Goal: Task Accomplishment & Management: Complete application form

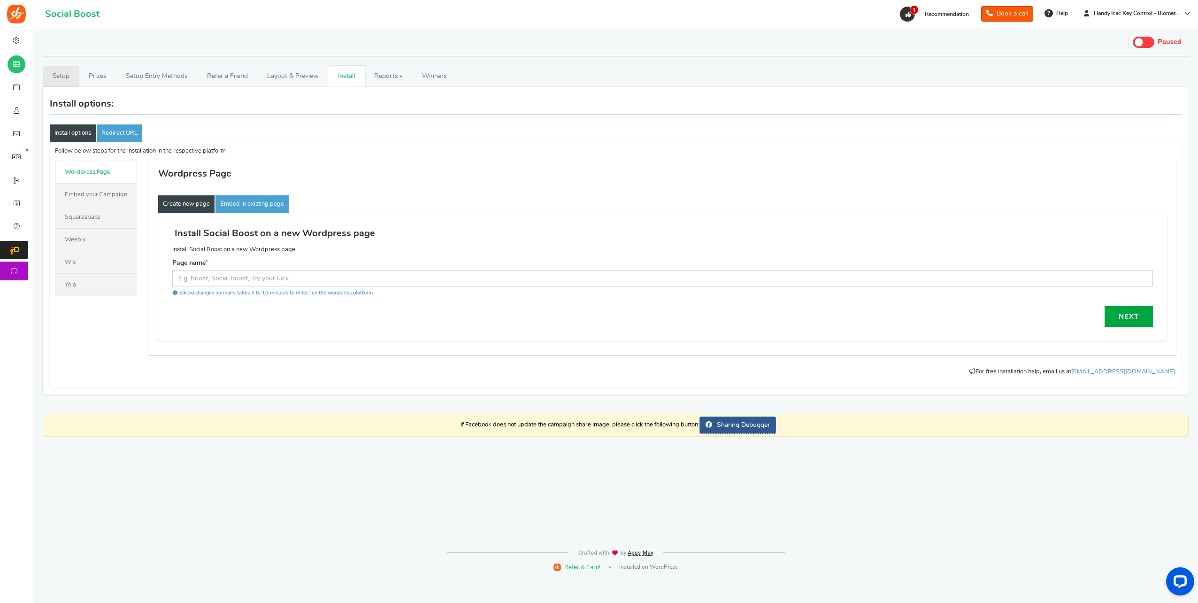
click at [63, 80] on link "Setup" at bounding box center [61, 76] width 37 height 21
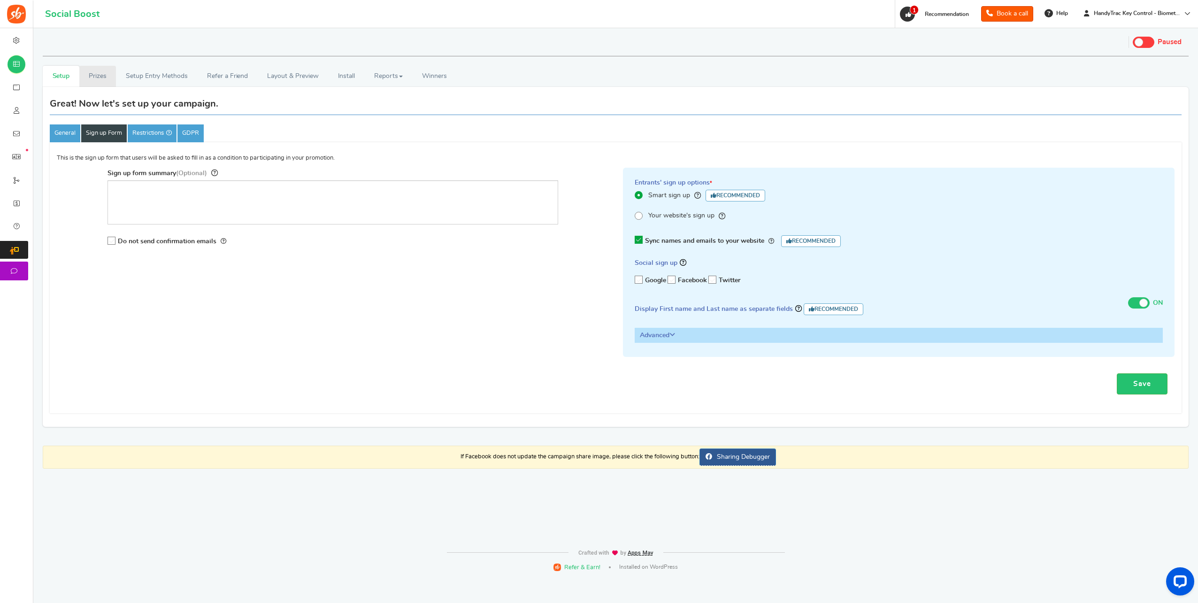
click at [109, 78] on link "Prizes" at bounding box center [97, 76] width 37 height 21
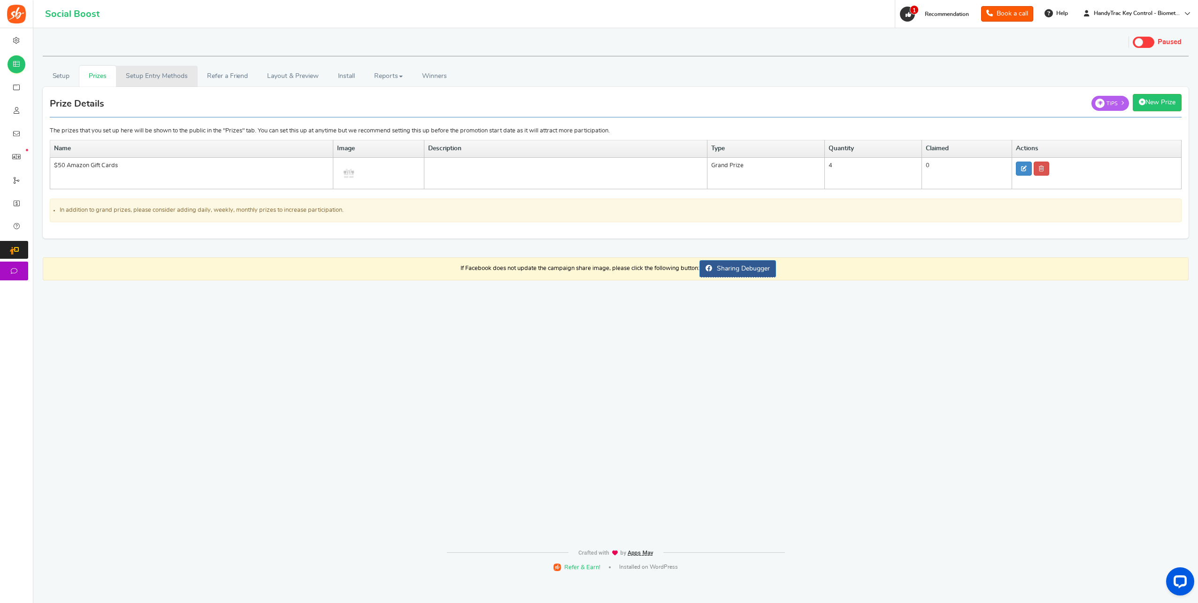
click at [164, 67] on div "Setup Prizes Setup Entry Methods Reward Setup Refer a Friend Layout & Preview L…" at bounding box center [616, 139] width 1160 height 217
click at [164, 75] on link "Setup Entry Methods" at bounding box center [156, 76] width 81 height 21
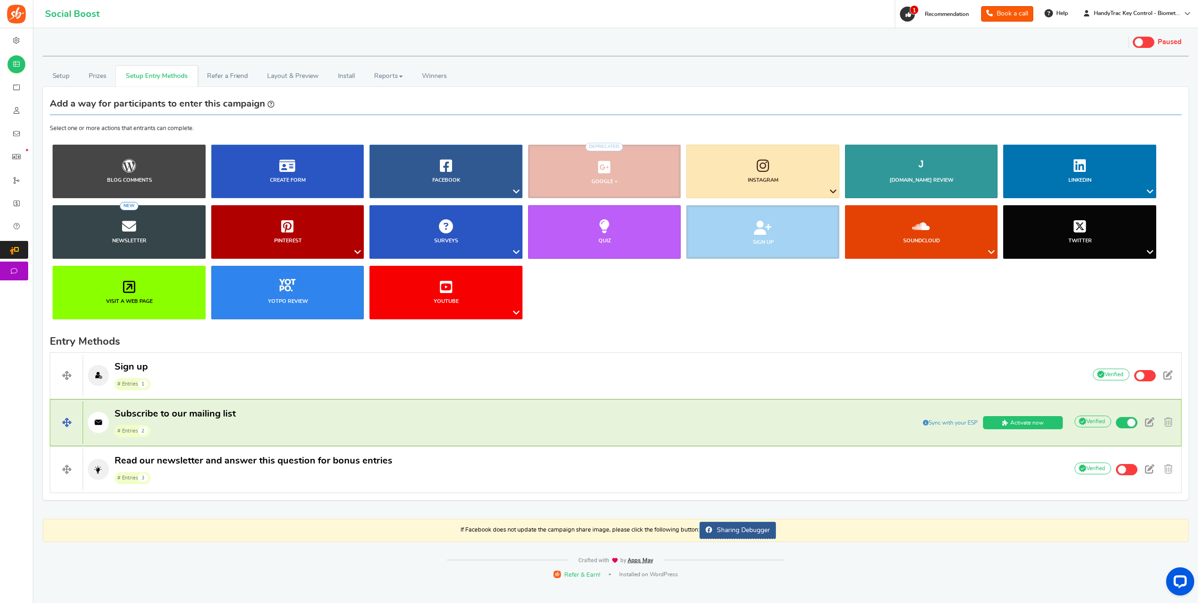
click at [1028, 422] on link "Activate now" at bounding box center [1023, 422] width 80 height 13
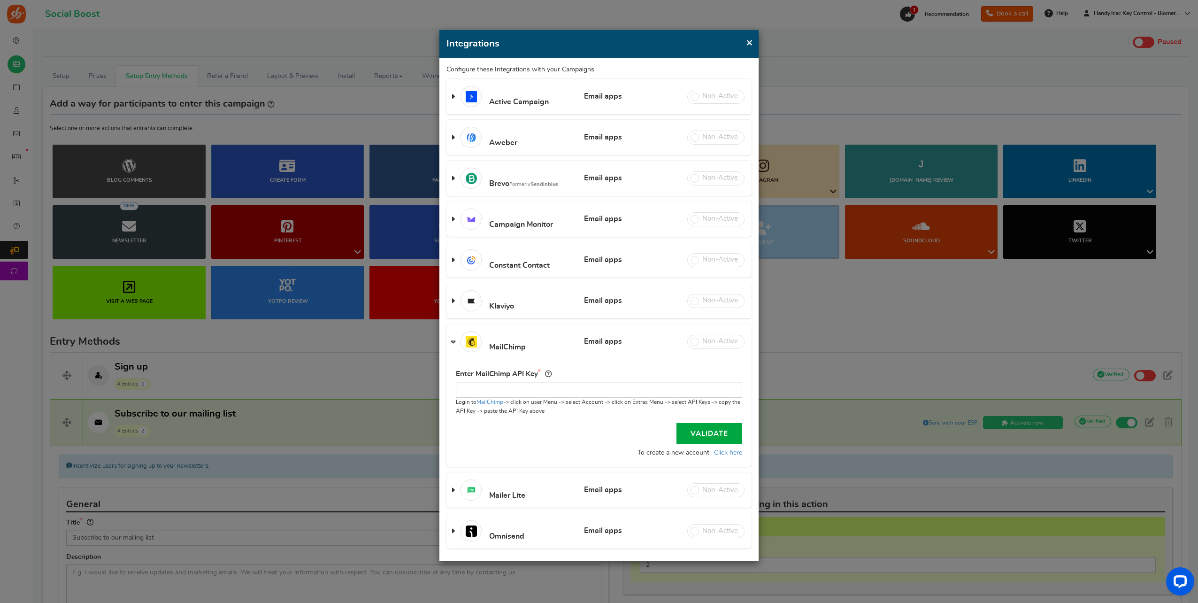
click at [456, 342] on h3 "MailChimp Email apps Review apps" at bounding box center [598, 341] width 305 height 35
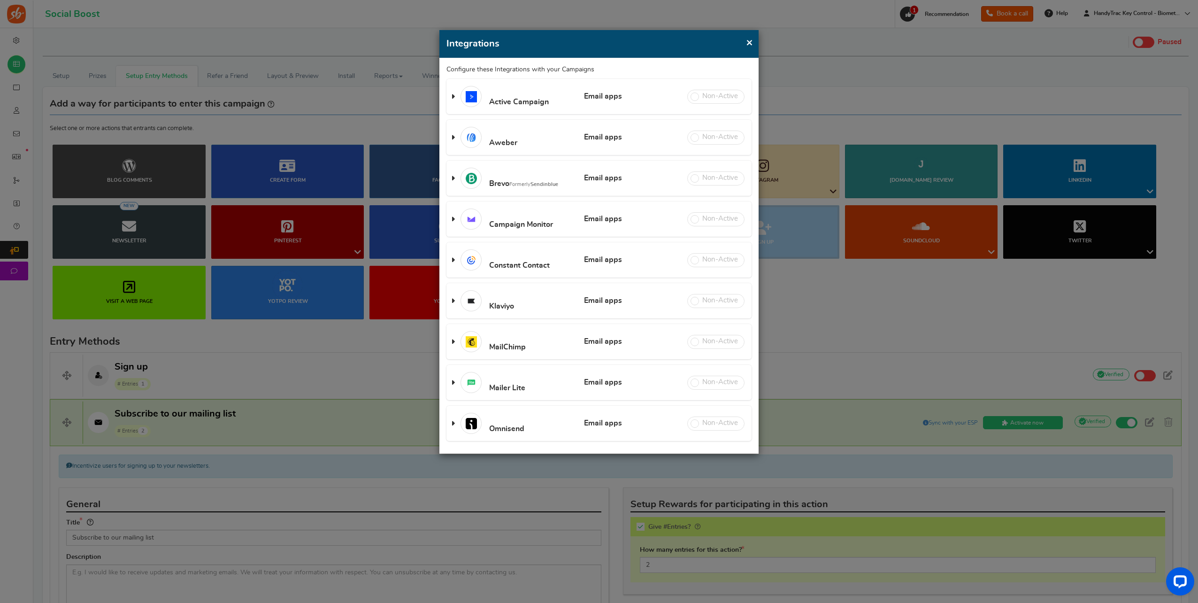
click at [459, 175] on h3 "Brevo Formerly Sendinblue Email apps Review apps" at bounding box center [598, 178] width 305 height 35
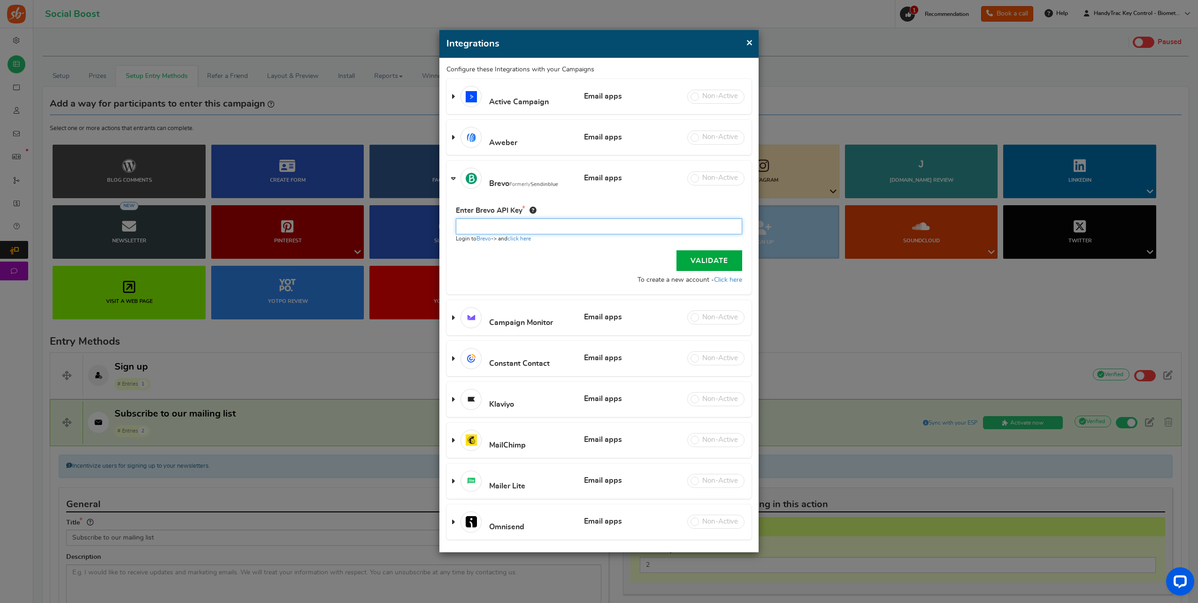
click at [596, 232] on input "text" at bounding box center [599, 226] width 286 height 16
click at [564, 221] on input "text" at bounding box center [599, 226] width 286 height 16
paste input "xkeysib-ba22b27fe21f9da69c9001570d847ab0a141b76465cace66f457122836995dcf-HWnnc2…"
type input "xkeysib-ba22b27fe21f9da69c9001570d847ab0a141b76465cace66f457122836995dcf-HWnnc2…"
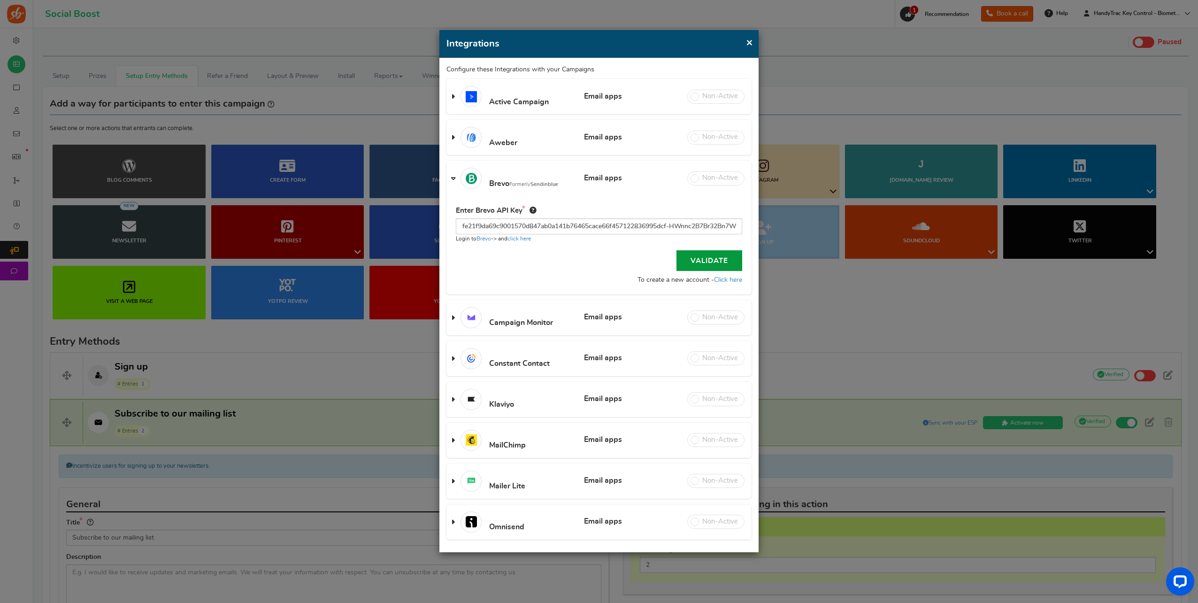
scroll to position [0, 0]
click at [686, 257] on link "Validate" at bounding box center [709, 260] width 66 height 21
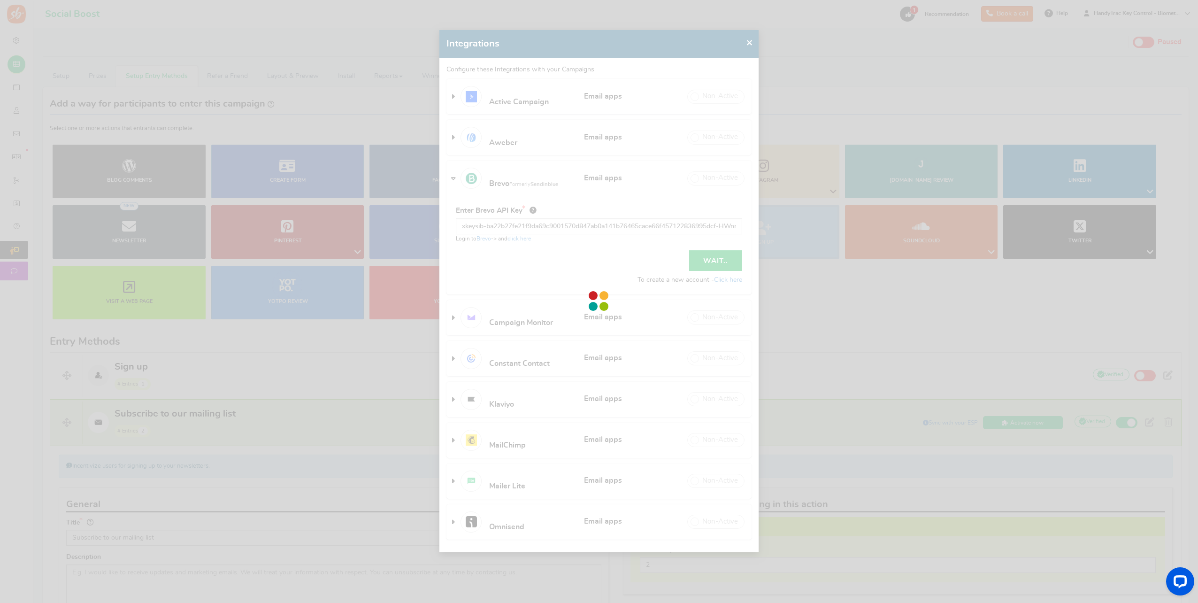
drag, startPoint x: 740, startPoint y: 46, endPoint x: 749, endPoint y: 46, distance: 9.4
click at [742, 46] on div at bounding box center [599, 301] width 1198 height 603
click at [750, 42] on div at bounding box center [599, 301] width 1198 height 603
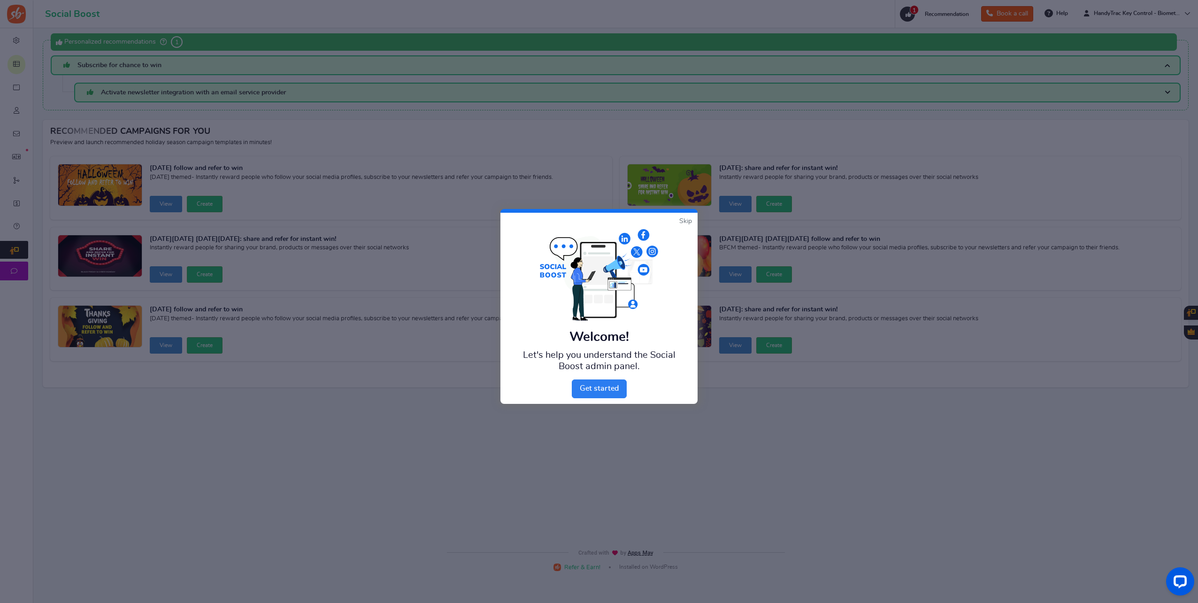
click at [612, 394] on link "Next" at bounding box center [599, 388] width 55 height 19
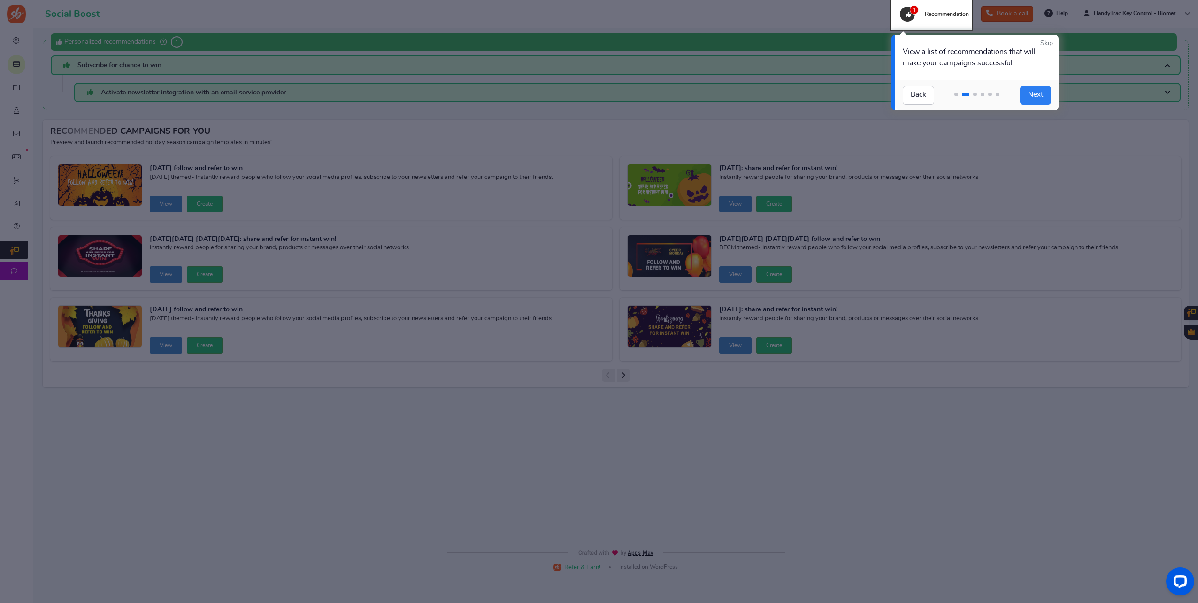
click at [1031, 93] on link "Next" at bounding box center [1035, 95] width 31 height 19
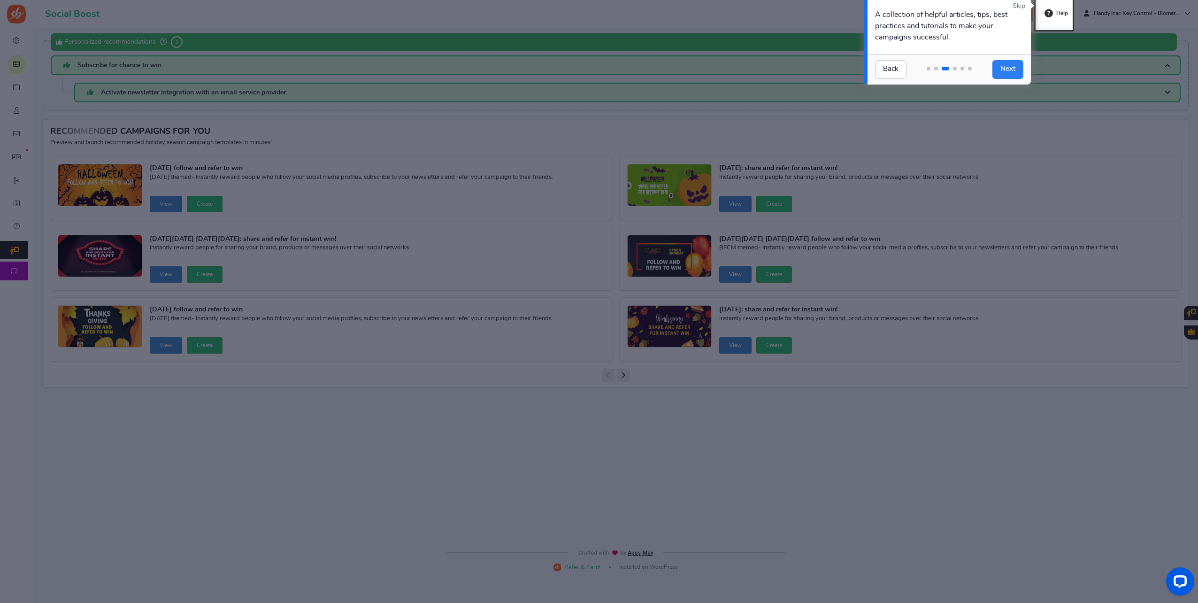
click at [1016, 66] on link "Next" at bounding box center [1007, 69] width 31 height 19
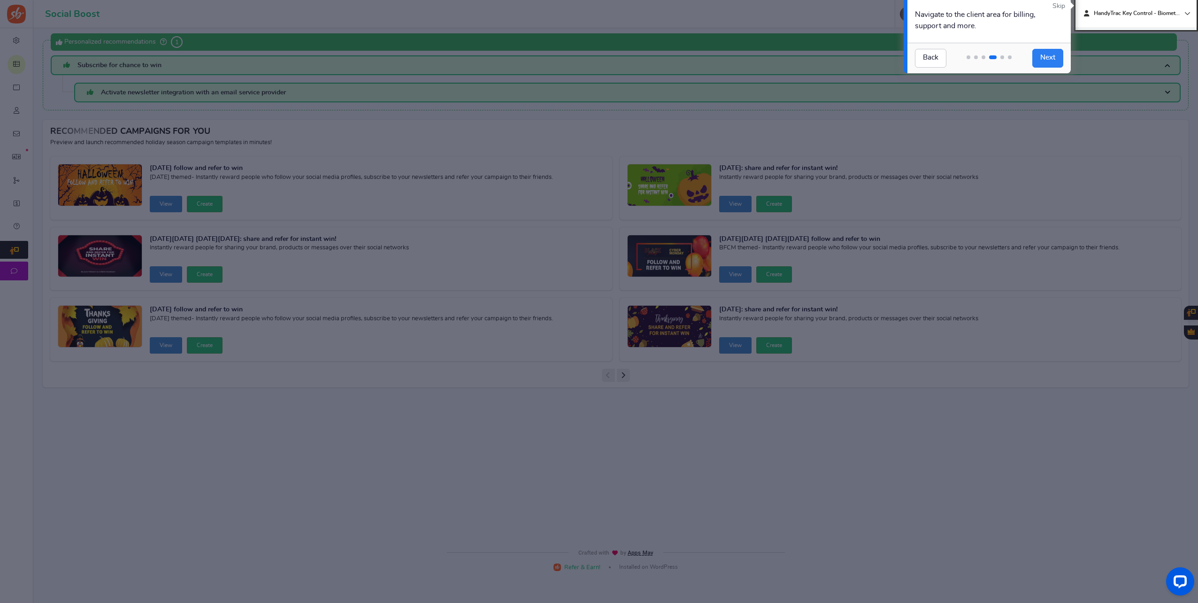
click at [1039, 55] on link "Next" at bounding box center [1047, 58] width 31 height 19
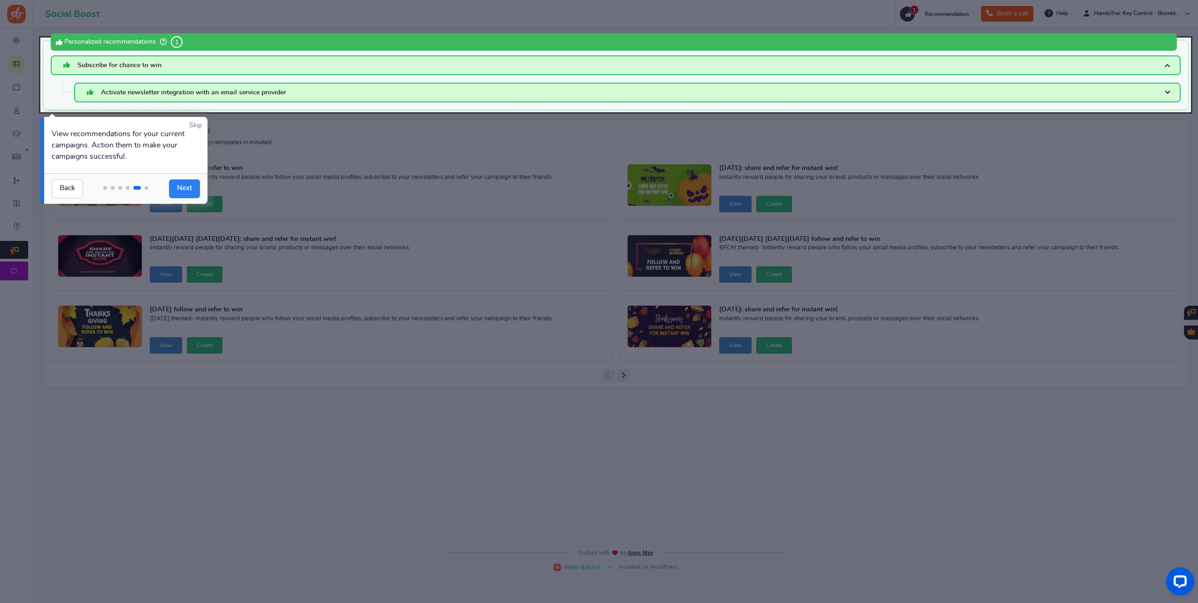
click at [182, 189] on link "Next" at bounding box center [184, 188] width 31 height 19
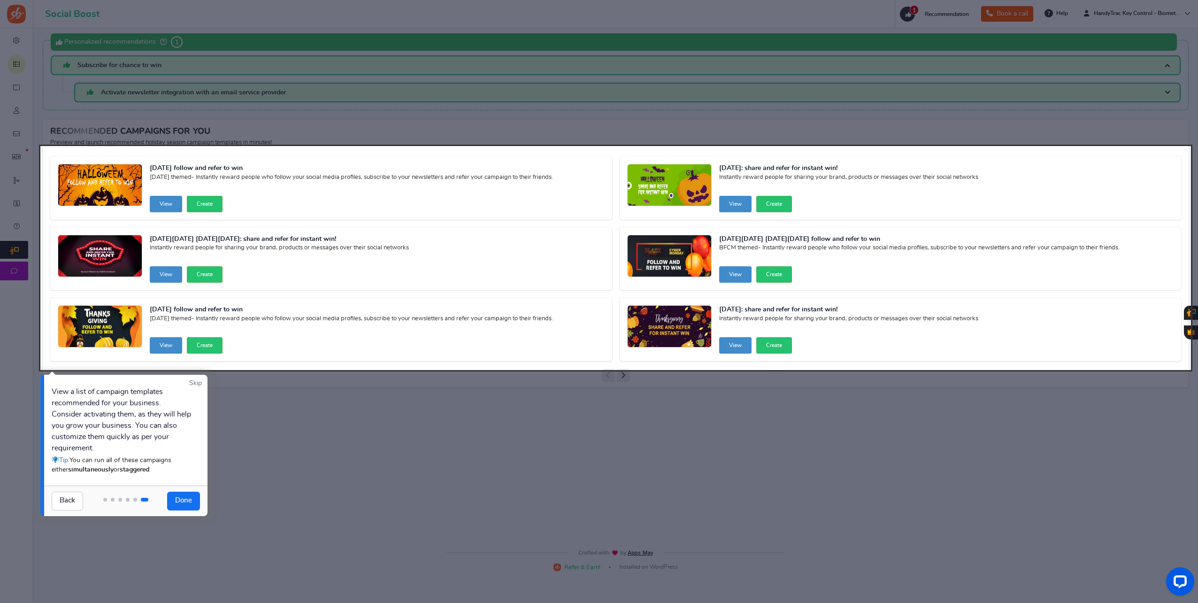
click at [178, 506] on link "Done" at bounding box center [183, 500] width 33 height 19
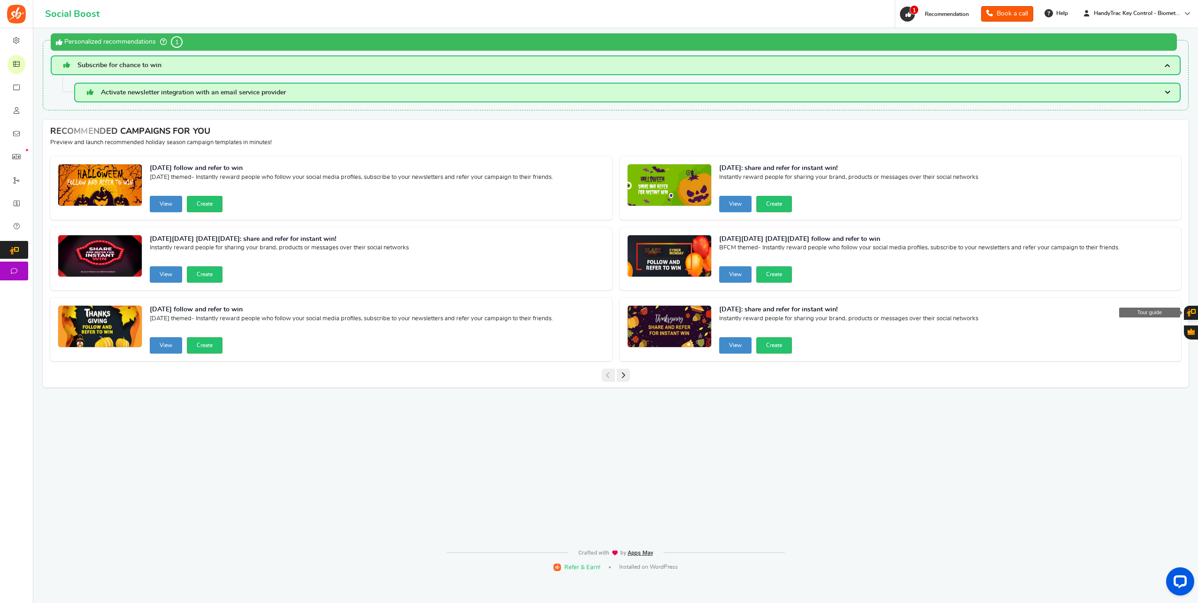
click at [139, 65] on span "Subscribe for chance to win" at bounding box center [119, 65] width 84 height 7
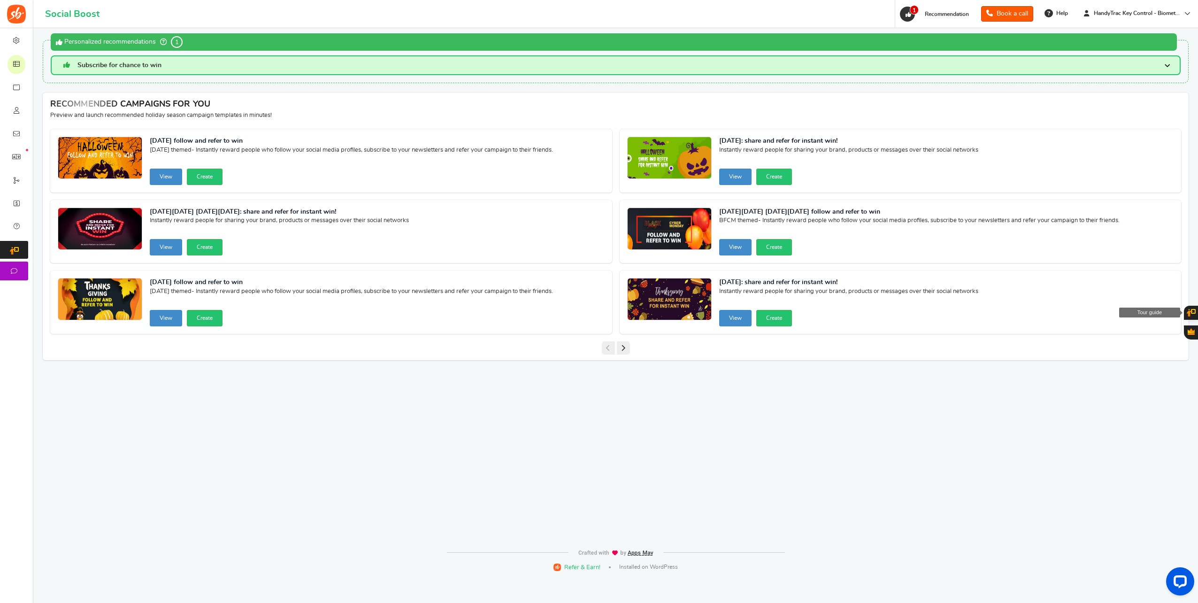
click at [139, 65] on span "Subscribe for chance to win" at bounding box center [119, 65] width 84 height 7
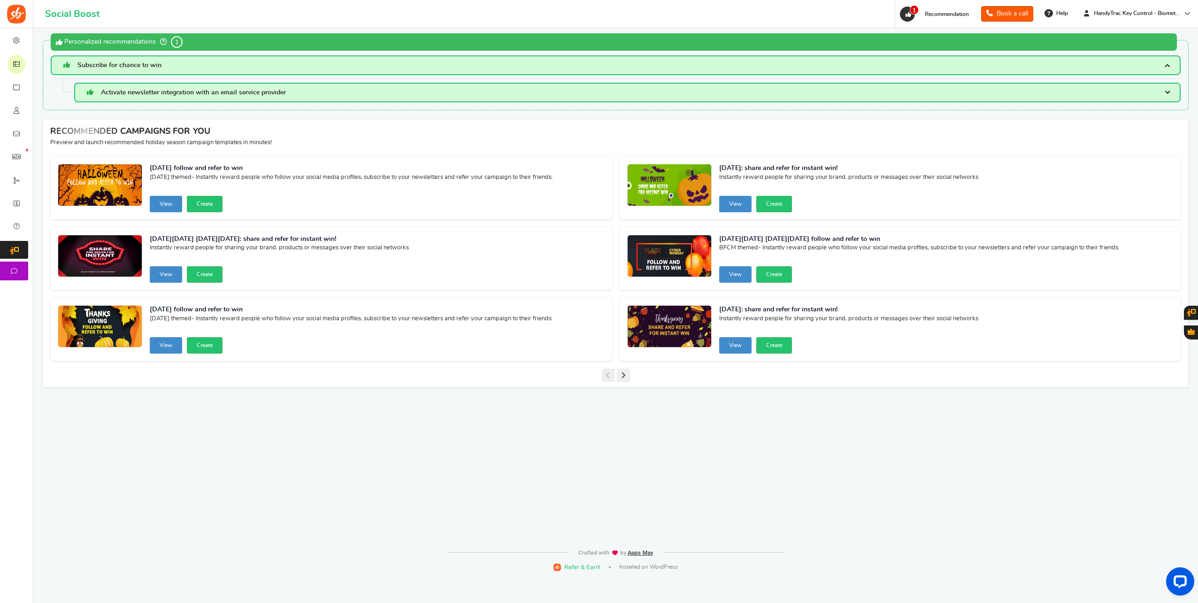
click at [1171, 62] on h3 "Subscribe for chance to win" at bounding box center [616, 65] width 1130 height 20
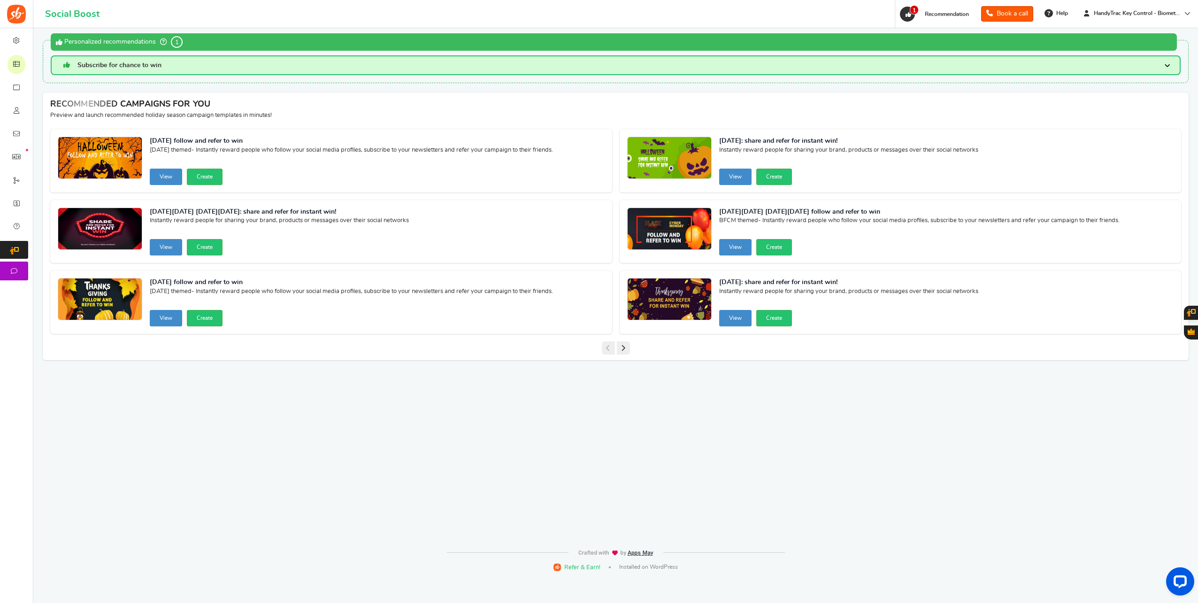
click at [1170, 64] on span at bounding box center [1168, 65] width 6 height 8
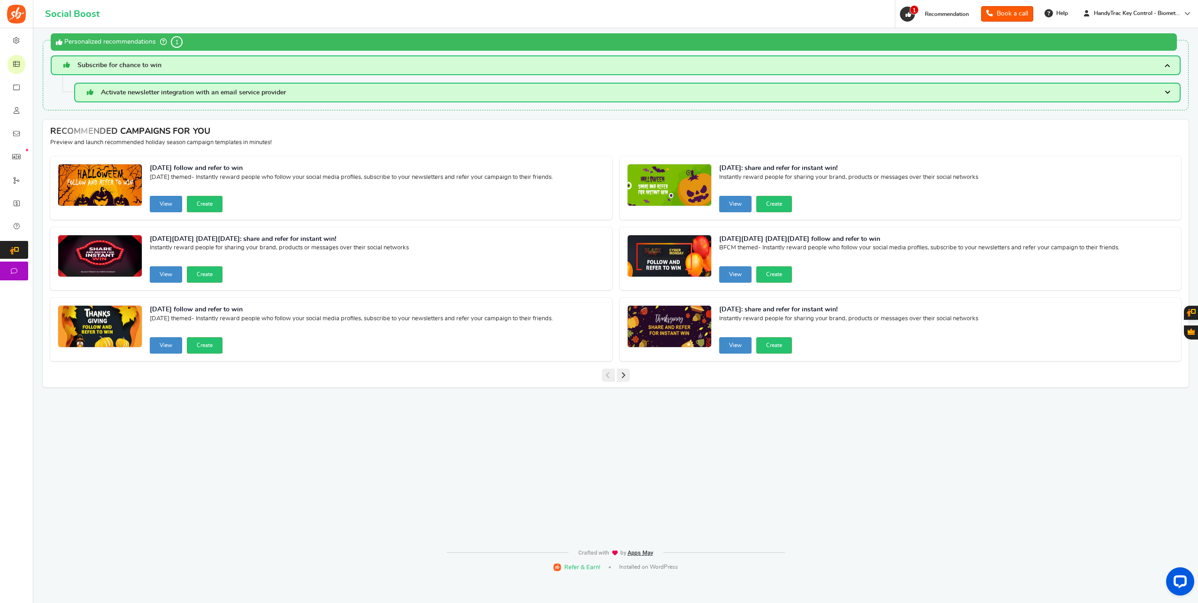
click at [266, 90] on span "Activate newsletter integration with an email service provider" at bounding box center [193, 92] width 185 height 7
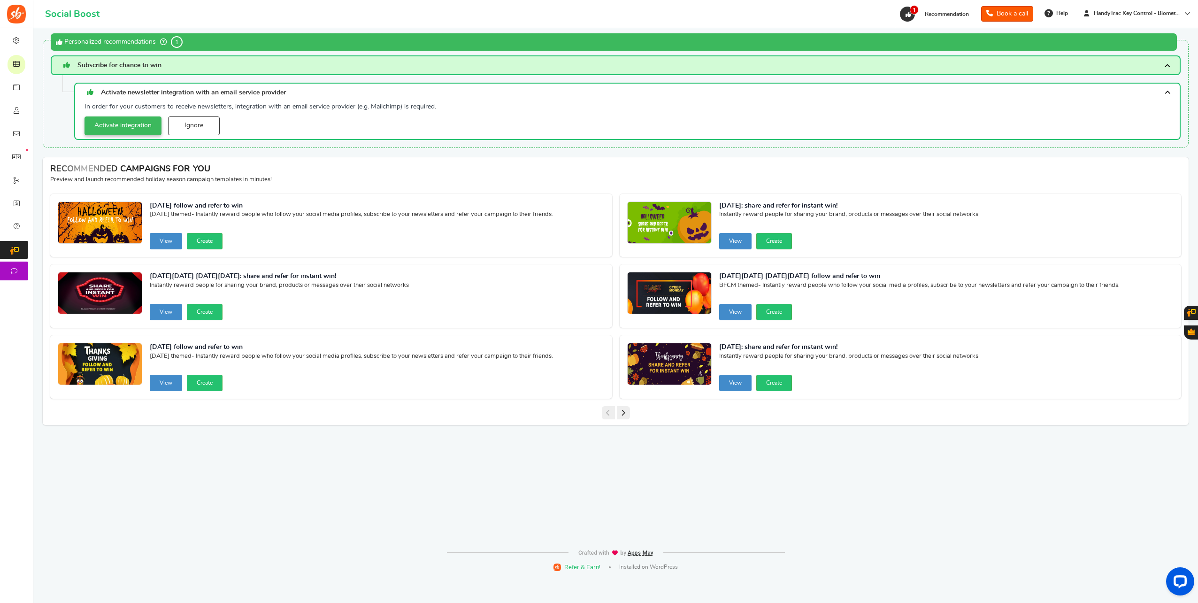
click at [121, 124] on link "Activate integration" at bounding box center [122, 125] width 77 height 19
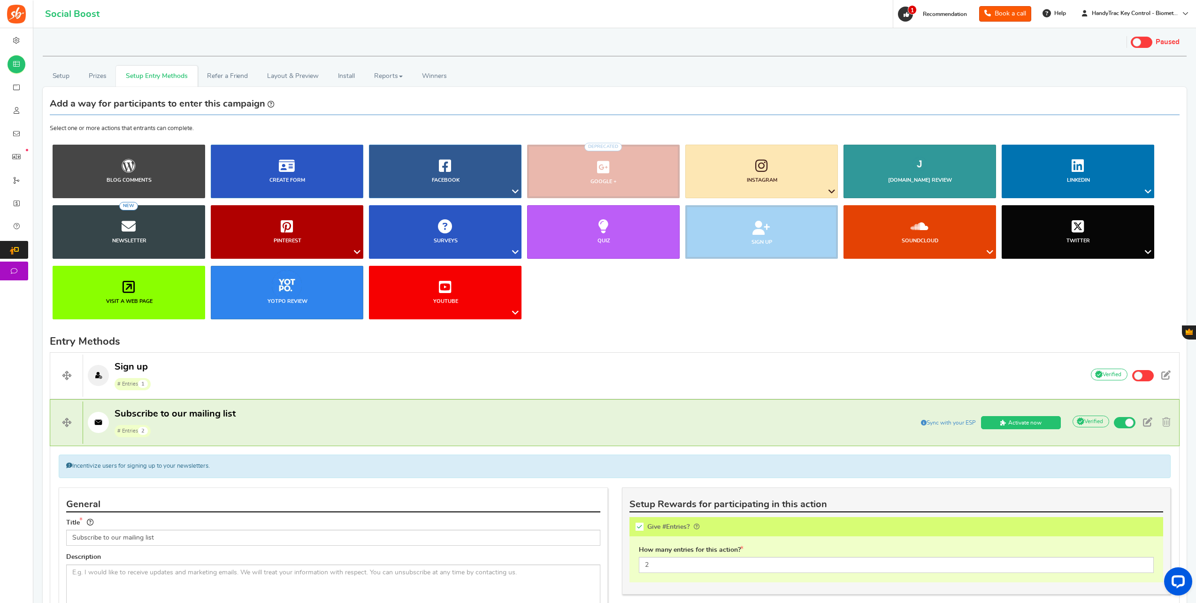
click at [76, 88] on div "Add a way for participants to enter this campaign Select one or more actions th…" at bounding box center [615, 498] width 1144 height 822
click at [75, 82] on link "Setup" at bounding box center [61, 76] width 37 height 21
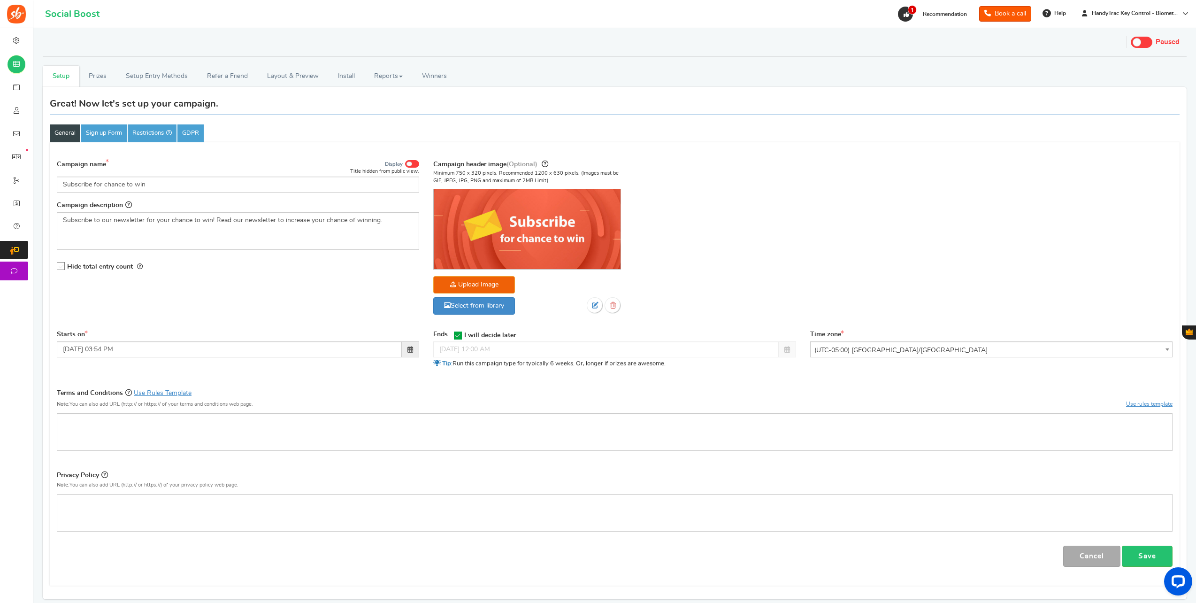
click at [415, 161] on span at bounding box center [412, 164] width 14 height 8
click at [0, 0] on input "Display" at bounding box center [0, 0] width 0 height 0
click at [415, 161] on span at bounding box center [415, 163] width 6 height 5
click at [0, 0] on input "Display" at bounding box center [0, 0] width 0 height 0
drag, startPoint x: 157, startPoint y: 186, endPoint x: 76, endPoint y: 180, distance: 81.4
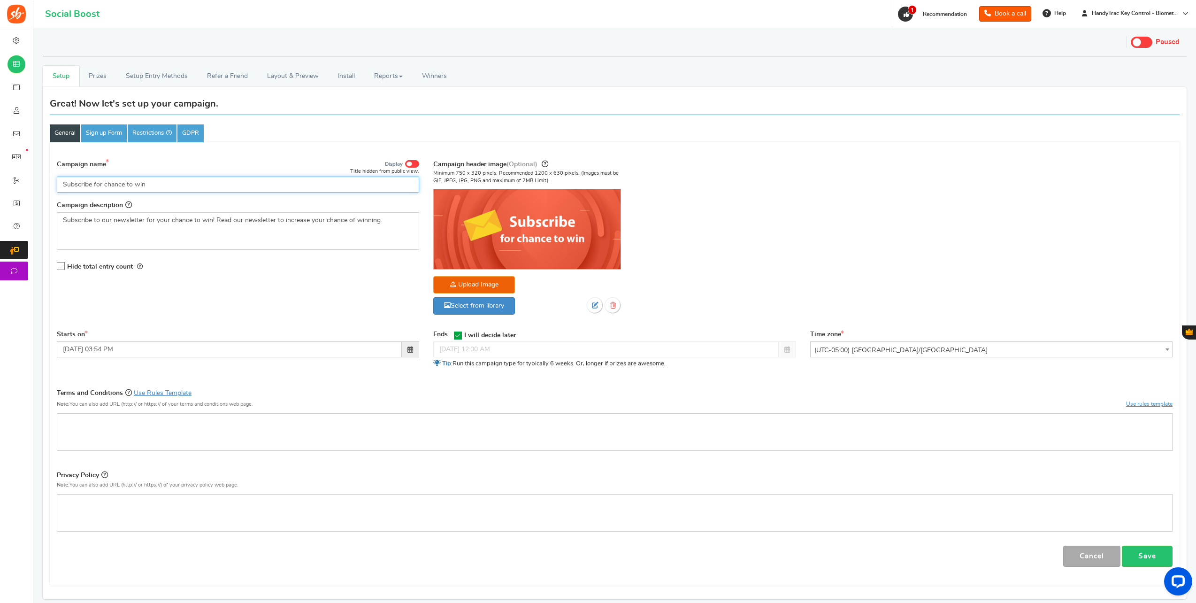
click at [76, 180] on input "Subscribe for chance to win" at bounding box center [238, 185] width 362 height 16
drag, startPoint x: 186, startPoint y: 225, endPoint x: 193, endPoint y: 225, distance: 7.5
click at [186, 225] on div "Subscribe to our newsletter for your chance to win! Read our newsletter to incr…" at bounding box center [238, 231] width 362 height 38
click at [330, 229] on div "Subscribe to our newsletter for your chance to win! Read our newsletter to incr…" at bounding box center [238, 231] width 362 height 38
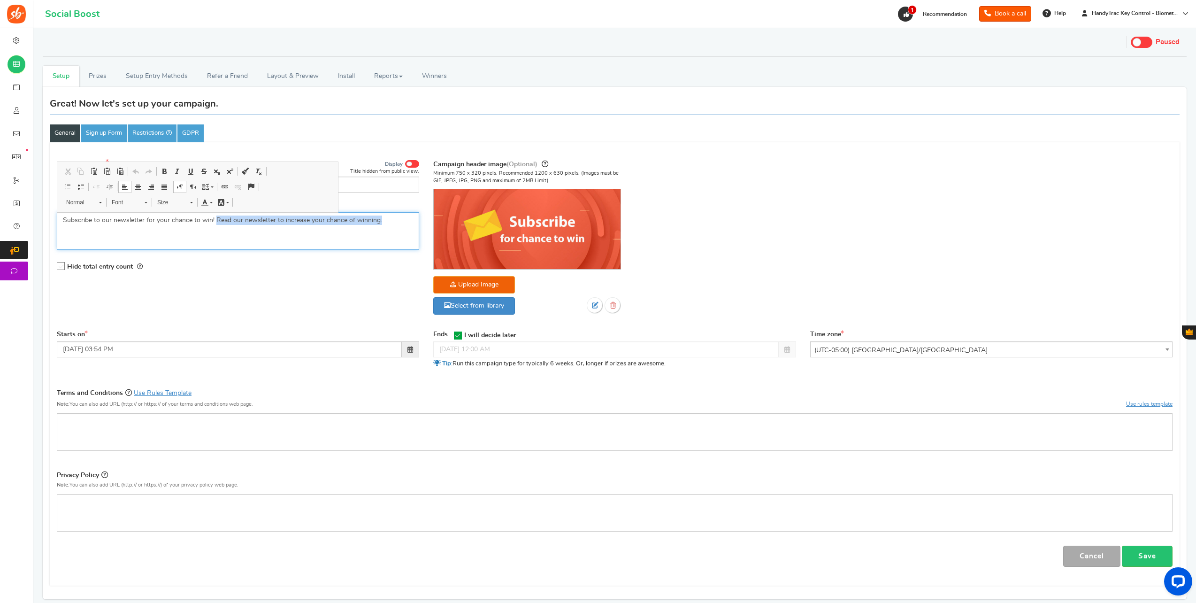
drag, startPoint x: 383, startPoint y: 224, endPoint x: 215, endPoint y: 222, distance: 168.1
click at [215, 222] on p "Subscribe to our newsletter for your chance to win! Read our newsletter to incr…" at bounding box center [238, 219] width 350 height 9
click at [198, 231] on div "Subscribe to our newsletter for your chance to win! Read our newsletter to incr…" at bounding box center [238, 231] width 362 height 38
drag, startPoint x: 215, startPoint y: 219, endPoint x: 487, endPoint y: 218, distance: 271.8
click at [487, 218] on div "Campaign name Display Title hidden from public view. Subscribe for chance to wi…" at bounding box center [615, 242] width 1130 height 176
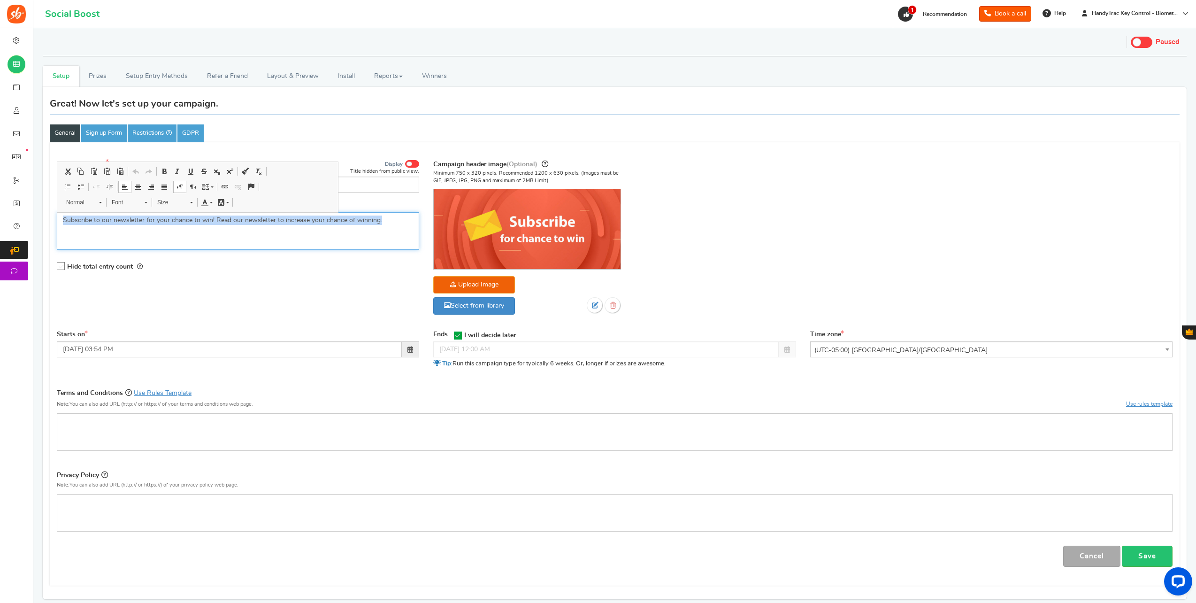
click at [226, 226] on div "Subscribe to our newsletter for your chance to win! Read our newsletter to incr…" at bounding box center [238, 231] width 362 height 38
drag, startPoint x: 214, startPoint y: 221, endPoint x: 426, endPoint y: 210, distance: 212.4
click at [426, 210] on div "Campaign name Display Title hidden from public view. Subscribe for chance to wi…" at bounding box center [615, 242] width 1130 height 176
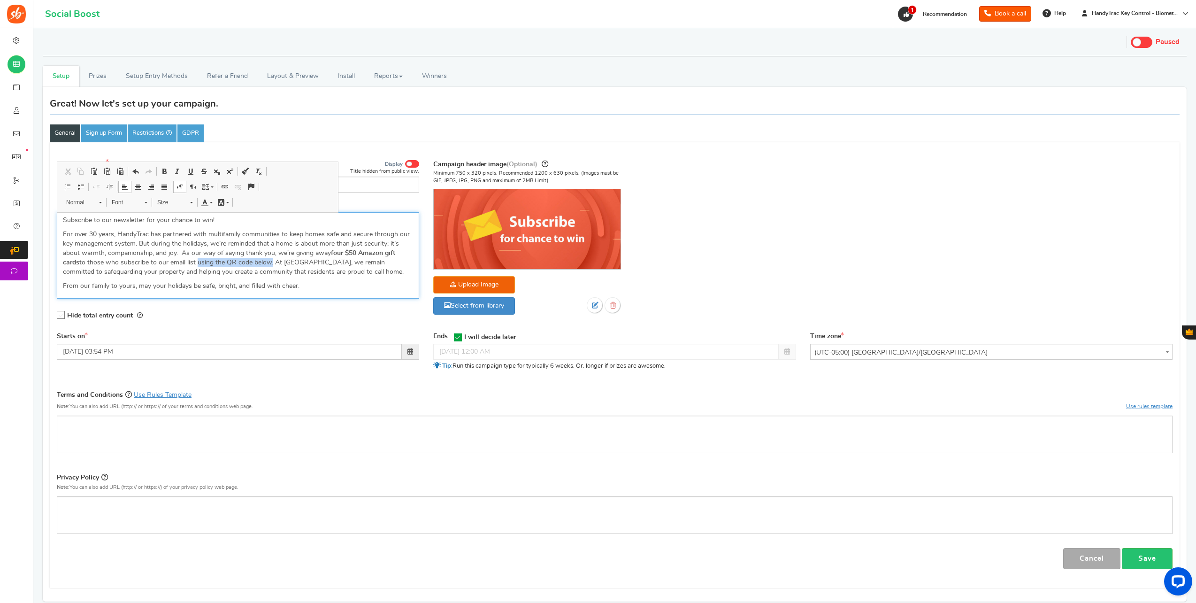
drag, startPoint x: 270, startPoint y: 264, endPoint x: 195, endPoint y: 263, distance: 75.1
click at [195, 263] on p "For over 30 years, HandyTrac has partnered with multifamily communities to keep…" at bounding box center [238, 253] width 350 height 47
click at [313, 276] on p "For over 30 years, HandyTrac has partnered with multifamily communities to keep…" at bounding box center [238, 253] width 350 height 47
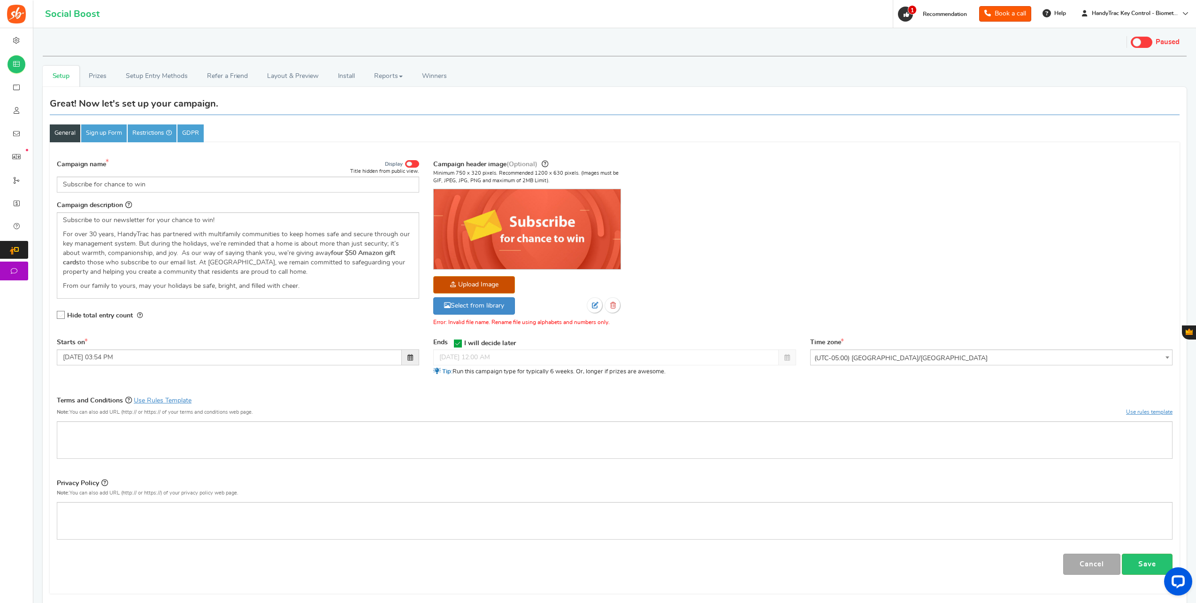
click at [124, 162] on div "Campaign name Display Title hidden from public view. Subscribe for chance to wi…" at bounding box center [238, 175] width 362 height 33
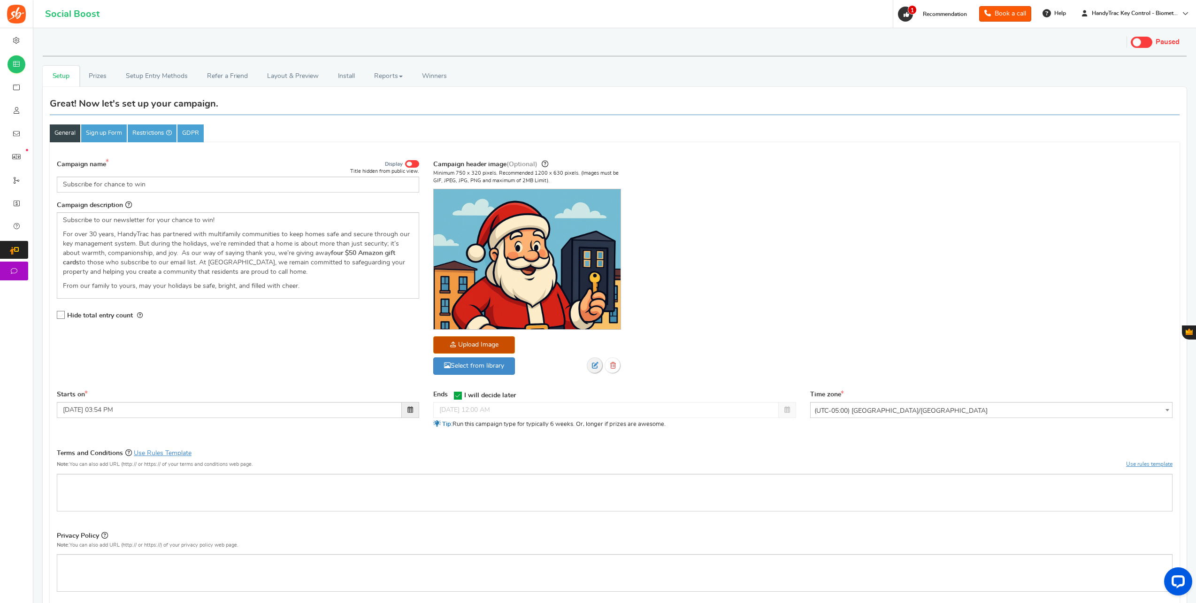
click at [598, 362] on icon at bounding box center [595, 365] width 7 height 7
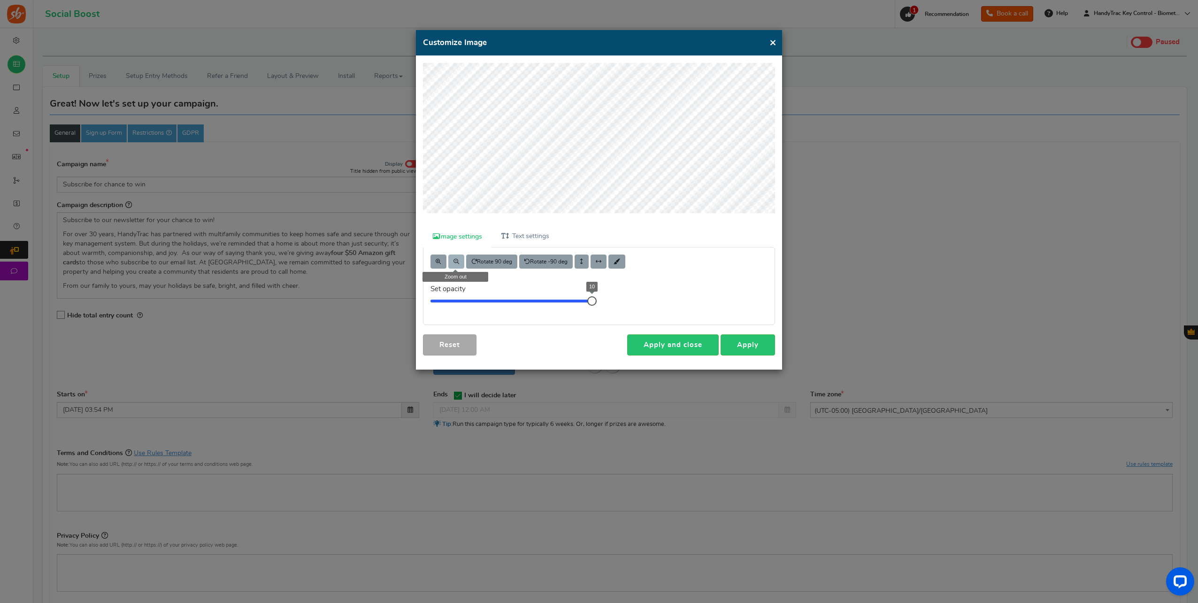
click at [456, 259] on span at bounding box center [456, 262] width 6 height 6
click at [442, 263] on button at bounding box center [438, 261] width 16 height 14
click at [440, 264] on button at bounding box center [438, 261] width 16 height 14
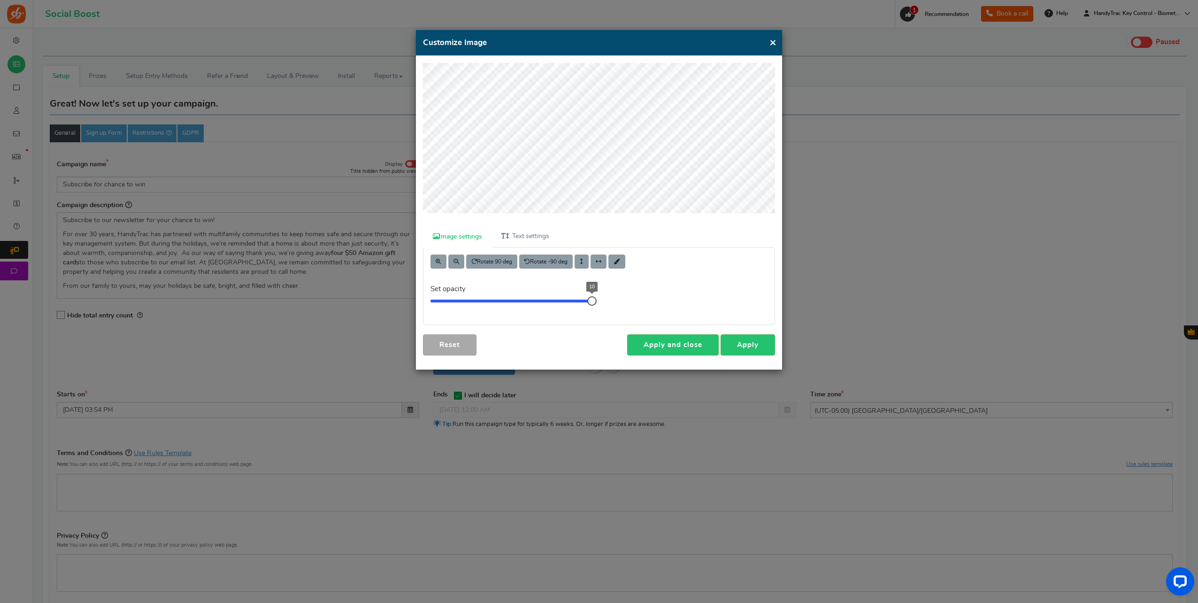
click at [774, 41] on button "×" at bounding box center [772, 43] width 7 height 12
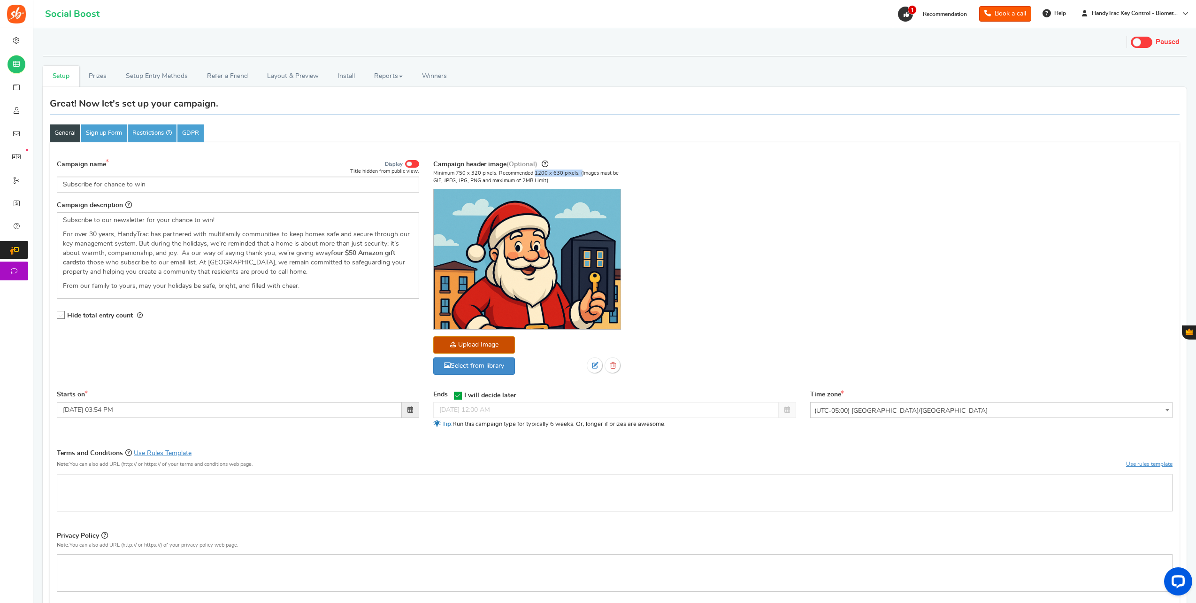
drag, startPoint x: 533, startPoint y: 173, endPoint x: 578, endPoint y: 174, distance: 45.5
click at [578, 174] on p "Minimum 750 x 320 pixels. Recommended 1200 x 630 pixels. (Images must be GIF, J…" at bounding box center [527, 176] width 188 height 15
copy p "1200 x 630 pixels. ("
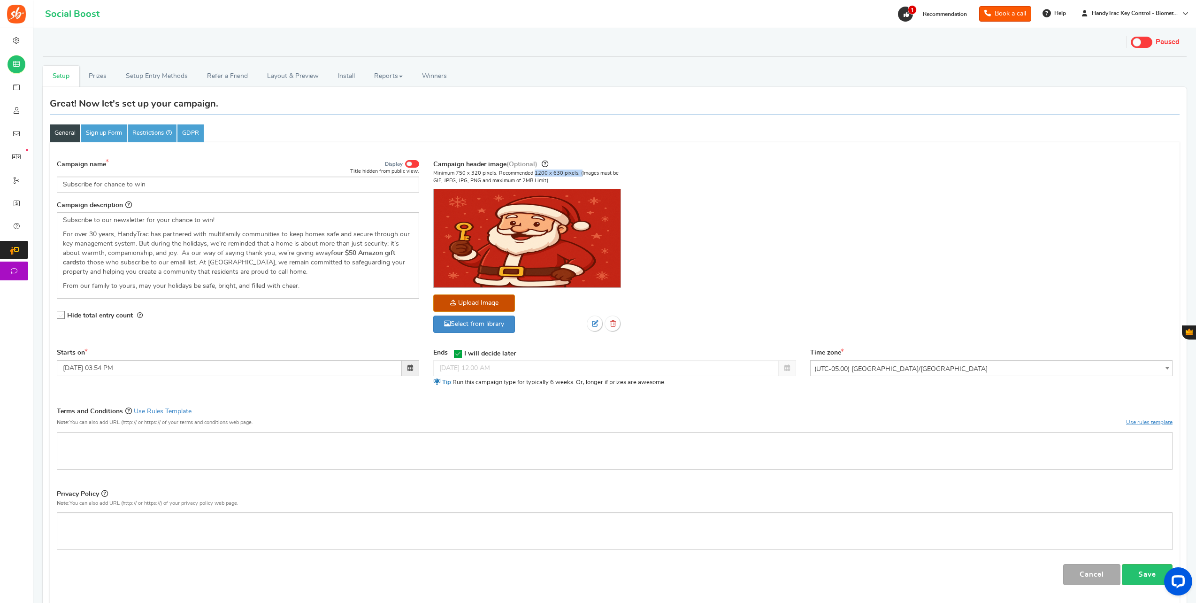
click at [63, 311] on icon at bounding box center [61, 315] width 8 height 8
click at [58, 312] on input "Hide total entry count" at bounding box center [58, 315] width 0 height 6
click at [100, 361] on input "[DATE] 03:54 PM" at bounding box center [229, 368] width 345 height 16
click at [169, 387] on span at bounding box center [172, 386] width 6 height 6
click at [102, 441] on td "11" at bounding box center [102, 442] width 16 height 14
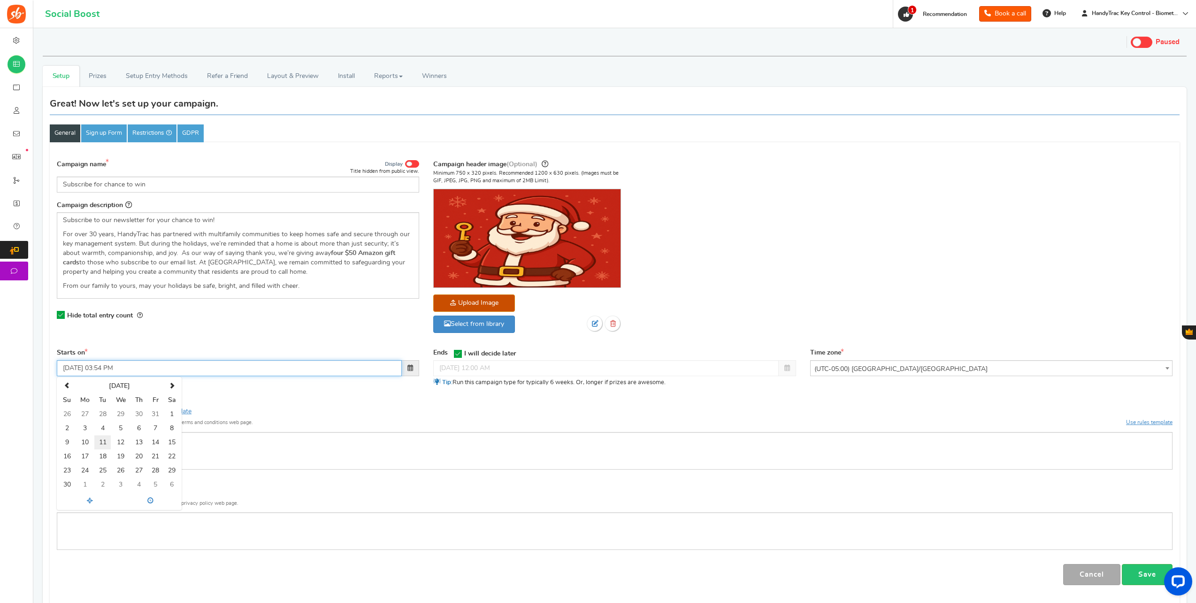
type input "11/11/2025 03:54 PM"
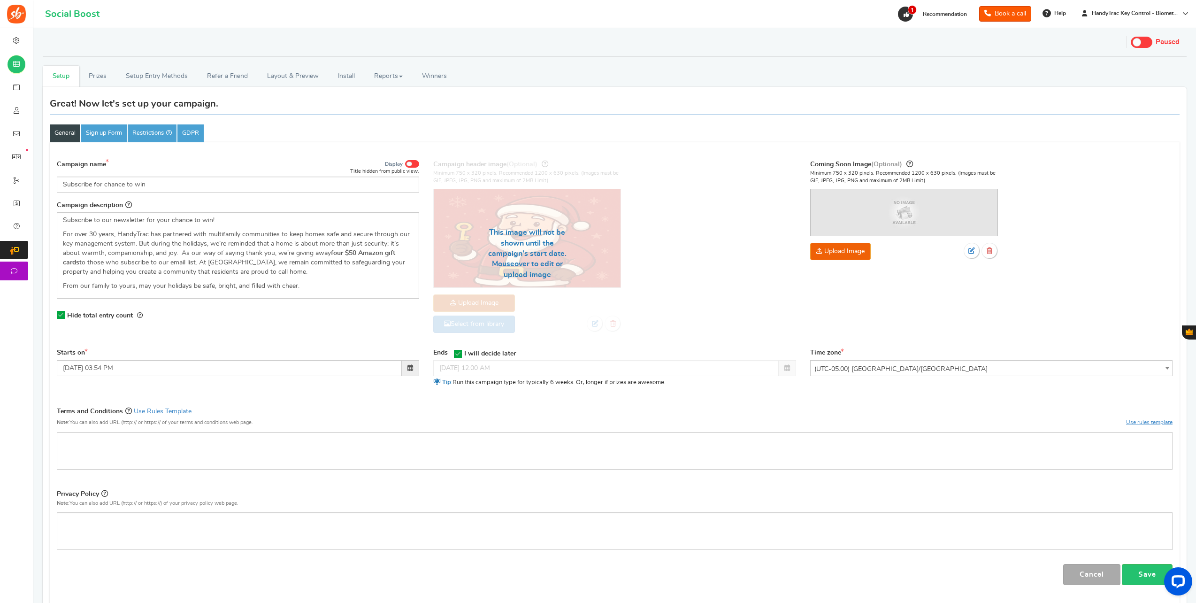
click at [260, 398] on div "Campaign name Display Title hidden from public view. Subscribe for chance to wi…" at bounding box center [615, 369] width 1116 height 431
click at [457, 352] on icon at bounding box center [458, 354] width 8 height 8
click at [455, 352] on input "I will decide later" at bounding box center [455, 353] width 0 height 6
click at [452, 365] on input "[DATE] 12:00 AM" at bounding box center [605, 368] width 345 height 16
click at [480, 452] on td "18" at bounding box center [479, 456] width 16 height 14
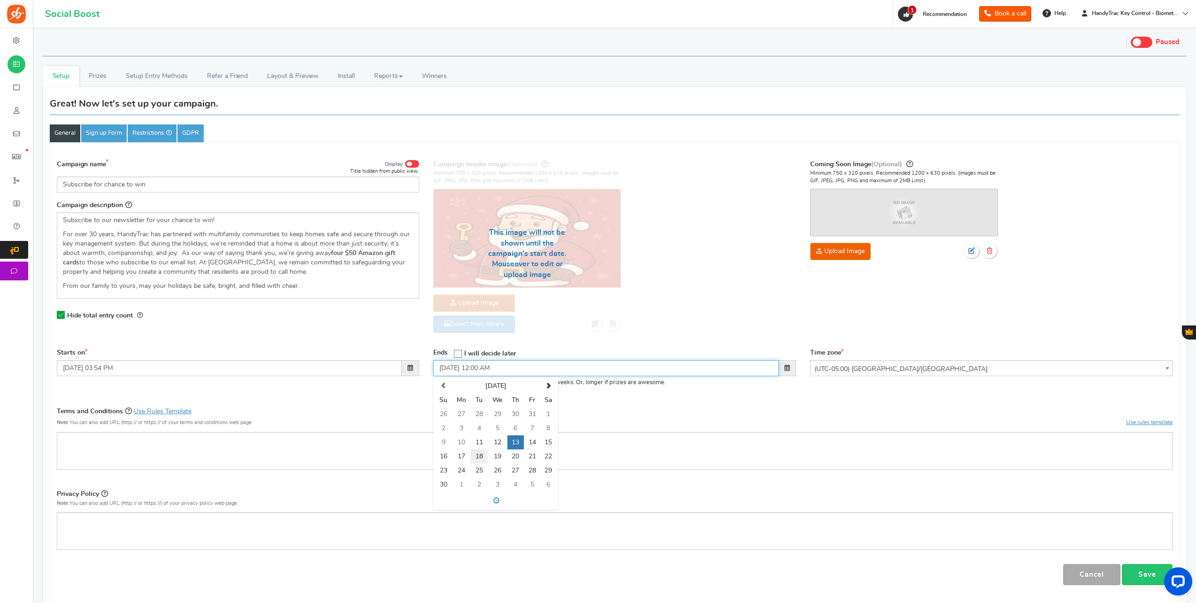
type input "11/18/2025 12:00 AM"
click at [713, 398] on div "Campaign name Display Title hidden from public view. Subscribe for chance to wi…" at bounding box center [615, 369] width 1116 height 431
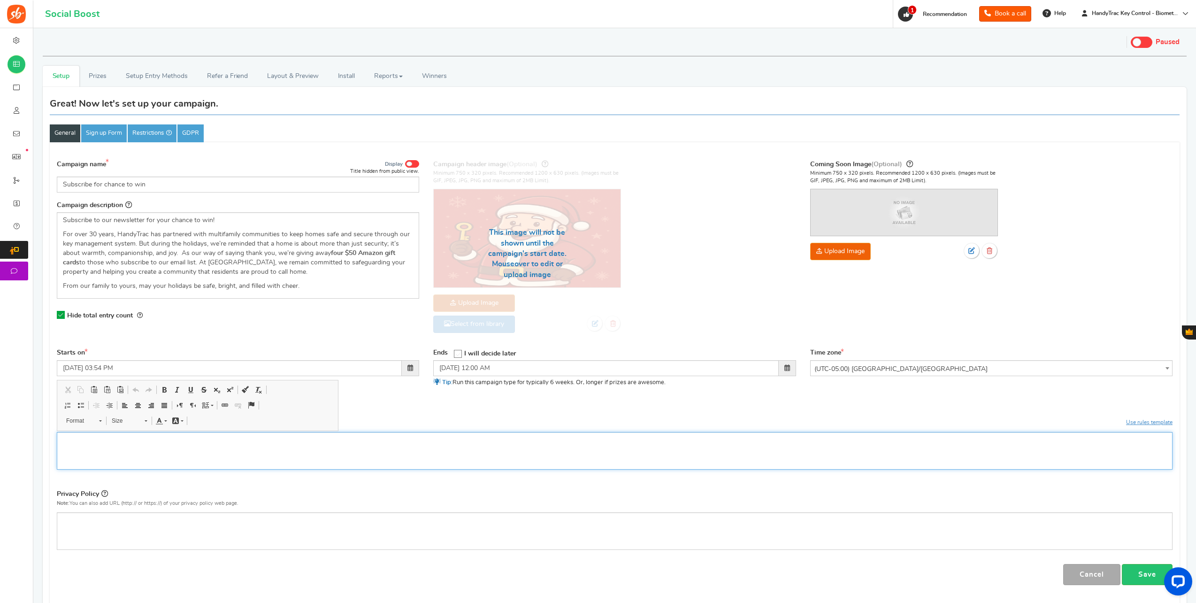
click at [227, 457] on div "Editor, competition_terms" at bounding box center [615, 451] width 1116 height 38
click at [1152, 570] on link "Save" at bounding box center [1147, 574] width 51 height 21
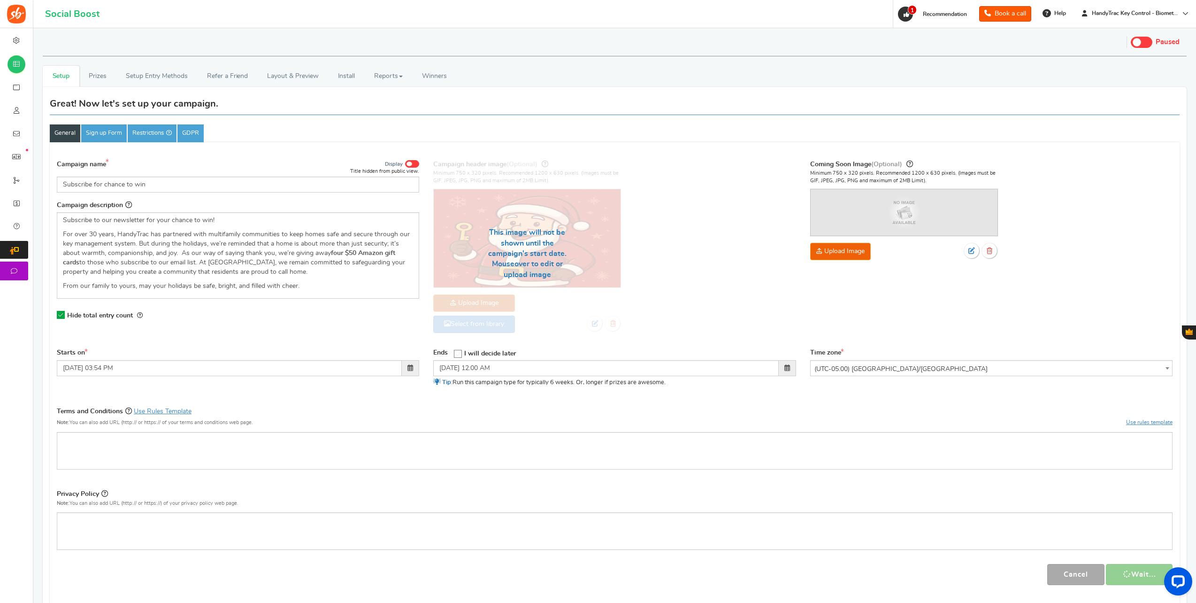
scroll to position [99, 0]
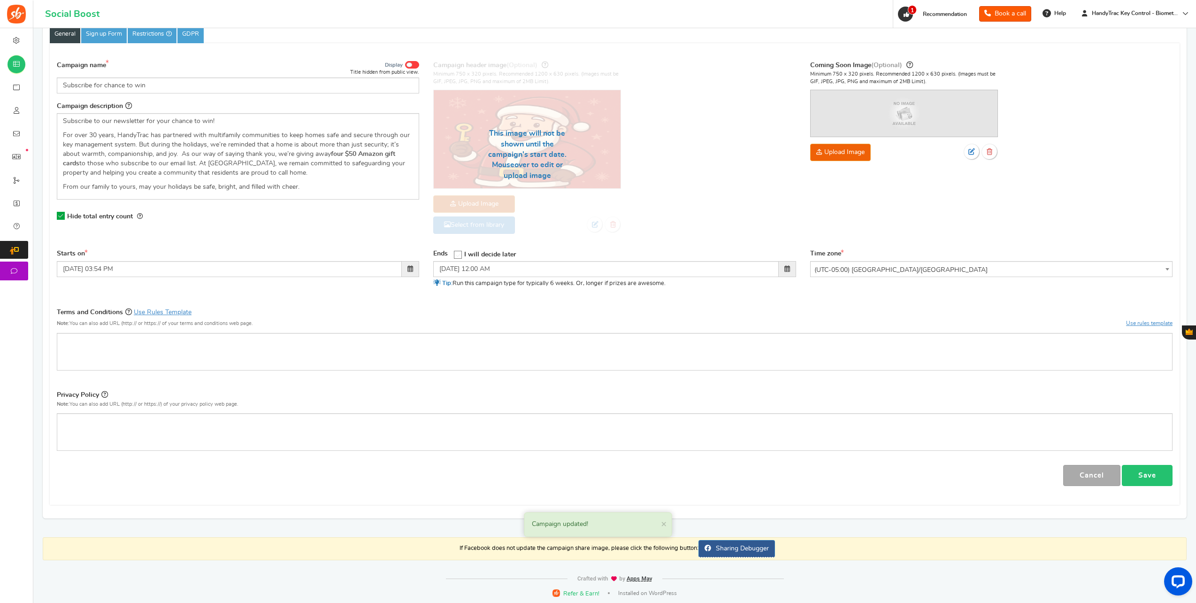
click at [1142, 472] on link "Save" at bounding box center [1147, 475] width 51 height 21
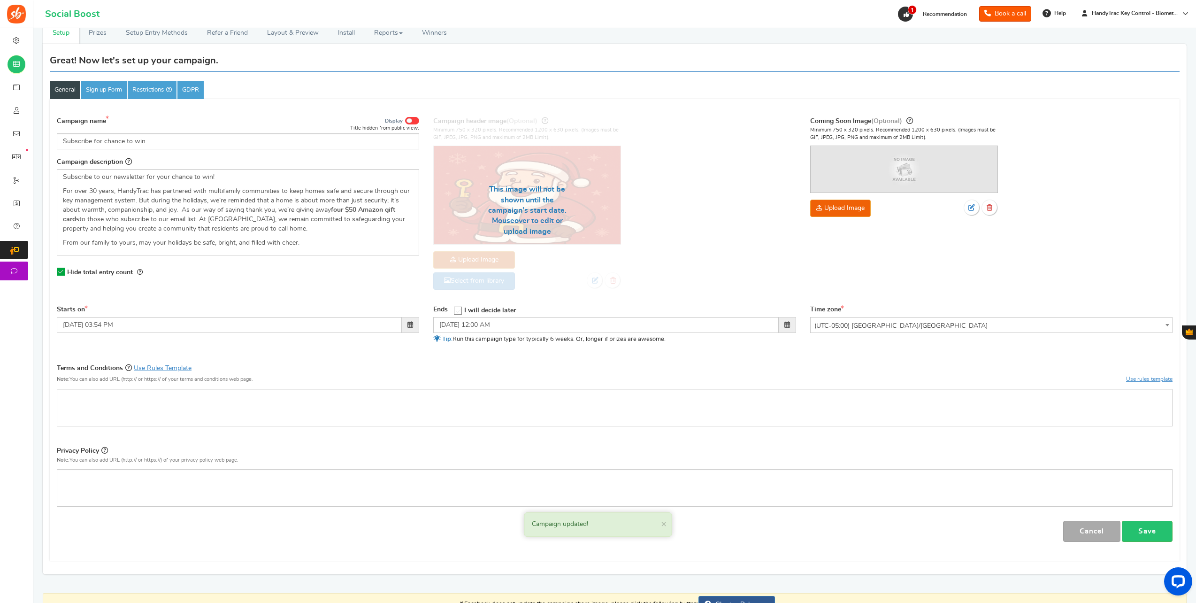
scroll to position [0, 0]
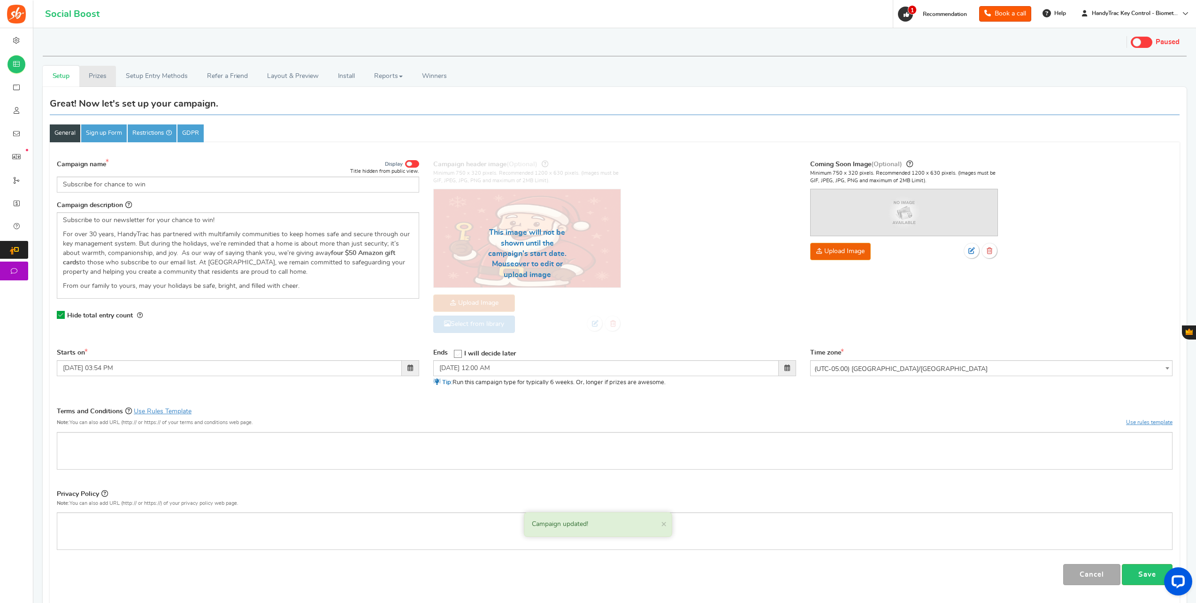
click at [107, 78] on link "Prizes" at bounding box center [97, 76] width 37 height 21
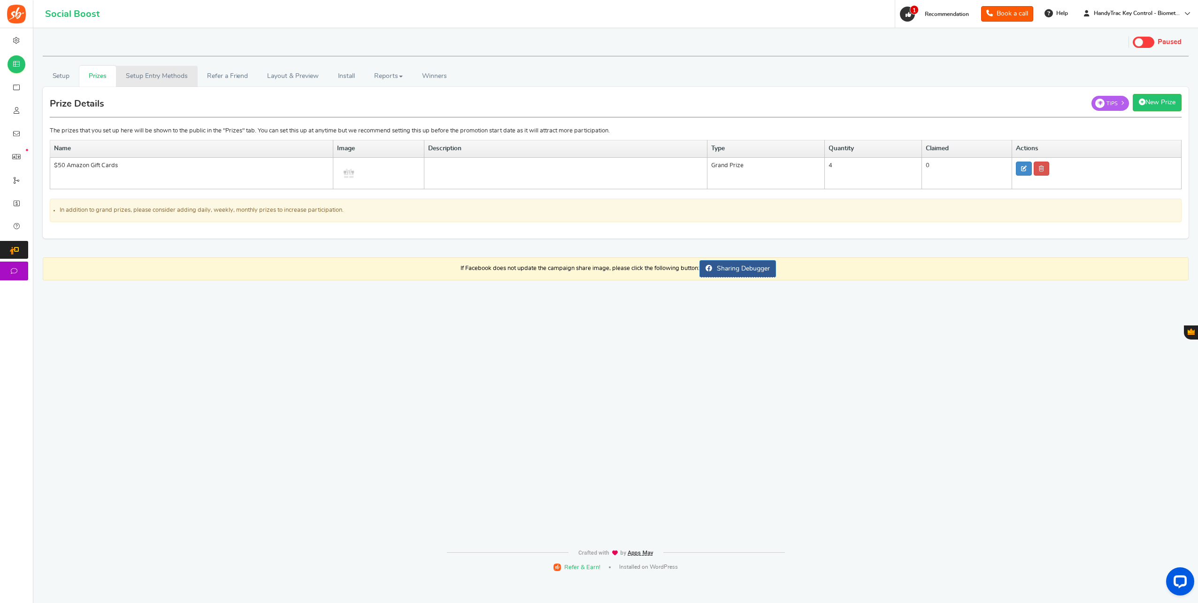
click at [129, 79] on link "Setup Entry Methods" at bounding box center [156, 76] width 81 height 21
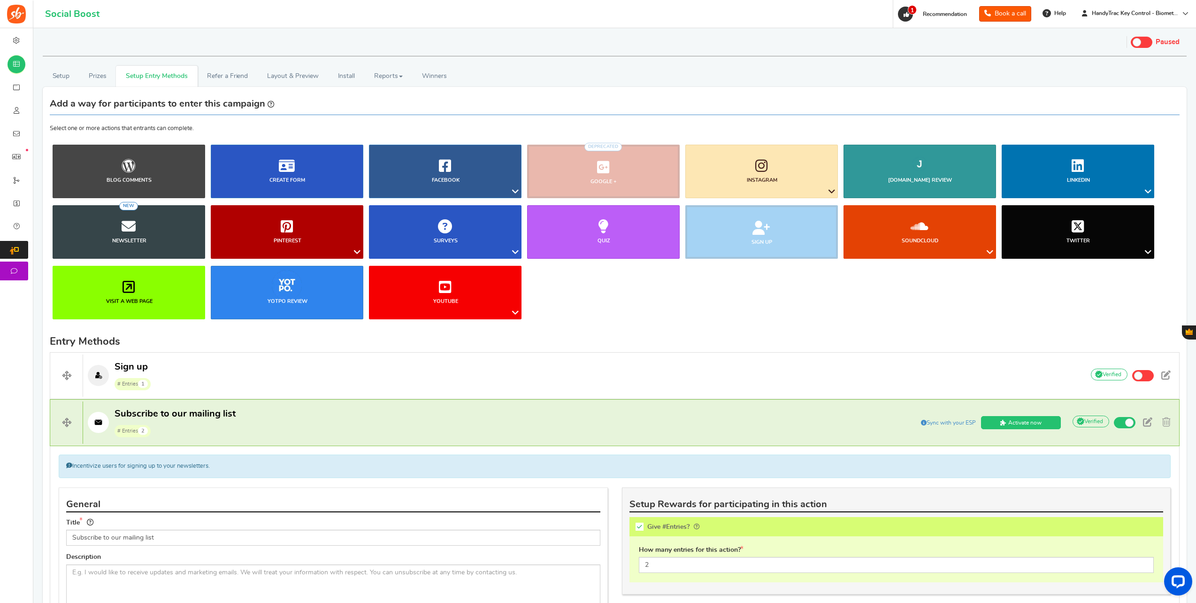
click at [172, 82] on link "Setup Entry Methods" at bounding box center [156, 76] width 81 height 21
click at [227, 77] on link "Refer a Friend" at bounding box center [228, 76] width 60 height 21
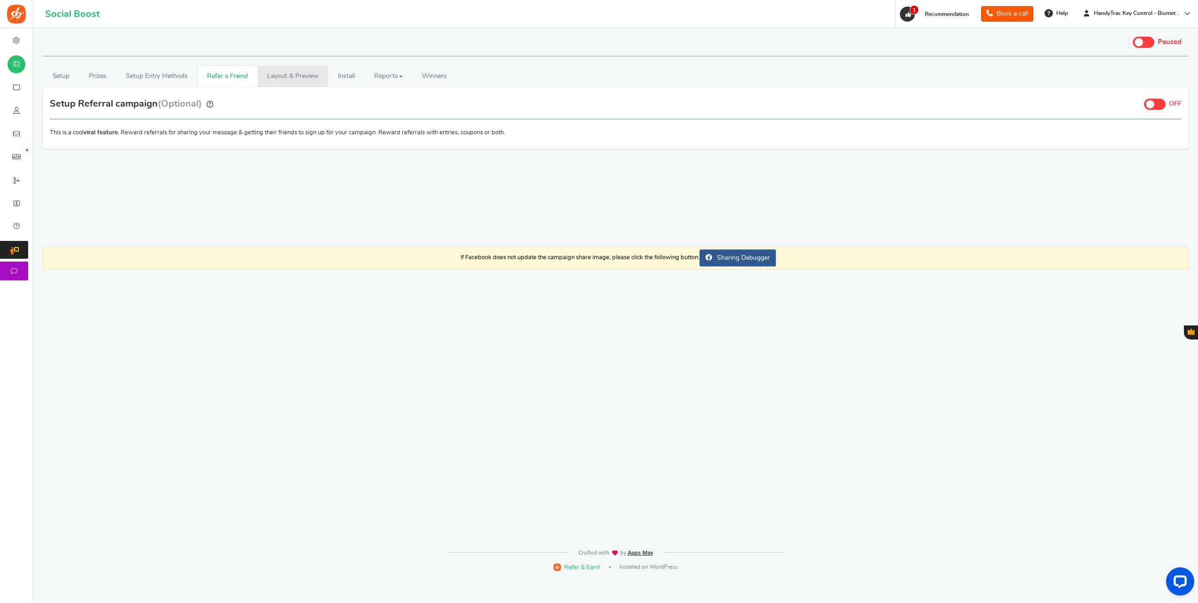
click at [292, 79] on link "Layout & Preview" at bounding box center [293, 76] width 70 height 21
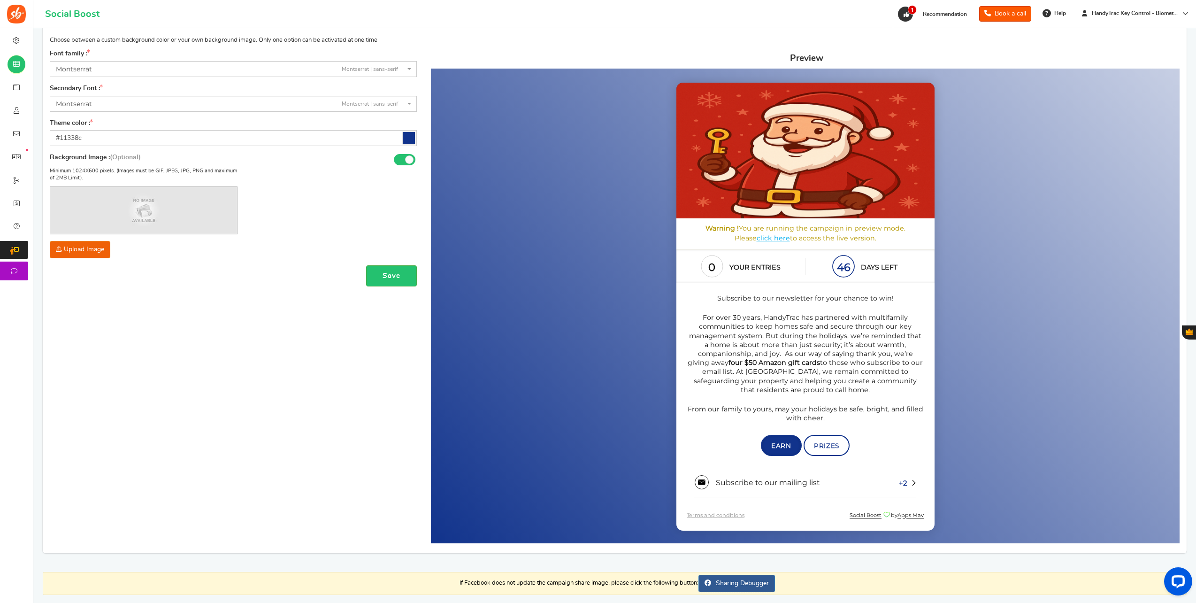
scroll to position [94, 0]
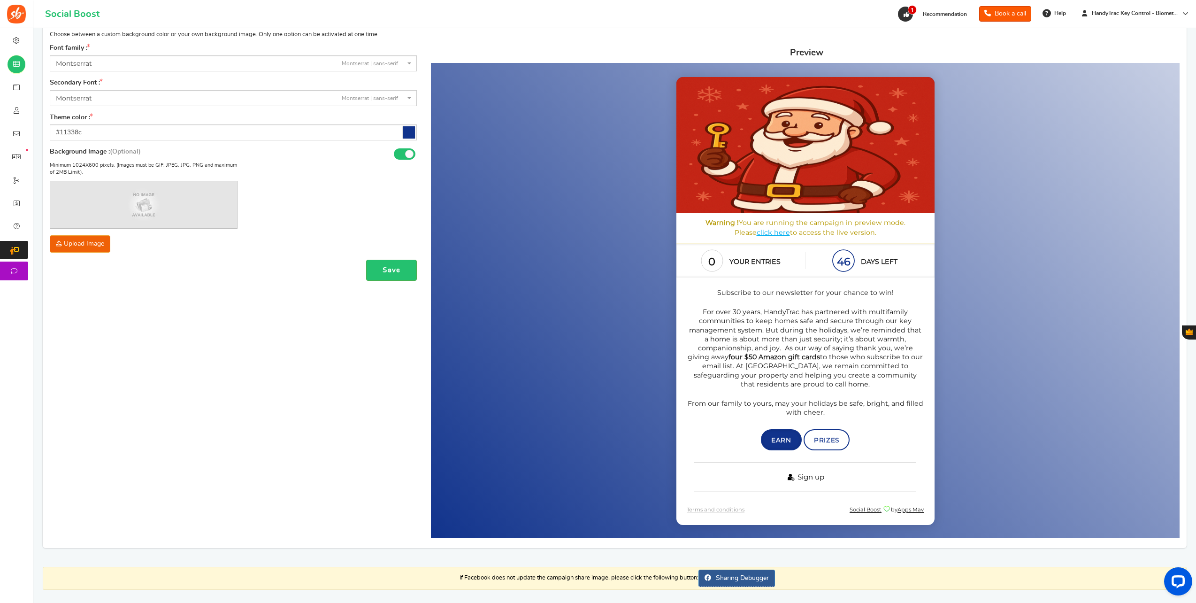
click at [810, 478] on span "Sign up" at bounding box center [811, 476] width 27 height 9
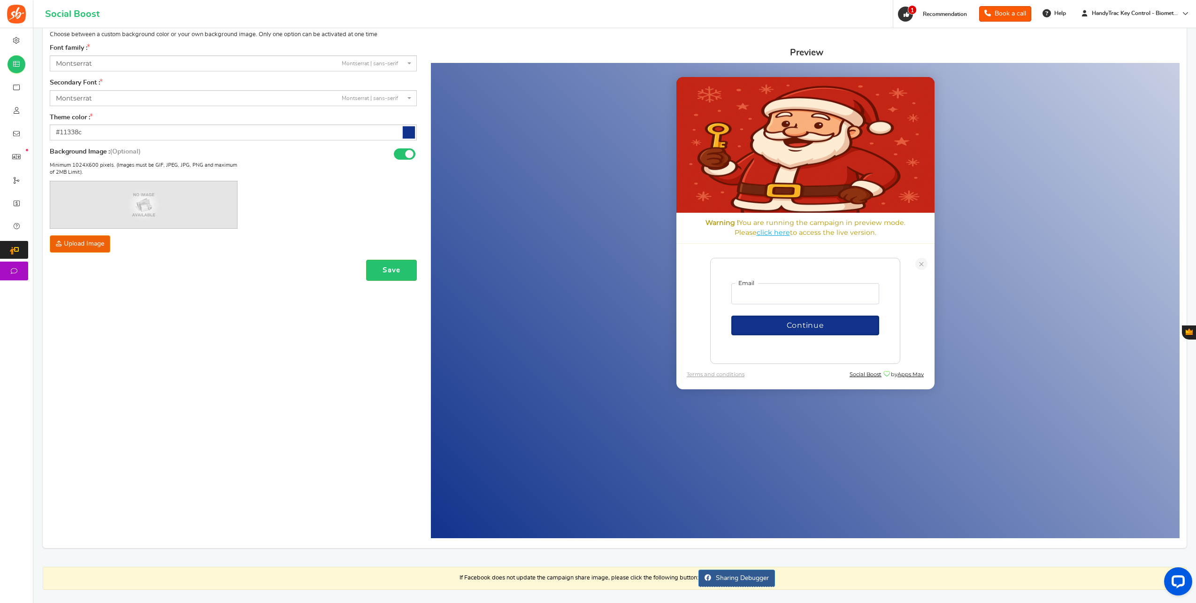
scroll to position [0, 0]
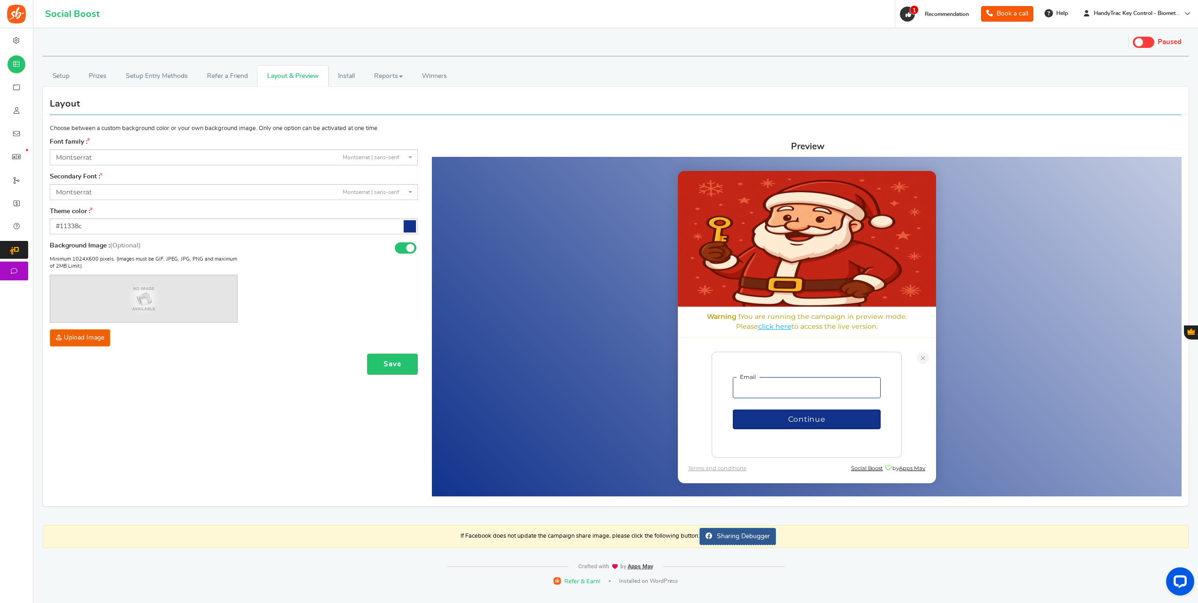
click at [767, 383] on input "email" at bounding box center [806, 388] width 148 height 22
type input "[EMAIL_ADDRESS][DOMAIN_NAME]"
click at [757, 421] on button "Continue" at bounding box center [806, 417] width 148 height 20
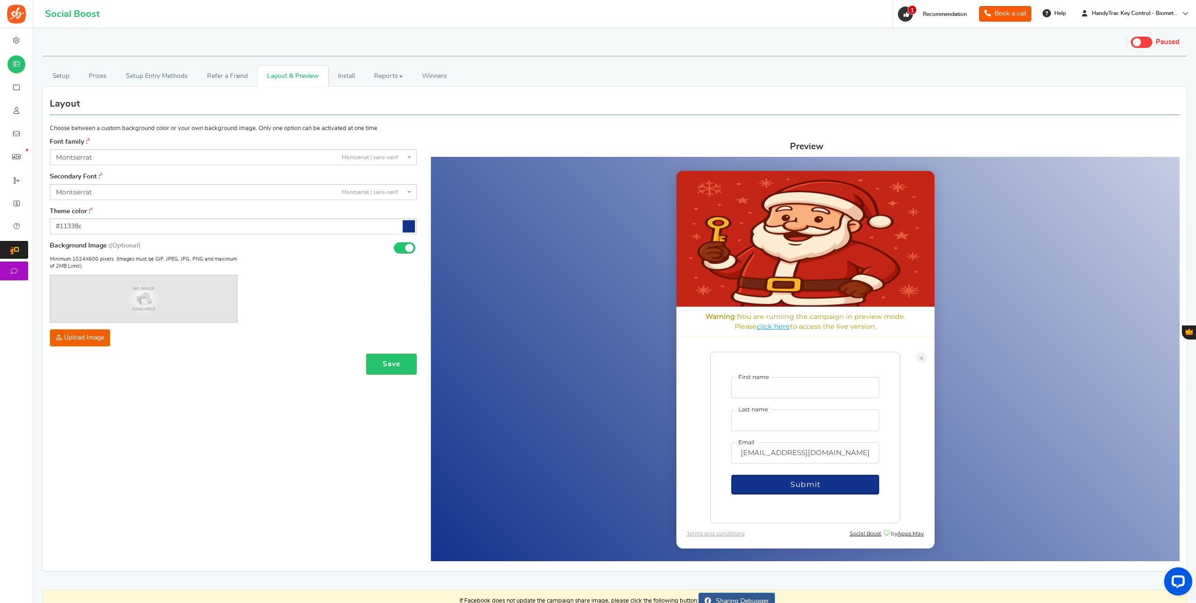
click at [758, 398] on form "First name Last name Email madison@handytrac.com Submit" at bounding box center [805, 435] width 148 height 117
click at [758, 387] on input "First name" at bounding box center [805, 388] width 148 height 22
click at [767, 392] on input "First name" at bounding box center [805, 388] width 148 height 22
click at [350, 71] on link "Install" at bounding box center [346, 76] width 37 height 21
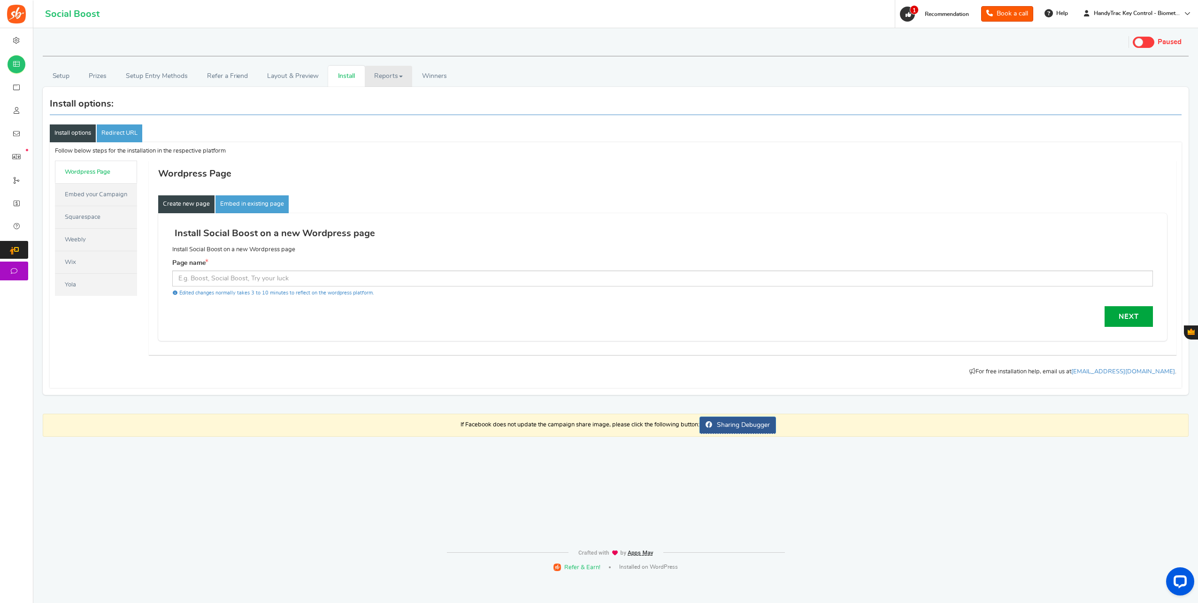
click at [374, 79] on link "Reports" at bounding box center [389, 76] width 48 height 21
click at [429, 82] on link "Winners Winner Draw" at bounding box center [434, 76] width 44 height 21
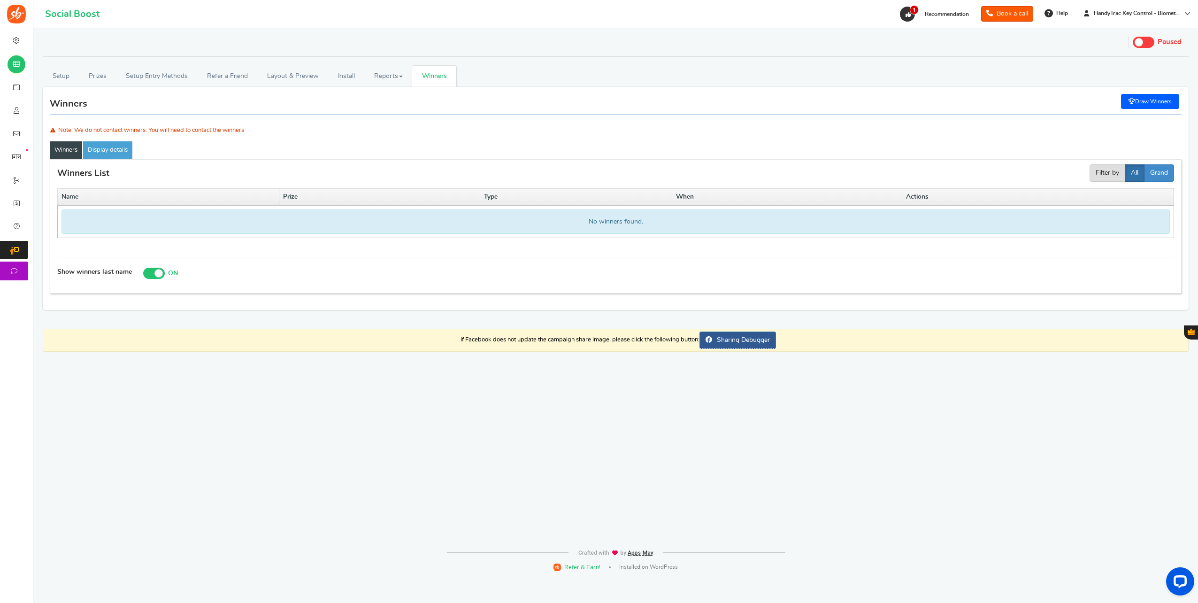
click at [154, 272] on span at bounding box center [158, 273] width 8 height 8
click at [153, 272] on input "Show winners last name ON OFF" at bounding box center [147, 273] width 9 height 9
checkbox input "false"
click at [54, 75] on link "Setup" at bounding box center [61, 76] width 37 height 21
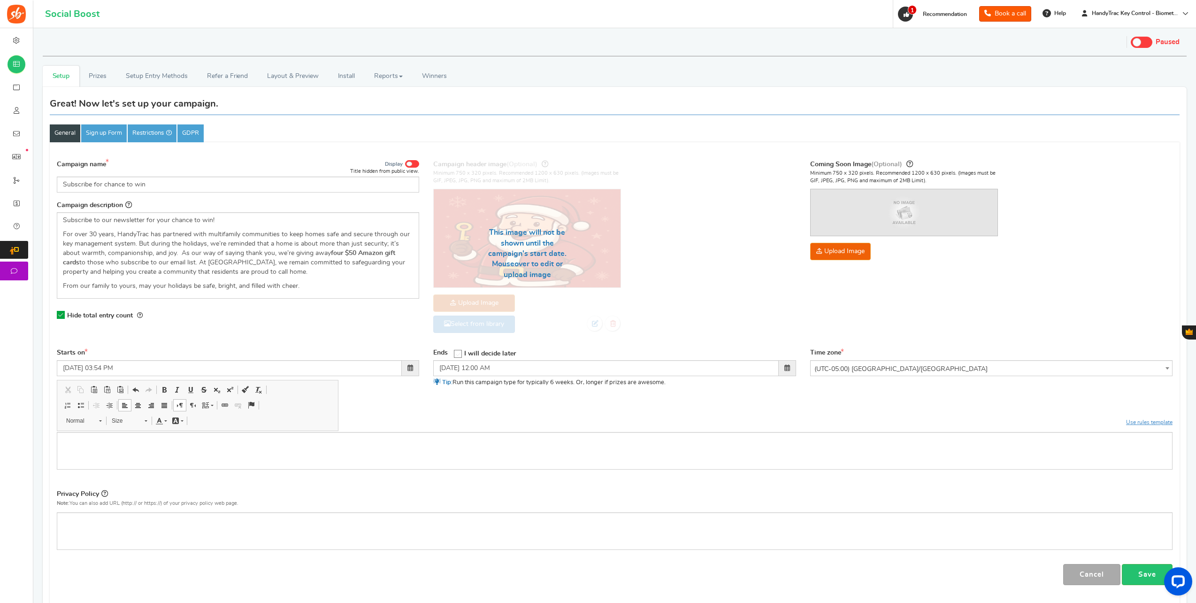
click at [415, 412] on div "Terms and Conditions Use Rules Template Note: You can also add URL (http:// or …" at bounding box center [615, 419] width 1116 height 26
click at [165, 411] on link "Use Rules Template" at bounding box center [163, 411] width 58 height 7
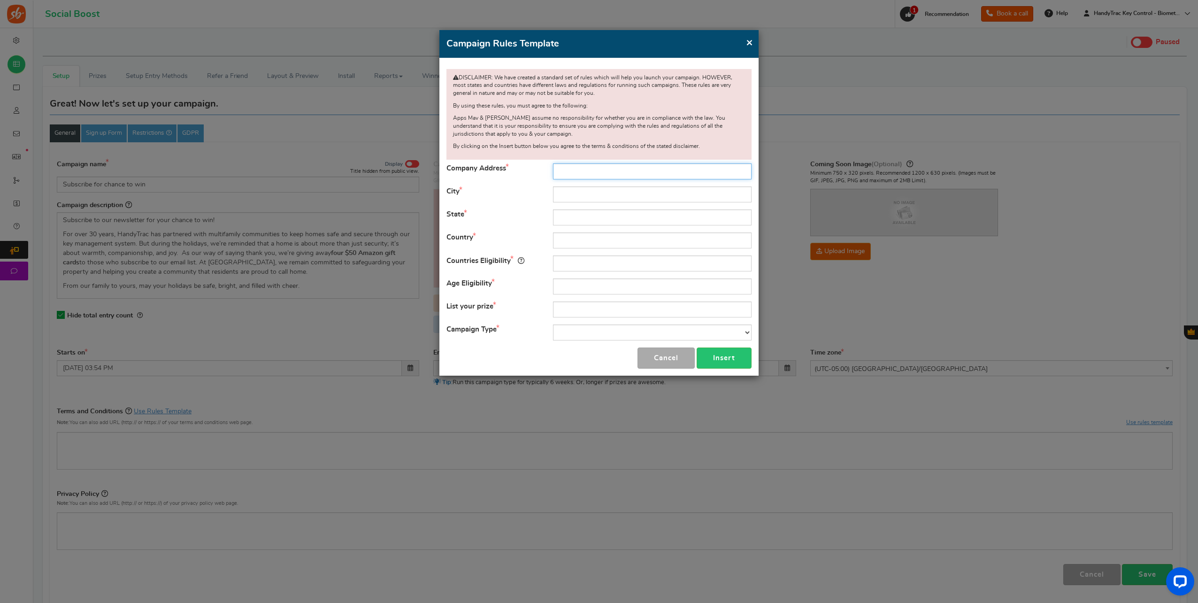
click at [577, 172] on input "text" at bounding box center [652, 171] width 199 height 16
type input "510 Staghorn Court"
type input "Alpharetta"
type input "[US_STATE]"
type input "[GEOGRAPHIC_DATA]"
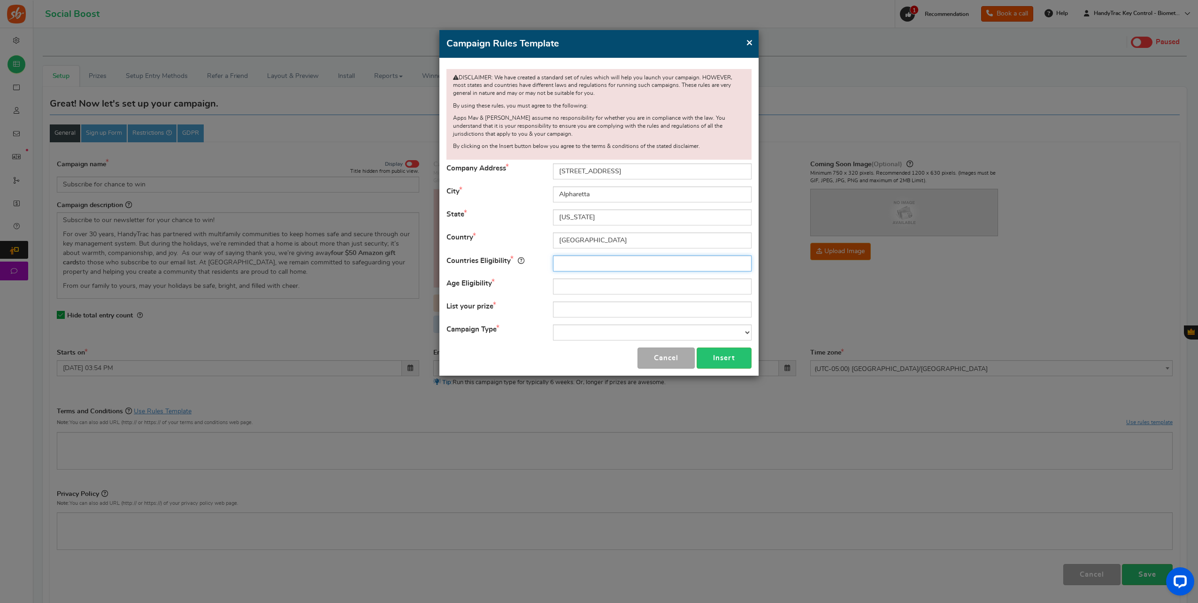
type input "[GEOGRAPHIC_DATA]"
click at [565, 292] on input "text" at bounding box center [652, 286] width 199 height 16
type input "18"
click at [567, 302] on input "text" at bounding box center [652, 309] width 199 height 16
type input "4, $50 Amazon Gift Cards"
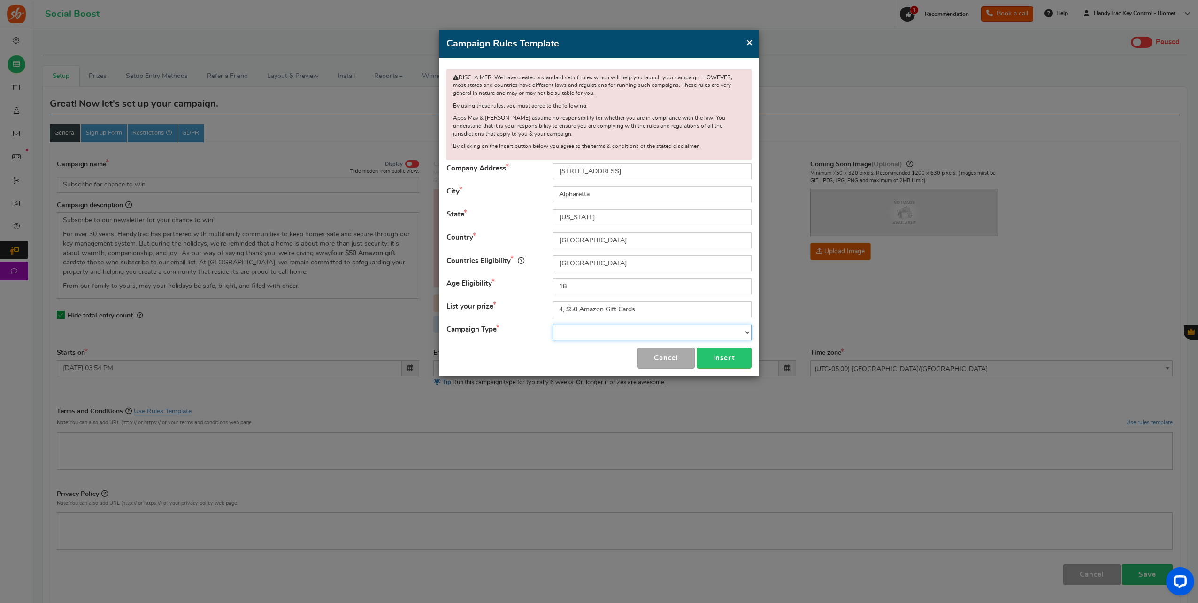
click at [571, 324] on select "Contest Giveaway Lottery Offer Raffle Sweepstakes Other" at bounding box center [652, 332] width 199 height 16
select select "Sweepstakes"
click at [553, 324] on select "Contest Giveaway Lottery Offer Raffle Sweepstakes Other" at bounding box center [652, 332] width 199 height 16
click at [651, 323] on form "Company Address 510 Staghorn Court City Alpharetta State Georgia Country United…" at bounding box center [598, 251] width 305 height 177
click at [642, 333] on select "Contest Giveaway Lottery Offer Raffle Sweepstakes Other" at bounding box center [652, 332] width 199 height 16
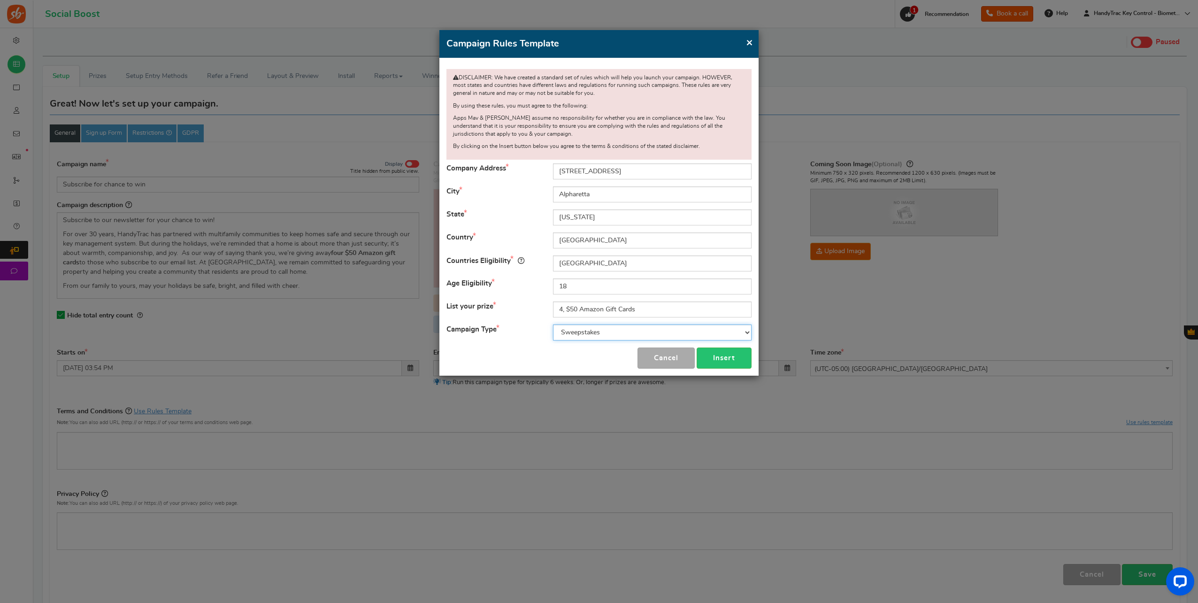
click at [642, 333] on select "Contest Giveaway Lottery Offer Raffle Sweepstakes Other" at bounding box center [652, 332] width 199 height 16
click at [712, 349] on button "Insert" at bounding box center [724, 357] width 55 height 21
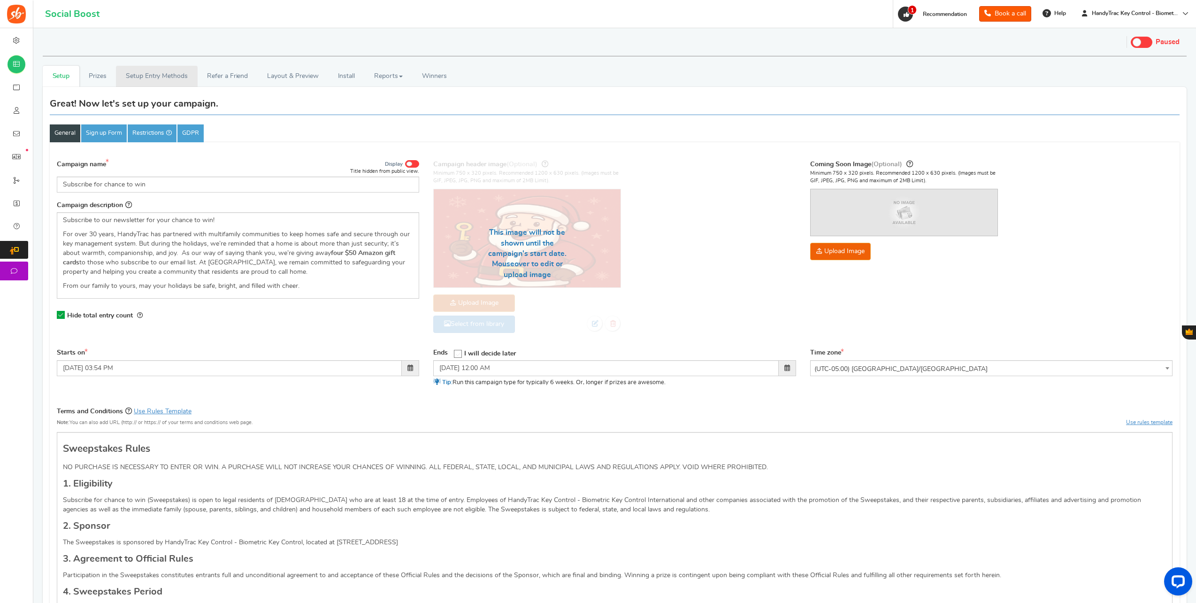
click at [163, 72] on link "Setup Entry Methods" at bounding box center [156, 76] width 81 height 21
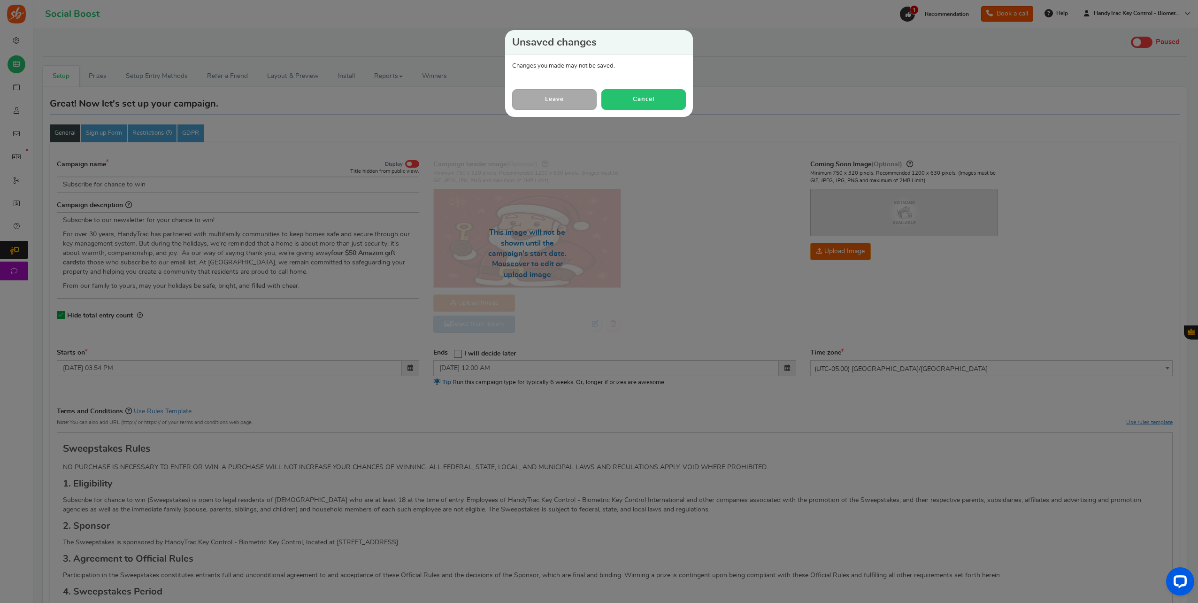
click at [637, 99] on button "Cancel" at bounding box center [643, 99] width 84 height 20
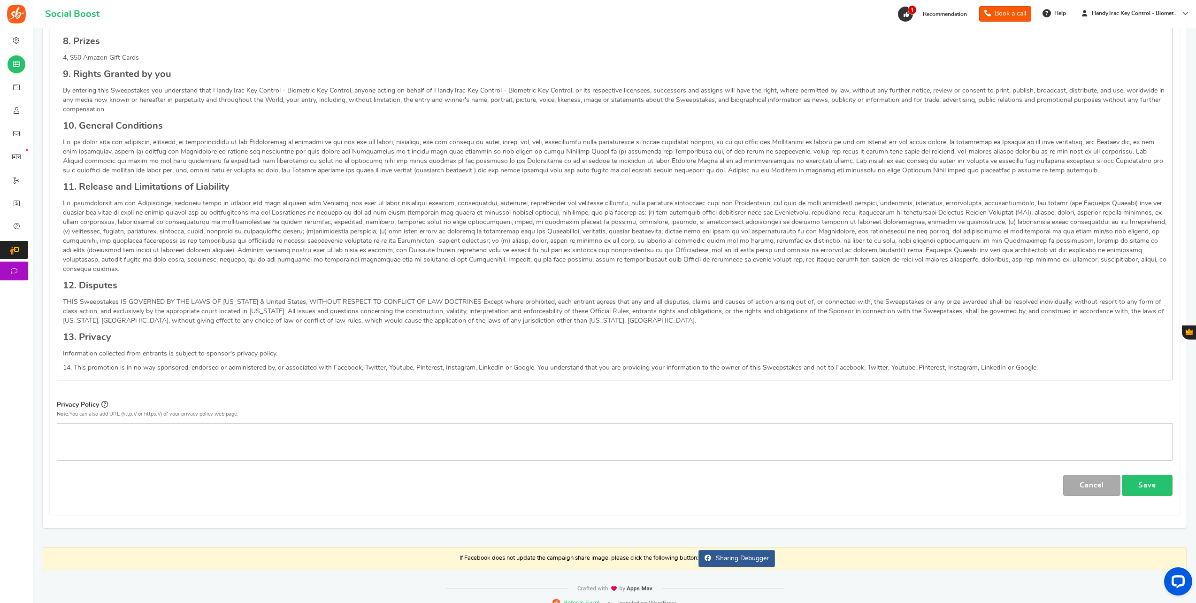
scroll to position [752, 0]
click at [1156, 475] on link "Save" at bounding box center [1147, 485] width 51 height 21
click at [301, 426] on p "Editor, competition_privacy" at bounding box center [615, 430] width 1104 height 9
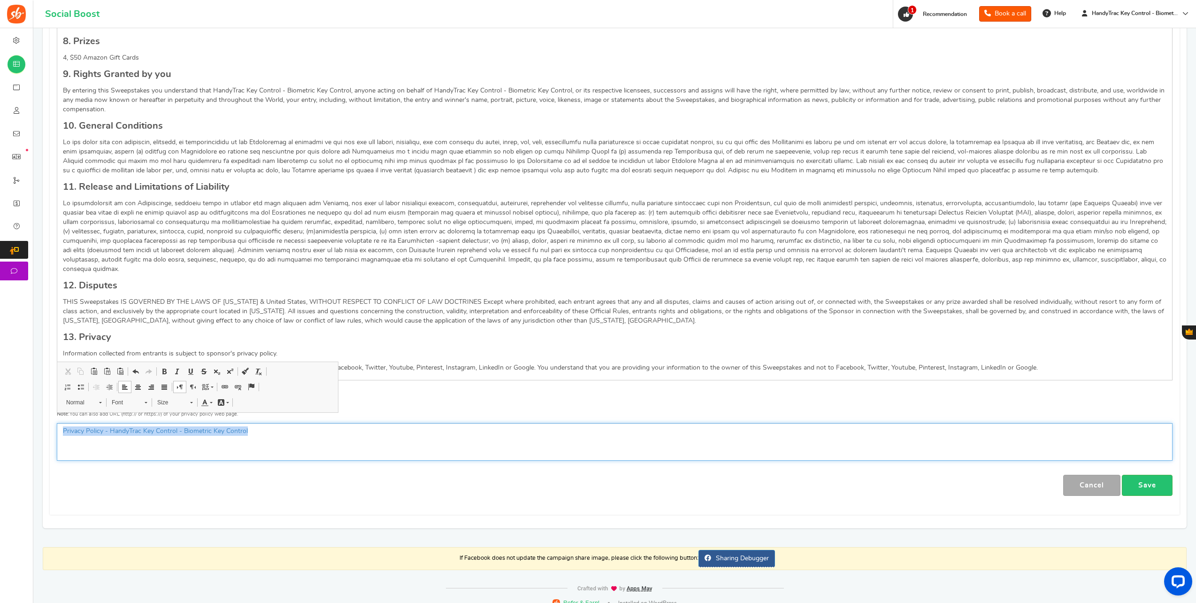
drag, startPoint x: 276, startPoint y: 424, endPoint x: 101, endPoint y: 449, distance: 176.8
click at [66, 451] on div "Privacy Policy Note: You can also add URL (http:// or https://) of your privacy…" at bounding box center [615, 433] width 1130 height 69
click at [306, 263] on div "Sweepstakes Rules NO PURCHASE IS NECESSARY TO ENTER OR WIN. A PURCHASE WILL NOT…" at bounding box center [615, 30] width 1116 height 700
click at [1161, 476] on link "Save" at bounding box center [1147, 485] width 51 height 21
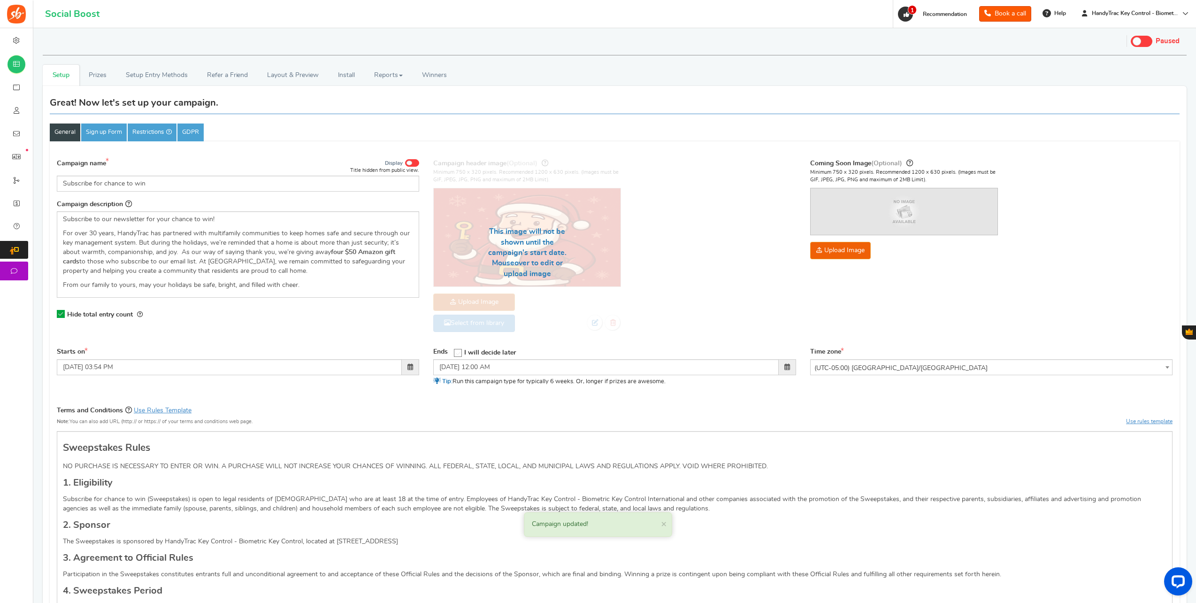
scroll to position [0, 0]
click at [194, 79] on link "Setup Entry Methods" at bounding box center [156, 76] width 81 height 21
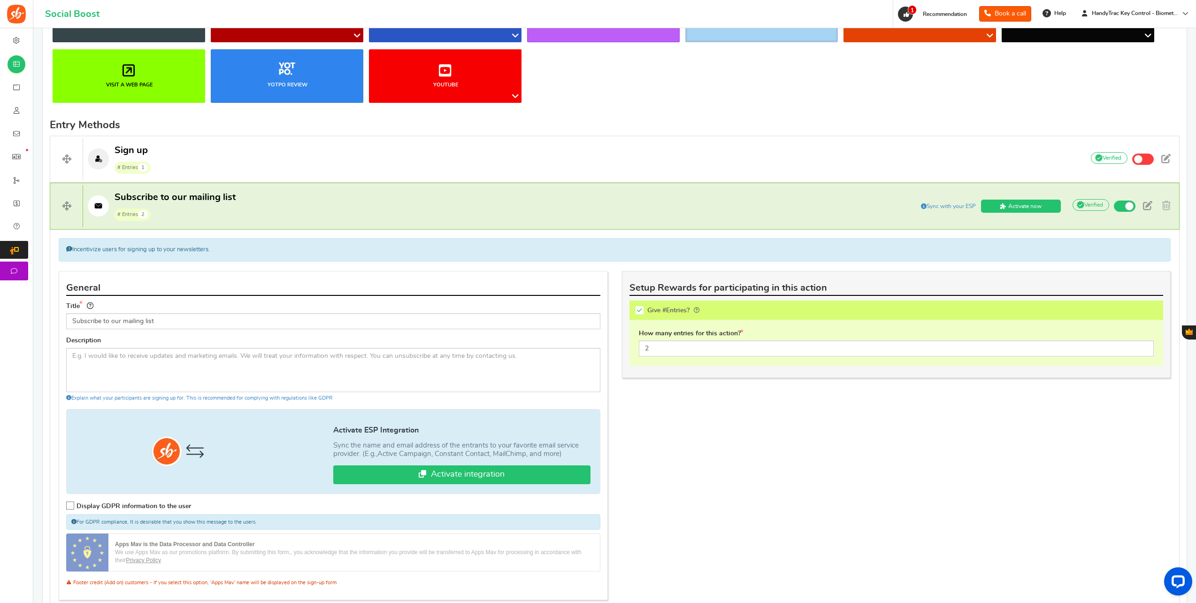
scroll to position [282, 0]
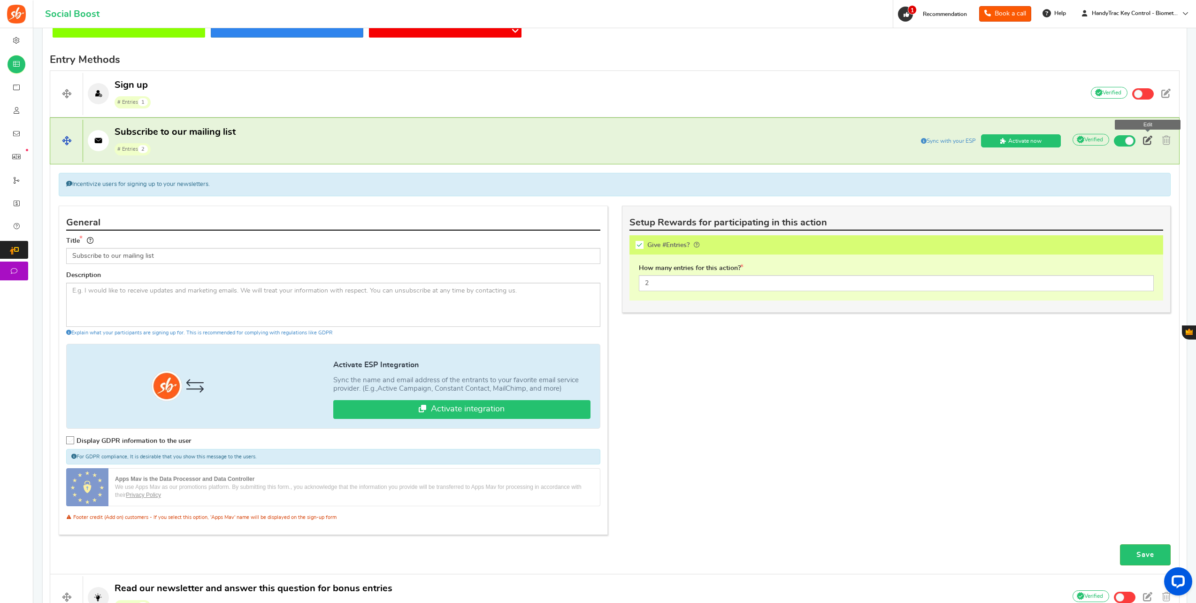
click at [1151, 139] on span at bounding box center [1147, 140] width 9 height 9
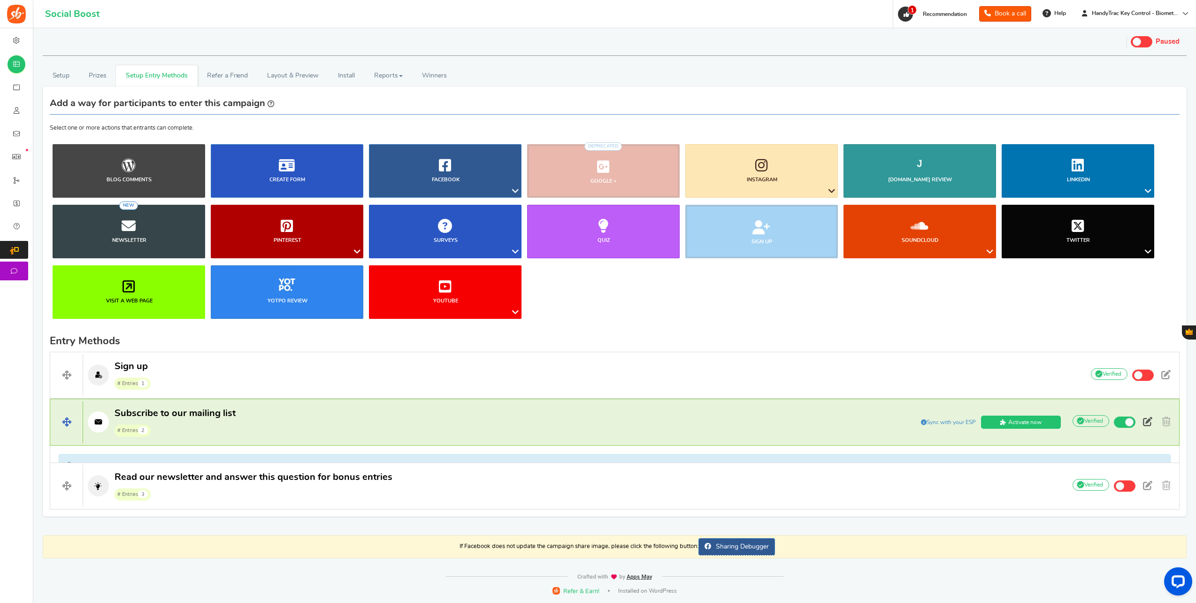
scroll to position [0, 0]
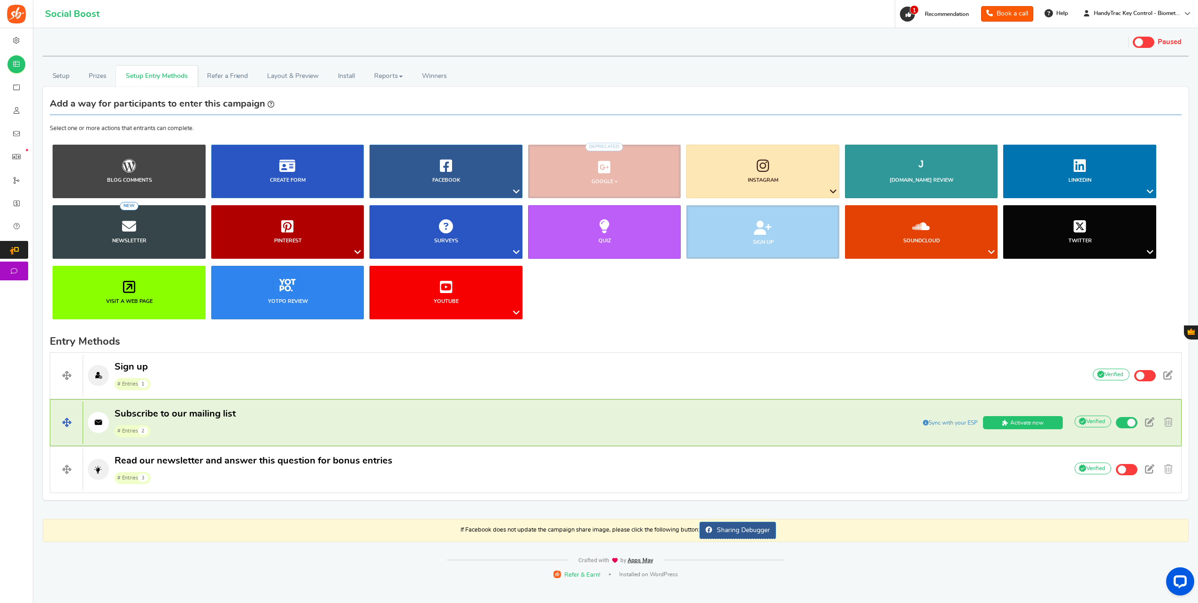
click at [284, 416] on p "Subscribe to our mailing list # Entries 2" at bounding box center [476, 422] width 787 height 30
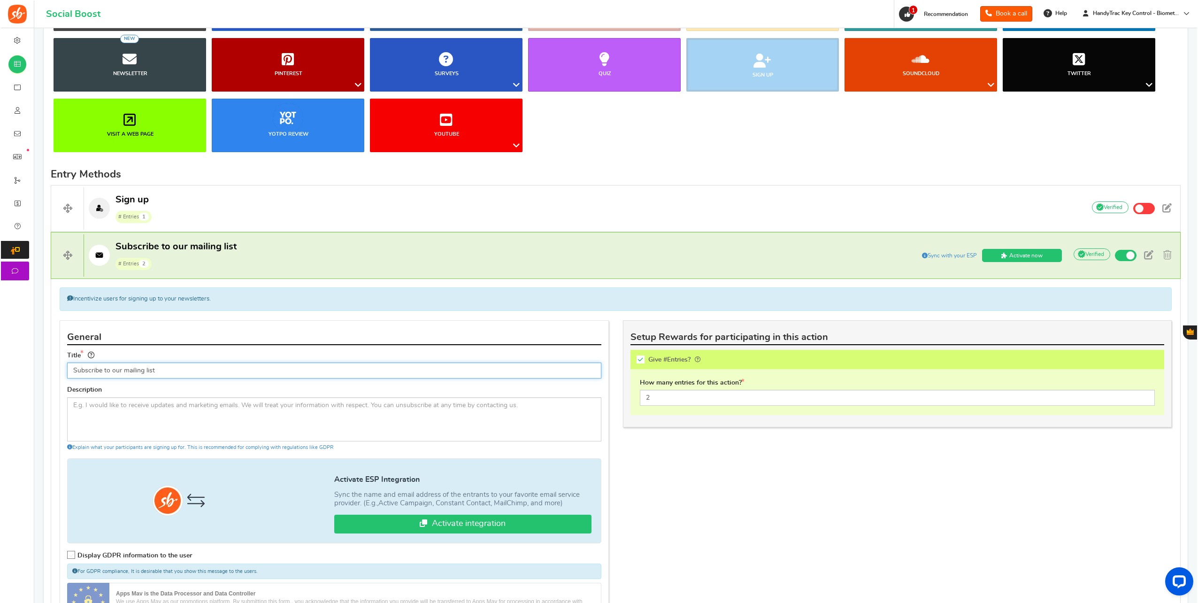
scroll to position [188, 0]
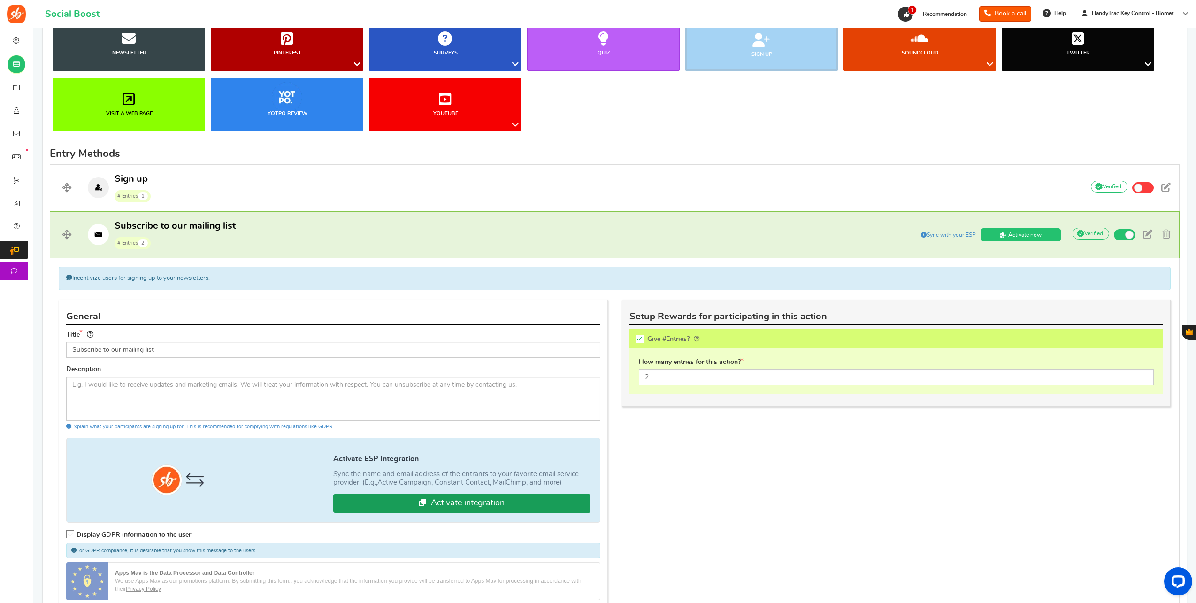
click at [468, 505] on link "Activate integration" at bounding box center [461, 503] width 257 height 19
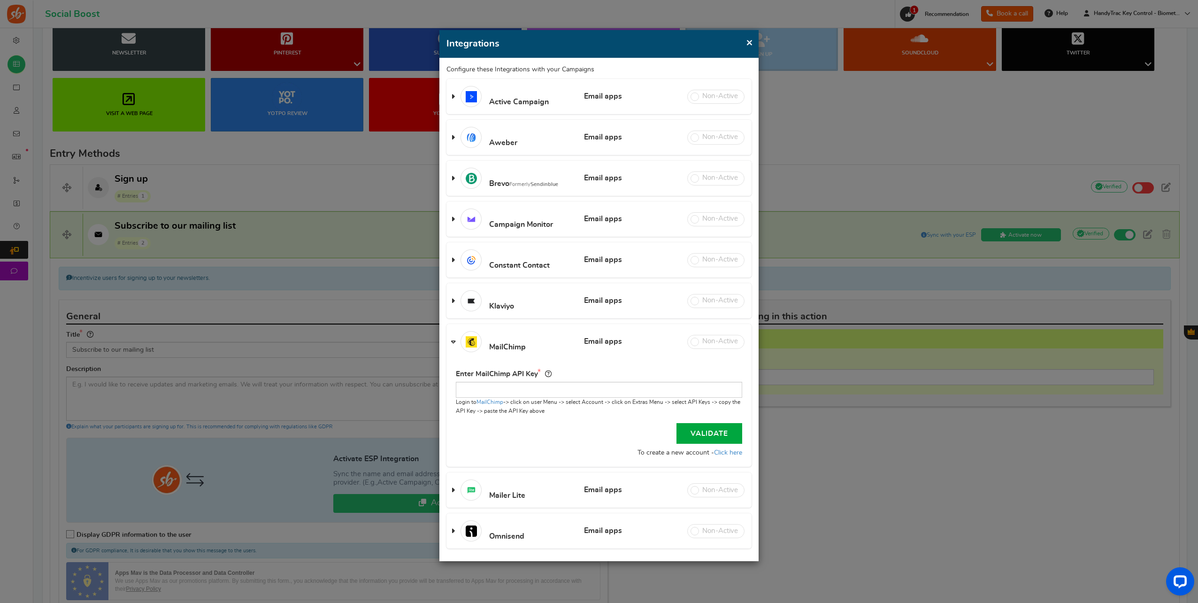
drag, startPoint x: 603, startPoint y: 172, endPoint x: 597, endPoint y: 173, distance: 5.7
click at [600, 172] on h3 "Brevo Formerly Sendinblue Email apps Review apps" at bounding box center [598, 178] width 305 height 35
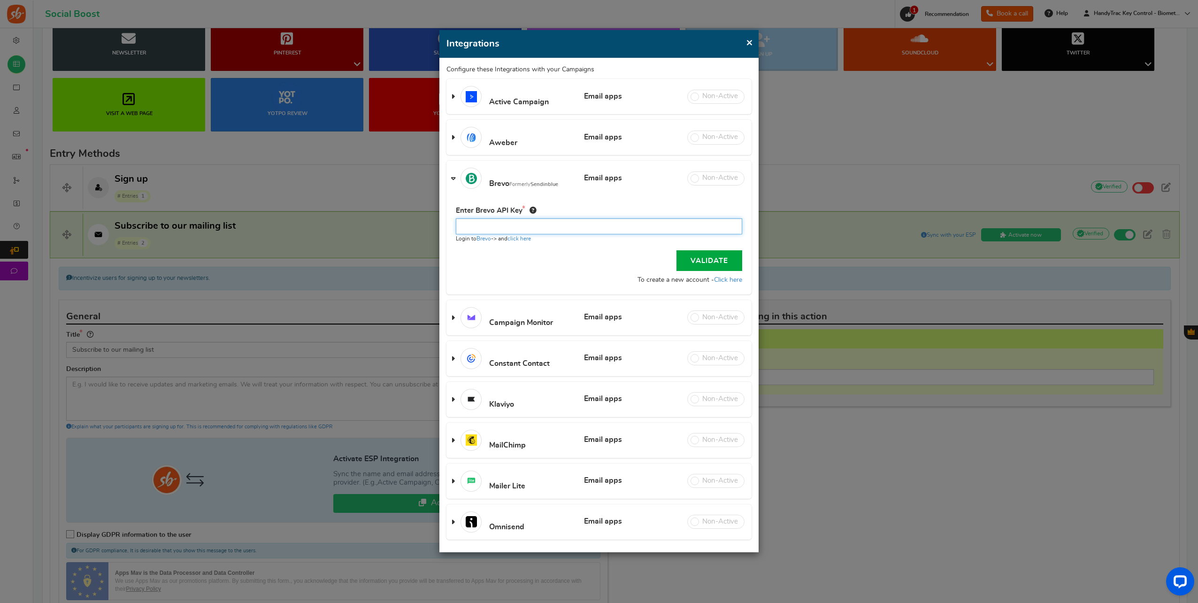
click at [504, 226] on input "text" at bounding box center [599, 226] width 286 height 16
click at [646, 227] on input "text" at bounding box center [599, 226] width 286 height 16
paste input "xkeysib-ba22b27fe21f9da69c9001570d847ab0a141b76465cace66f457122836995dcf-HWnnc2…"
type input "xkeysib-ba22b27fe21f9da69c9001570d847ab0a141b76465cace66f457122836995dcf-HWnnc2…"
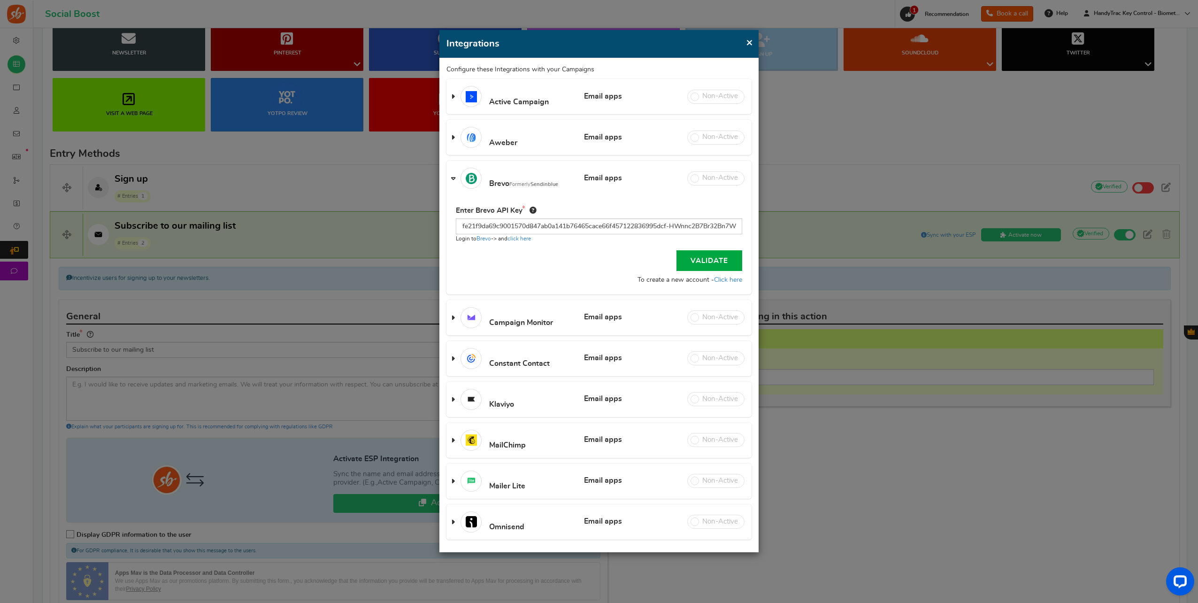
scroll to position [0, 0]
click at [705, 271] on div "Cancel Validate To create a new account - Click here" at bounding box center [599, 267] width 286 height 35
click at [707, 263] on link "Validate" at bounding box center [709, 260] width 66 height 21
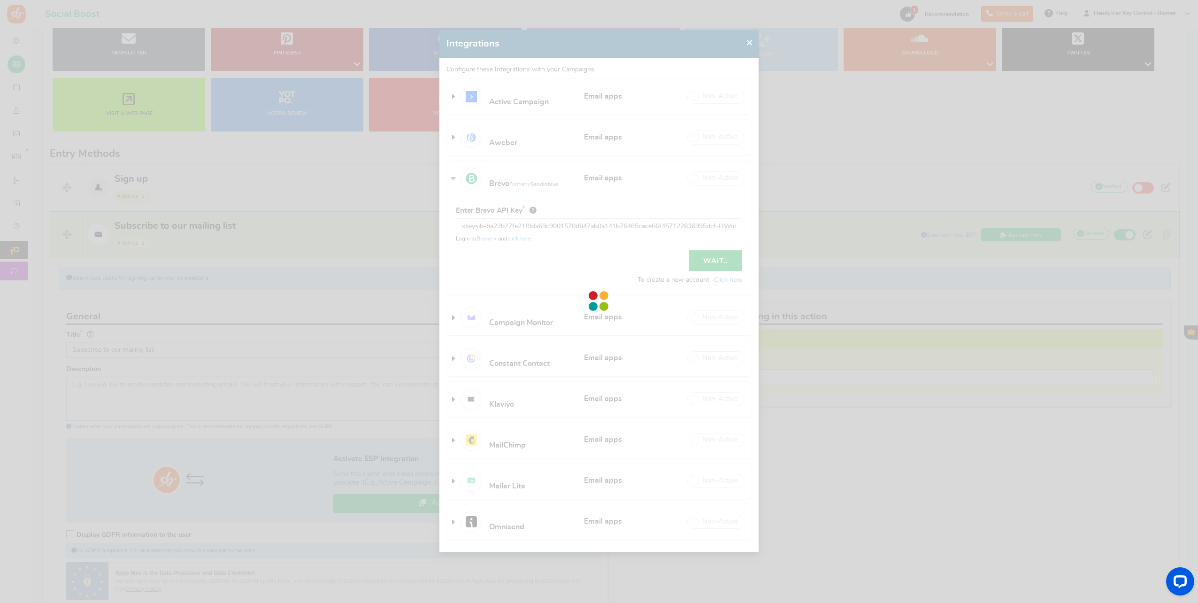
select select "13"
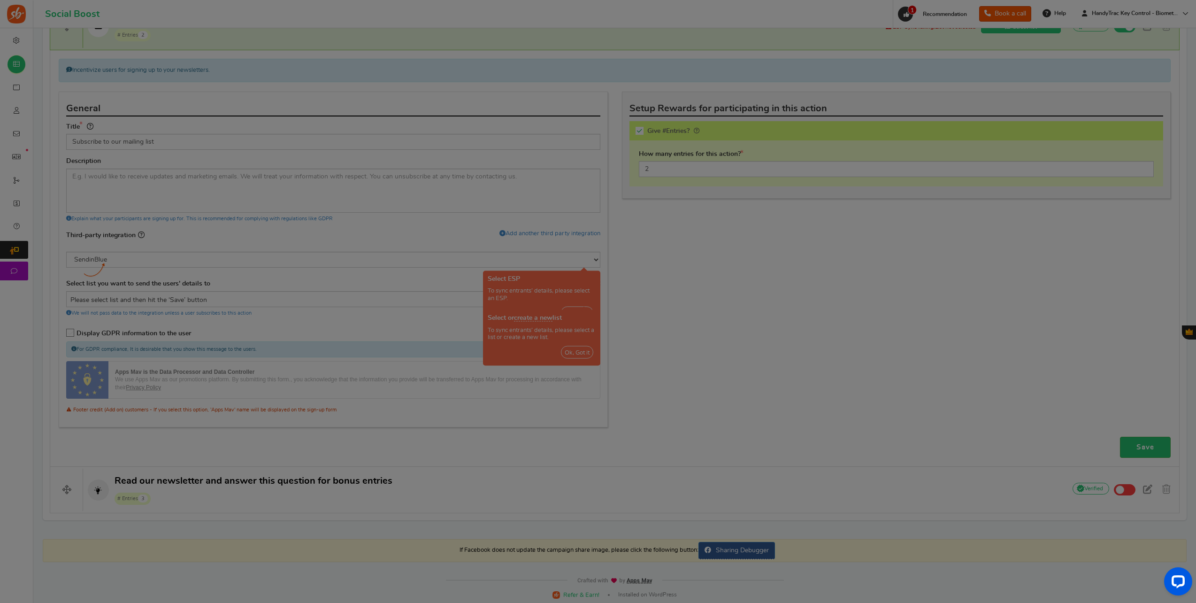
scroll to position [347, 0]
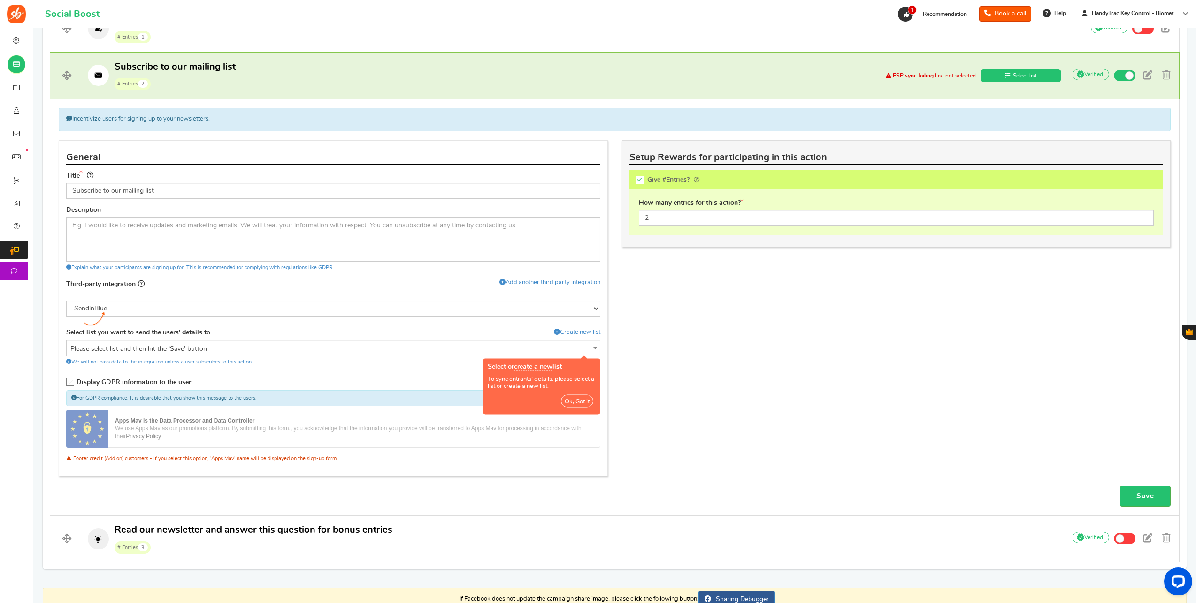
click at [245, 347] on span "Please select list and then hit the ‘Save’ button" at bounding box center [333, 348] width 533 height 17
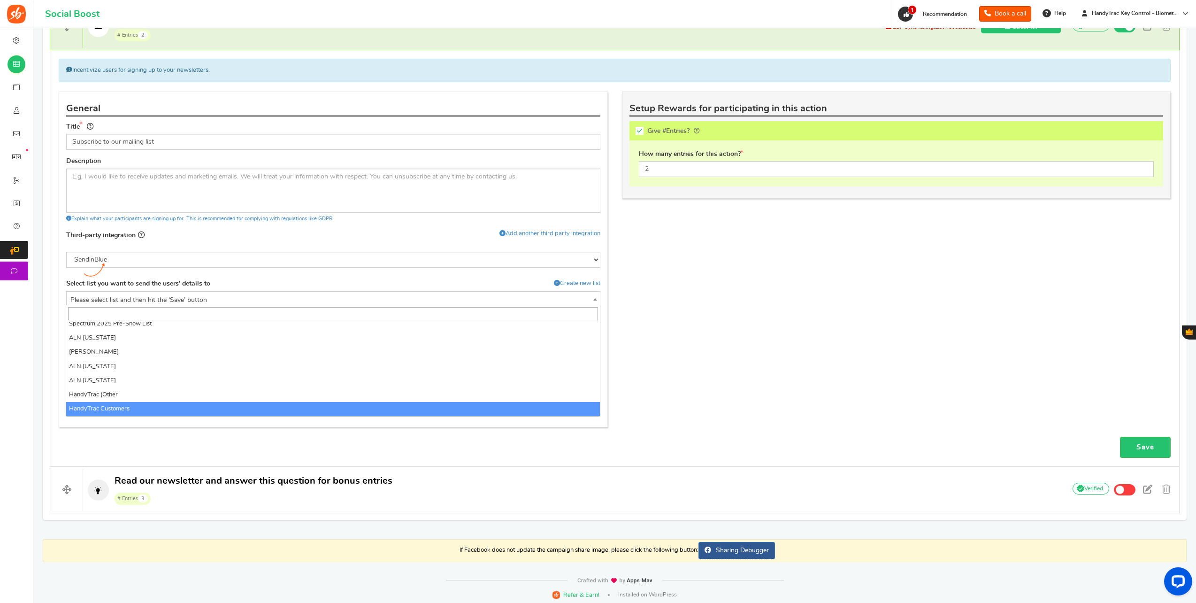
scroll to position [15, 0]
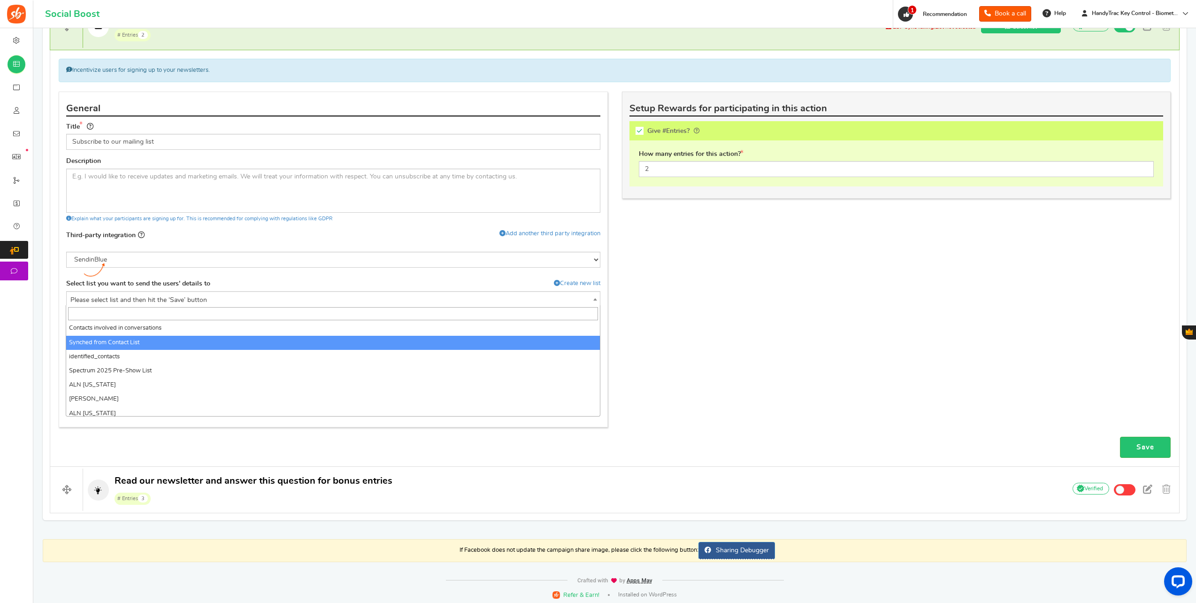
select select "17"
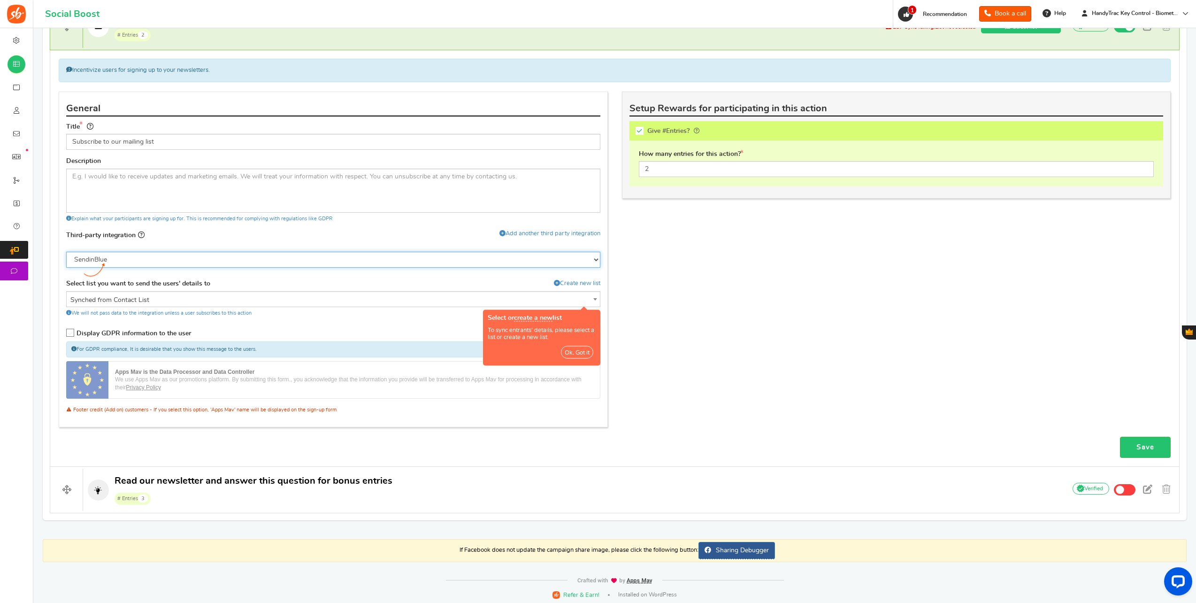
click at [167, 258] on select "None SendinBlue" at bounding box center [333, 260] width 534 height 16
click at [66, 268] on select "None SendinBlue" at bounding box center [333, 260] width 534 height 16
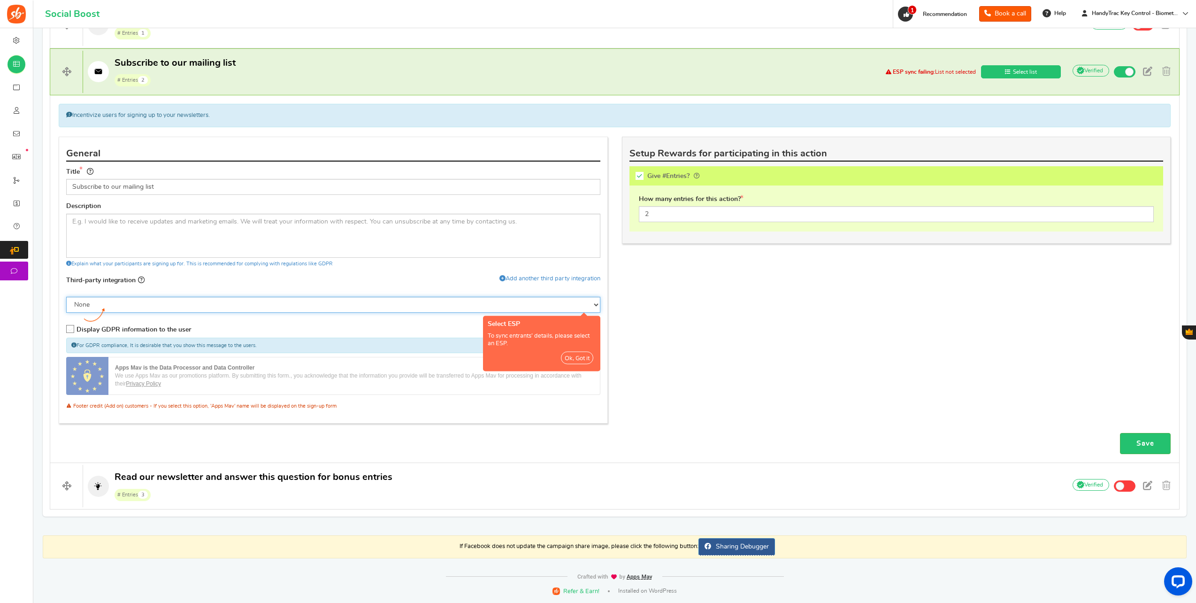
scroll to position [347, 0]
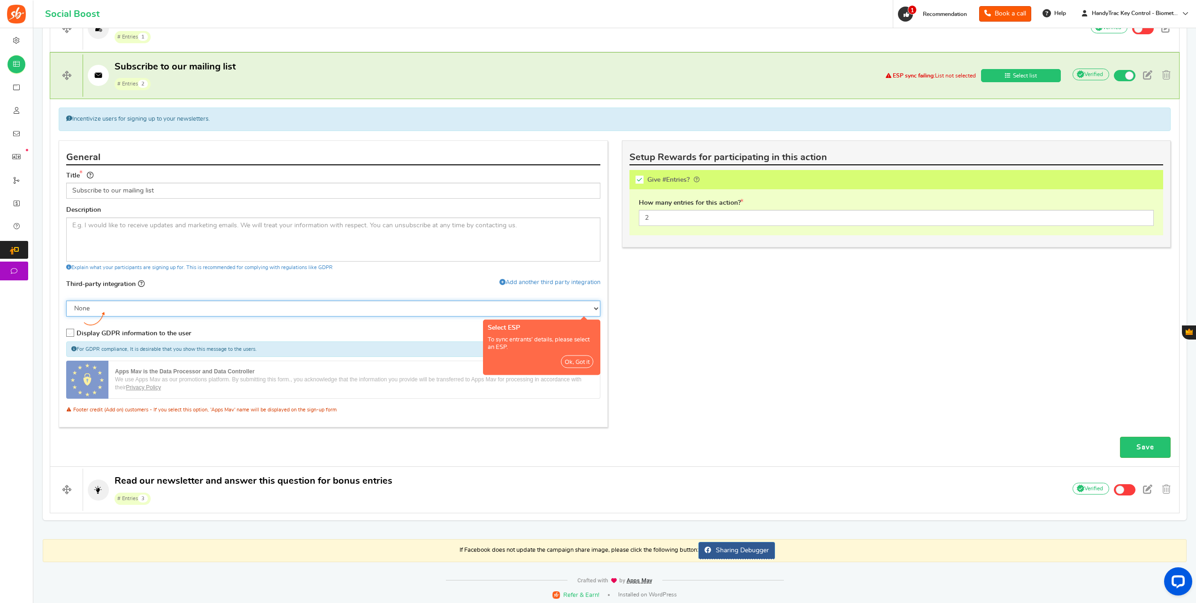
click at [162, 301] on select "None SendinBlue" at bounding box center [333, 308] width 534 height 16
select select "13"
click at [66, 300] on select "None SendinBlue" at bounding box center [333, 308] width 534 height 16
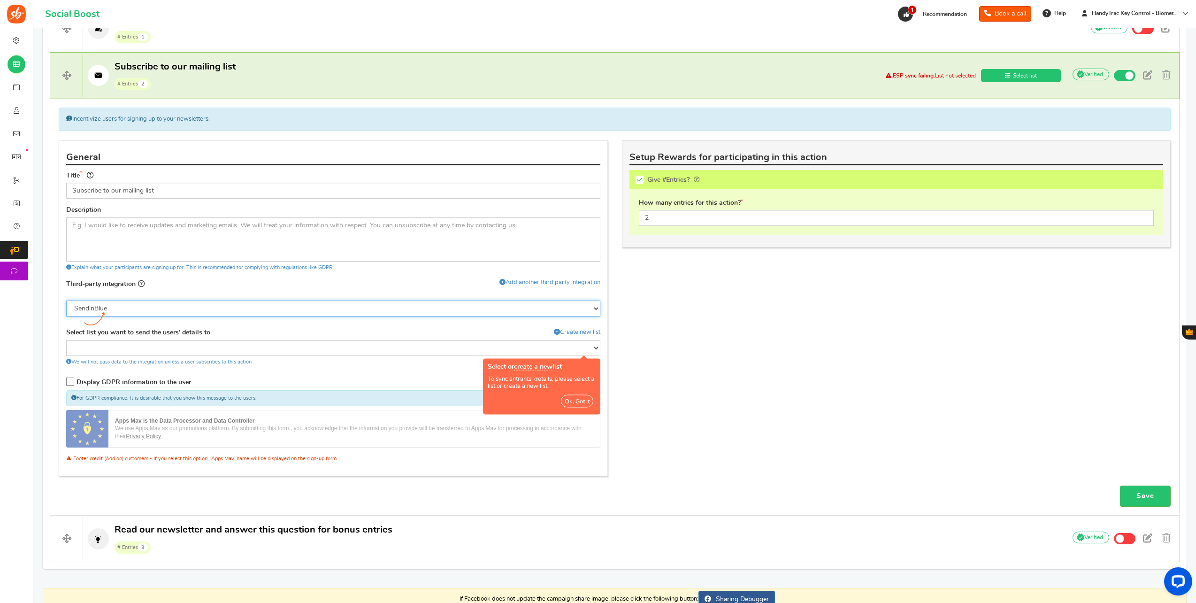
scroll to position [396, 0]
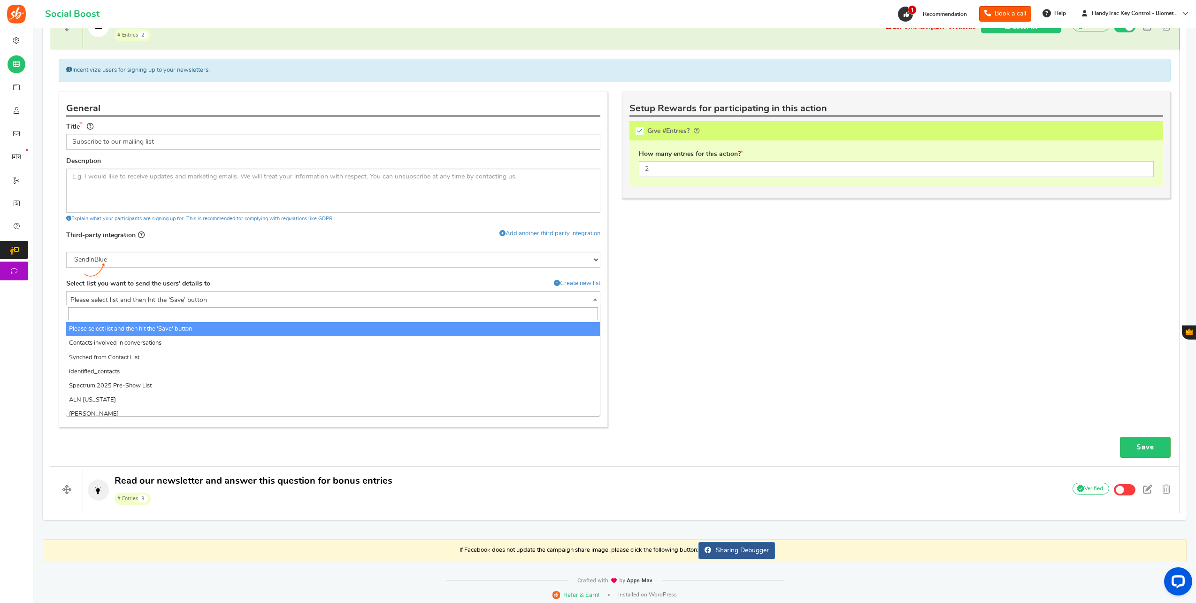
click at [132, 292] on span "Please select list and then hit the ‘Save’ button" at bounding box center [333, 300] width 533 height 17
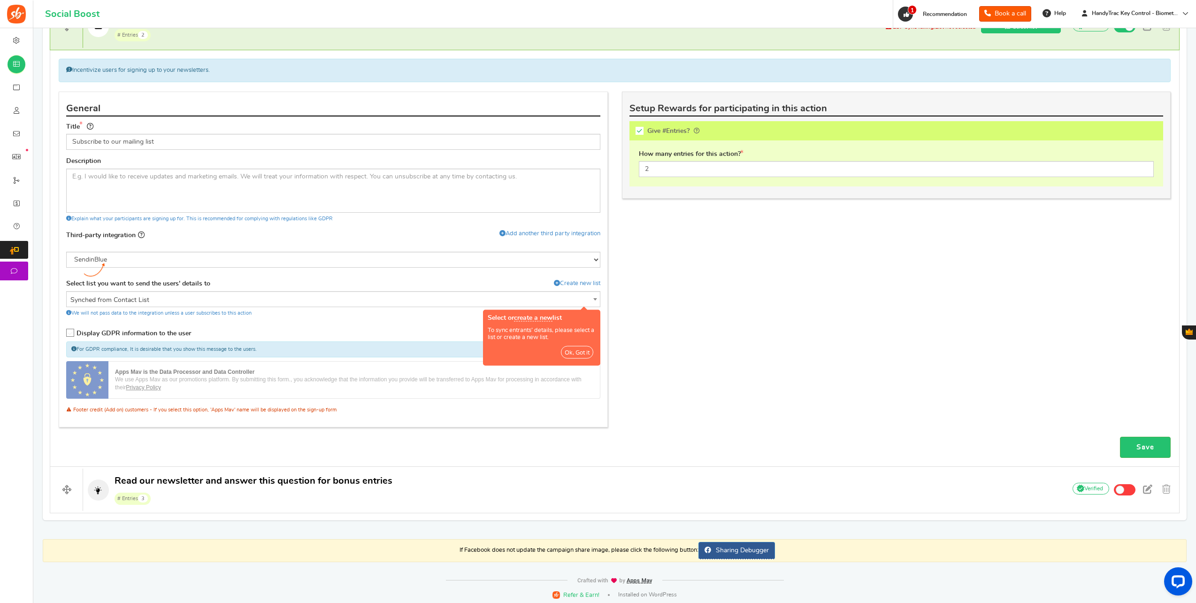
click at [582, 351] on button "Ok, Got it" at bounding box center [577, 351] width 32 height 13
click at [92, 336] on label "Display GDPR information to the user" at bounding box center [128, 334] width 125 height 13
click at [77, 336] on input "Display GDPR information to the user" at bounding box center [71, 334] width 9 height 9
checkbox input "true"
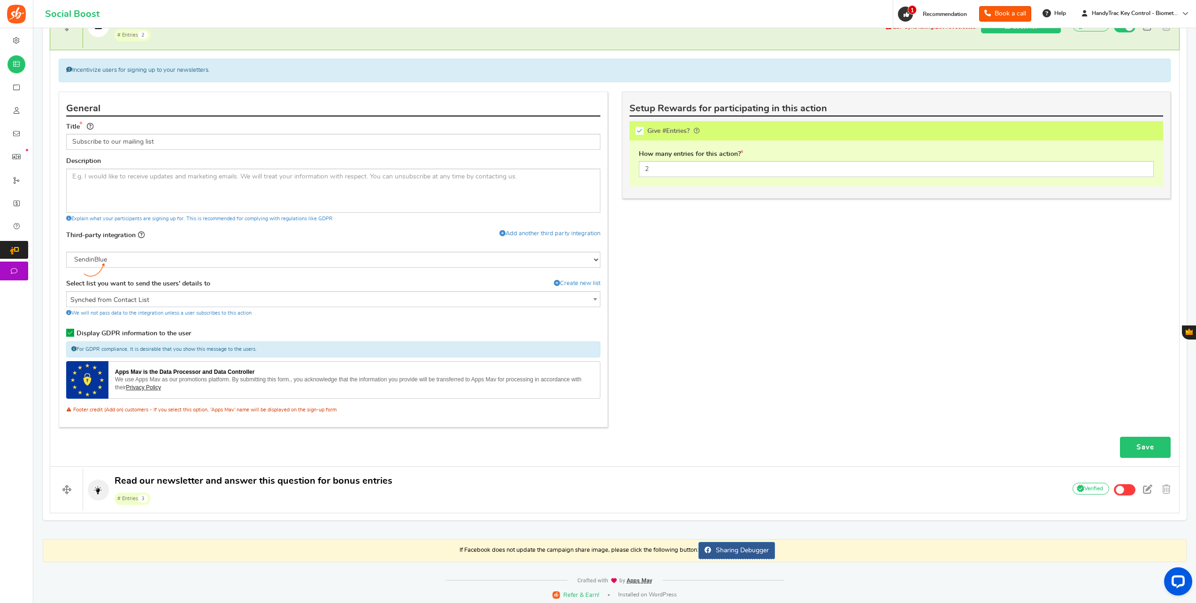
click at [1138, 452] on link "Save" at bounding box center [1145, 447] width 51 height 21
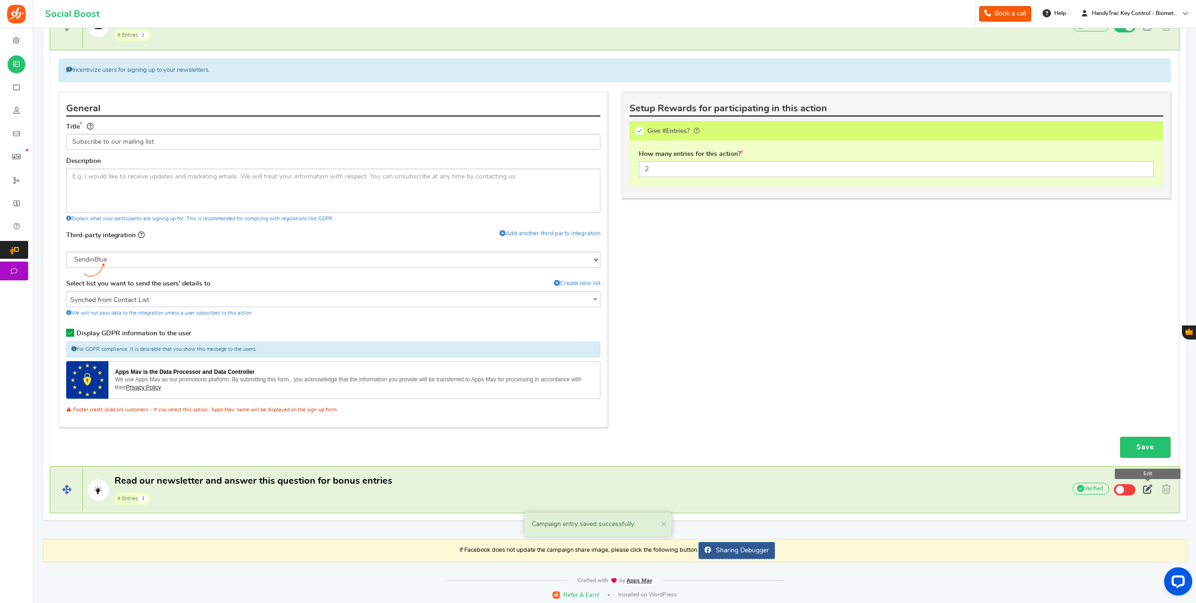
click at [1150, 491] on link at bounding box center [1147, 490] width 17 height 14
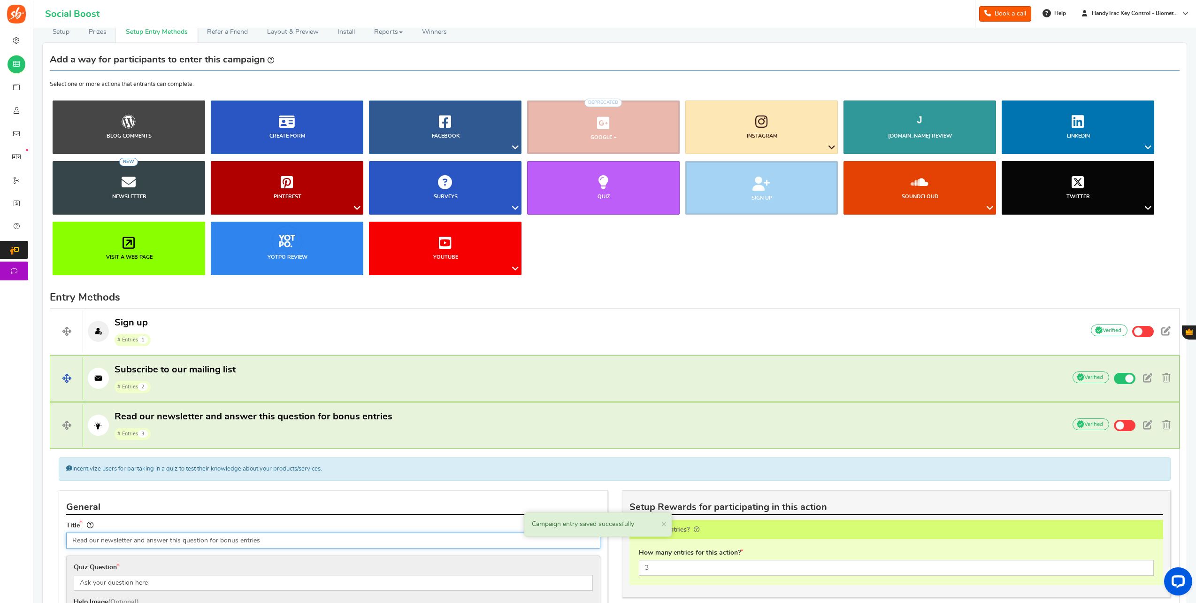
scroll to position [94, 0]
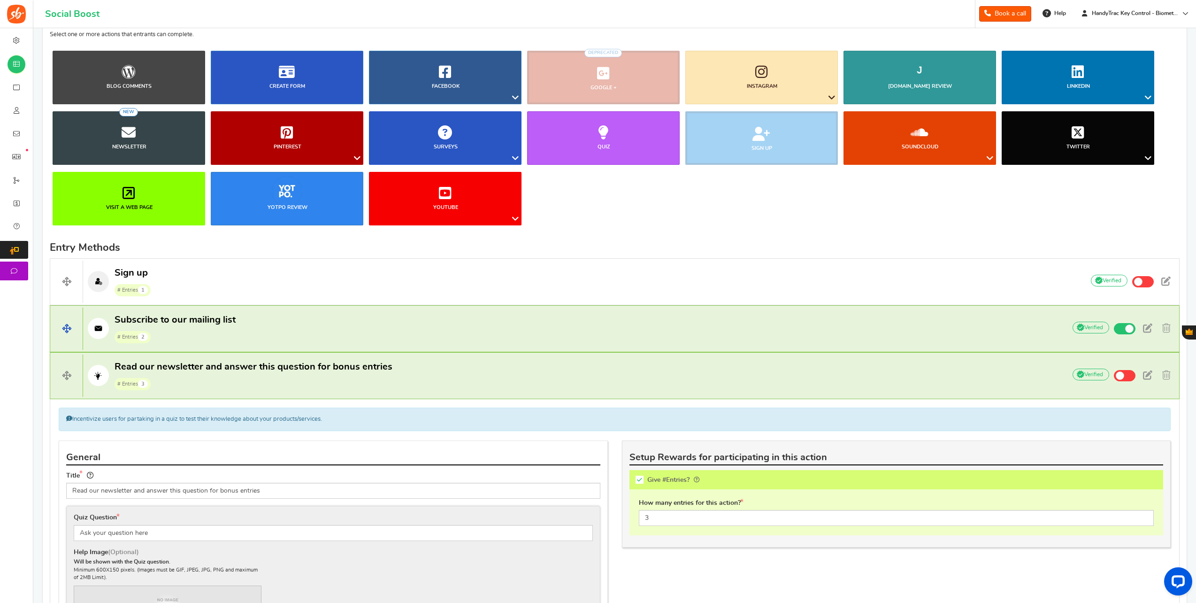
click at [1044, 334] on p "Subscribe to our mailing list # Entries 2" at bounding box center [569, 329] width 973 height 30
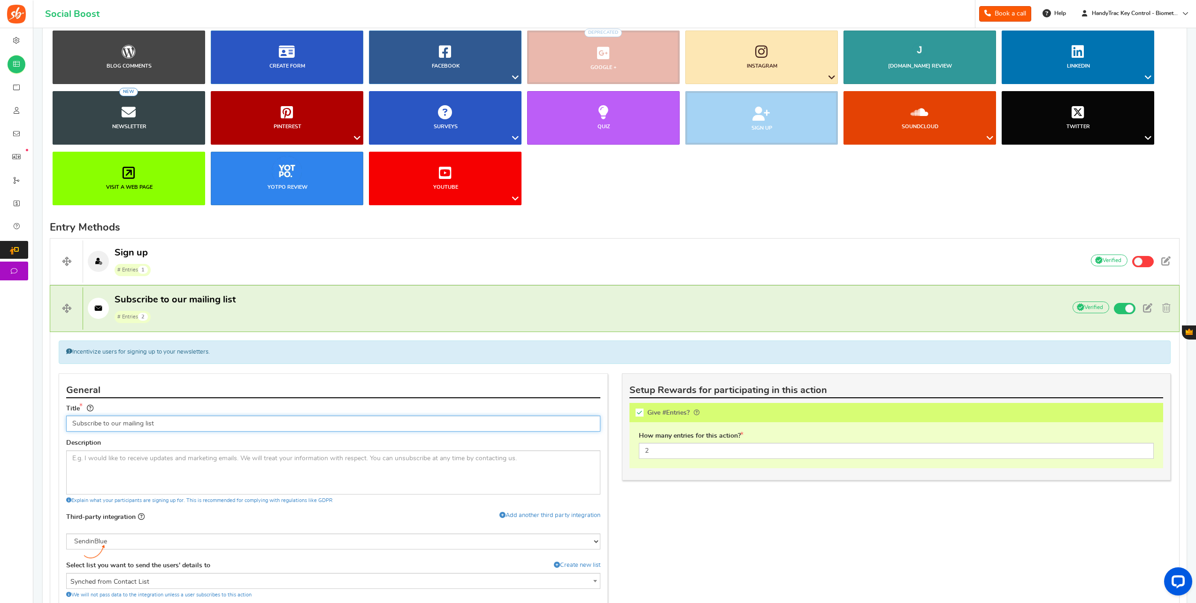
scroll to position [0, 0]
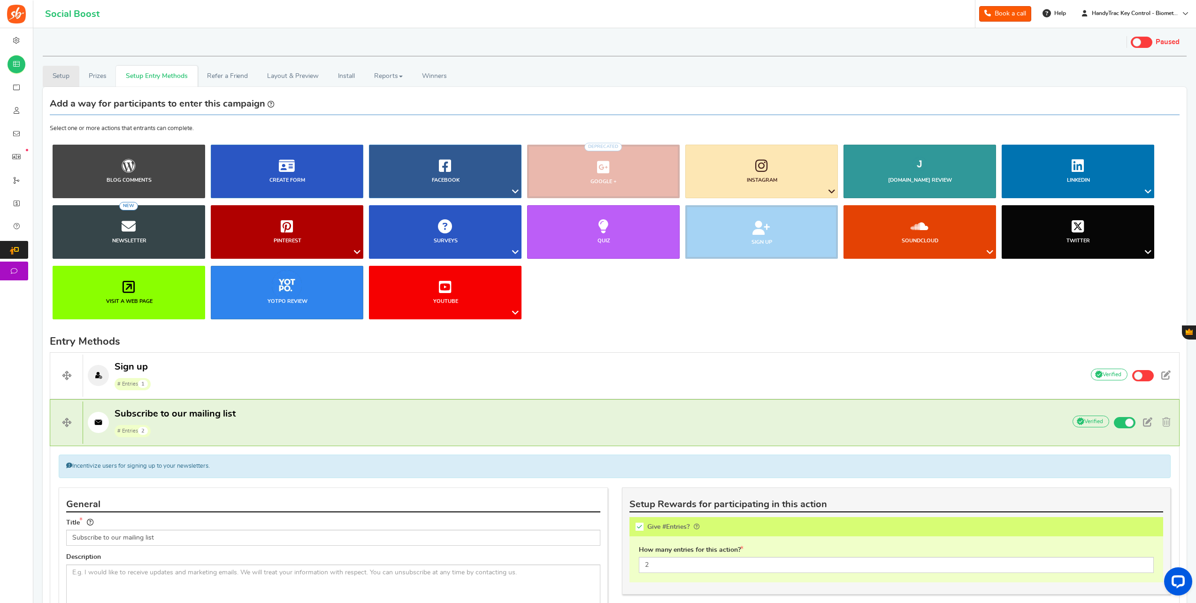
click at [74, 77] on link "Setup" at bounding box center [61, 76] width 37 height 21
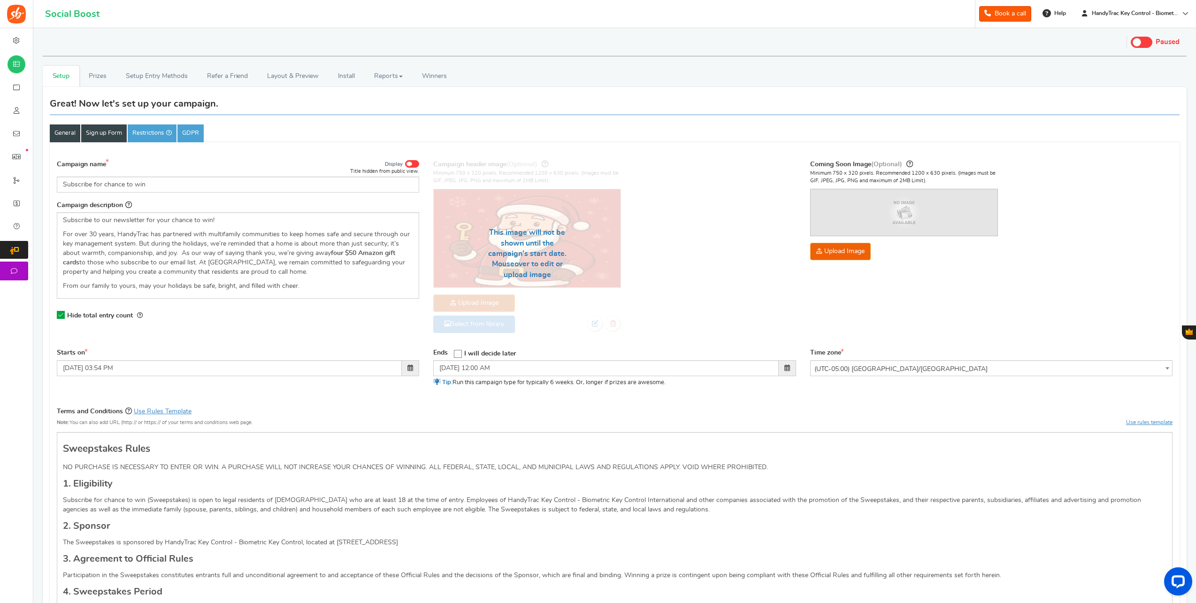
click at [100, 129] on link "Sign up Form" at bounding box center [104, 133] width 46 height 18
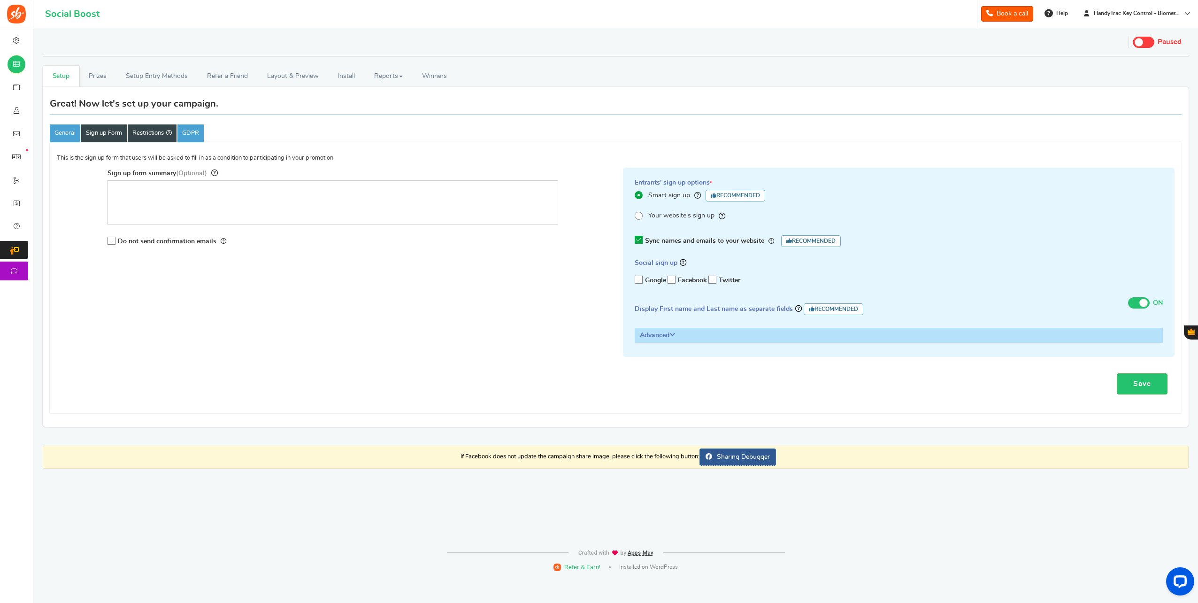
click at [167, 138] on link "Restrictions" at bounding box center [152, 133] width 49 height 18
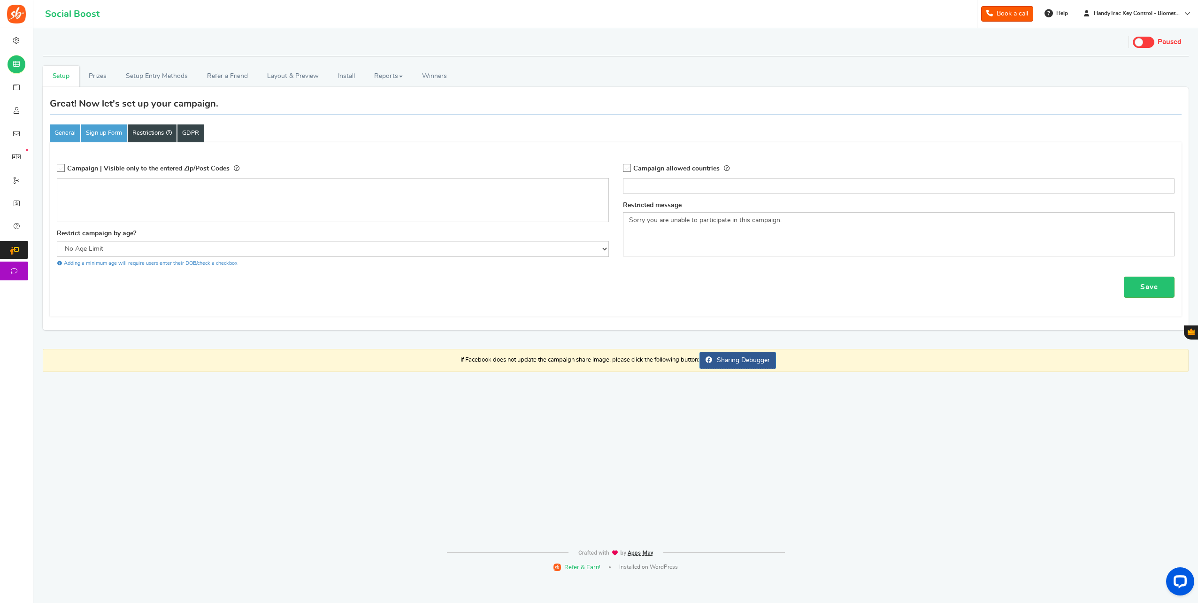
click at [190, 133] on link "GDPR" at bounding box center [190, 133] width 26 height 18
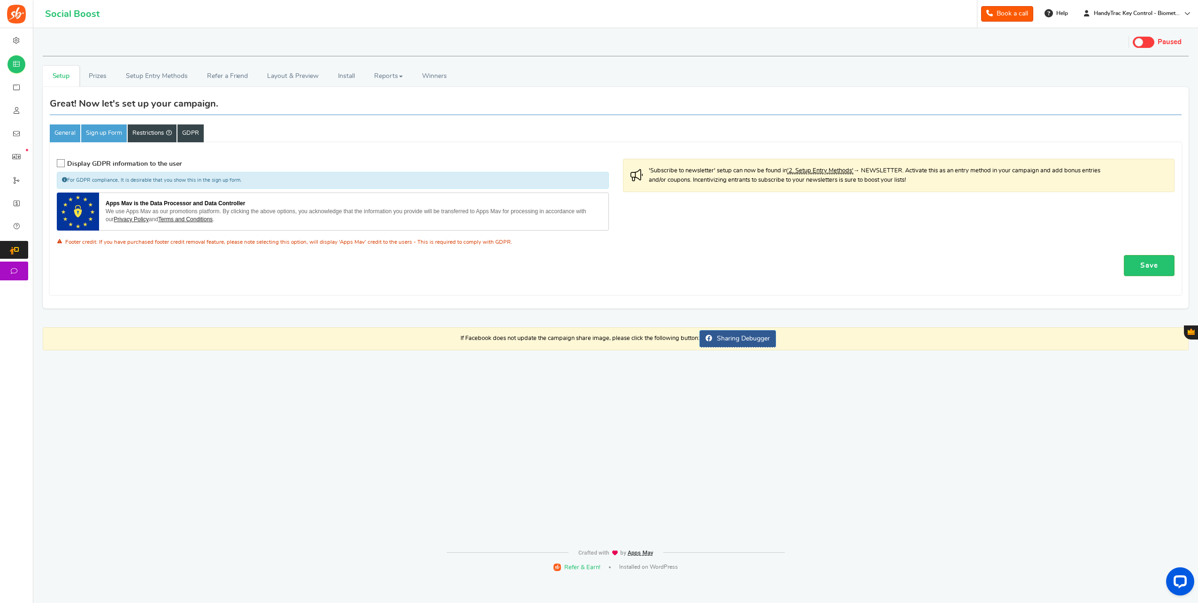
click at [150, 134] on link "Restrictions" at bounding box center [152, 133] width 49 height 18
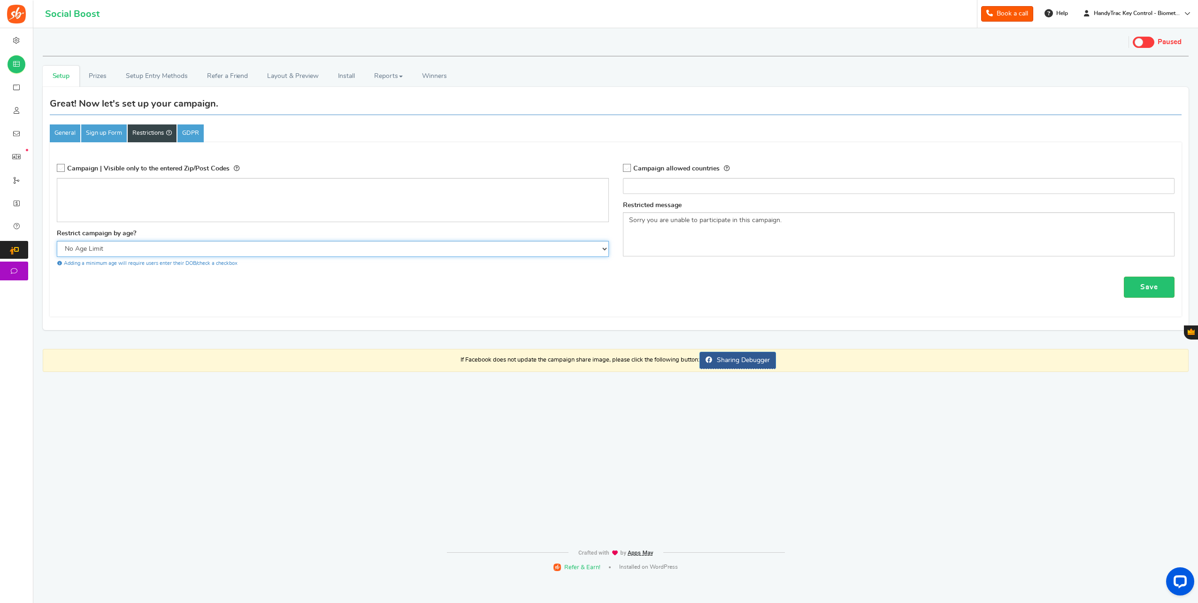
click at [132, 248] on select "No Age Limit 13+ Required Checkbox 18+ Required Checkbox 21+ Required Checkbox" at bounding box center [333, 249] width 552 height 16
select select "18CHK"
click at [57, 241] on select "No Age Limit 13+ Required Checkbox 18+ Required Checkbox 21+ Required Checkbox" at bounding box center [333, 249] width 552 height 16
click at [1161, 281] on link "Save" at bounding box center [1149, 286] width 51 height 21
click at [200, 133] on link "GDPR" at bounding box center [190, 133] width 26 height 18
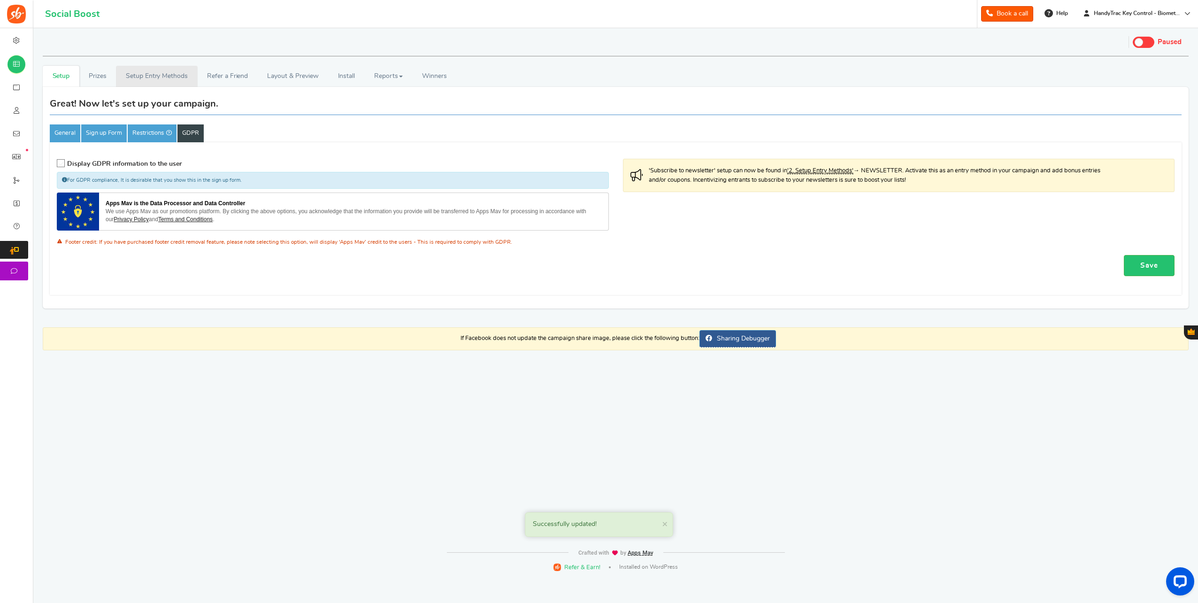
click at [142, 71] on link "Setup Entry Methods" at bounding box center [156, 76] width 81 height 21
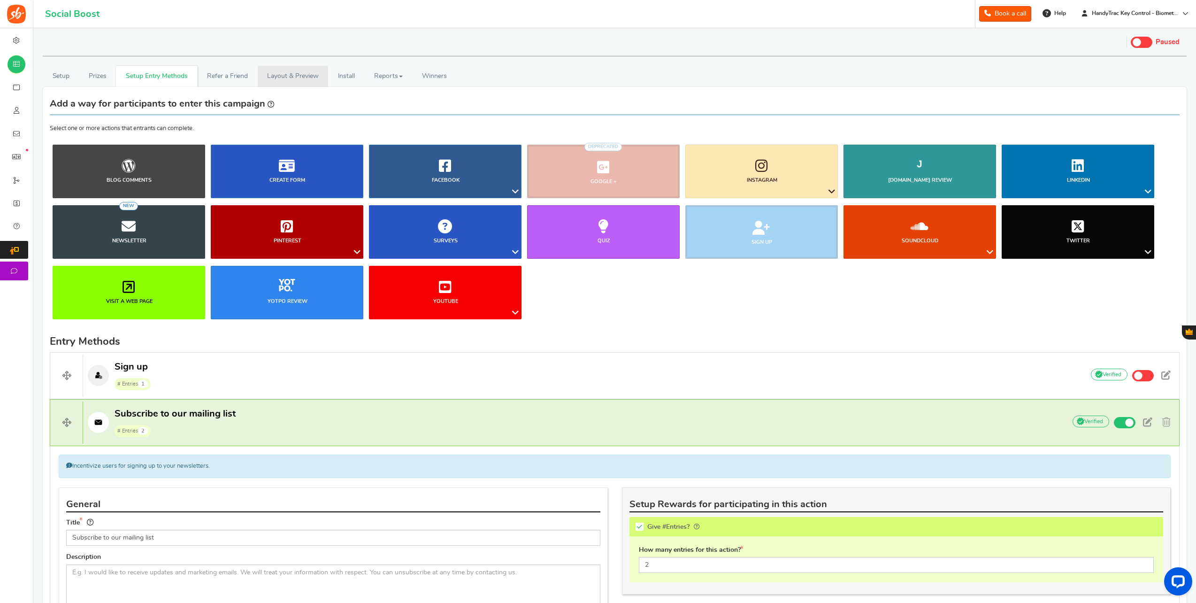
click at [315, 83] on link "Layout & Preview" at bounding box center [293, 76] width 70 height 21
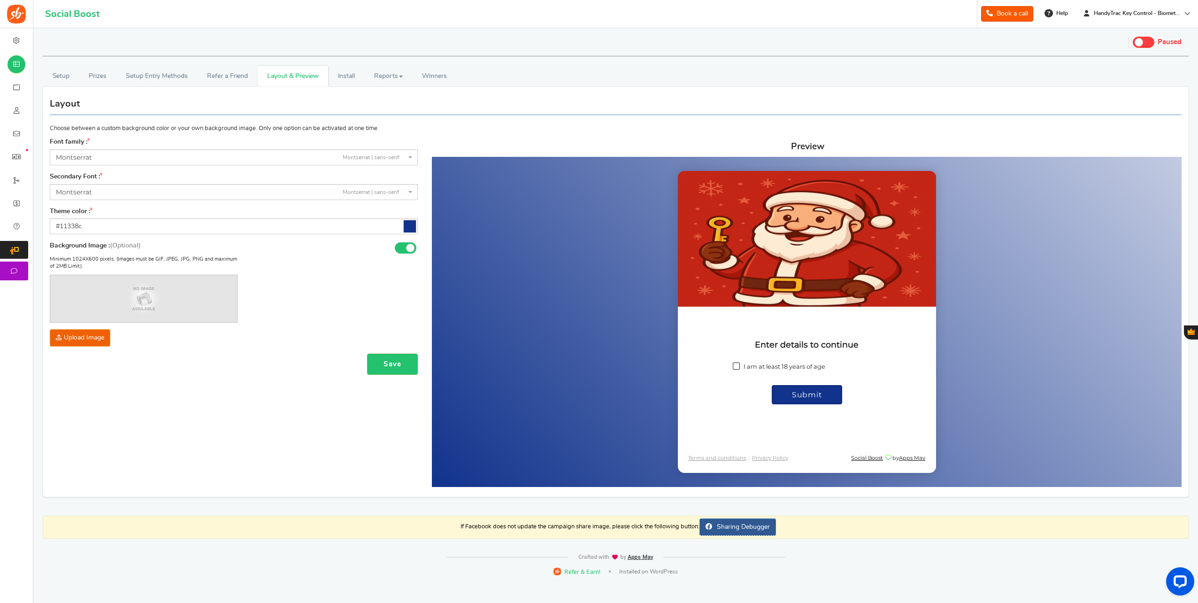
click at [775, 367] on span "I am at least 18 years of age" at bounding box center [784, 366] width 82 height 7
click at [749, 367] on input "I am at least 18 years of age" at bounding box center [746, 365] width 6 height 6
checkbox input "true"
click at [798, 396] on span "Submit" at bounding box center [806, 392] width 30 height 9
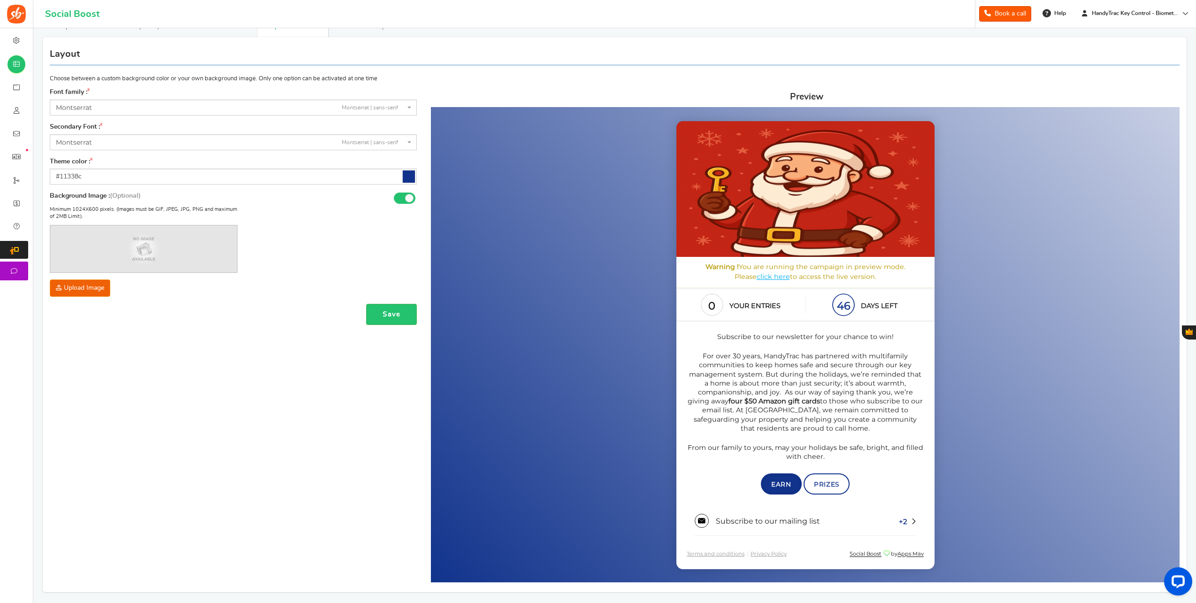
scroll to position [124, 0]
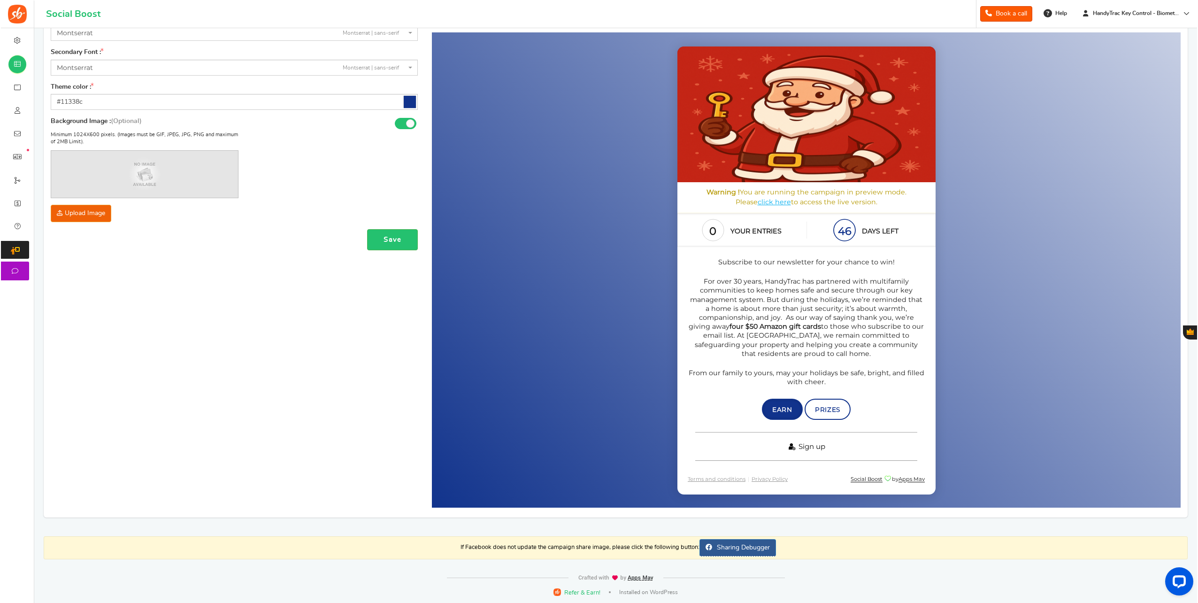
click at [809, 445] on span "Sign up" at bounding box center [811, 446] width 27 height 9
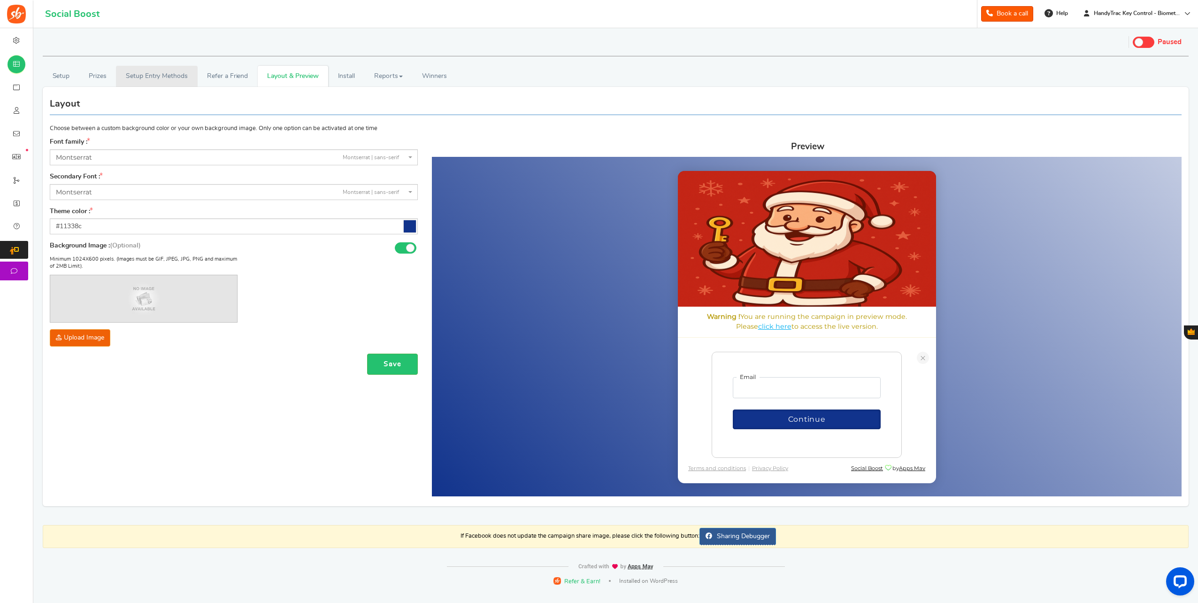
click at [137, 71] on link "Setup Entry Methods" at bounding box center [156, 76] width 81 height 21
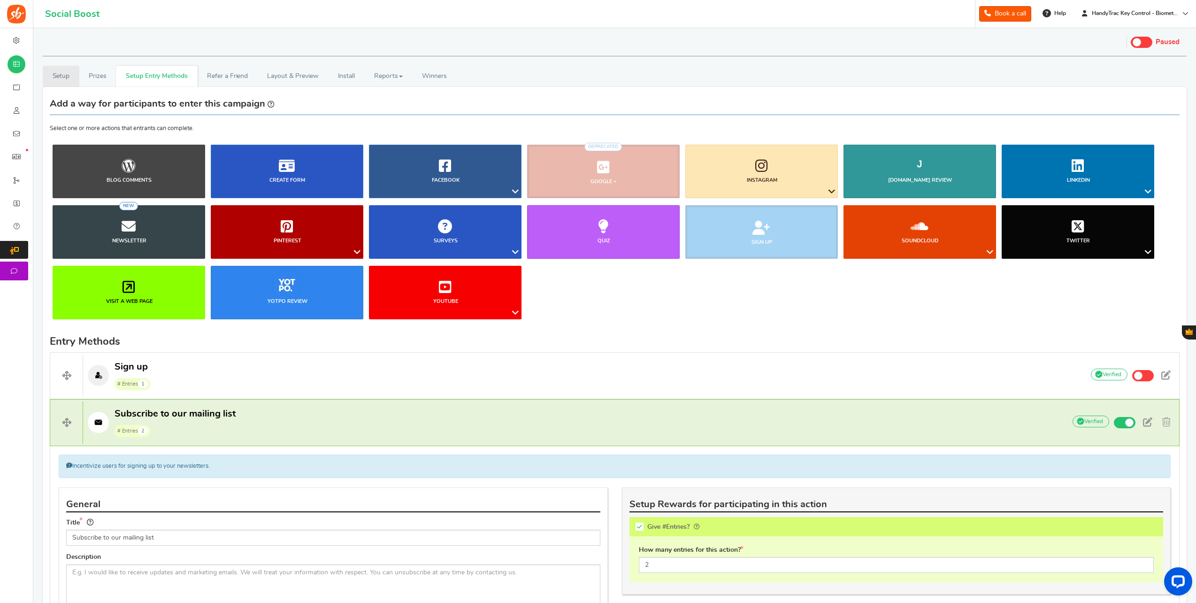
click at [62, 76] on link "Setup" at bounding box center [61, 76] width 37 height 21
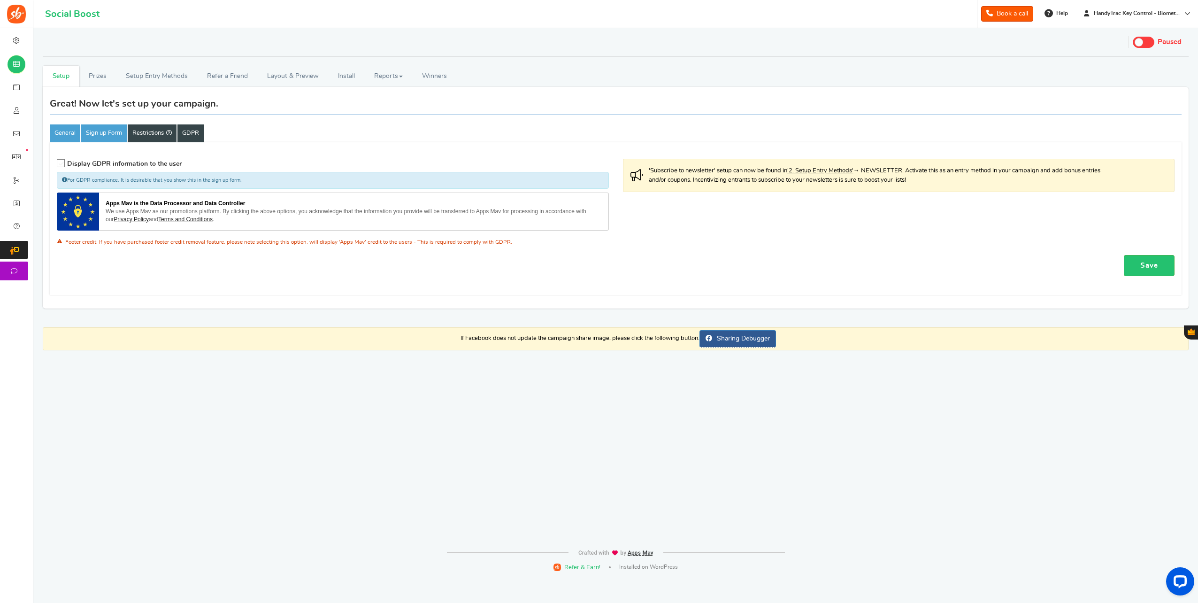
click at [143, 133] on link "Restrictions" at bounding box center [152, 133] width 49 height 18
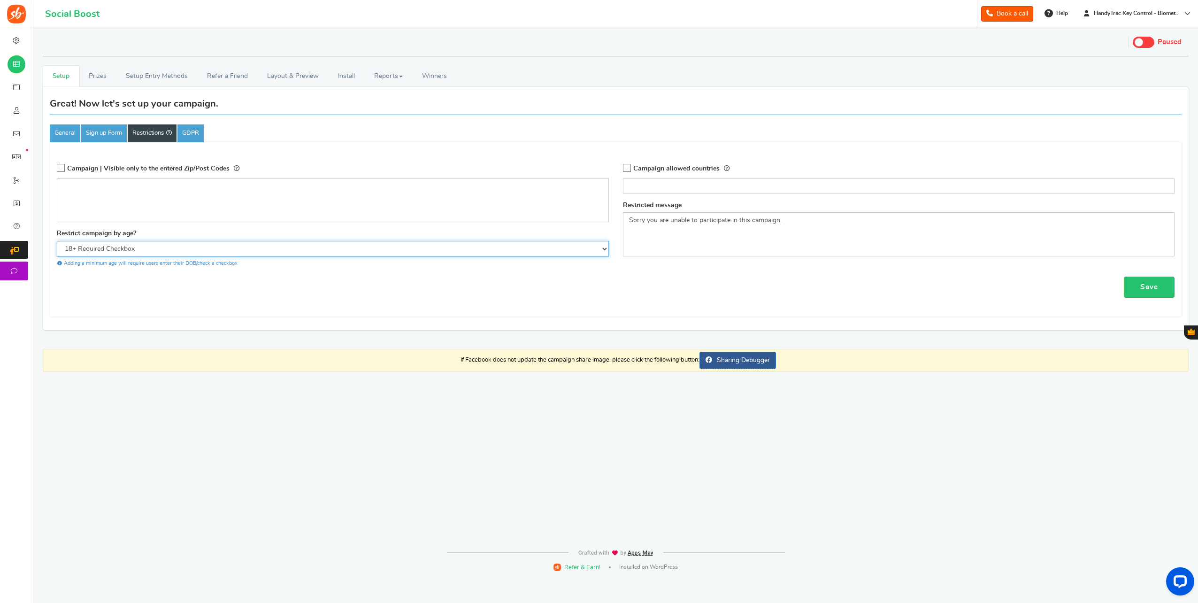
click at [209, 251] on select "No Age Limit 13+ Required Checkbox 18+ Required Checkbox 21+ Required Checkbox" at bounding box center [333, 249] width 552 height 16
select select
click at [57, 241] on select "No Age Limit 13+ Required Checkbox 18+ Required Checkbox 21+ Required Checkbox" at bounding box center [333, 249] width 552 height 16
click at [1167, 287] on link "Save" at bounding box center [1149, 286] width 51 height 21
click at [312, 82] on link "Layout & Preview" at bounding box center [293, 76] width 70 height 21
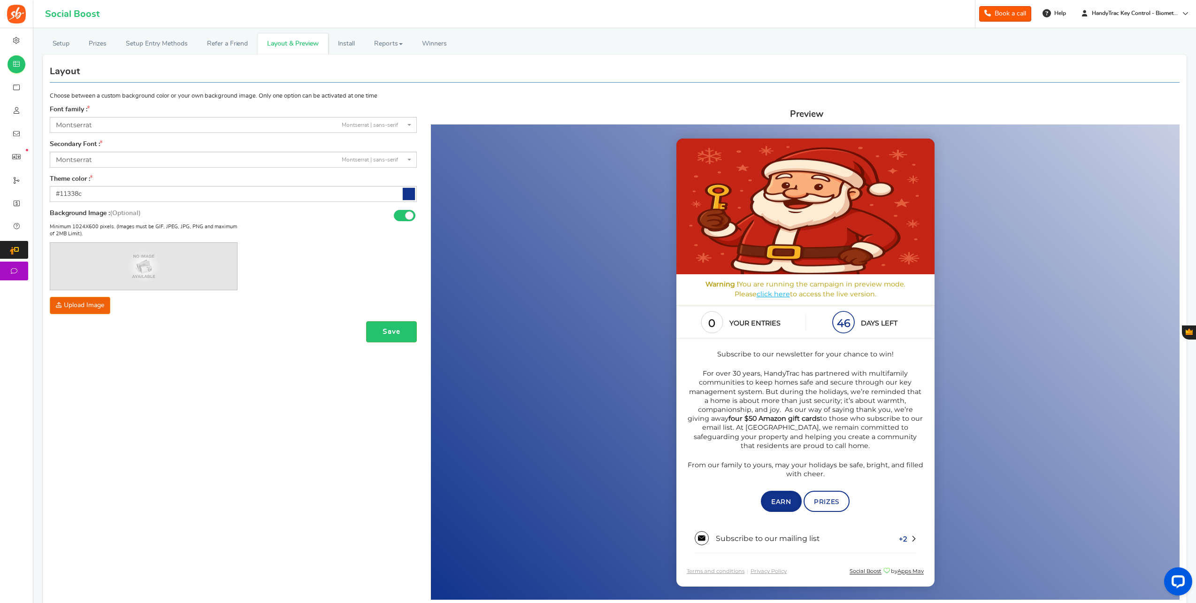
scroll to position [47, 0]
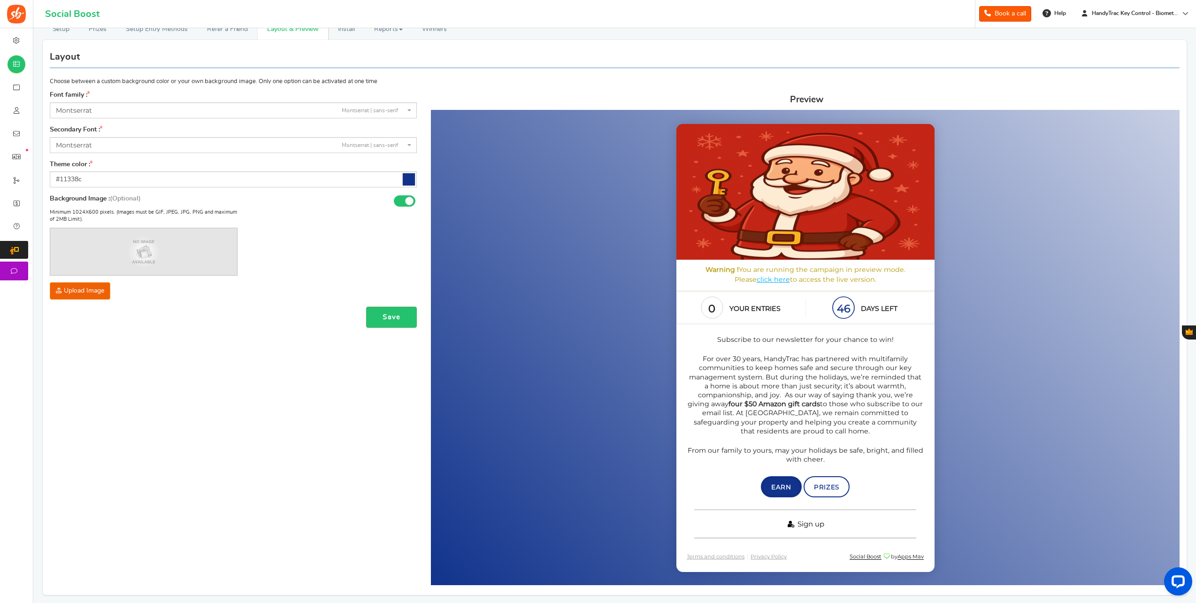
click at [807, 525] on span "Sign up" at bounding box center [811, 523] width 27 height 9
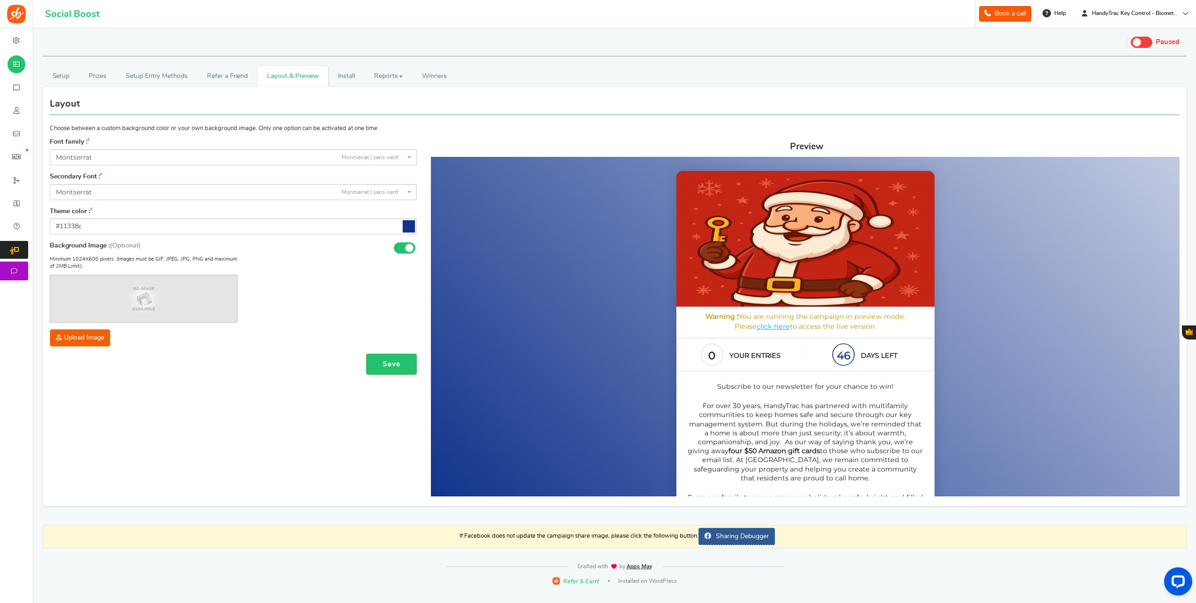
scroll to position [0, 0]
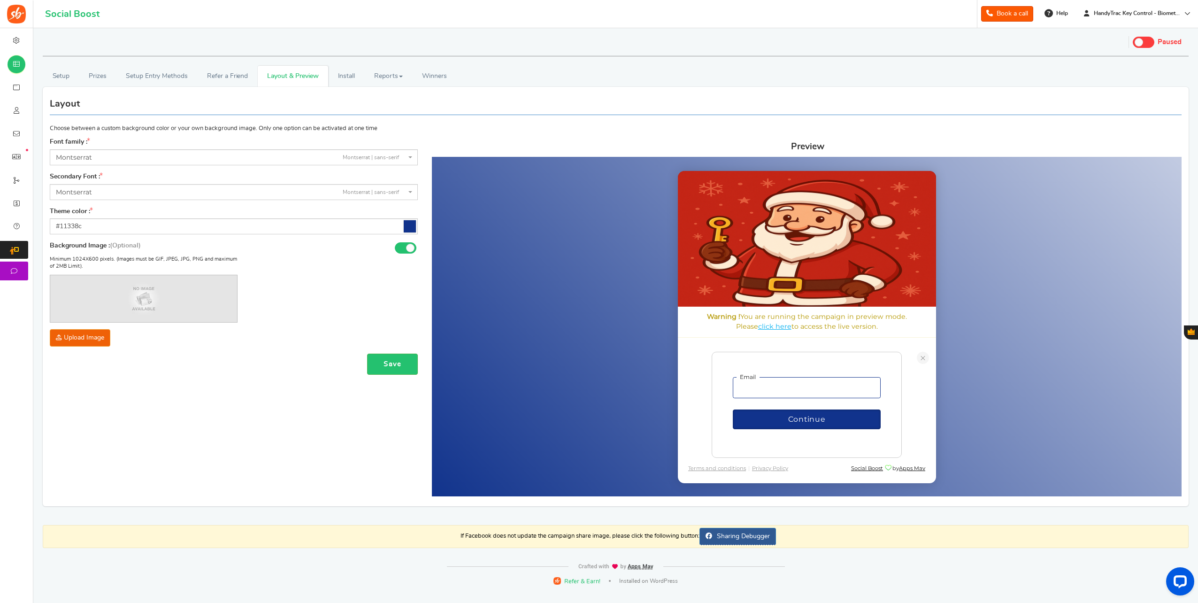
click at [780, 387] on input "email" at bounding box center [806, 388] width 148 height 22
drag, startPoint x: 780, startPoint y: 379, endPoint x: 780, endPoint y: 388, distance: 8.9
click at [780, 383] on input "email" at bounding box center [806, 388] width 148 height 22
click at [780, 388] on input "email" at bounding box center [806, 388] width 148 height 22
click at [790, 409] on button "Continue" at bounding box center [806, 417] width 148 height 20
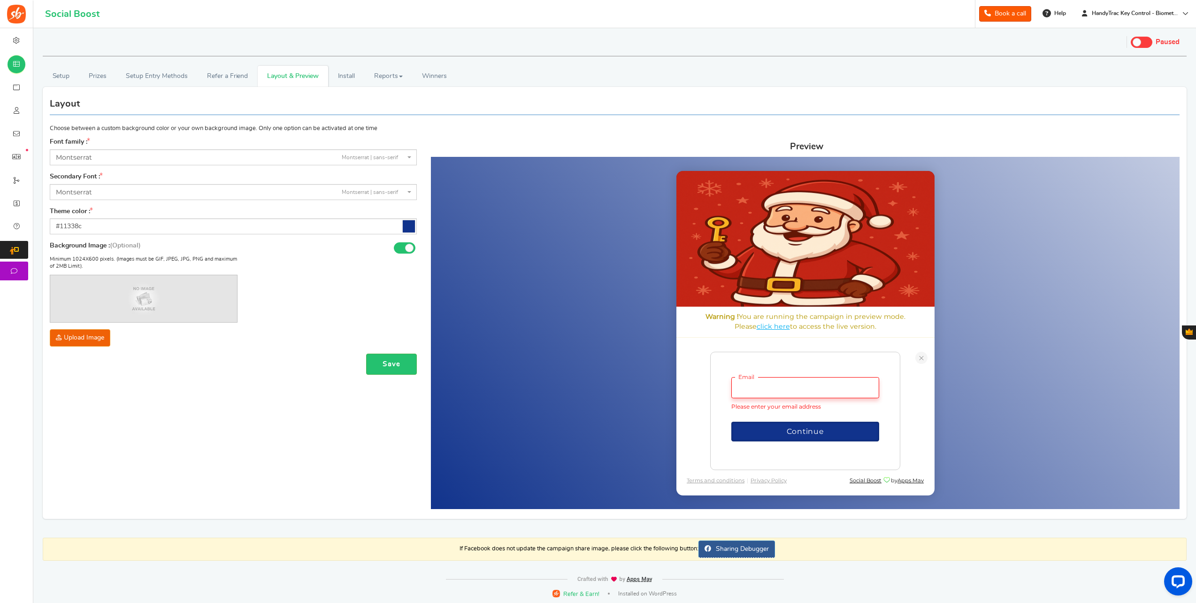
click at [783, 388] on input "email" at bounding box center [805, 388] width 148 height 22
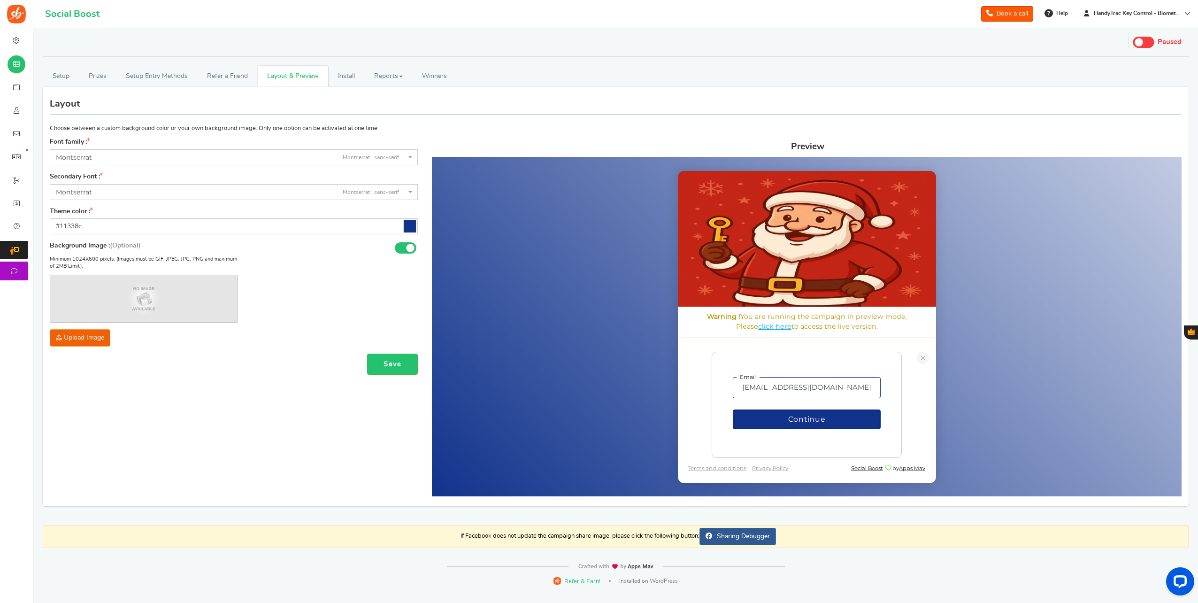
type input "[EMAIL_ADDRESS][DOMAIN_NAME]"
click at [732, 409] on button "Continue" at bounding box center [806, 419] width 148 height 20
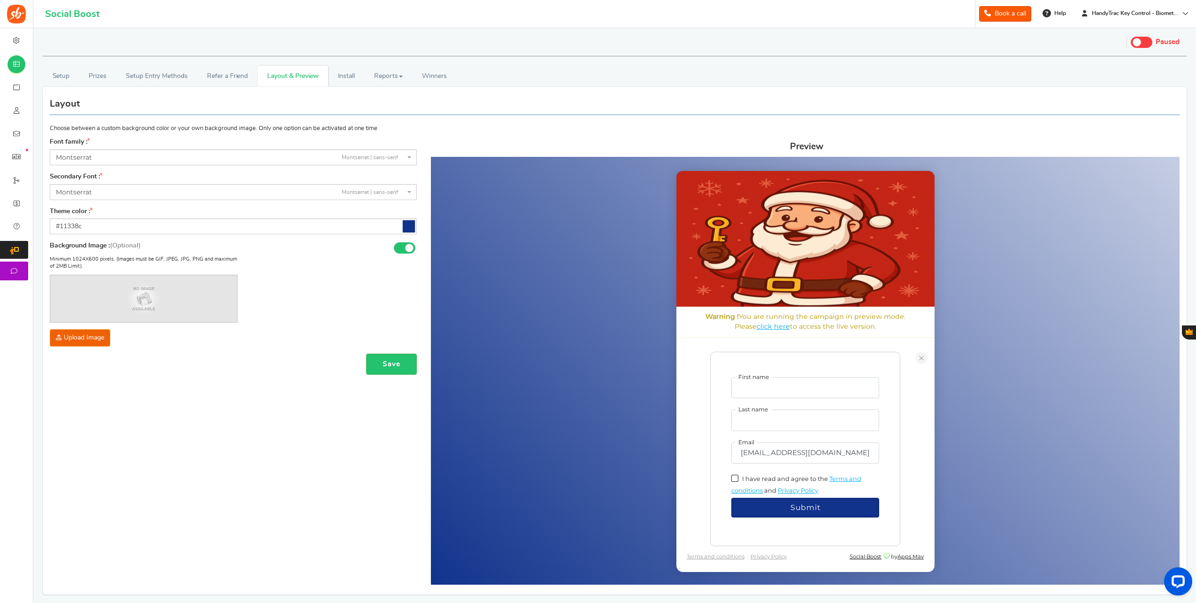
click at [799, 398] on form "First name Last name Email madison@handytrac.com I have read and agree to the T…" at bounding box center [805, 447] width 148 height 141
click at [783, 393] on input "First name" at bounding box center [805, 388] width 148 height 22
click at [768, 475] on span "I have read and agree to the" at bounding box center [785, 478] width 86 height 7
click at [748, 475] on input "I have read and agree to the" at bounding box center [745, 478] width 6 height 6
checkbox input "true"
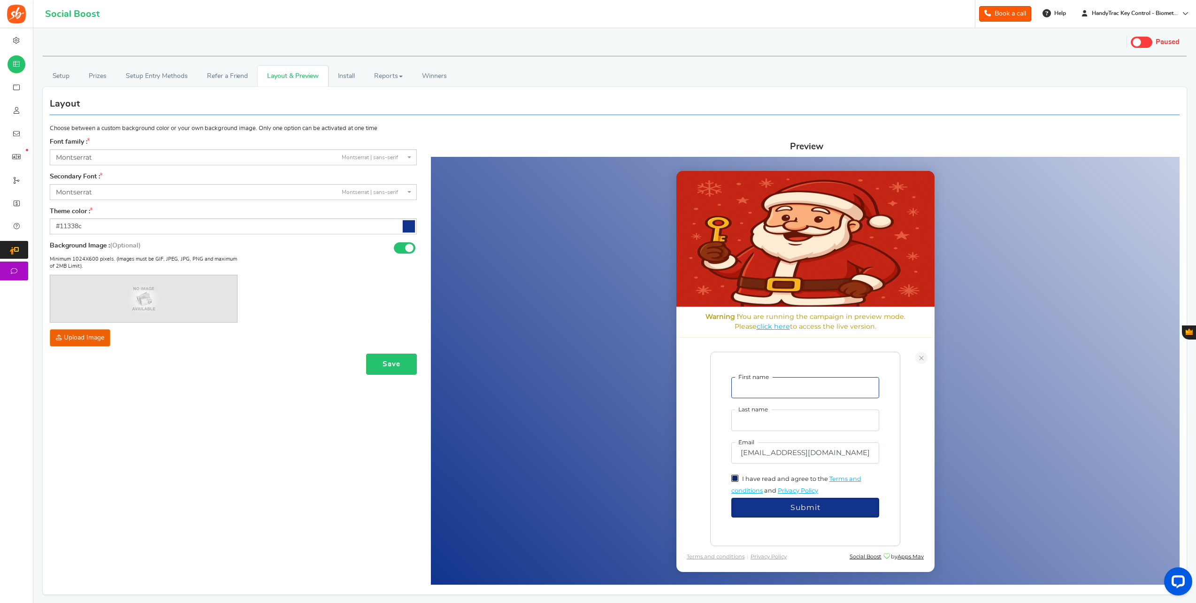
click at [769, 390] on input "First name" at bounding box center [805, 388] width 148 height 22
click at [835, 400] on form "First name Last name Email madison@handytrac.com I have read and agree to the T…" at bounding box center [805, 447] width 148 height 141
click at [218, 76] on link "Refer a Friend" at bounding box center [228, 76] width 60 height 21
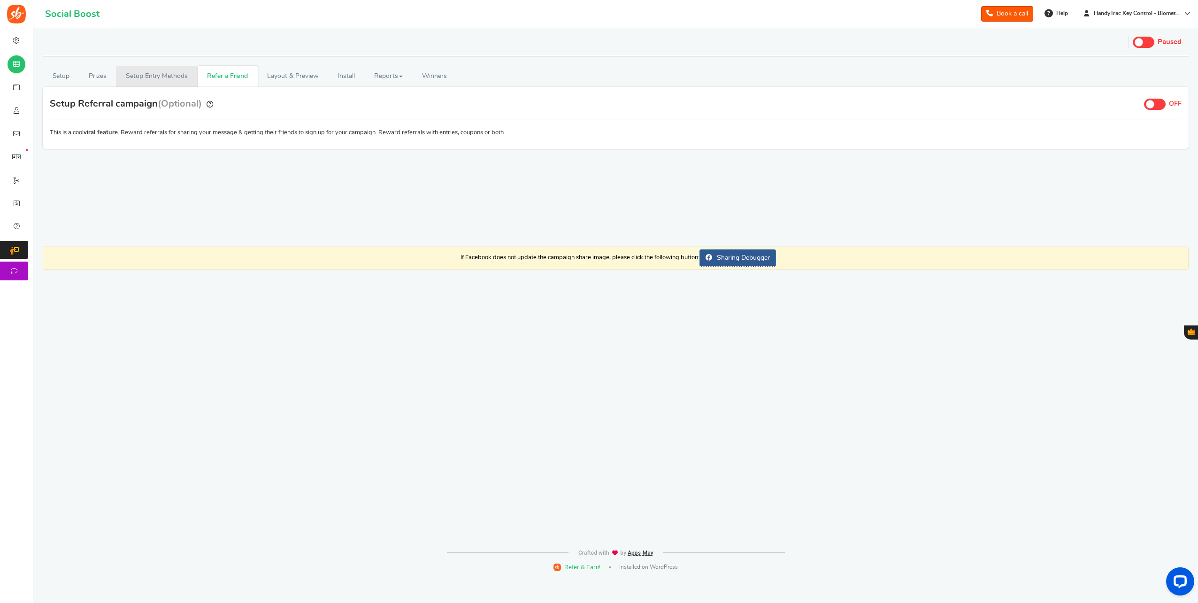
click at [152, 73] on link "Setup Entry Methods" at bounding box center [156, 76] width 81 height 21
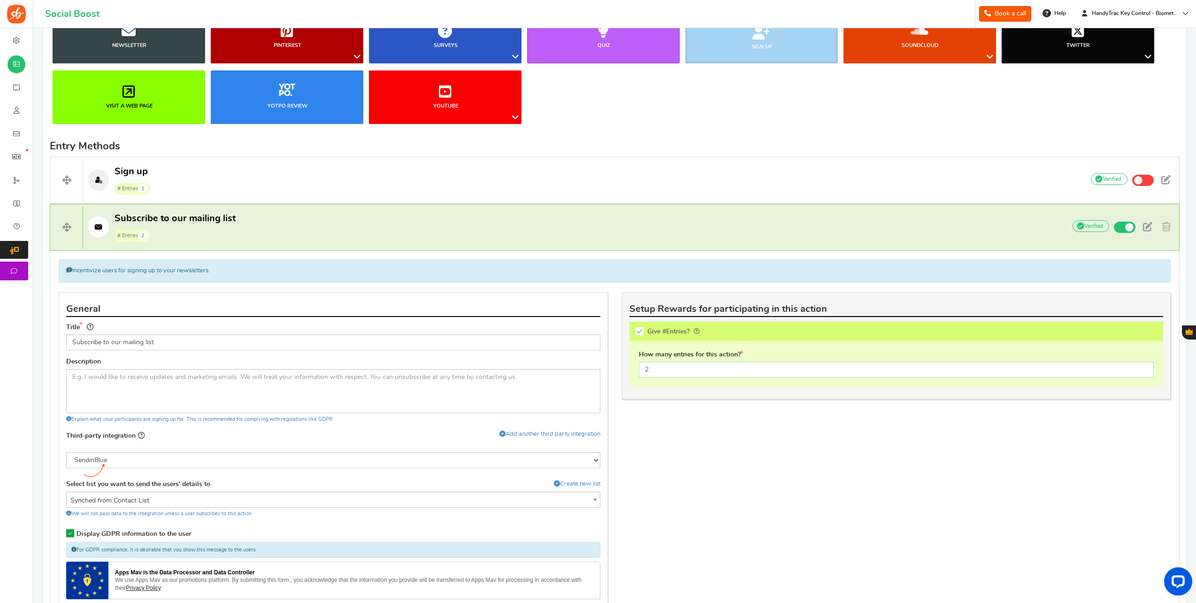
scroll to position [235, 0]
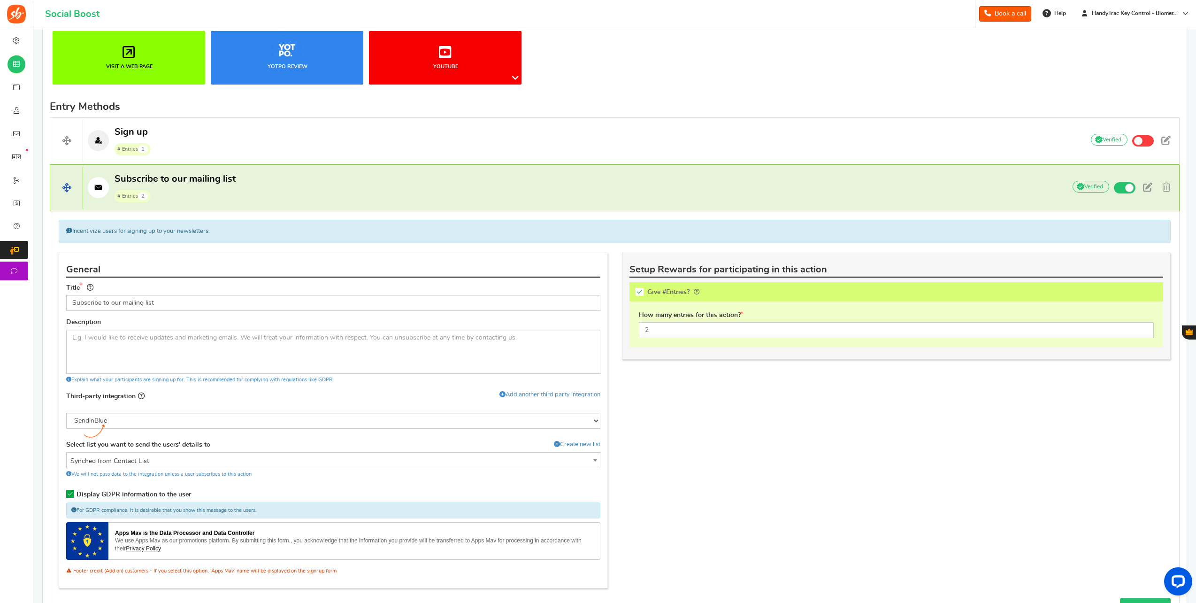
click at [67, 189] on span at bounding box center [66, 188] width 32 height 42
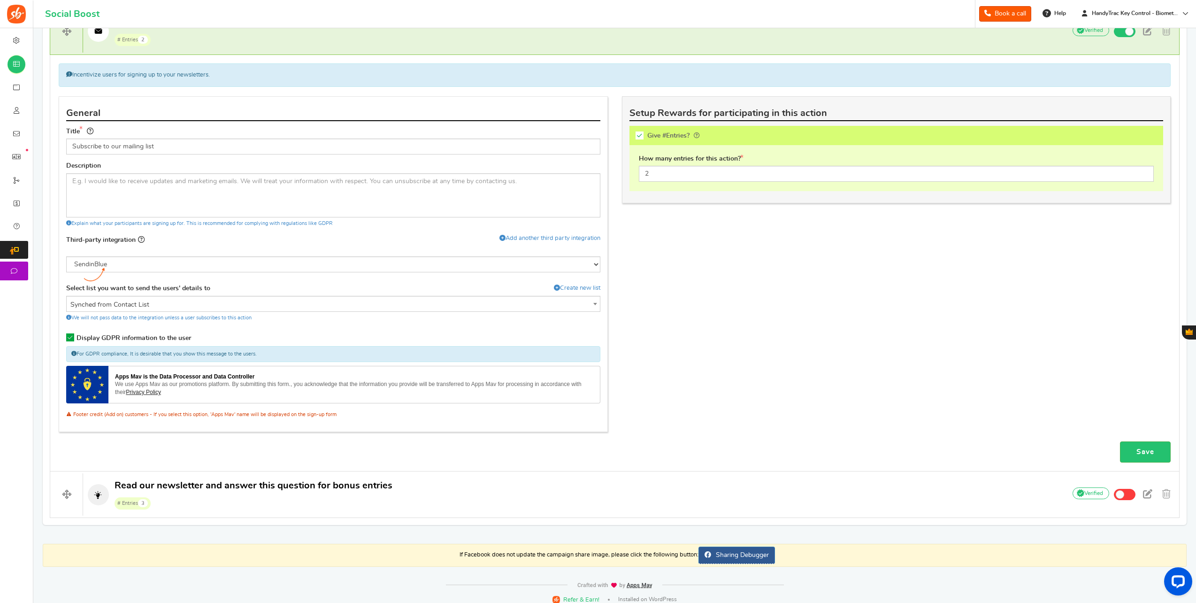
scroll to position [396, 0]
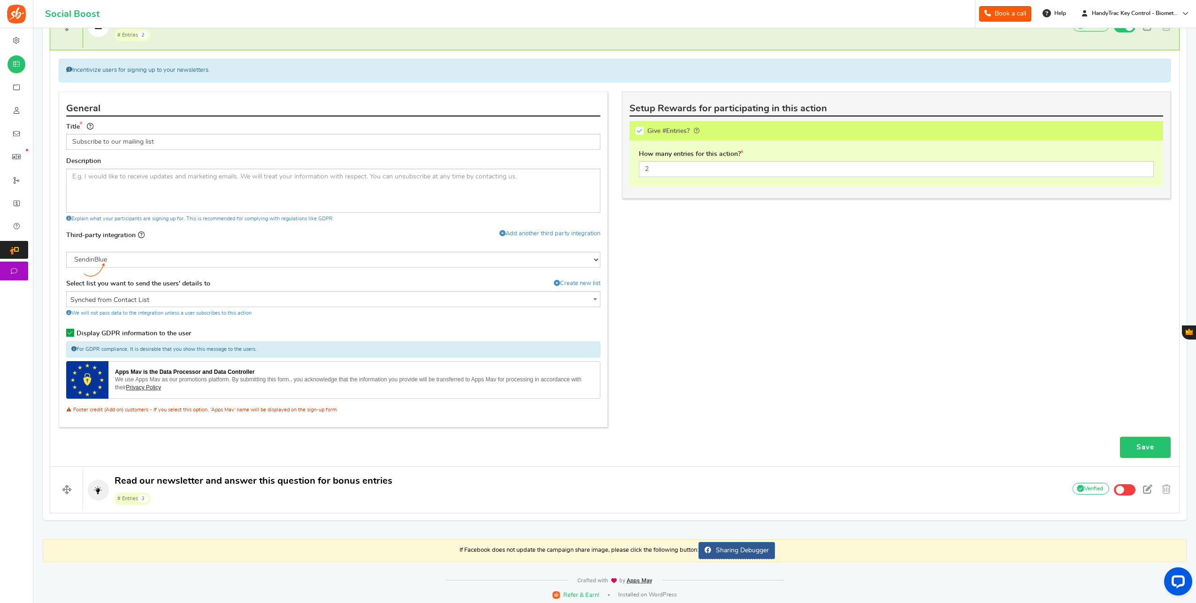
click at [644, 128] on input "Give #Entries?" at bounding box center [642, 132] width 9 height 9
checkbox input "false"
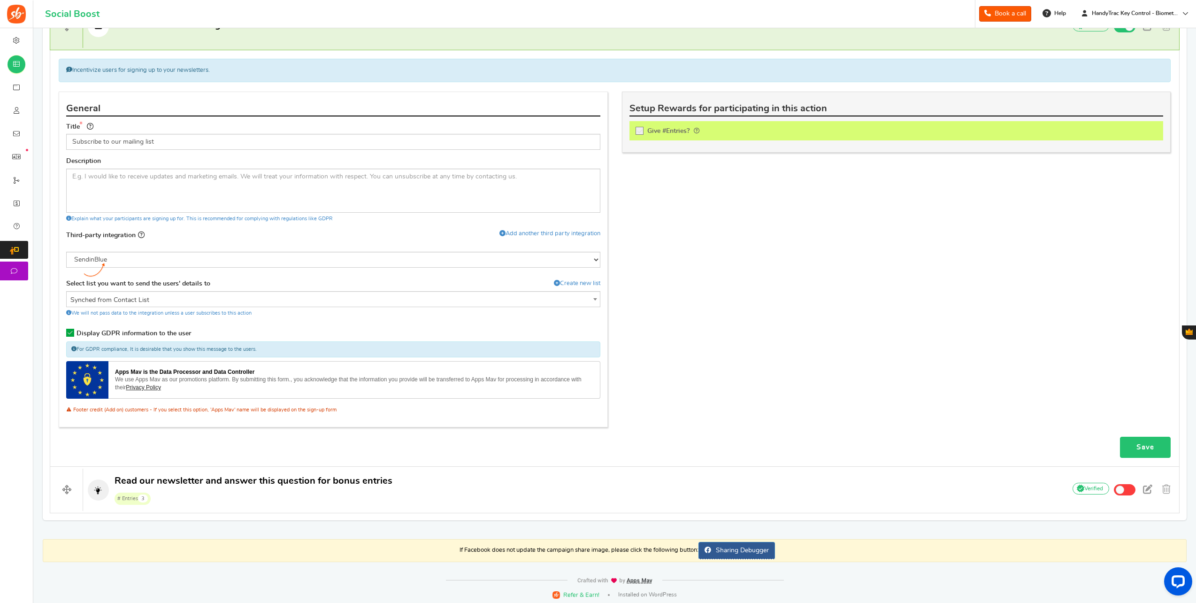
click at [1148, 447] on link "Save" at bounding box center [1145, 447] width 51 height 21
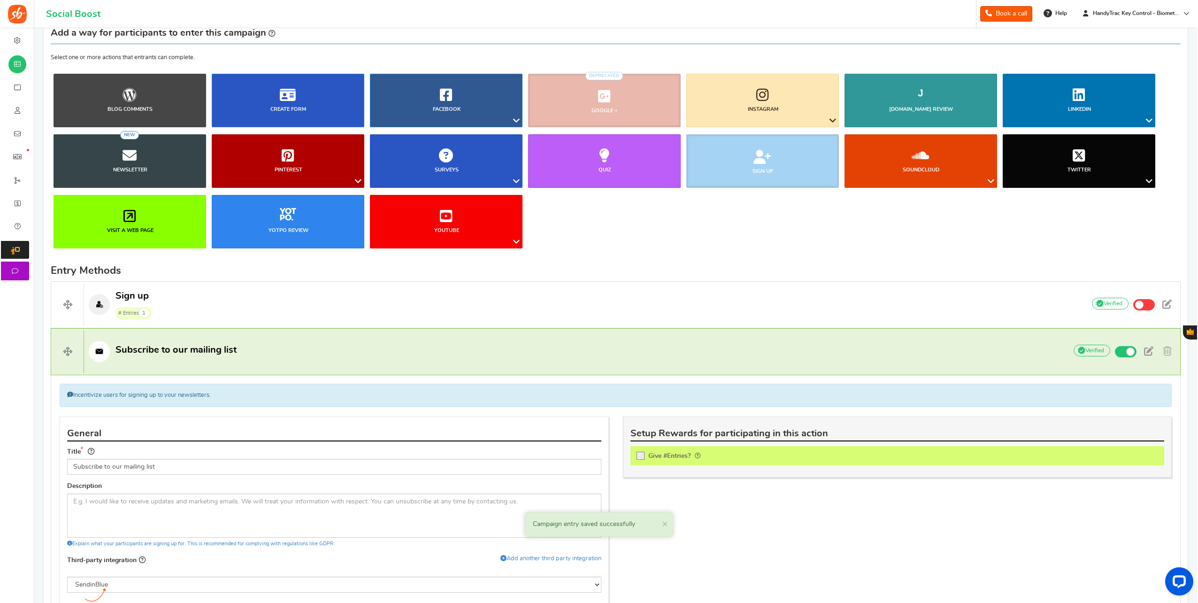
scroll to position [0, 0]
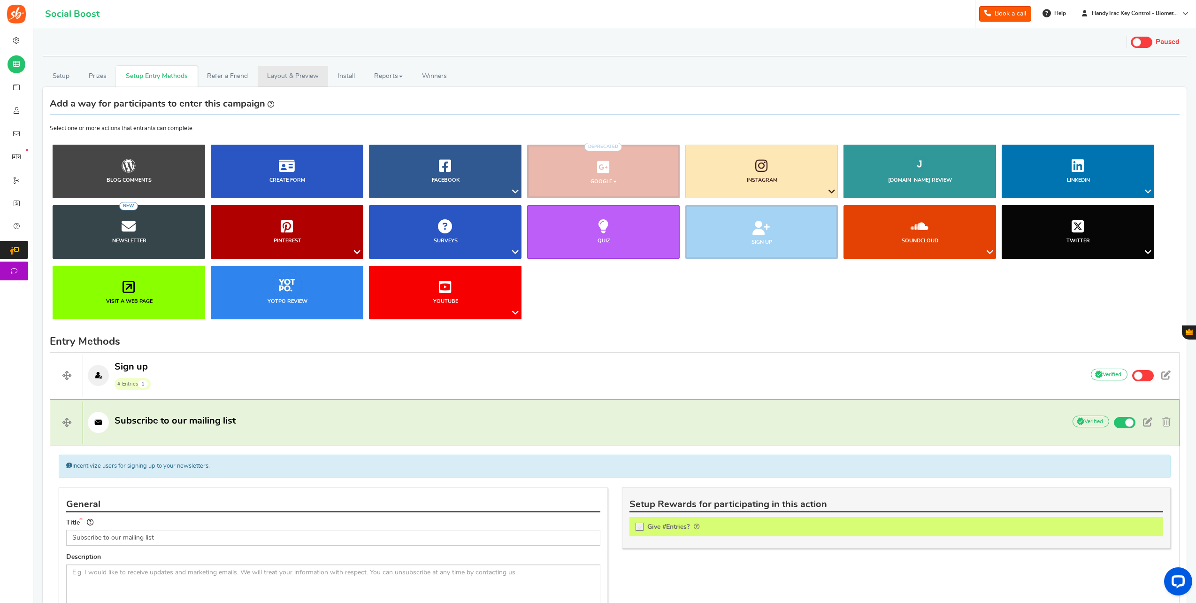
click at [307, 77] on link "Layout & Preview" at bounding box center [293, 76] width 70 height 21
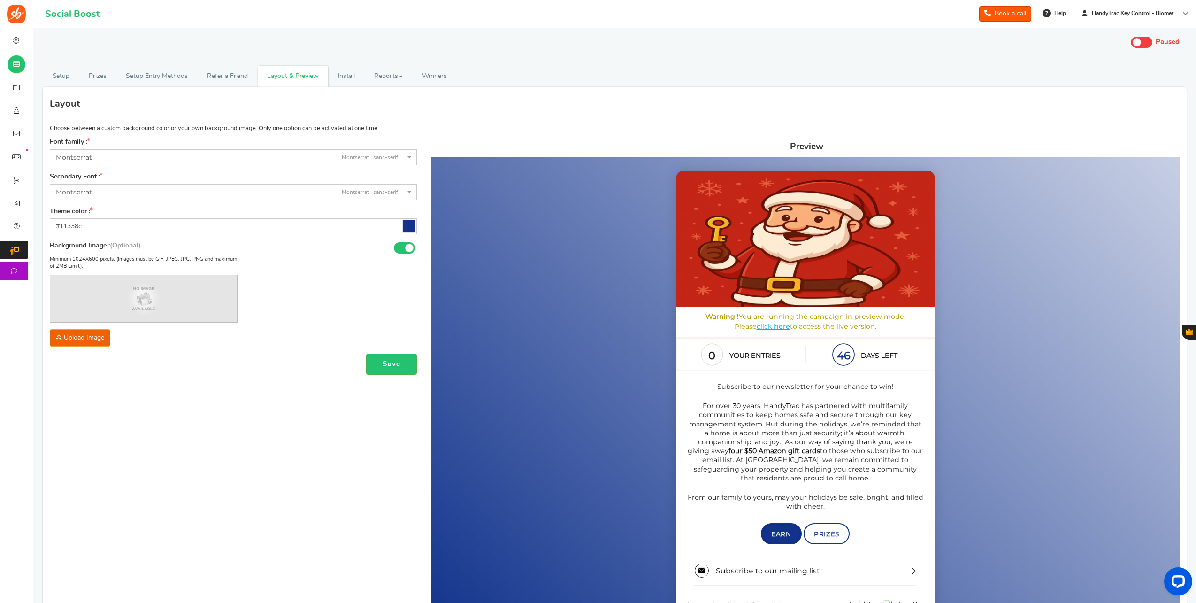
click at [781, 530] on span "Earn" at bounding box center [781, 534] width 20 height 8
click at [840, 542] on link "Prizes" at bounding box center [827, 533] width 46 height 21
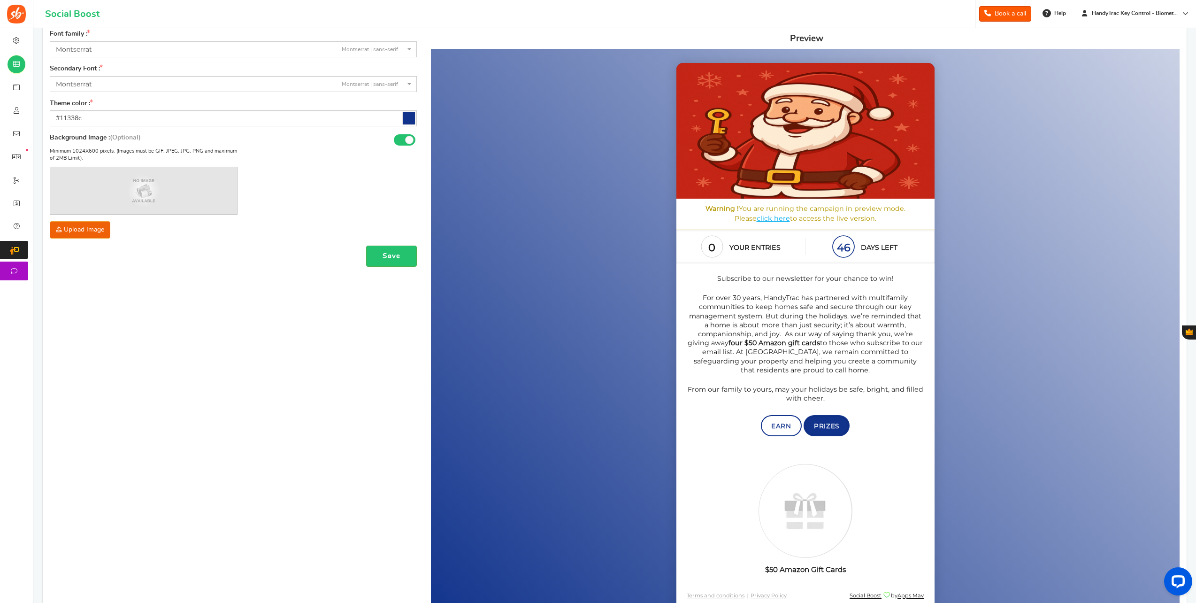
scroll to position [224, 0]
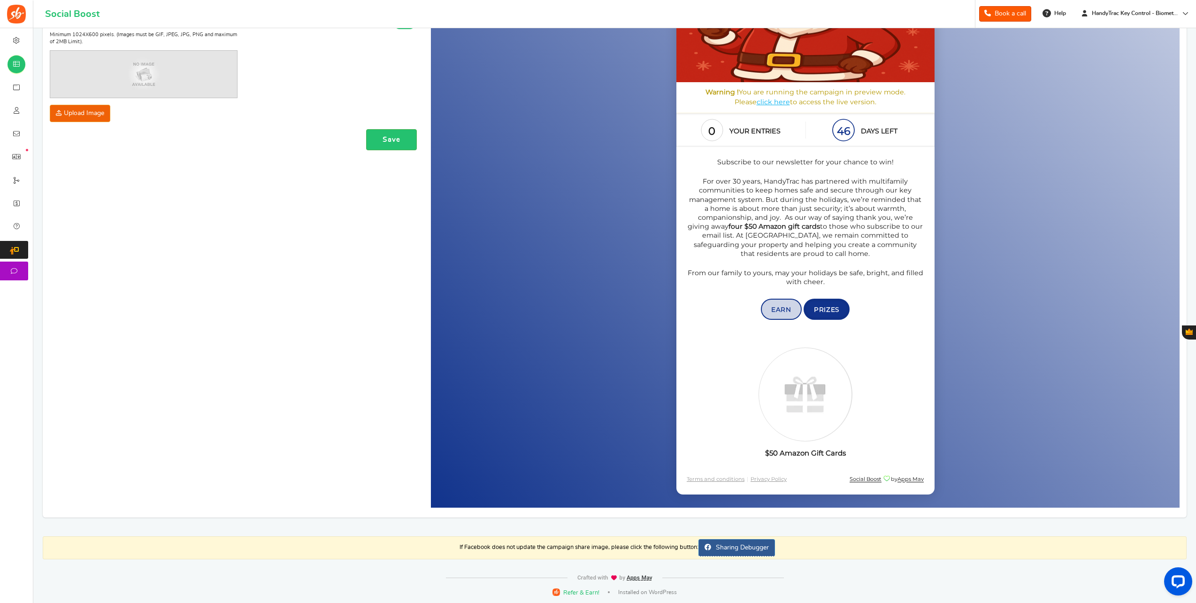
click at [771, 309] on link "Earn" at bounding box center [781, 309] width 41 height 21
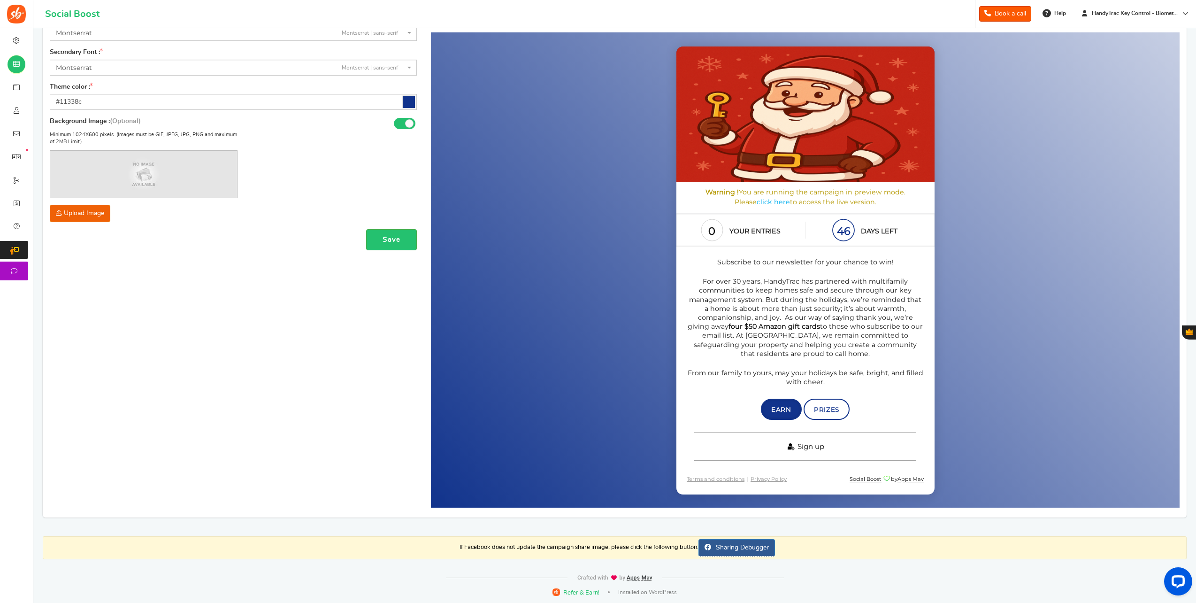
click at [811, 449] on span "Sign up" at bounding box center [811, 446] width 27 height 9
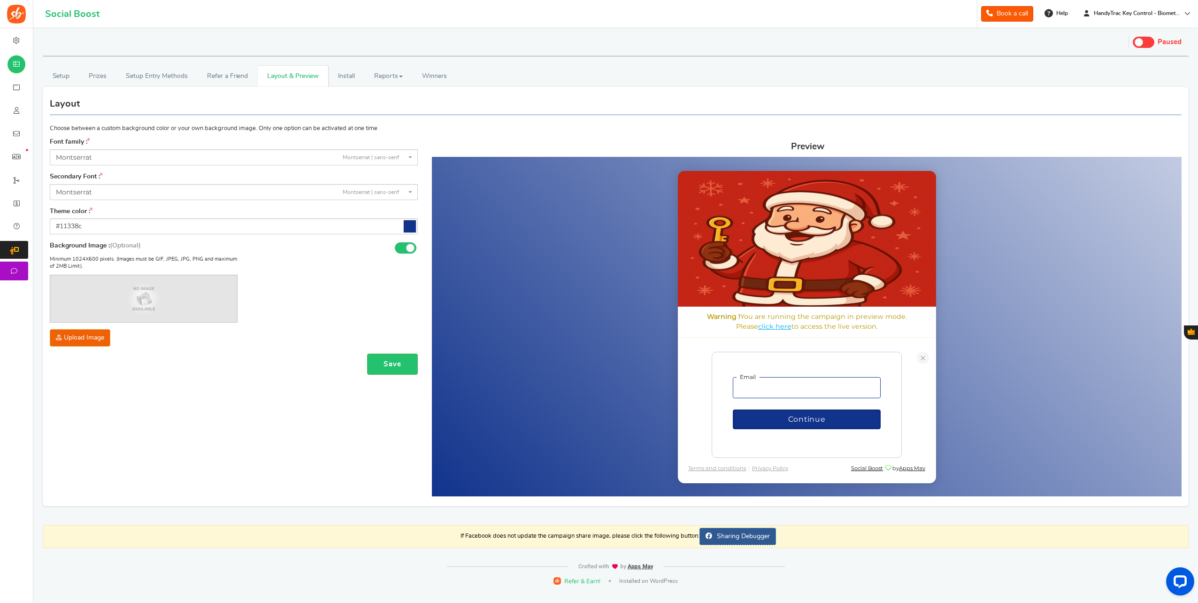
click at [810, 391] on input "email" at bounding box center [806, 388] width 148 height 22
type input "[EMAIL_ADDRESS][DOMAIN_NAME]"
click at [732, 407] on button "Continue" at bounding box center [806, 417] width 148 height 20
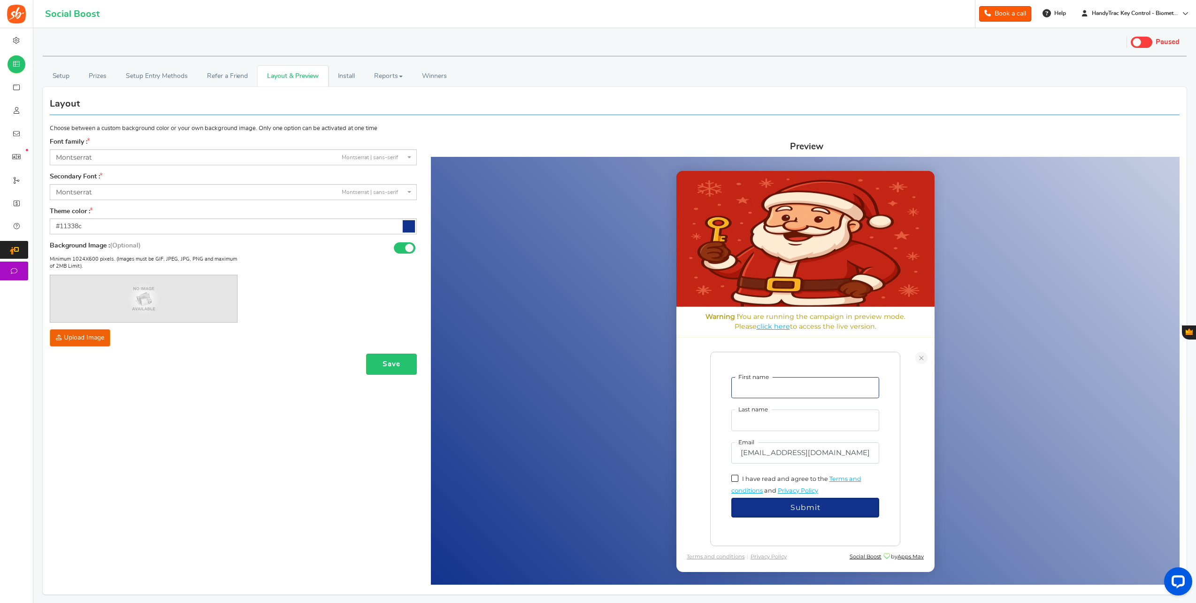
click at [807, 396] on input "First name" at bounding box center [805, 388] width 148 height 22
click at [790, 479] on span "I have read and agree to the" at bounding box center [785, 478] width 86 height 7
click at [748, 479] on input "I have read and agree to the" at bounding box center [745, 478] width 6 height 6
checkbox input "true"
click at [792, 506] on span "Submit" at bounding box center [806, 505] width 30 height 9
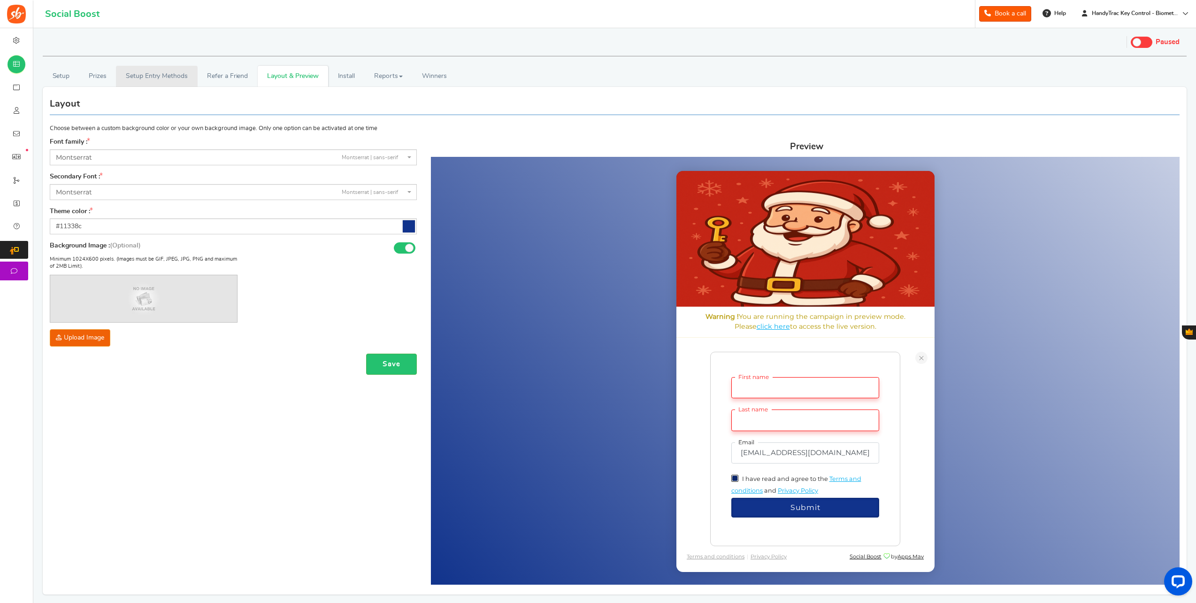
click at [146, 81] on link "Setup Entry Methods" at bounding box center [156, 76] width 81 height 21
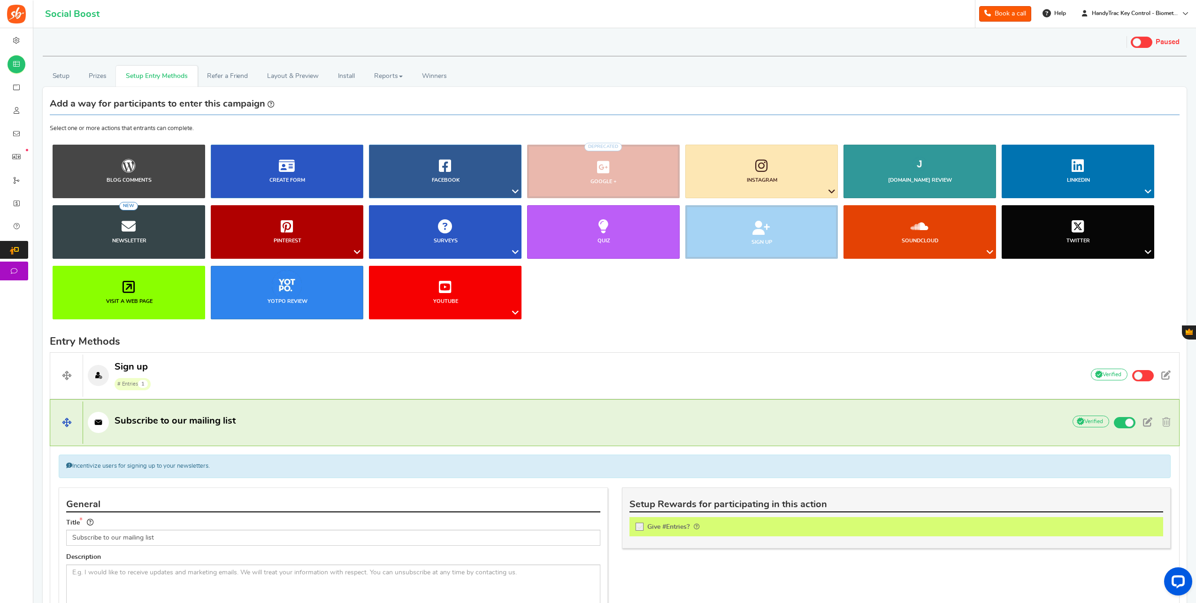
click at [179, 416] on span "Subscribe to our mailing list" at bounding box center [175, 420] width 121 height 9
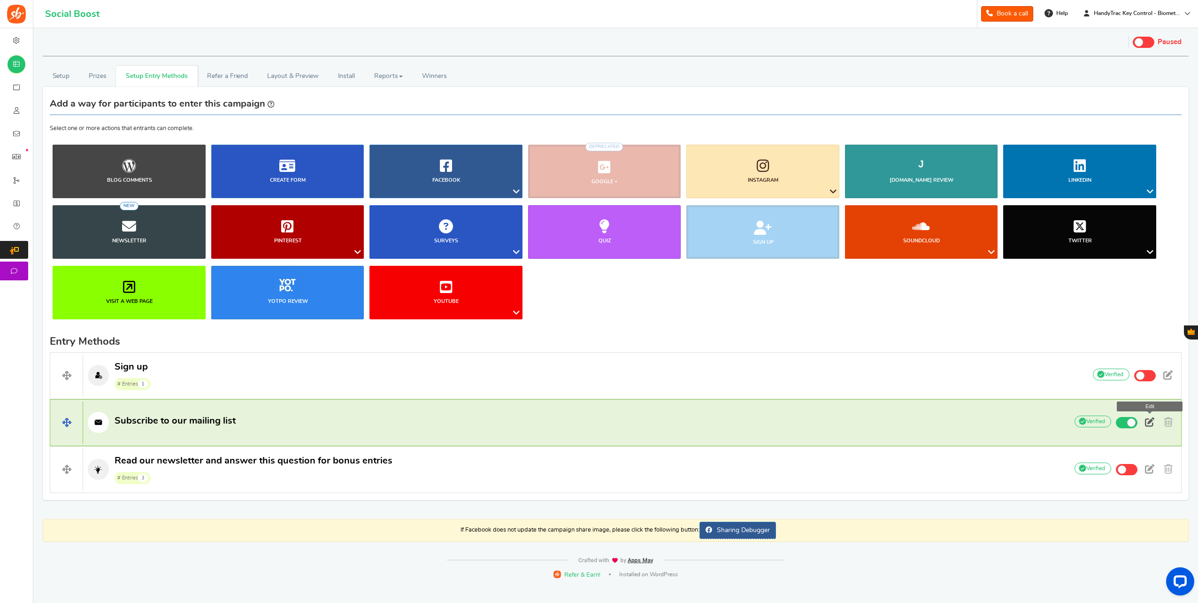
click at [1150, 417] on span at bounding box center [1149, 421] width 9 height 9
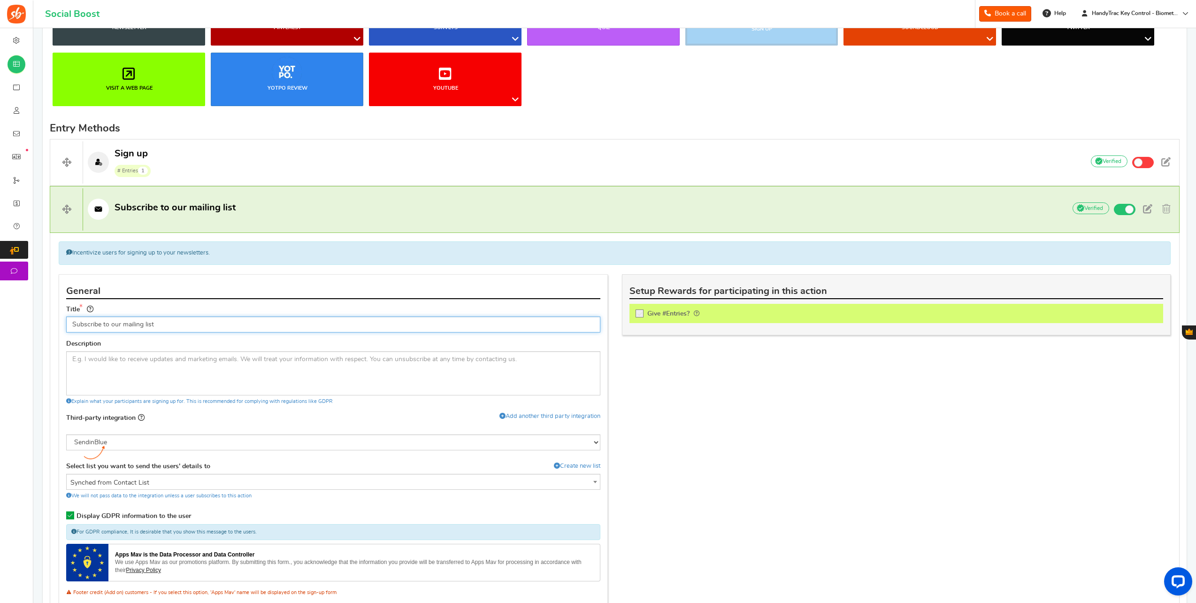
scroll to position [235, 0]
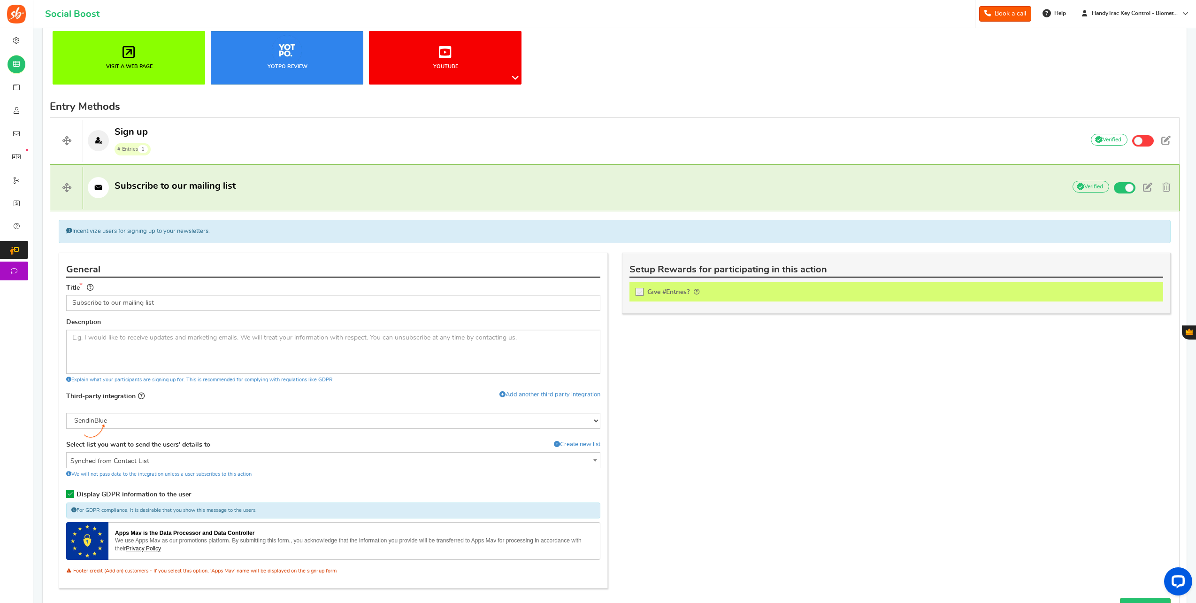
click at [647, 287] on label "Give #Entries?" at bounding box center [896, 291] width 534 height 19
click at [647, 289] on input "Give #Entries?" at bounding box center [642, 293] width 9 height 9
checkbox input "true"
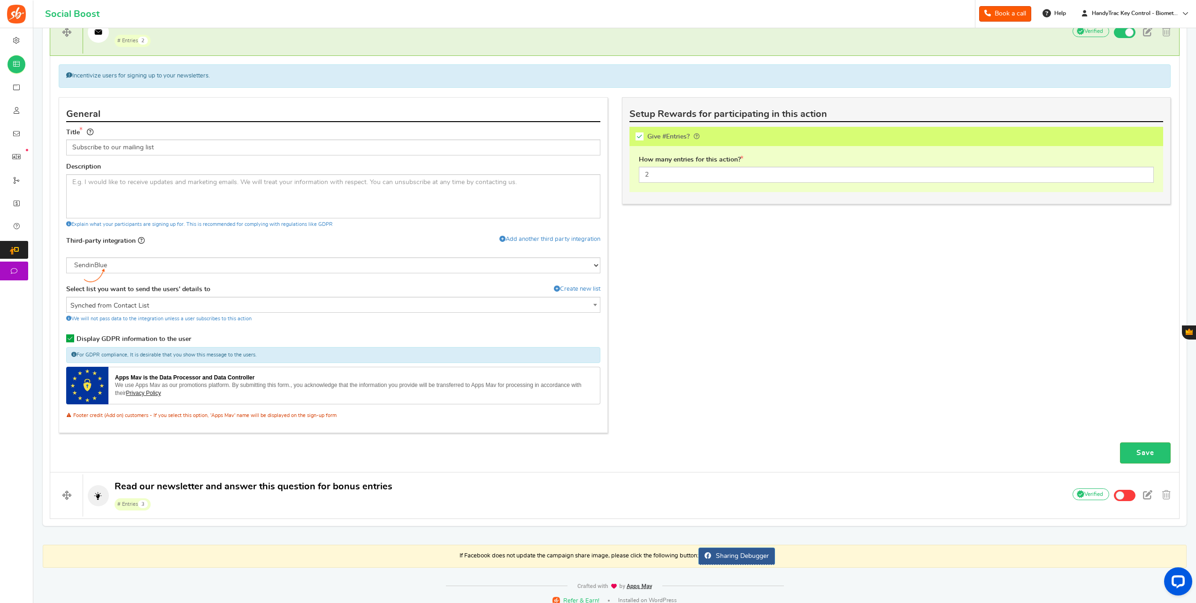
scroll to position [396, 0]
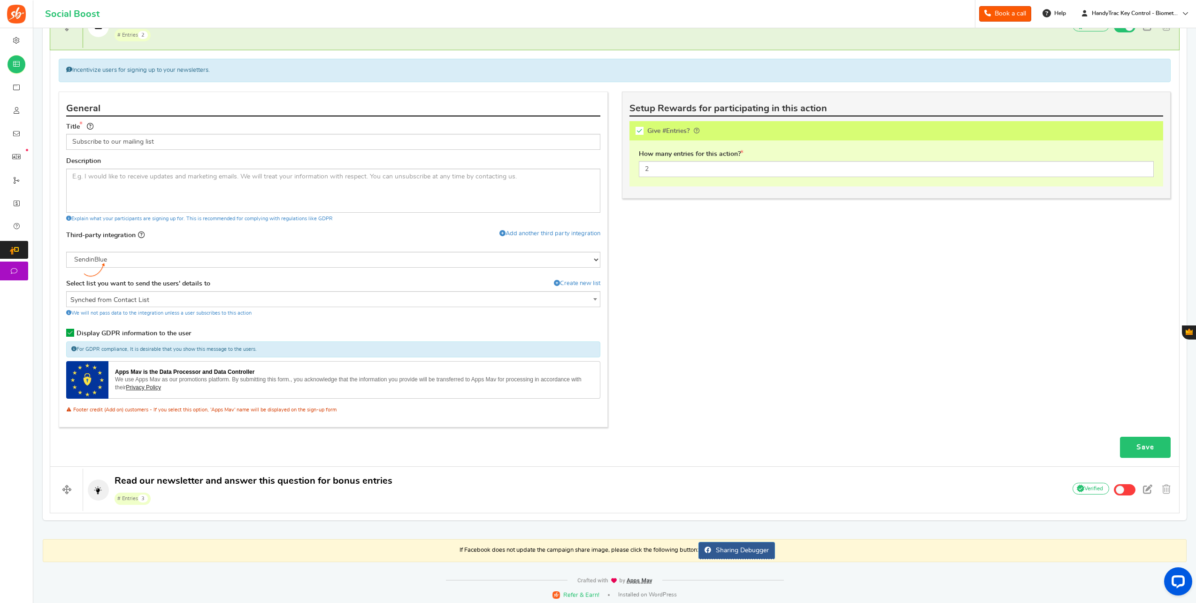
click at [1153, 445] on link "Save" at bounding box center [1145, 447] width 51 height 21
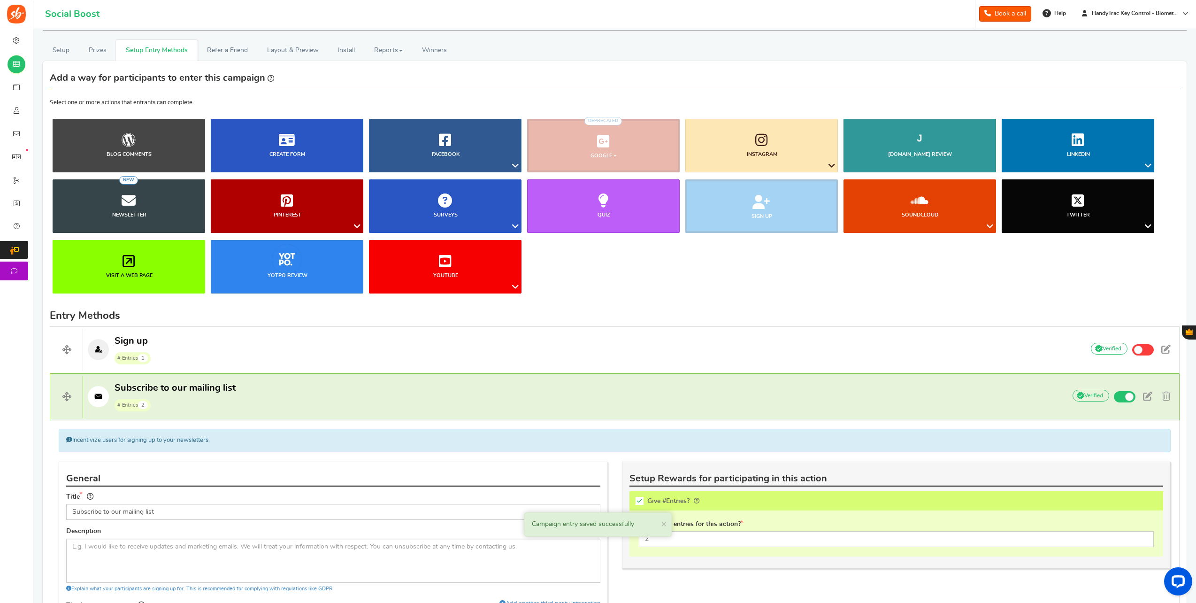
scroll to position [0, 0]
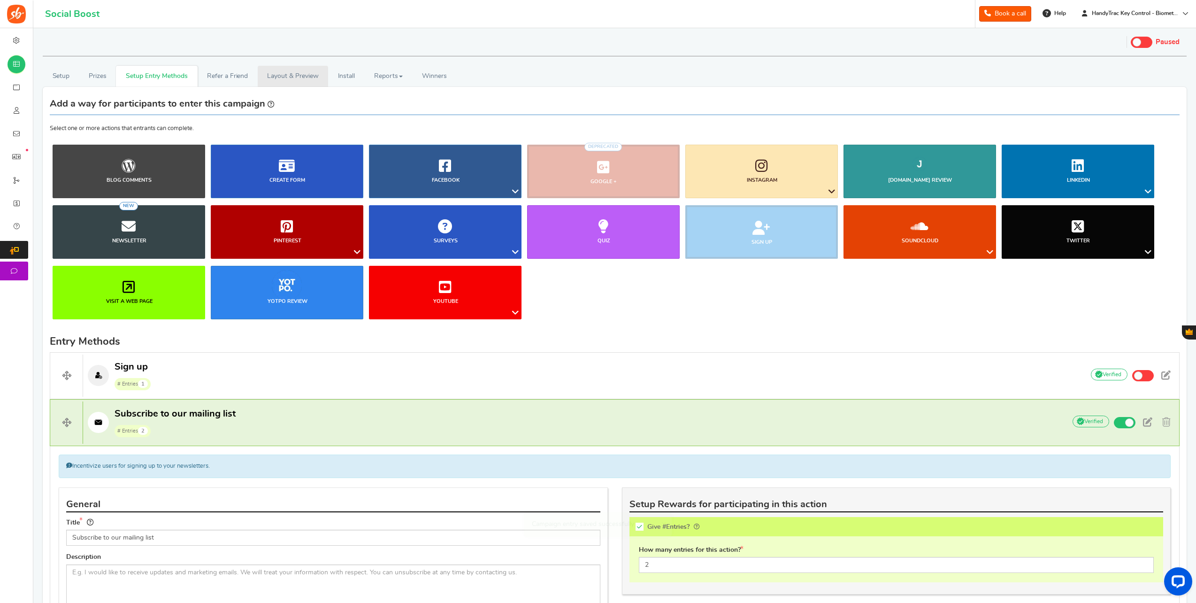
click at [275, 77] on link "Layout & Preview" at bounding box center [293, 76] width 70 height 21
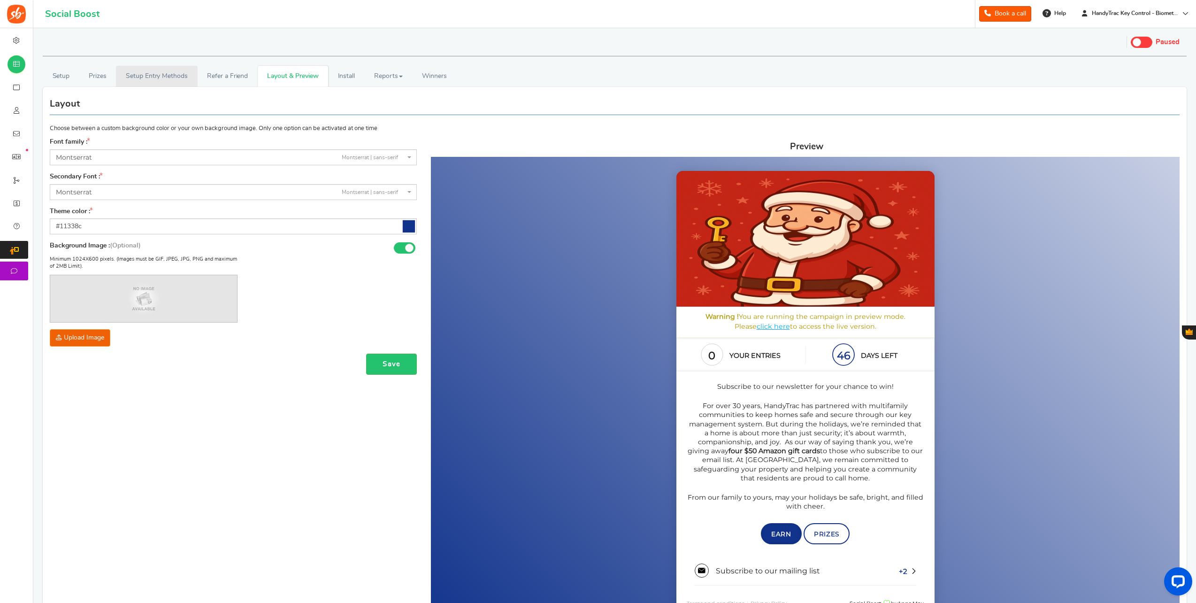
click at [166, 71] on link "Setup Entry Methods" at bounding box center [156, 76] width 81 height 21
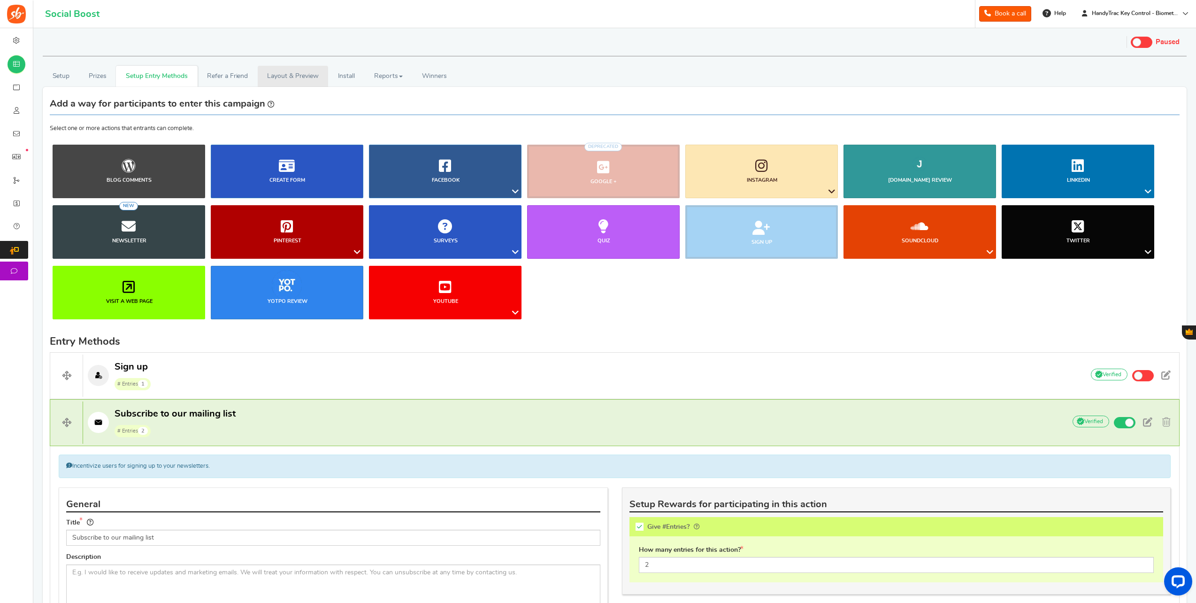
click at [310, 82] on link "Layout & Preview" at bounding box center [293, 76] width 70 height 21
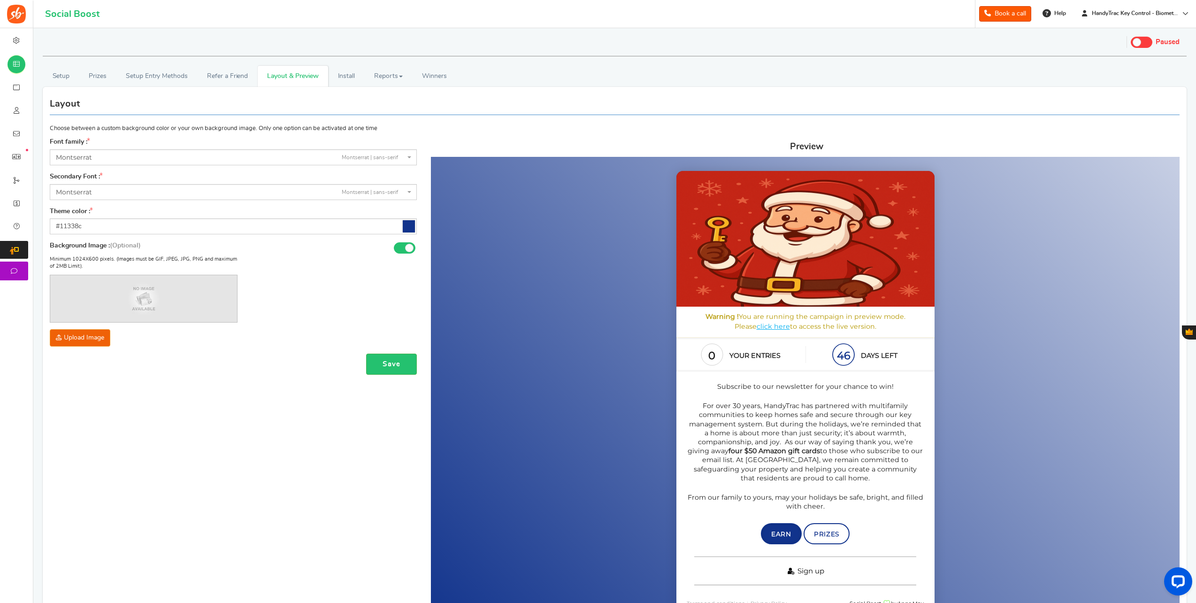
click at [783, 581] on link "Sign up" at bounding box center [805, 570] width 222 height 29
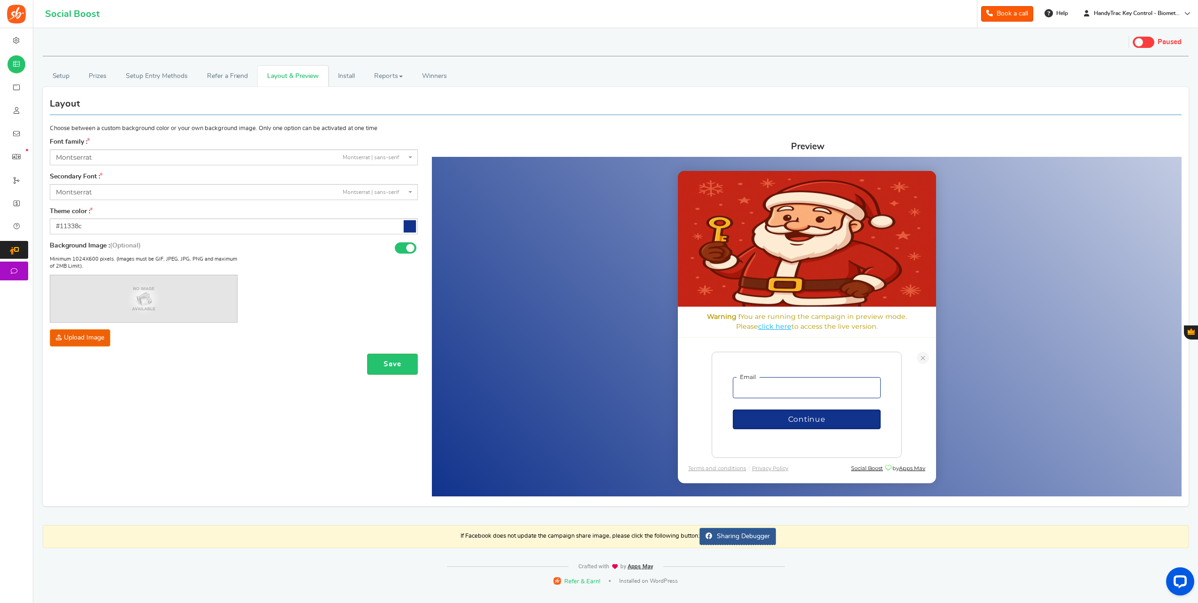
click at [779, 387] on input "email" at bounding box center [806, 388] width 148 height 22
type input "[EMAIL_ADDRESS][DOMAIN_NAME]"
click at [787, 414] on button "Continue" at bounding box center [806, 417] width 148 height 20
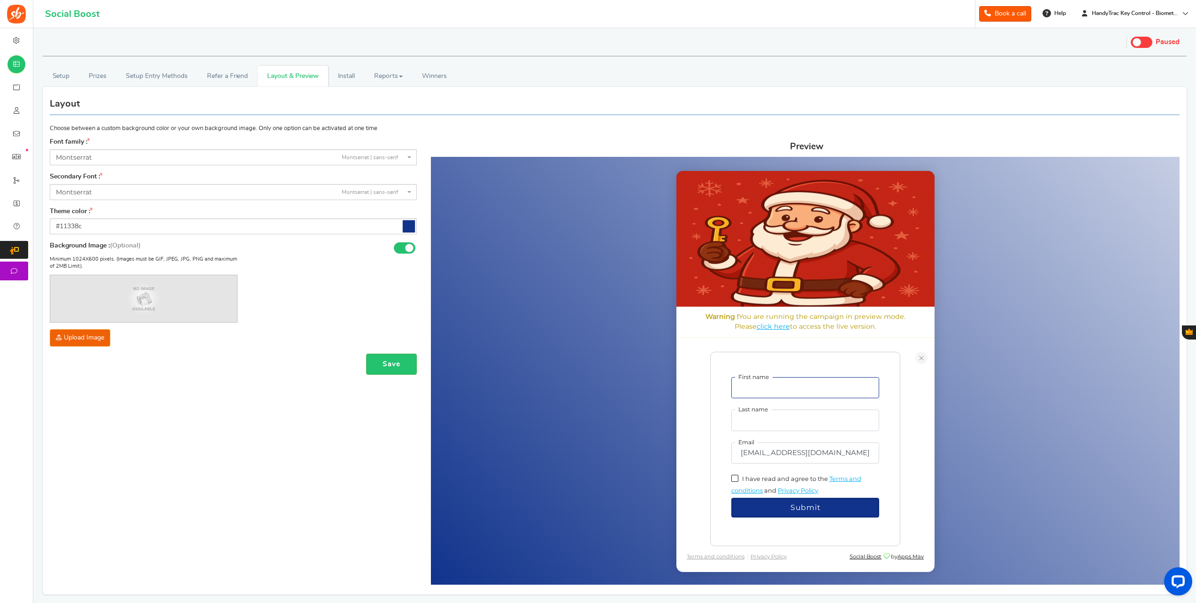
click at [785, 377] on input "First name" at bounding box center [805, 388] width 148 height 22
type input "Madison"
type input "McIntyre"
click at [747, 481] on span "I have read and agree to the" at bounding box center [785, 478] width 86 height 7
click at [747, 481] on input "I have read and agree to the" at bounding box center [745, 478] width 6 height 6
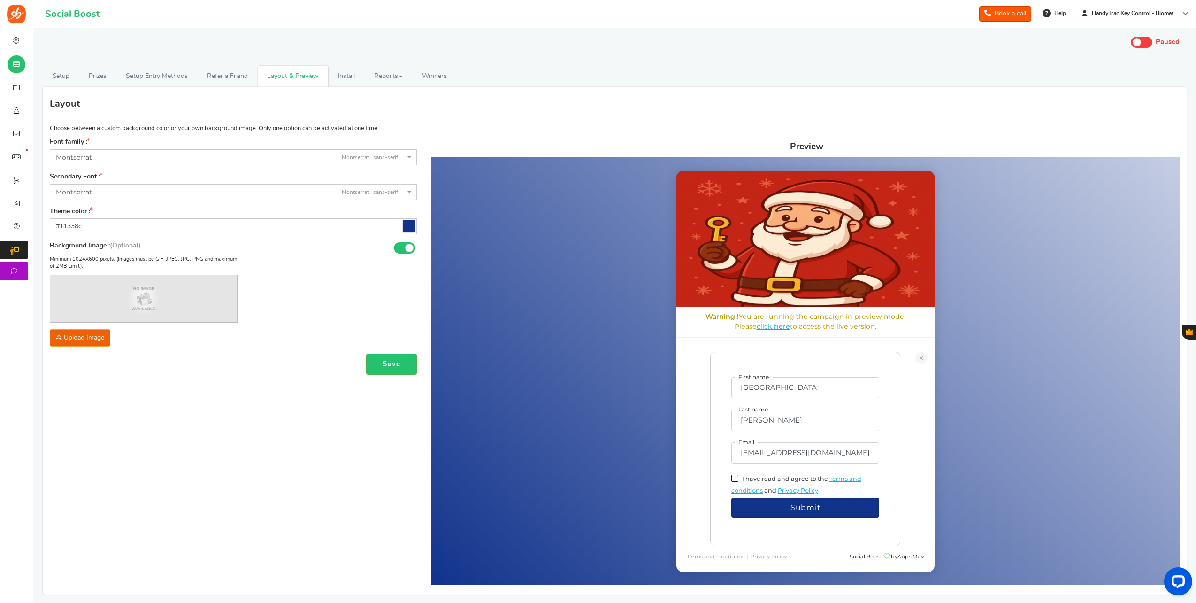
checkbox input "true"
click at [751, 495] on form "First name Madison Last name McIntyre Email madison@handytrac.com I have read a…" at bounding box center [805, 447] width 148 height 141
click at [804, 502] on span "Submit" at bounding box center [806, 505] width 30 height 9
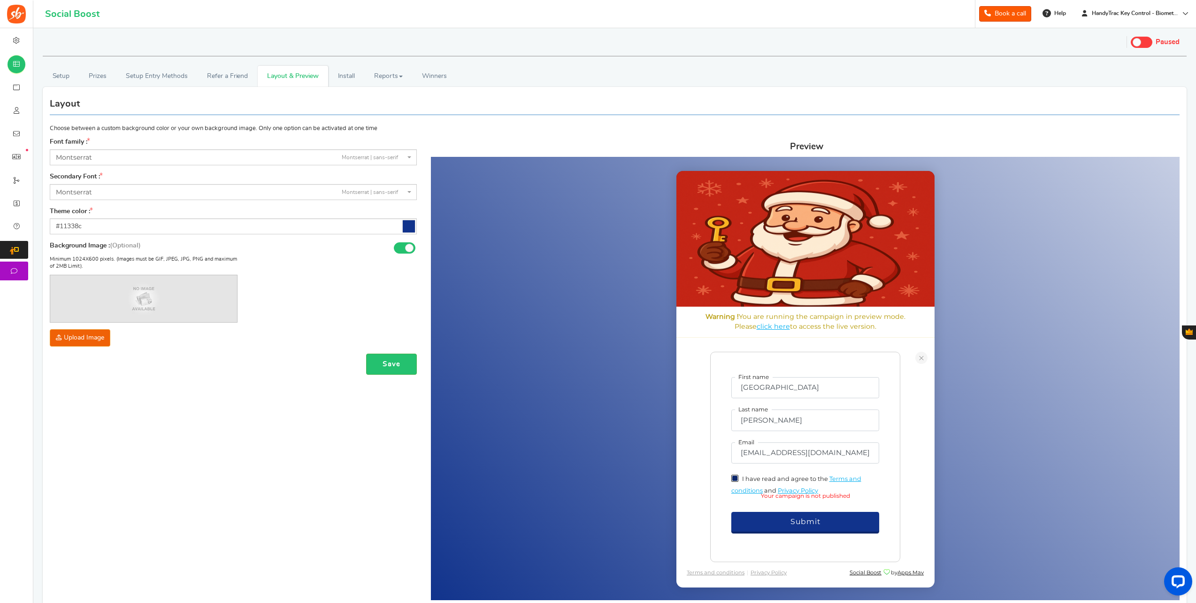
click at [809, 514] on button "Submit" at bounding box center [805, 522] width 148 height 20
click at [867, 417] on input "McIntyre" at bounding box center [805, 420] width 148 height 22
click at [921, 361] on link at bounding box center [921, 358] width 12 height 12
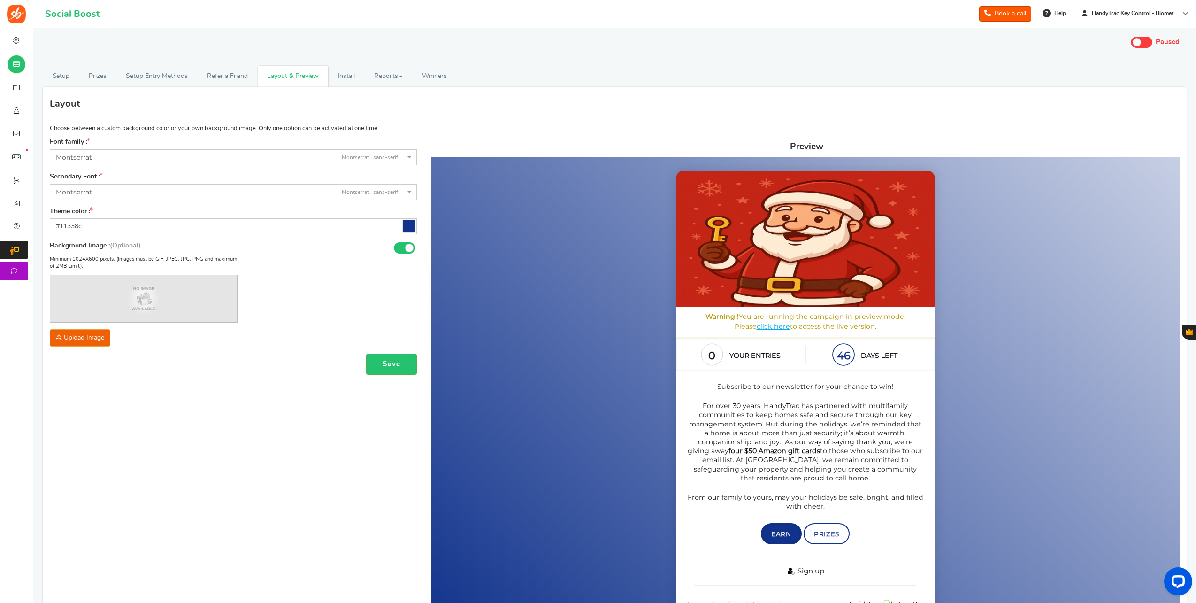
click at [871, 567] on link "Sign up" at bounding box center [805, 570] width 222 height 29
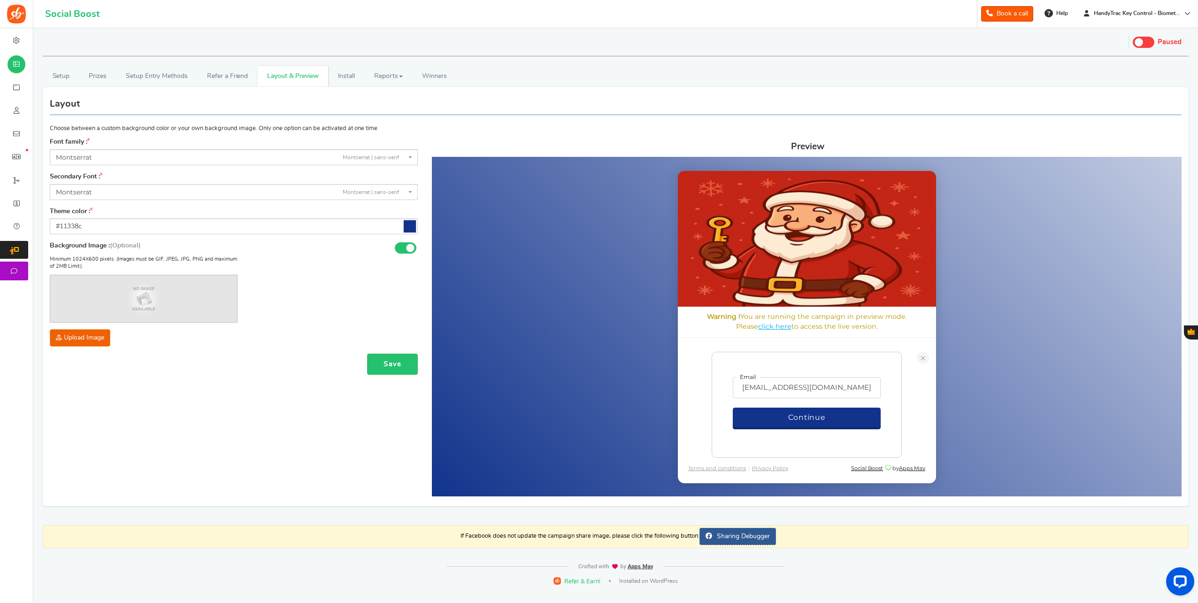
click at [839, 415] on button "Continue" at bounding box center [806, 417] width 148 height 20
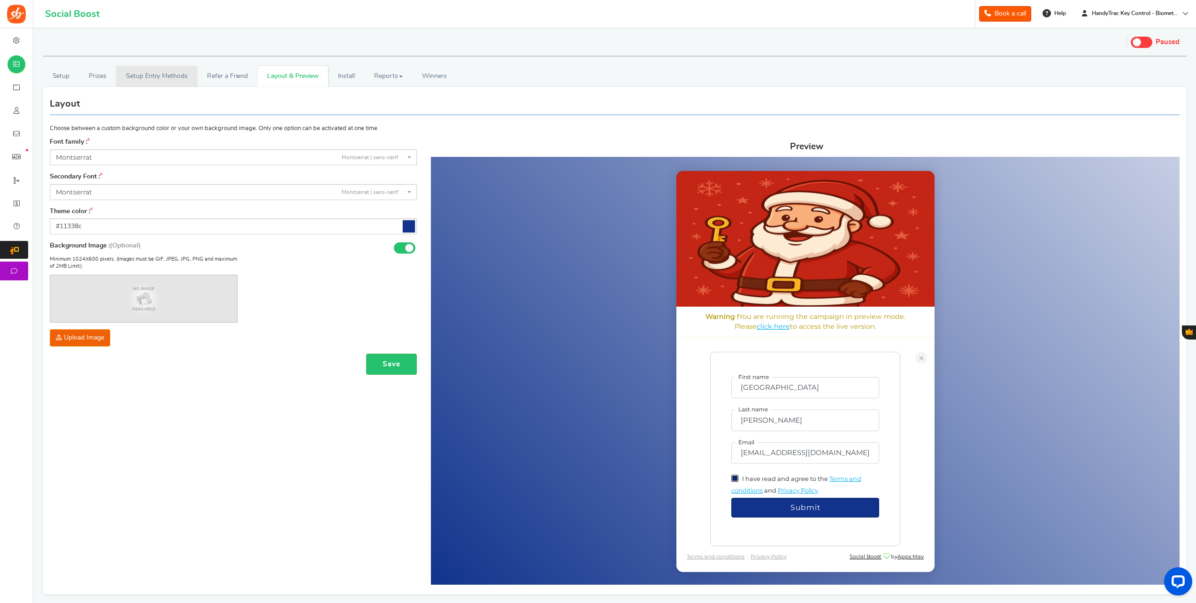
click at [149, 70] on link "Setup Entry Methods" at bounding box center [156, 76] width 81 height 21
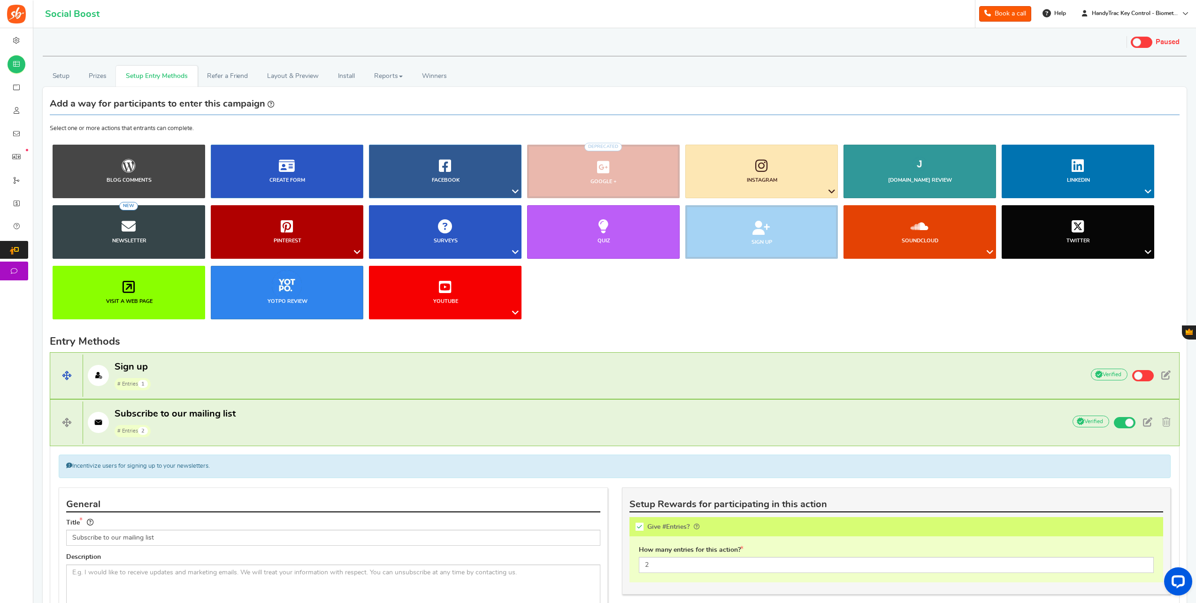
click at [245, 359] on h4 "Sign up # Entries 1 Add Your API credentials Non verified Due to platform polic…" at bounding box center [615, 375] width 1130 height 47
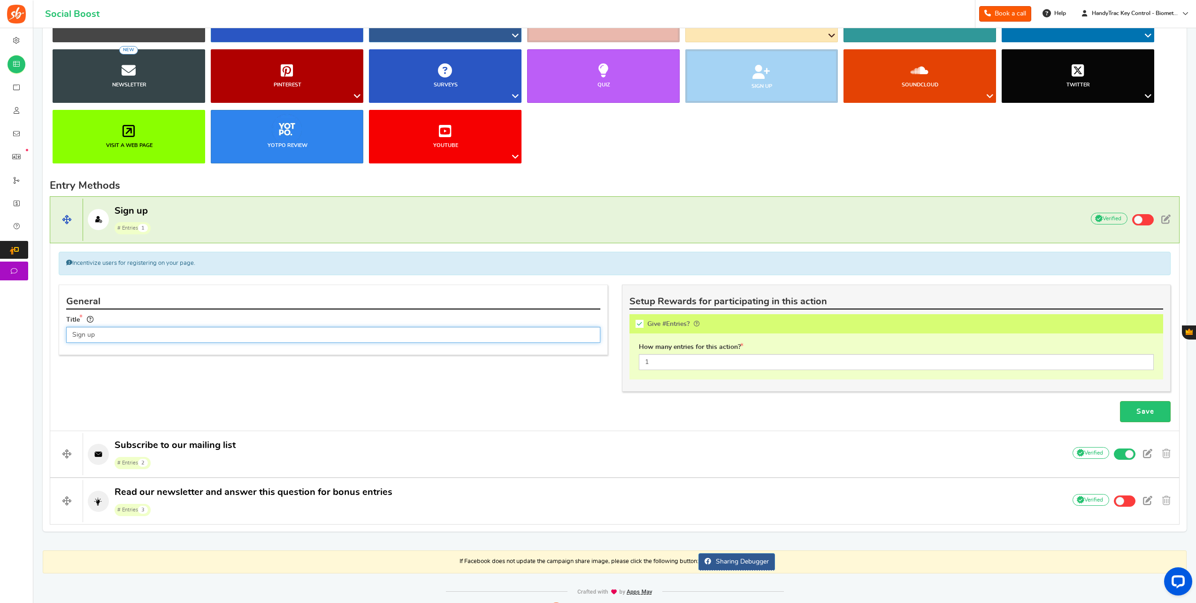
scroll to position [169, 0]
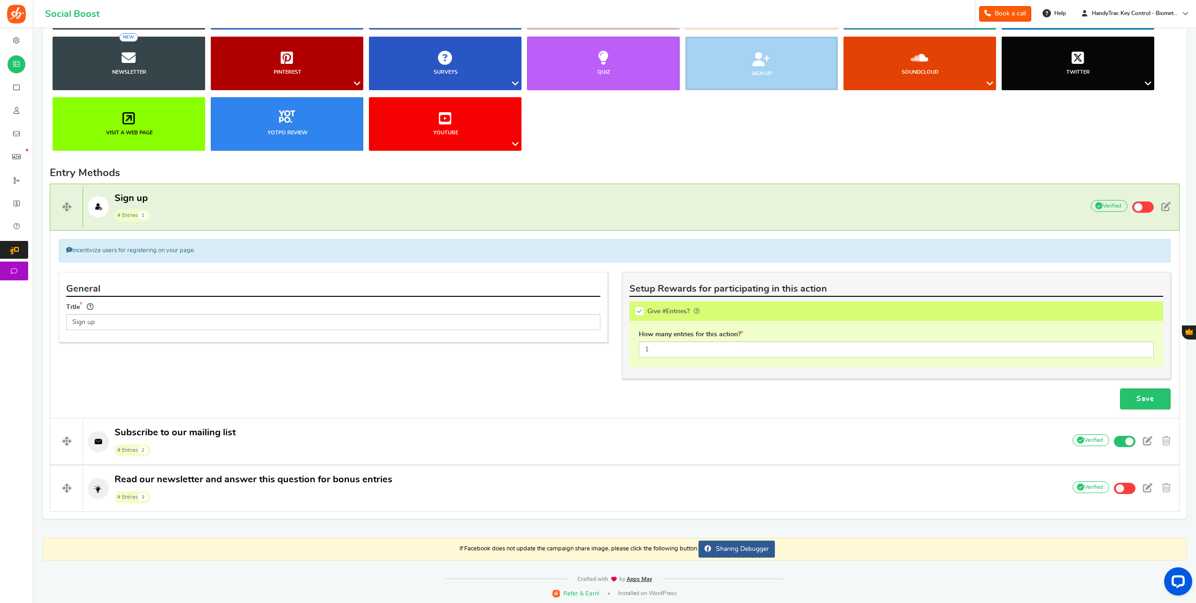
click at [1108, 249] on div "Incentivize users for registering on your page." at bounding box center [615, 250] width 1112 height 23
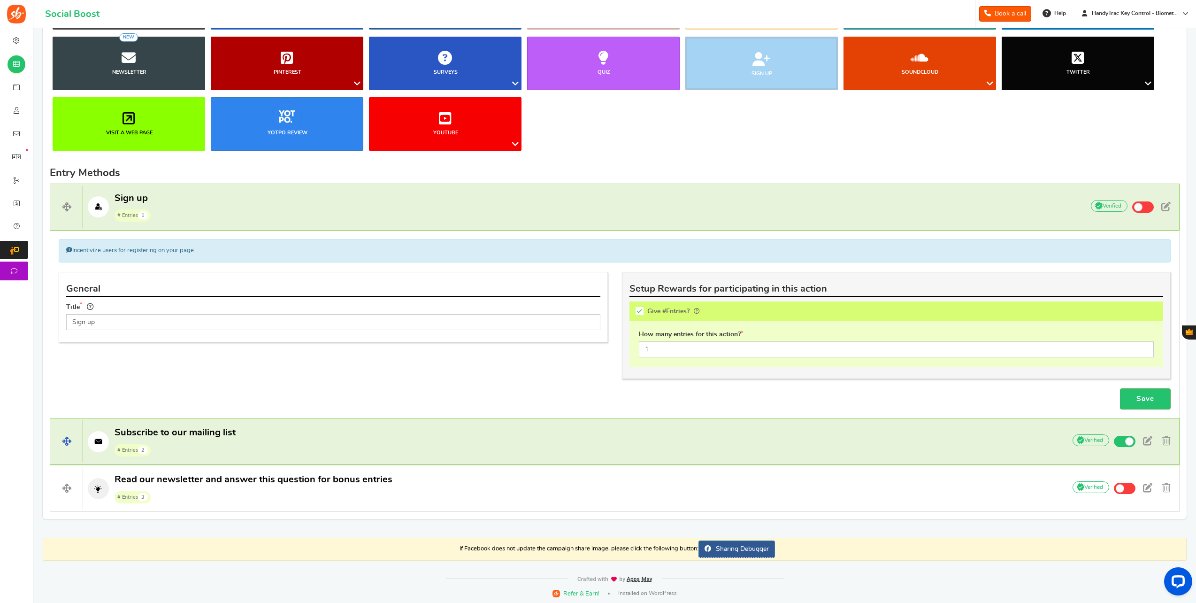
click at [221, 438] on span "Subscribe to our mailing list # Entries 2" at bounding box center [175, 441] width 121 height 30
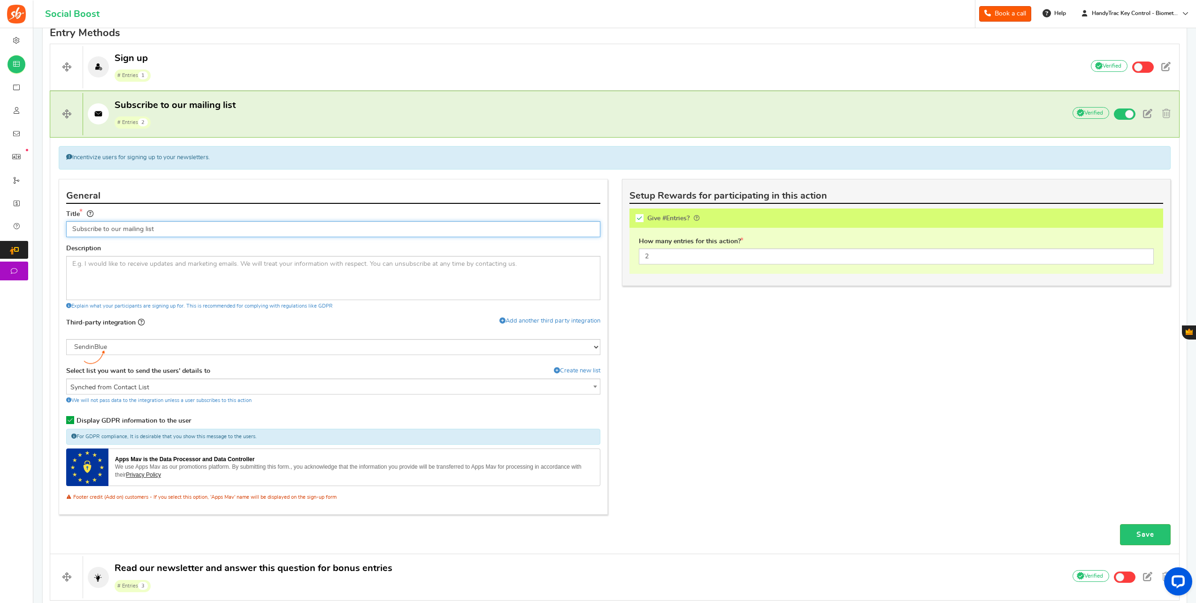
scroll to position [376, 0]
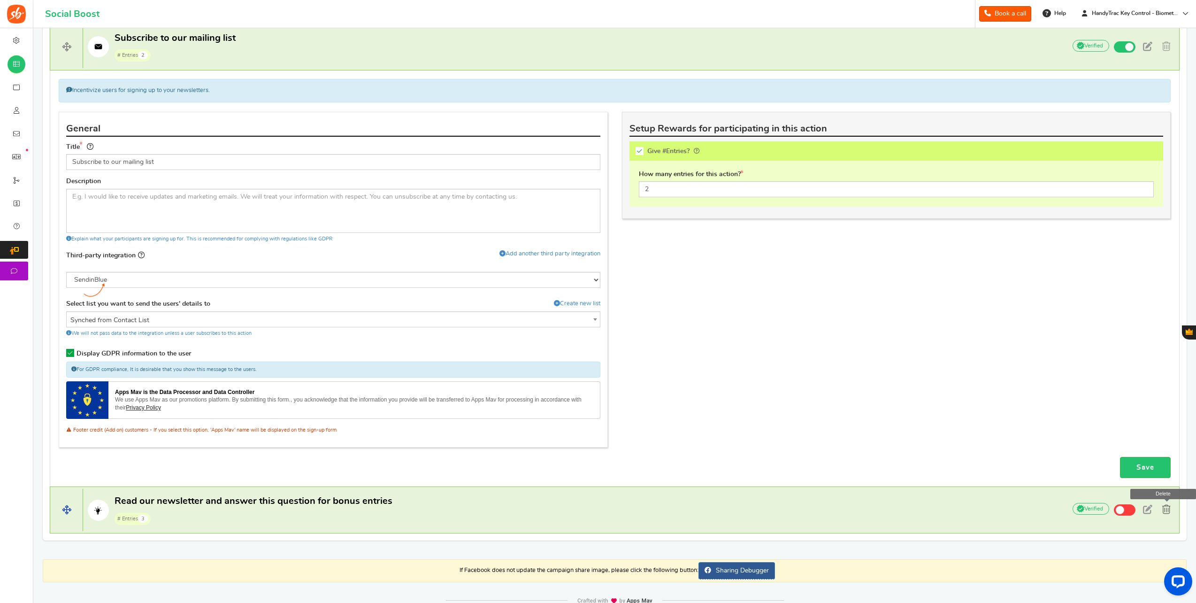
click at [1173, 512] on link at bounding box center [1167, 510] width 16 height 14
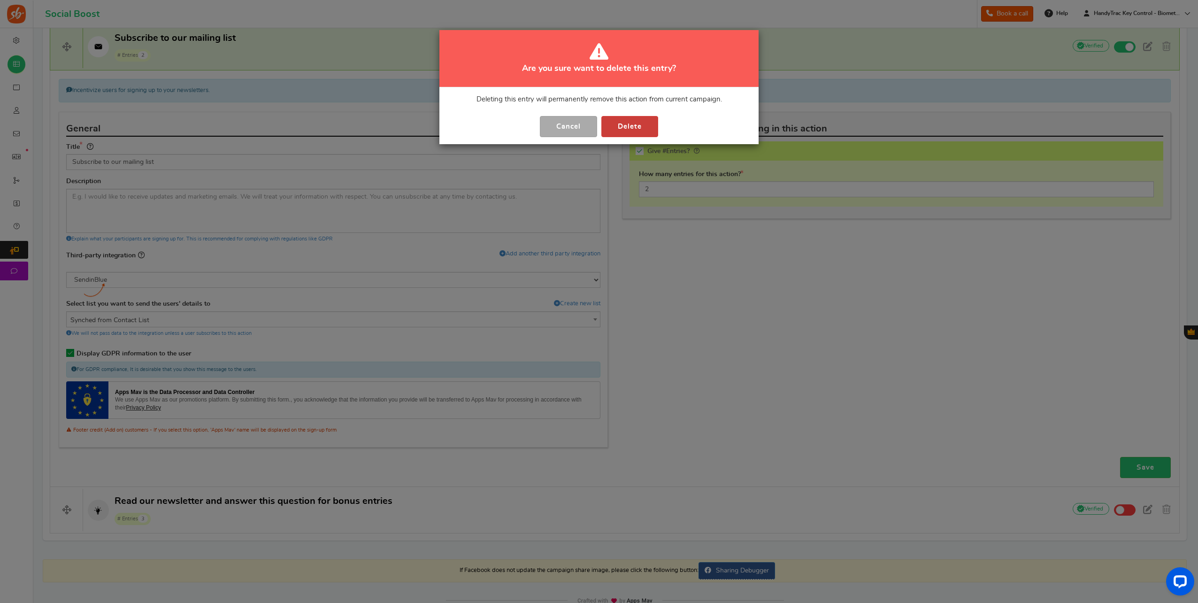
click at [636, 128] on button "Delete" at bounding box center [629, 126] width 57 height 21
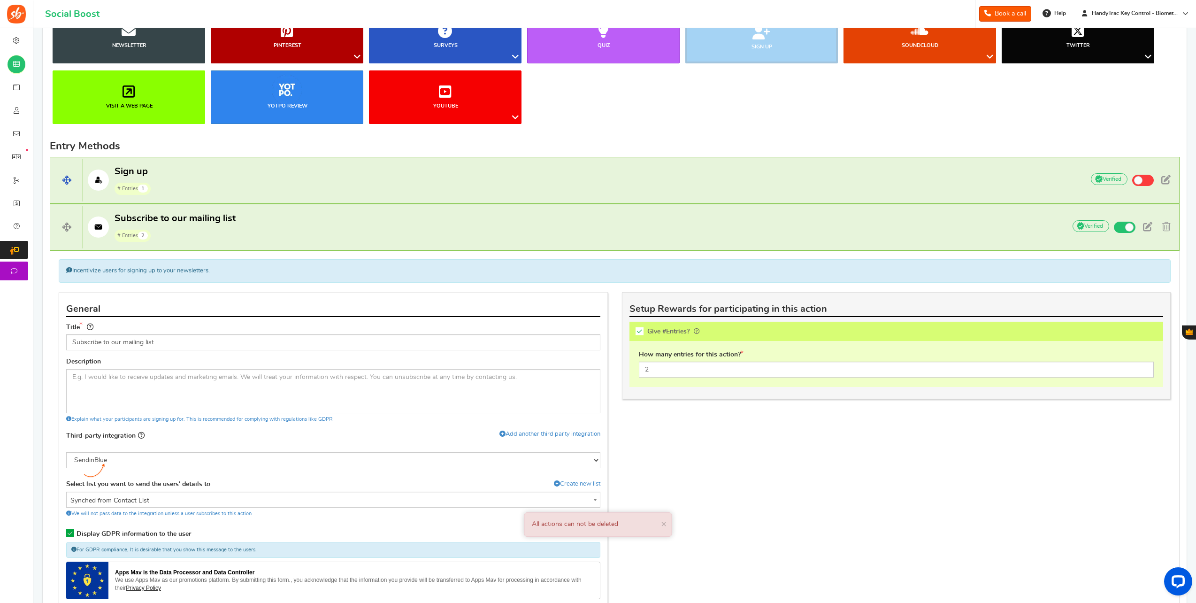
scroll to position [188, 0]
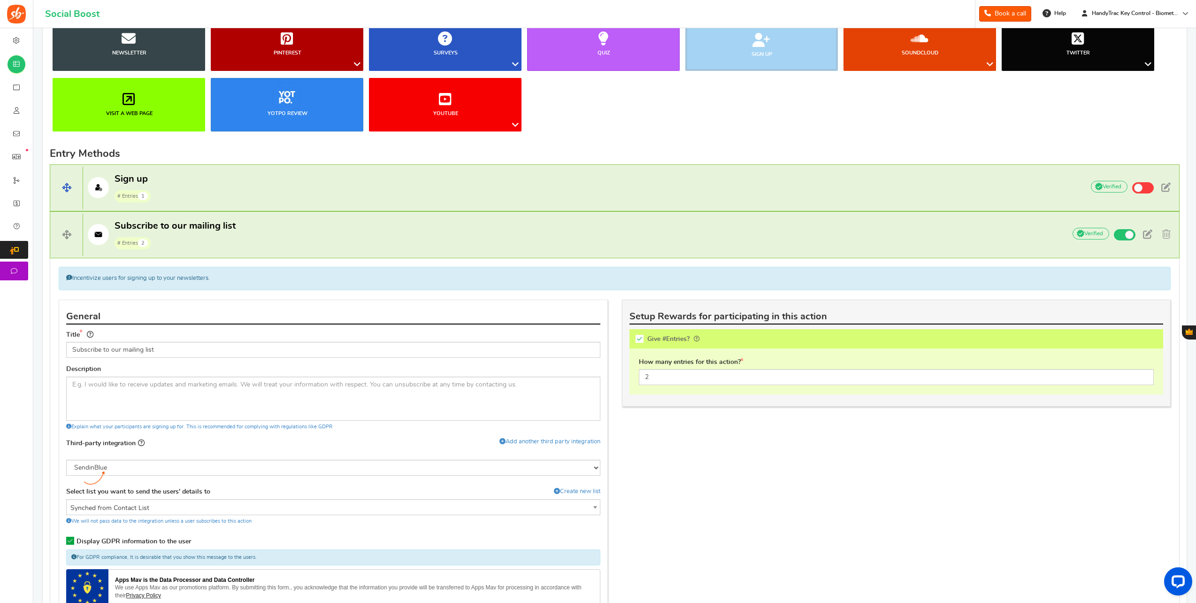
click at [991, 190] on p "Sign up # Entries 1" at bounding box center [578, 188] width 991 height 30
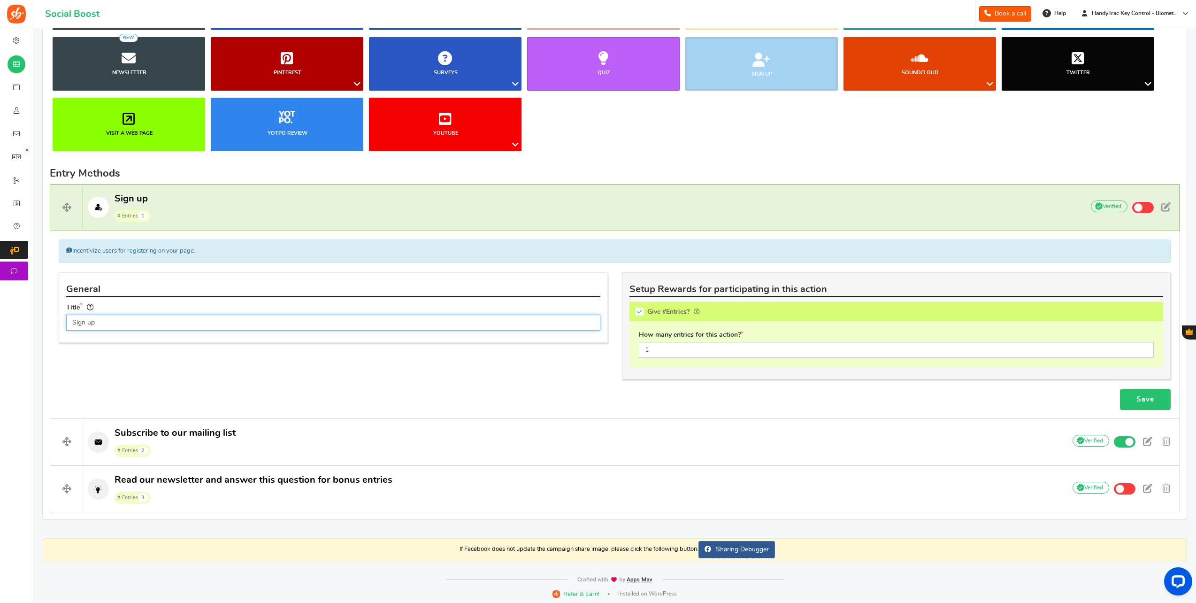
scroll to position [169, 0]
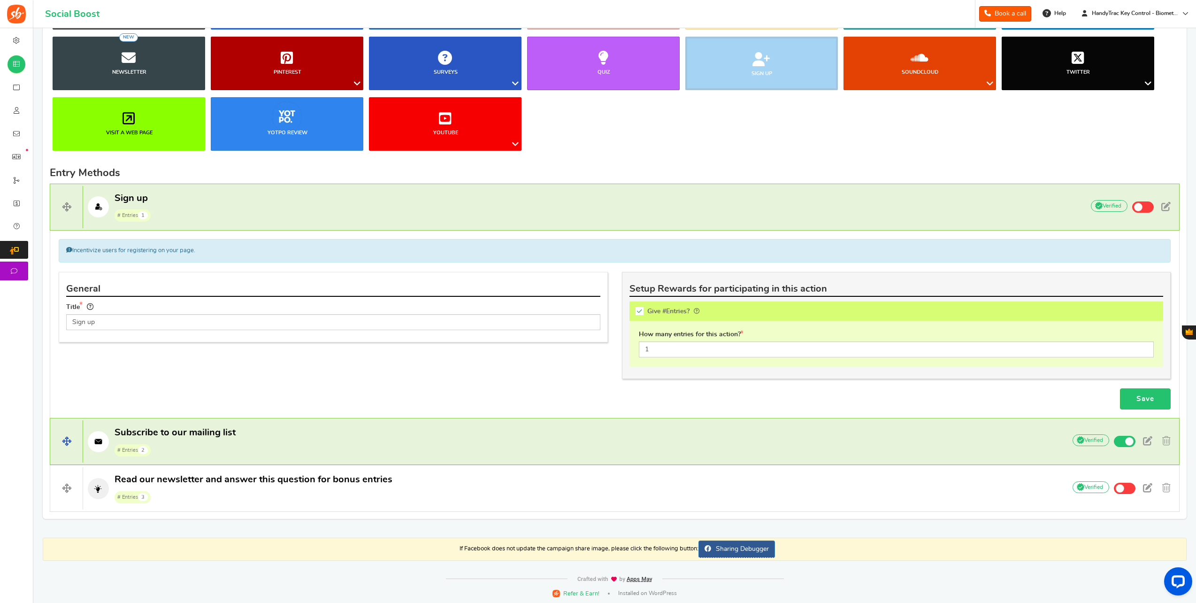
click at [155, 428] on span "Subscribe to our mailing list" at bounding box center [175, 432] width 121 height 9
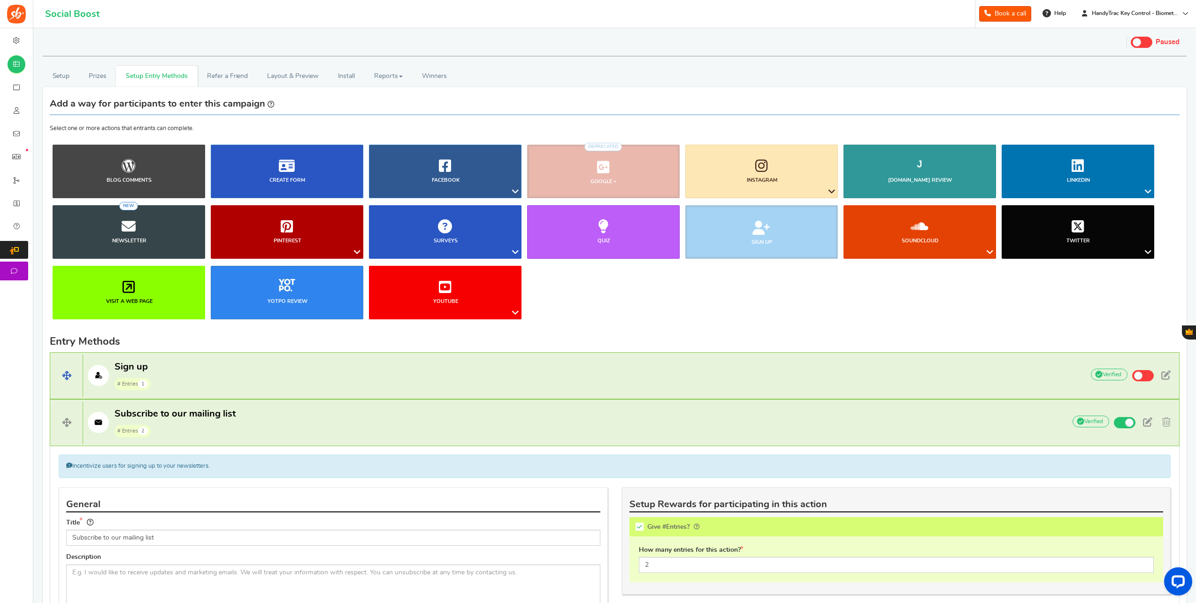
click at [162, 382] on p "Sign up # Entries 1" at bounding box center [578, 376] width 991 height 30
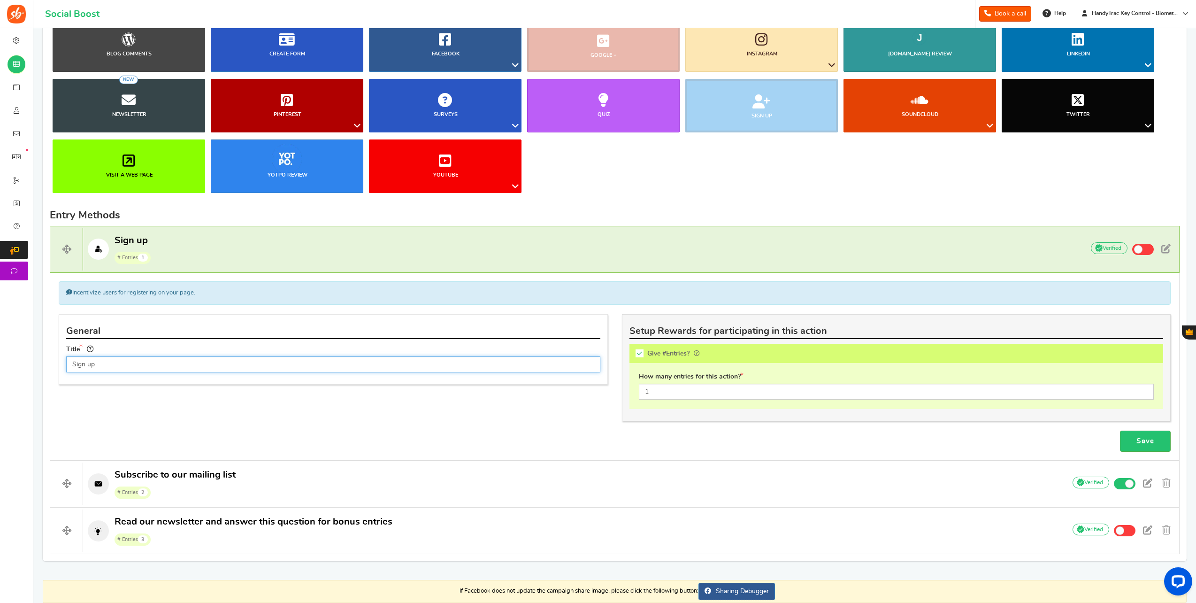
scroll to position [141, 0]
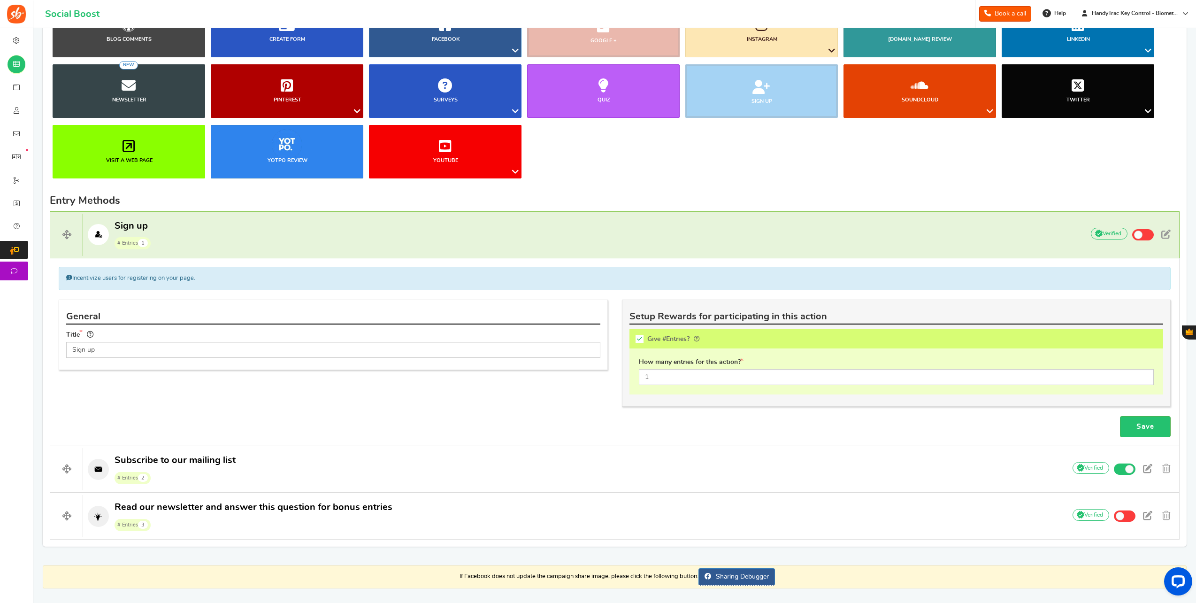
click at [638, 338] on icon at bounding box center [640, 339] width 8 height 8
click at [638, 338] on input "Give #Entries?" at bounding box center [642, 340] width 9 height 9
checkbox input "false"
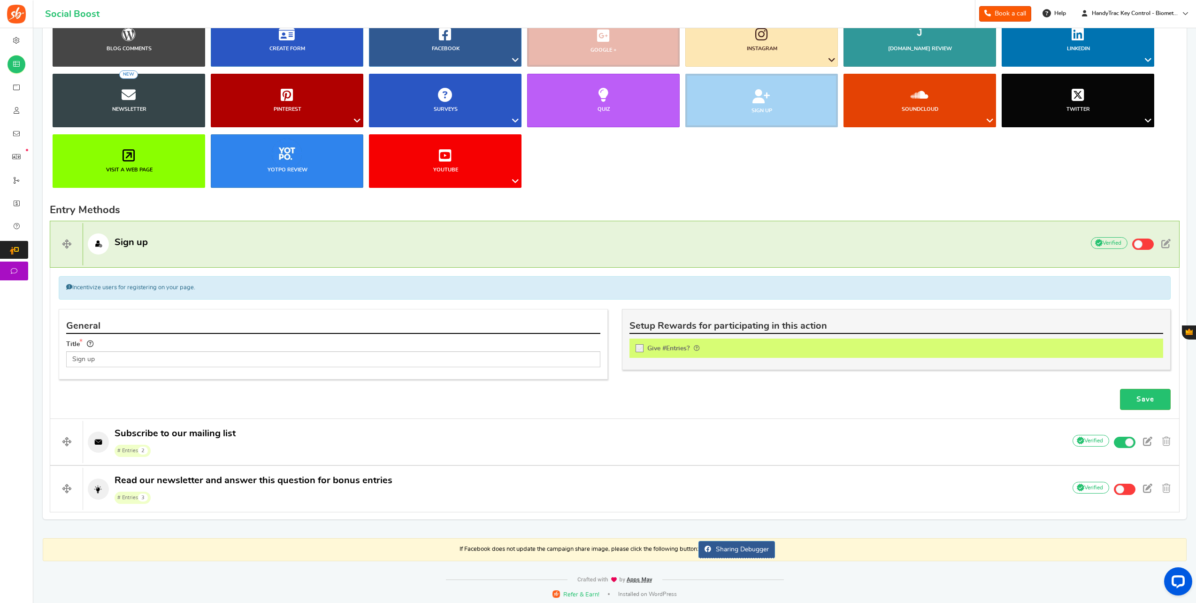
click at [1120, 389] on div "Save" at bounding box center [615, 399] width 1126 height 21
click at [1130, 401] on link "Save" at bounding box center [1145, 399] width 51 height 21
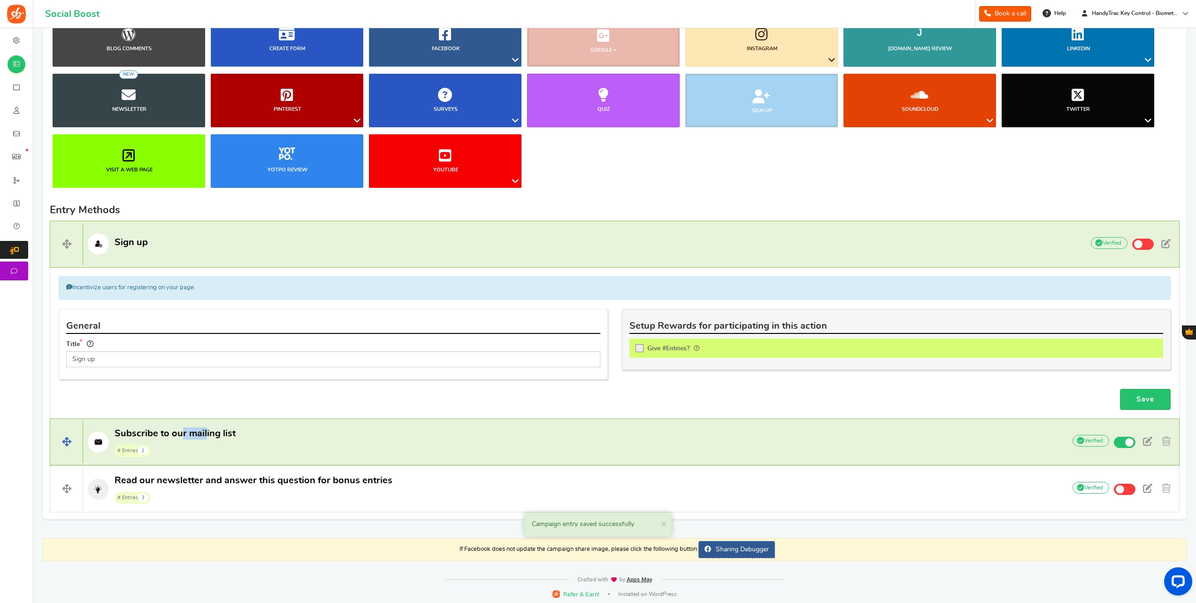
drag, startPoint x: 183, startPoint y: 434, endPoint x: 207, endPoint y: 427, distance: 25.0
click at [206, 429] on span "Subscribe to our mailing list" at bounding box center [175, 433] width 121 height 9
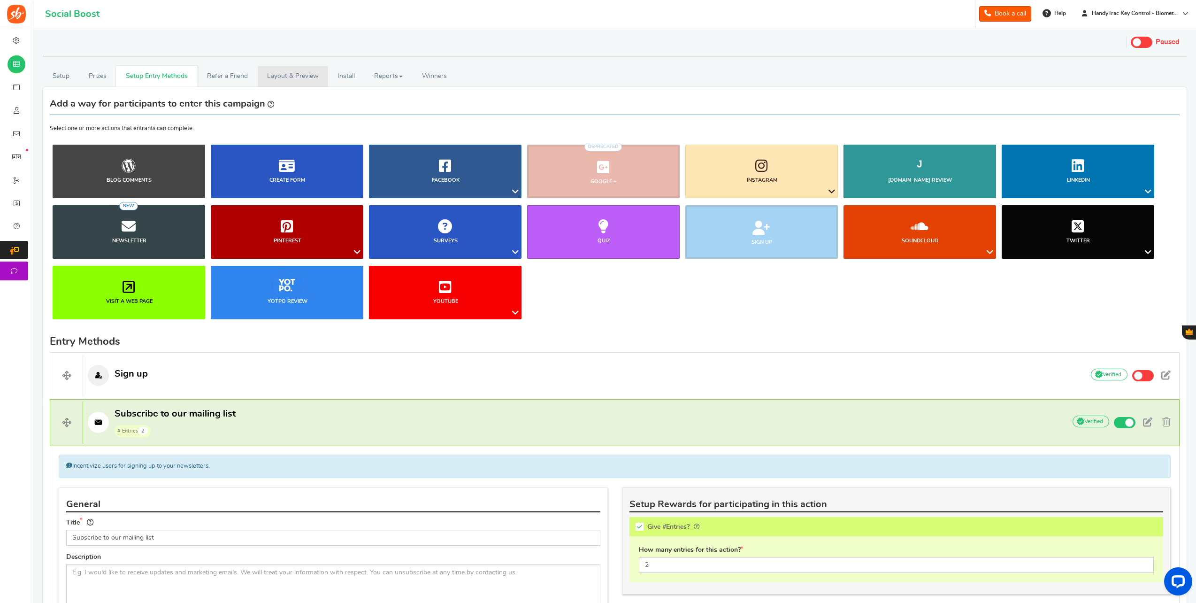
click at [297, 75] on link "Layout & Preview" at bounding box center [293, 76] width 70 height 21
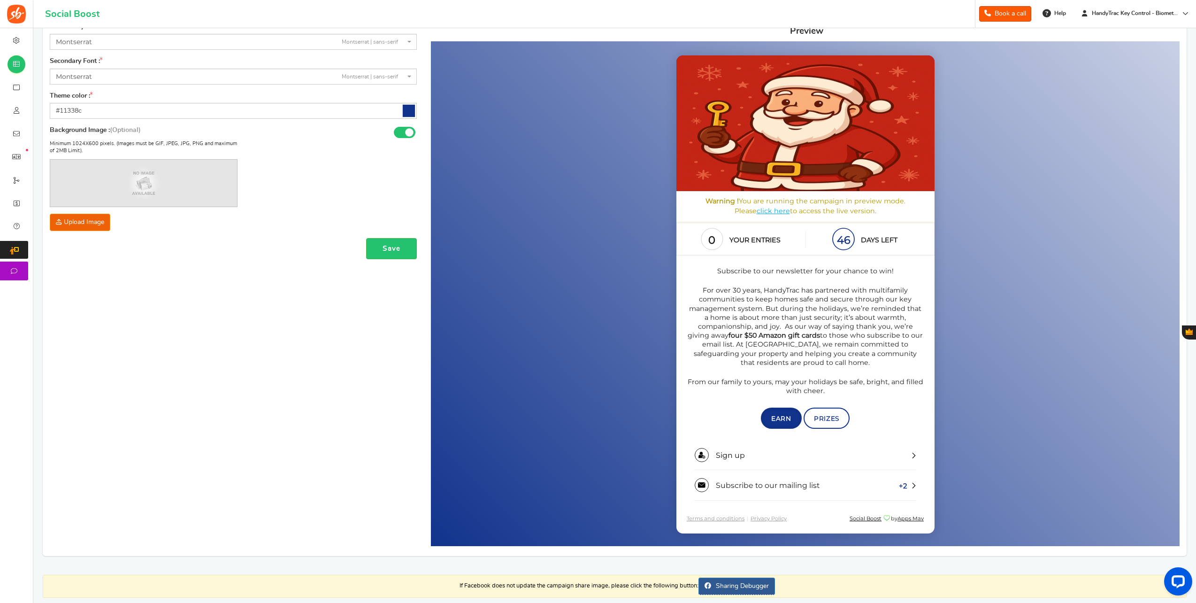
scroll to position [154, 0]
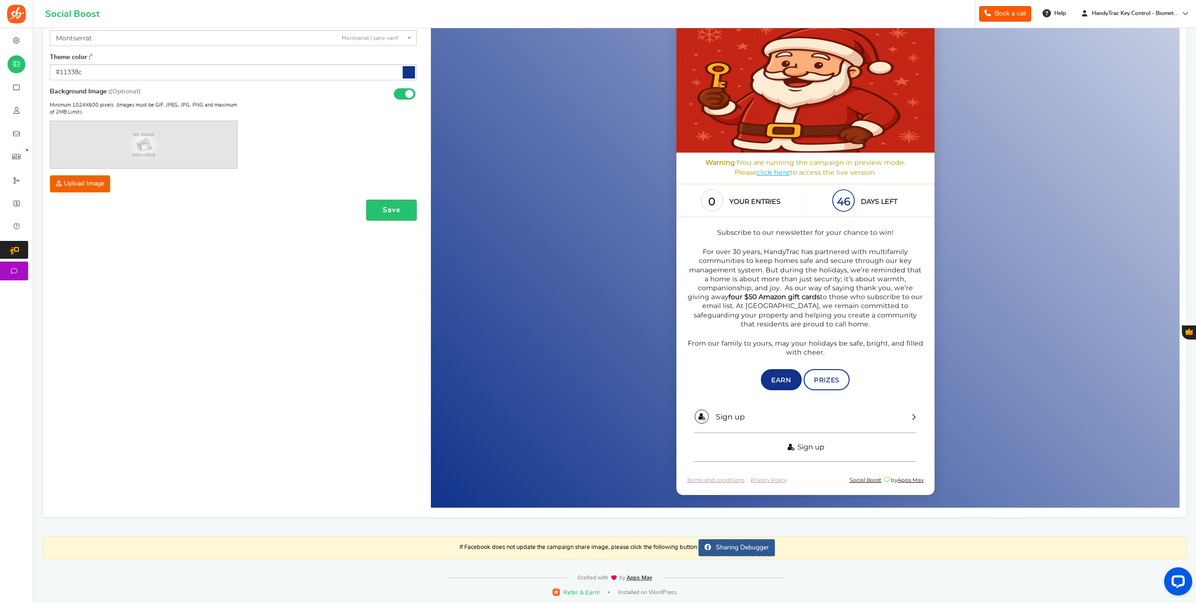
click at [895, 445] on link "Sign up" at bounding box center [805, 446] width 222 height 29
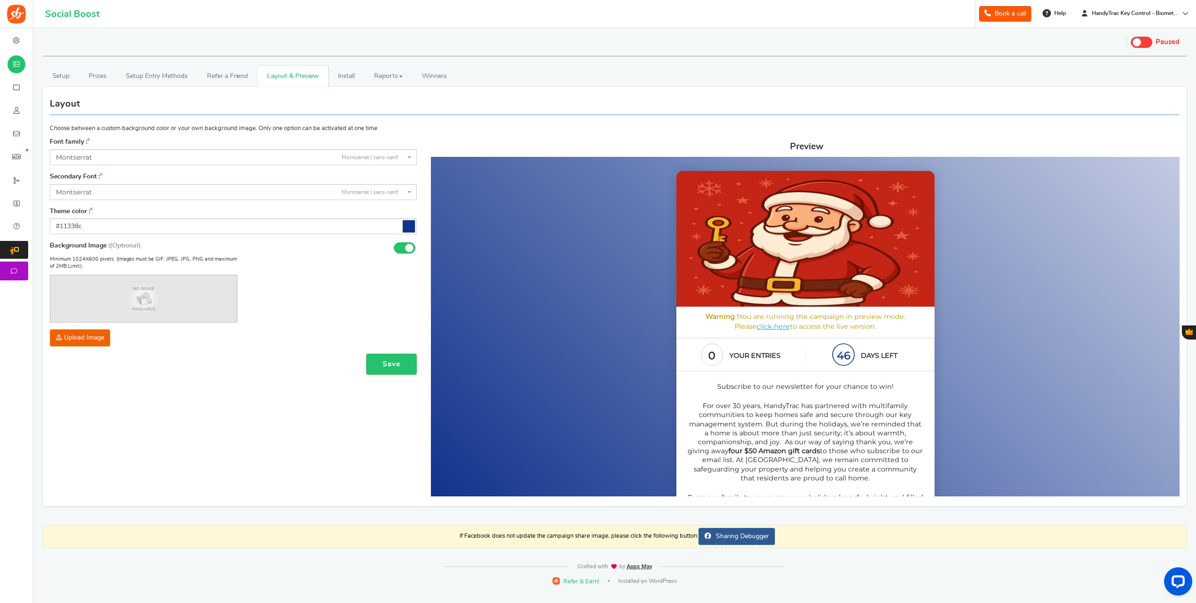
scroll to position [0, 0]
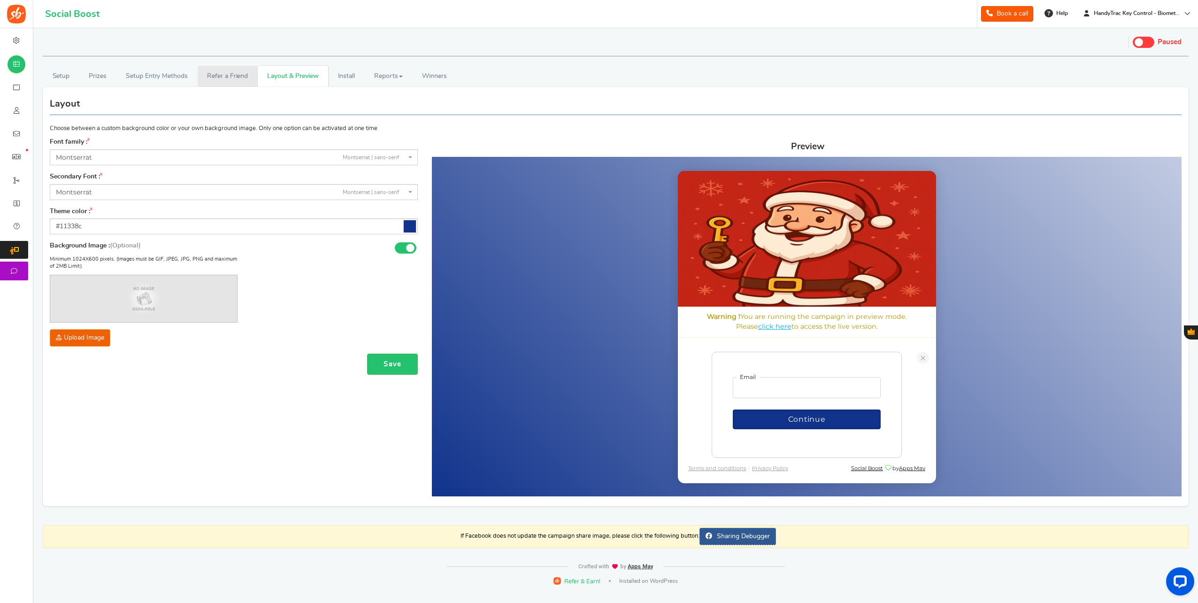
click at [222, 70] on link "Refer a Friend" at bounding box center [228, 76] width 60 height 21
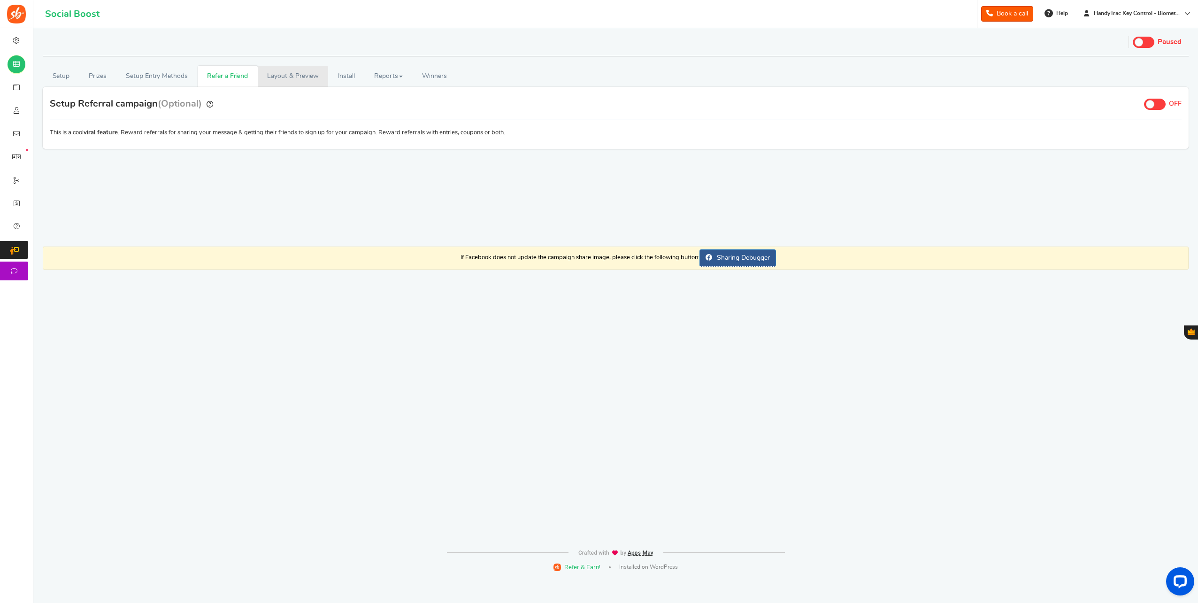
click at [289, 72] on link "Layout & Preview" at bounding box center [293, 76] width 70 height 21
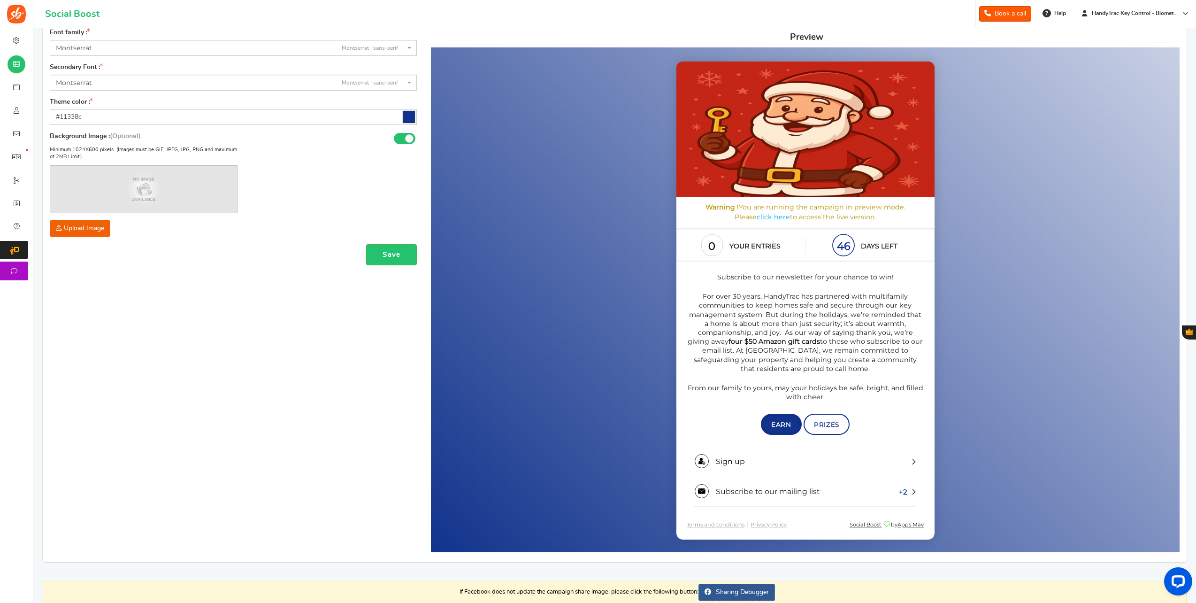
scroll to position [141, 0]
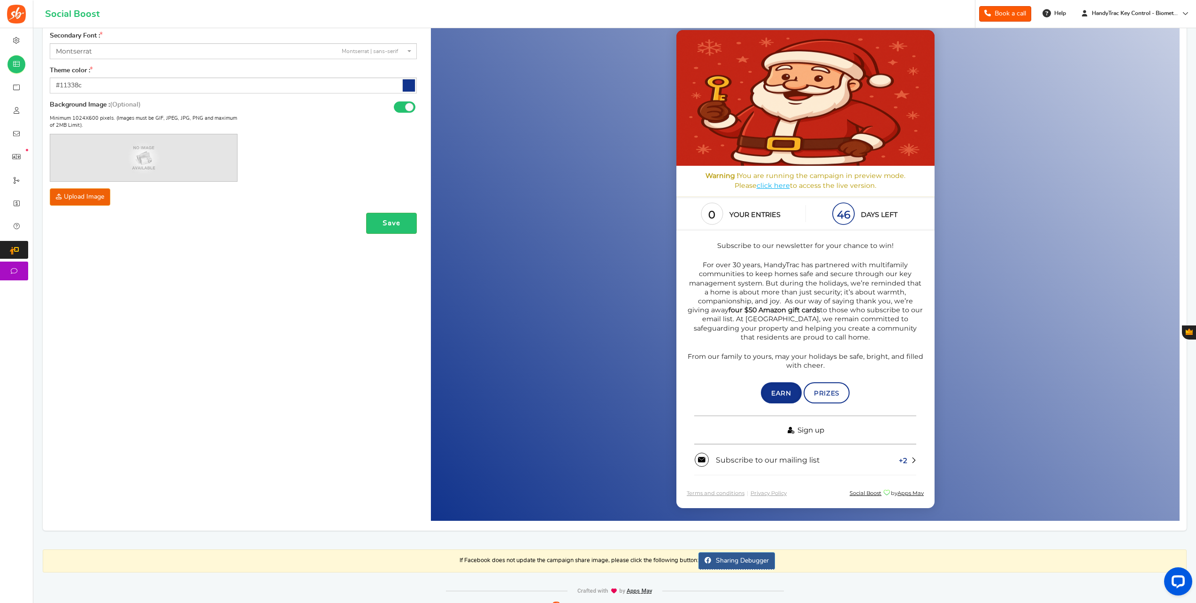
click at [760, 433] on link "Sign up" at bounding box center [805, 429] width 222 height 29
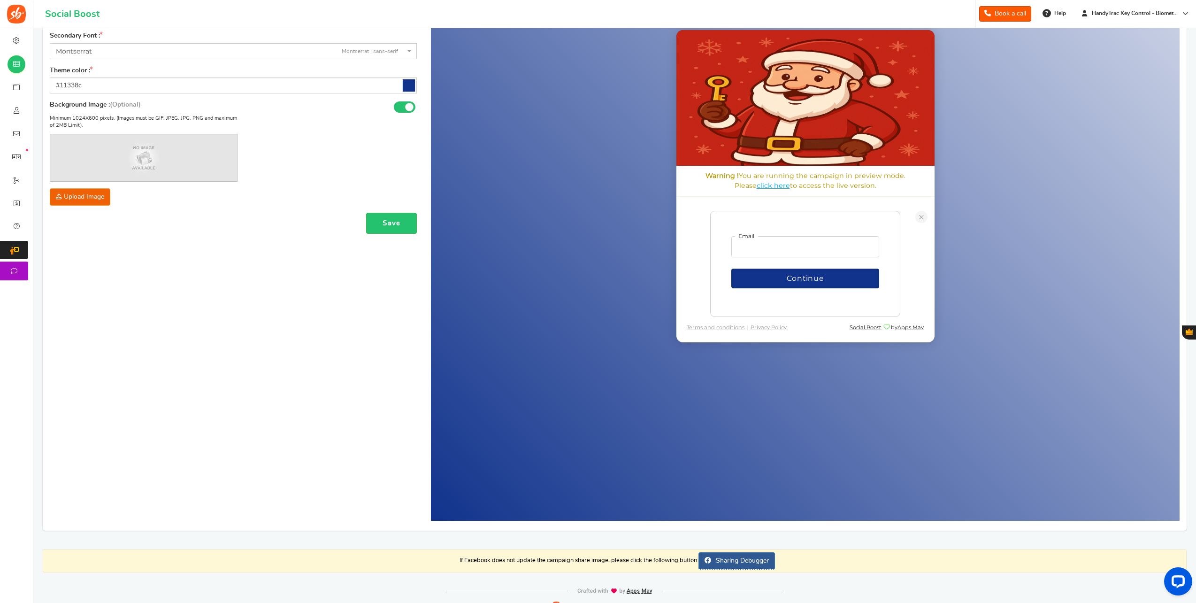
scroll to position [0, 0]
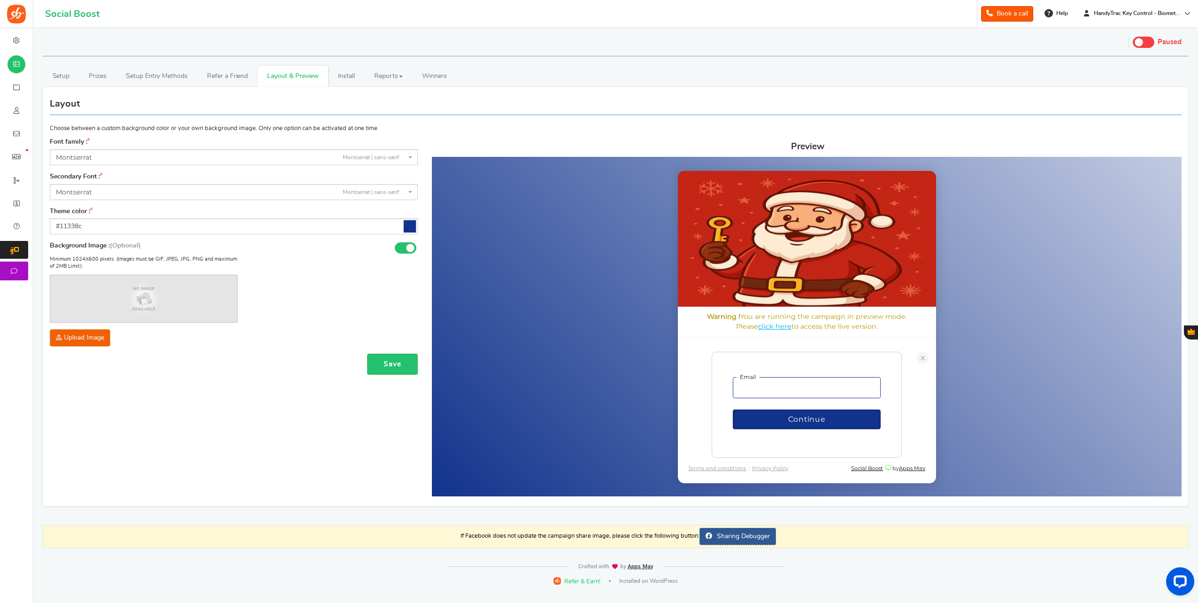
drag, startPoint x: 760, startPoint y: 384, endPoint x: 767, endPoint y: 405, distance: 21.8
click at [760, 387] on input "email" at bounding box center [806, 388] width 148 height 22
type input "[EMAIL_ADDRESS][DOMAIN_NAME]"
click at [772, 410] on button "Continue" at bounding box center [806, 417] width 148 height 20
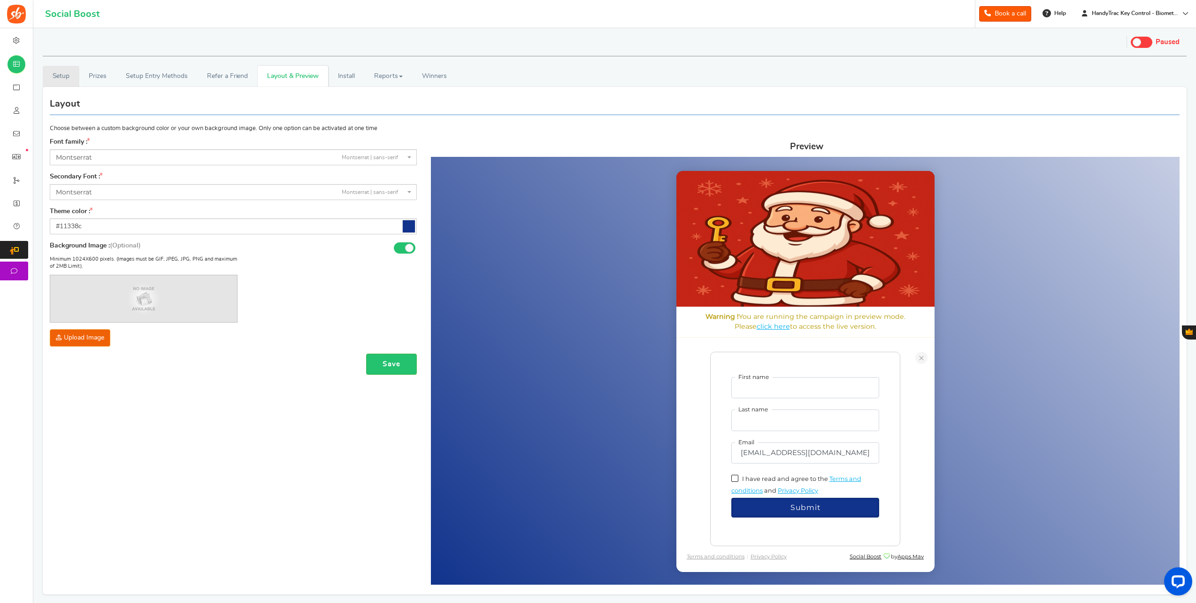
click at [72, 72] on link "Setup" at bounding box center [61, 76] width 37 height 21
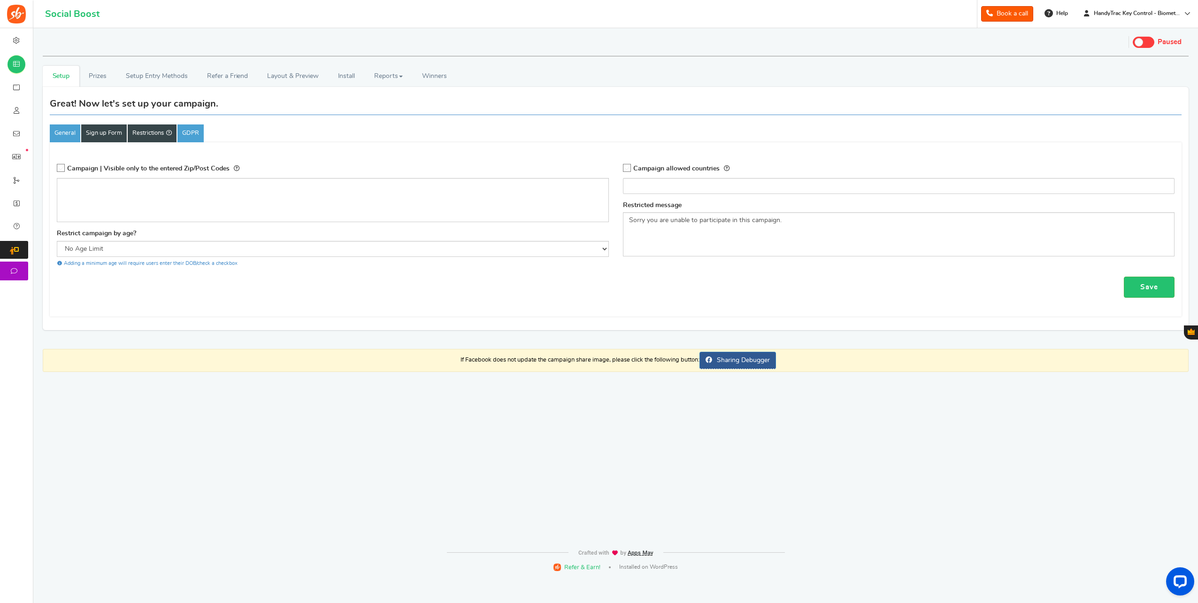
click at [93, 130] on link "Sign up Form" at bounding box center [104, 133] width 46 height 18
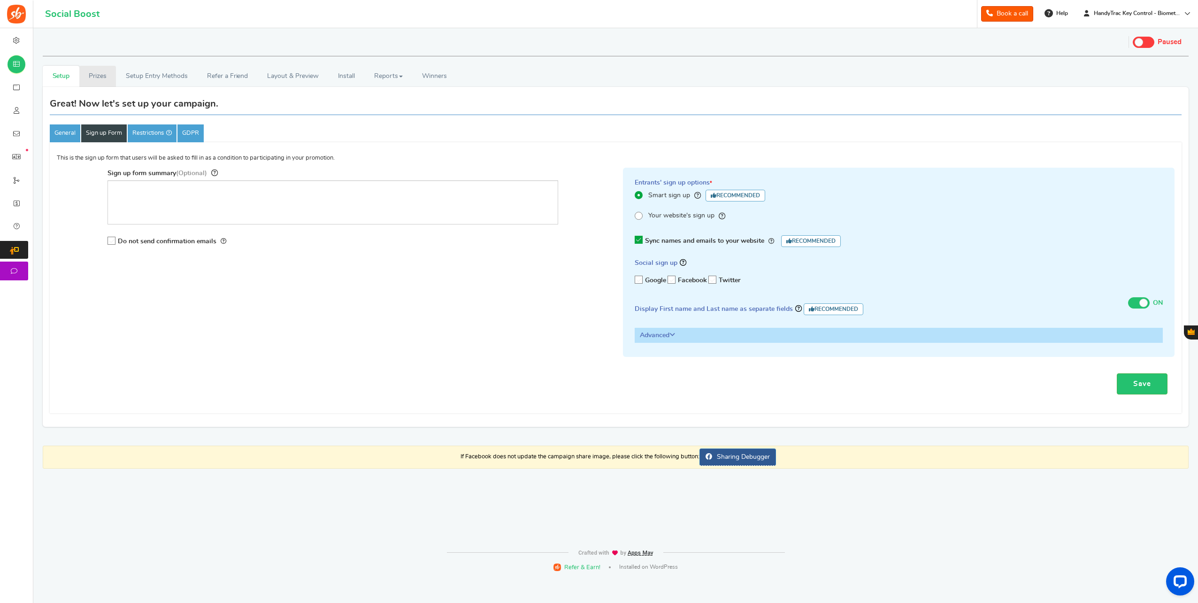
click at [105, 83] on link "Prizes" at bounding box center [97, 76] width 37 height 21
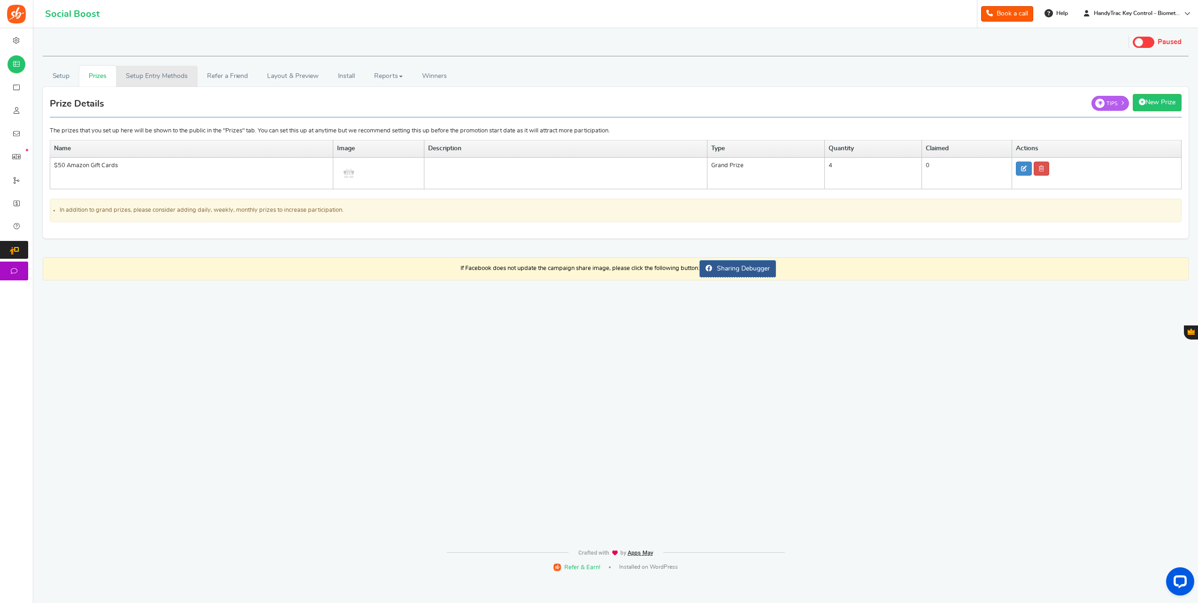
click at [134, 73] on link "Setup Entry Methods" at bounding box center [156, 76] width 81 height 21
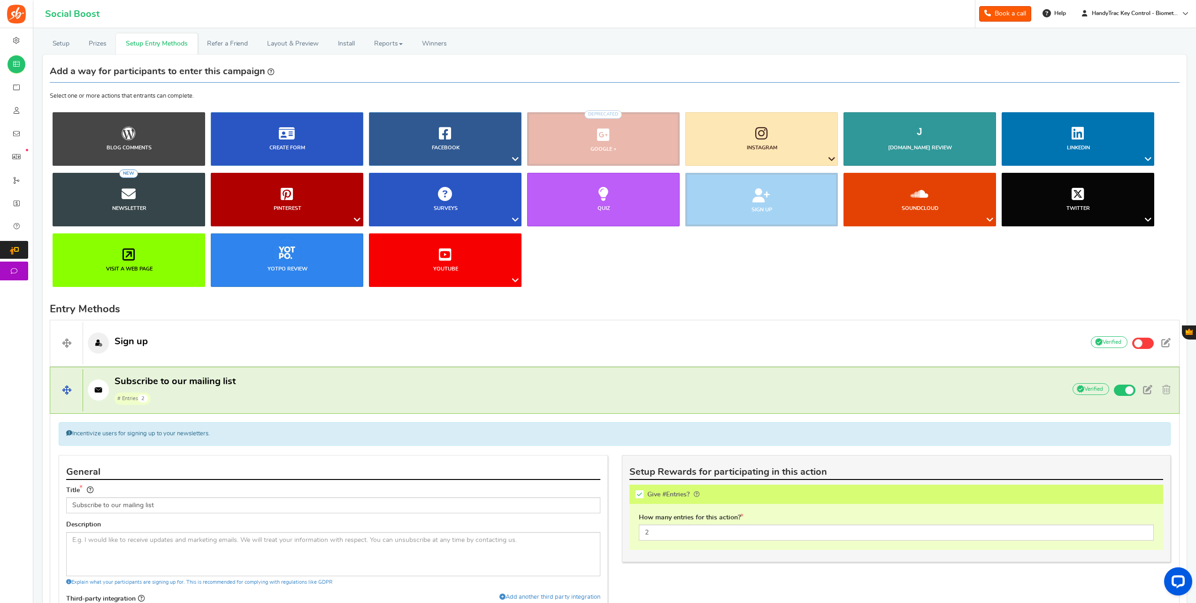
scroll to position [47, 0]
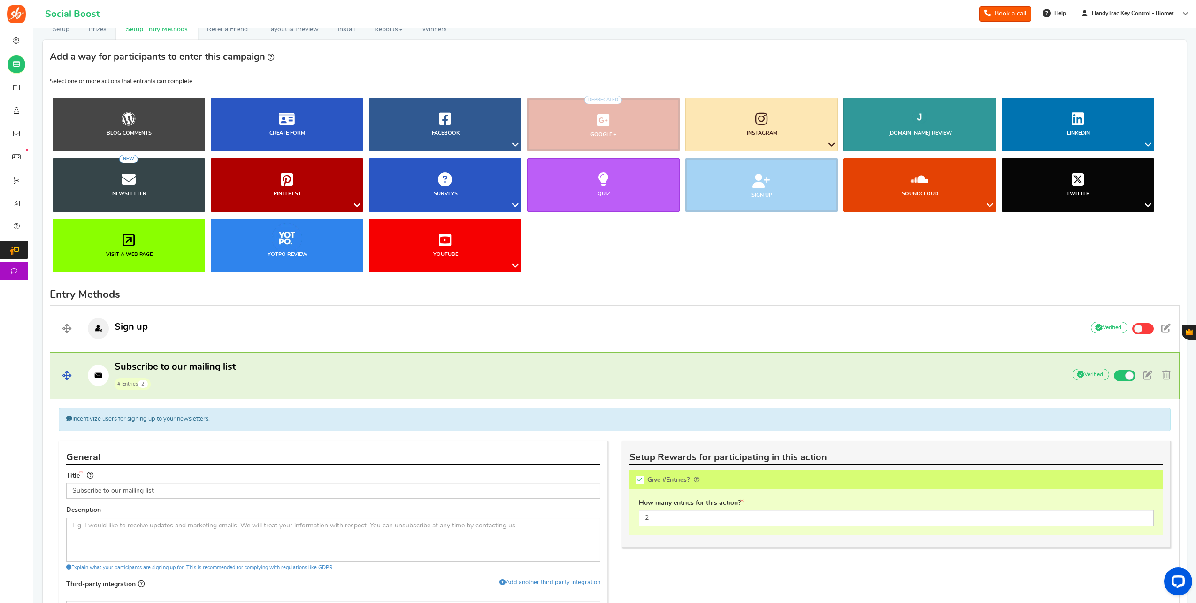
click at [556, 367] on p "Subscribe to our mailing list # Entries 2" at bounding box center [569, 376] width 973 height 30
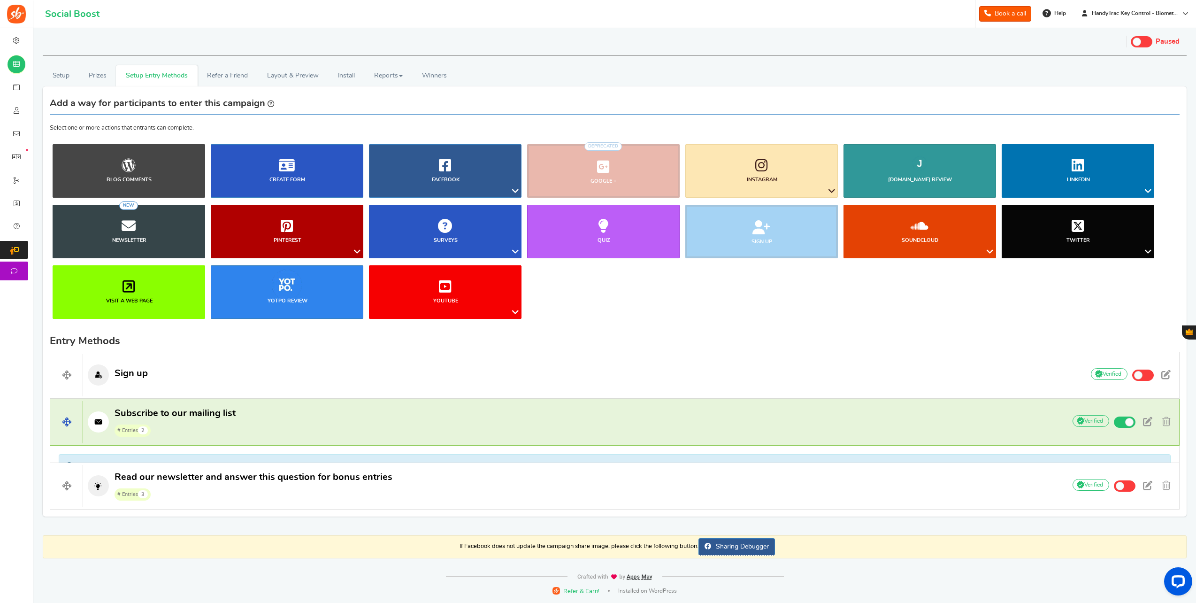
scroll to position [0, 0]
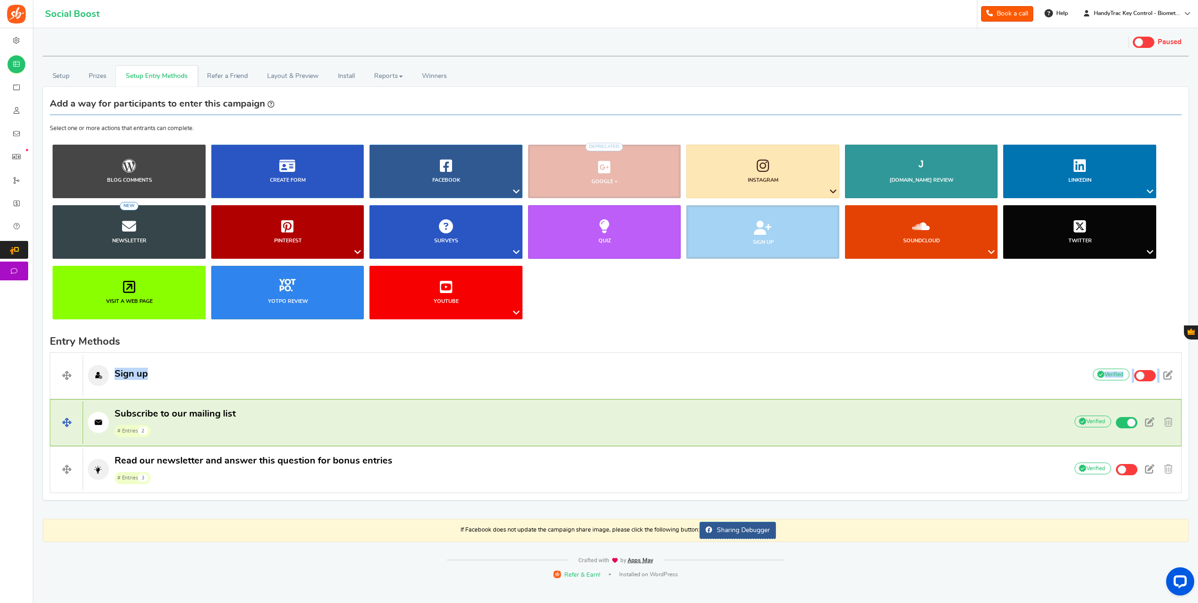
drag, startPoint x: 62, startPoint y: 375, endPoint x: 51, endPoint y: 443, distance: 68.5
click at [51, 443] on div "Sign up Add Your API credentials Non verified Due to platform policies, we cann…" at bounding box center [616, 422] width 1132 height 141
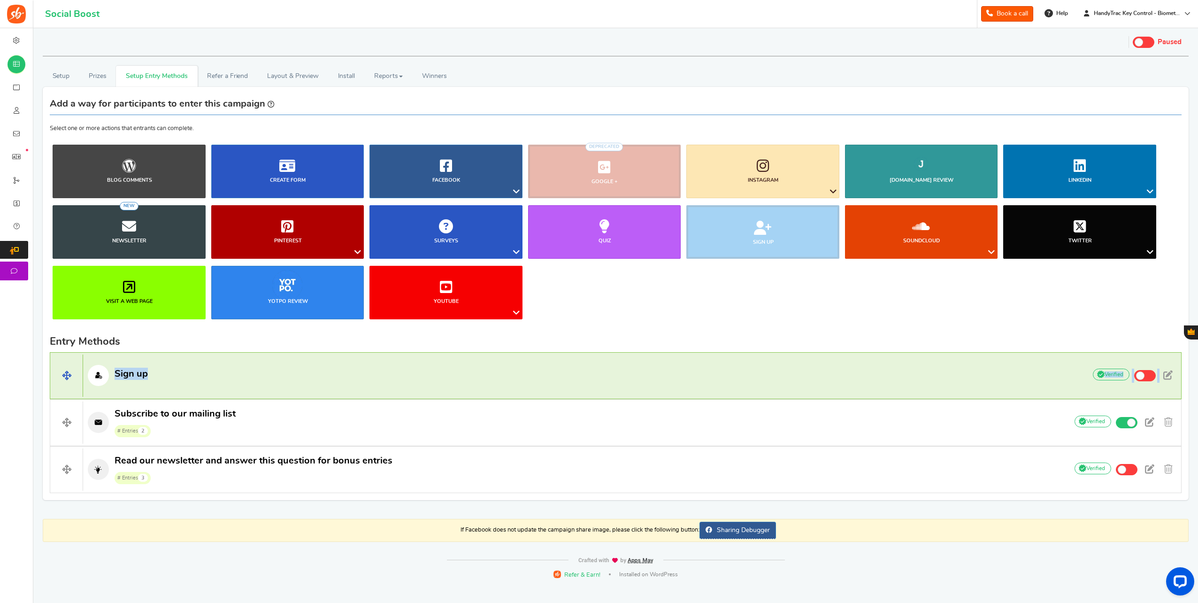
drag, startPoint x: 52, startPoint y: 440, endPoint x: 198, endPoint y: 372, distance: 161.1
click at [198, 372] on p "Sign up" at bounding box center [579, 375] width 993 height 21
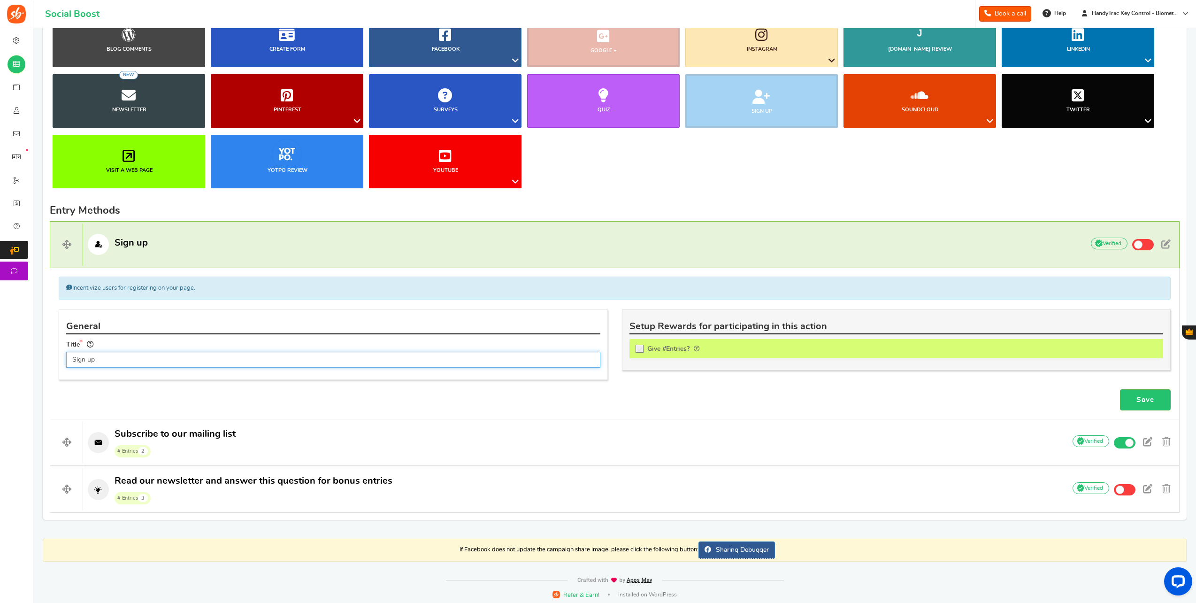
scroll to position [131, 0]
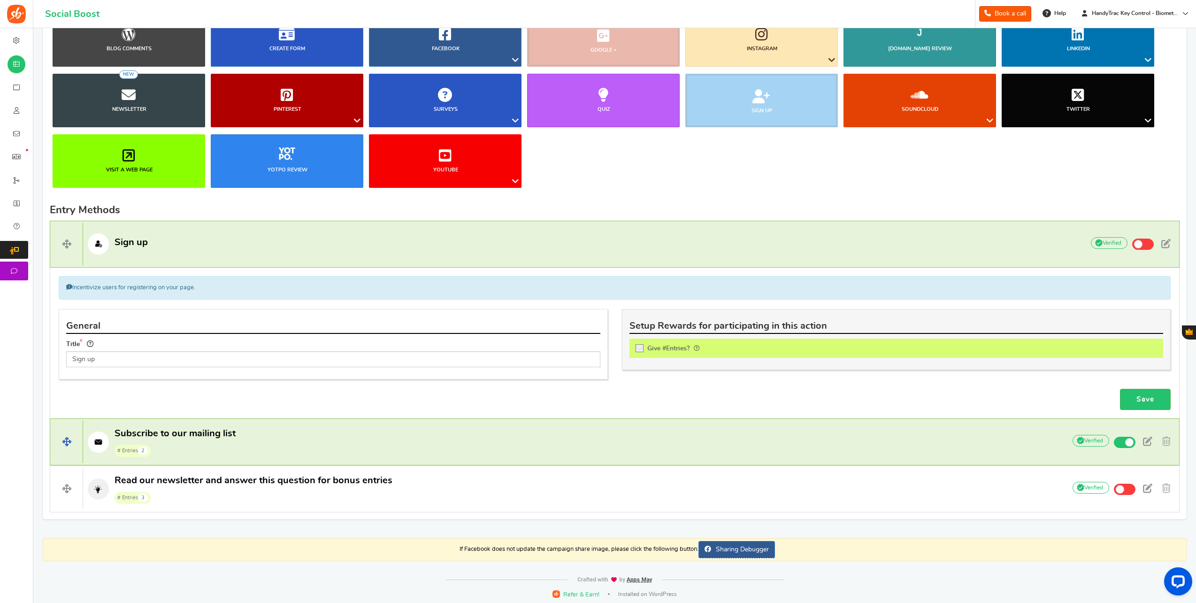
click at [1046, 451] on p "Subscribe to our mailing list # Entries 2" at bounding box center [569, 442] width 973 height 30
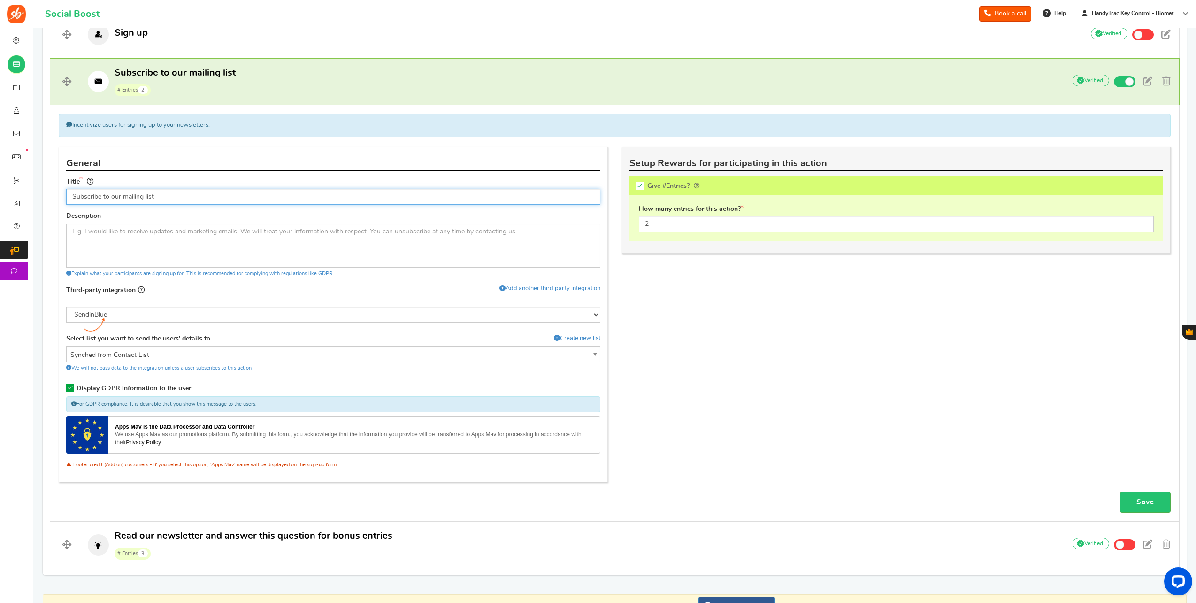
scroll to position [396, 0]
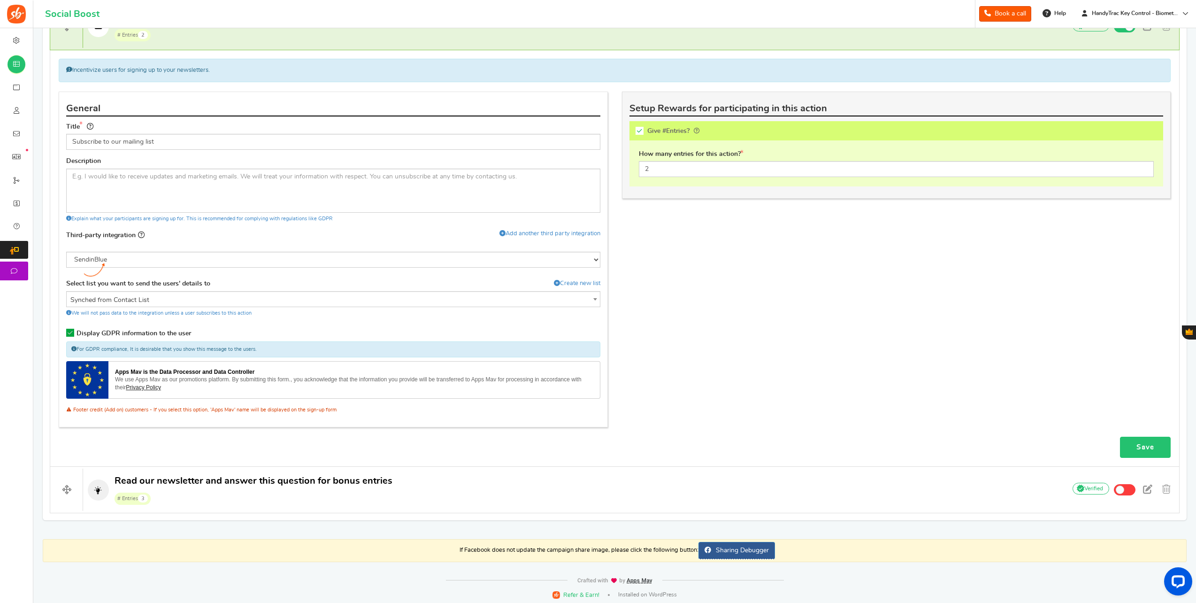
click at [1136, 442] on link "Save" at bounding box center [1145, 447] width 51 height 21
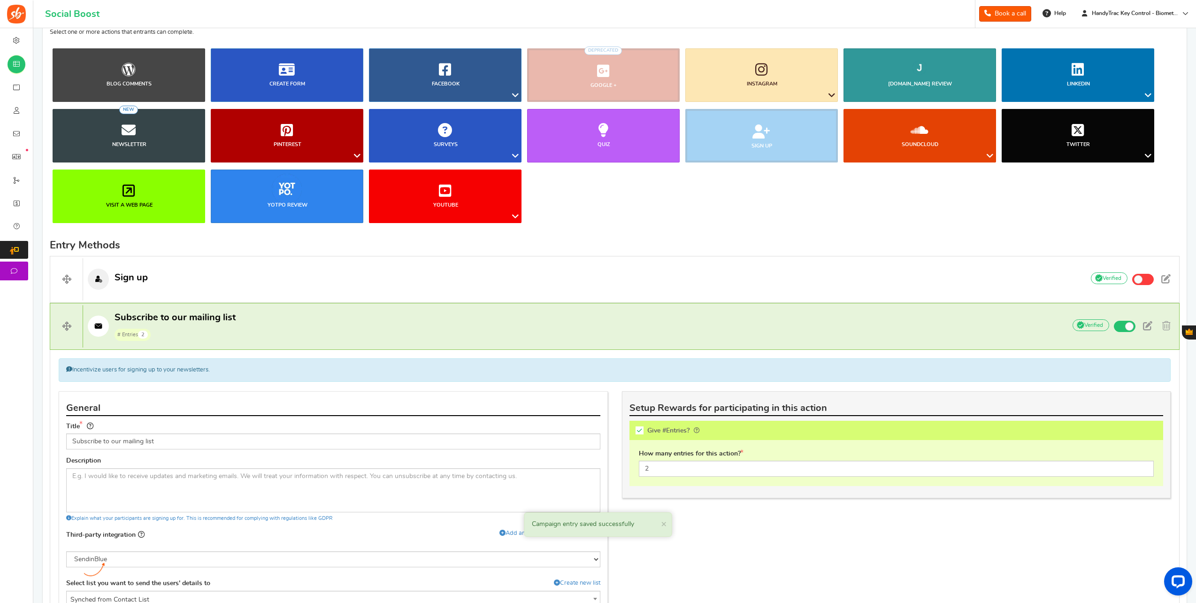
scroll to position [0, 0]
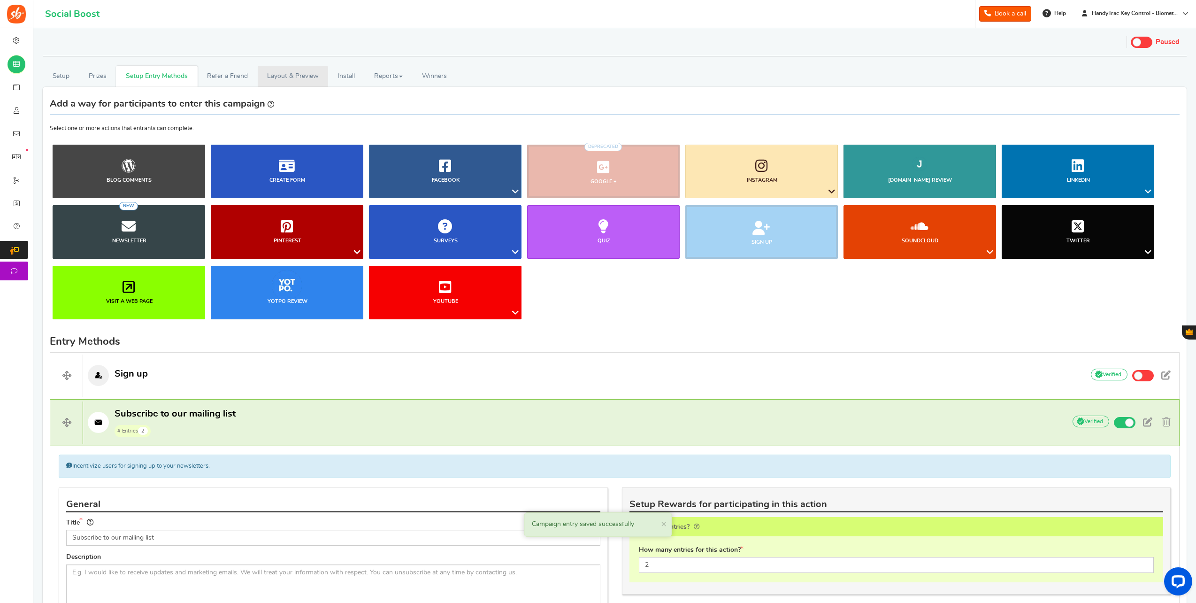
click at [297, 75] on link "Layout & Preview" at bounding box center [293, 76] width 70 height 21
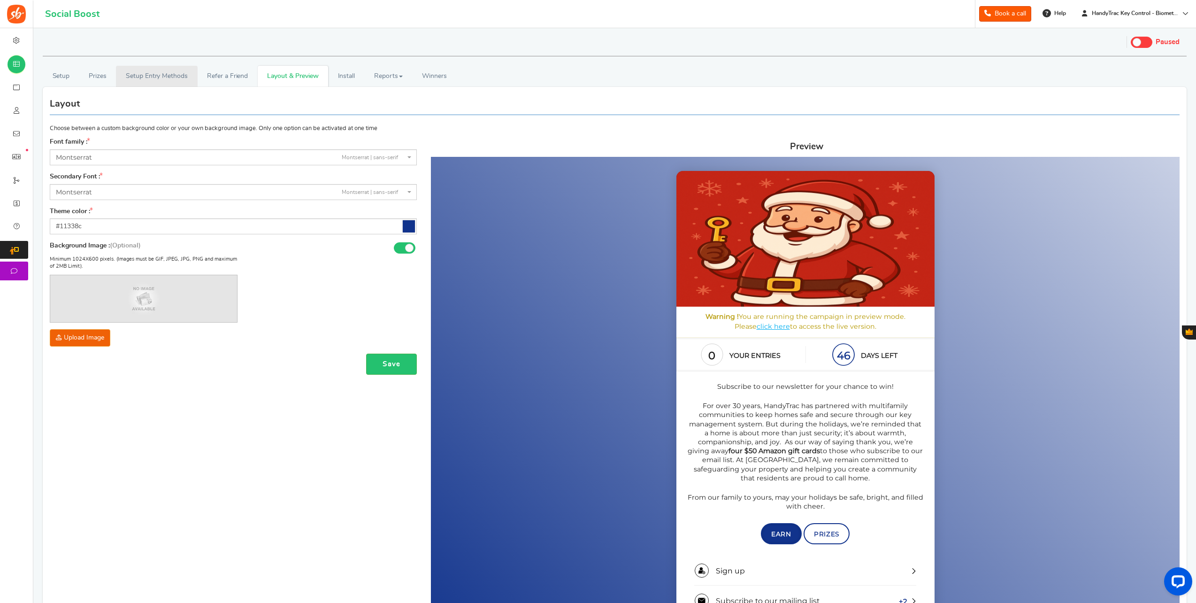
click at [148, 68] on link "Setup Entry Methods" at bounding box center [156, 76] width 81 height 21
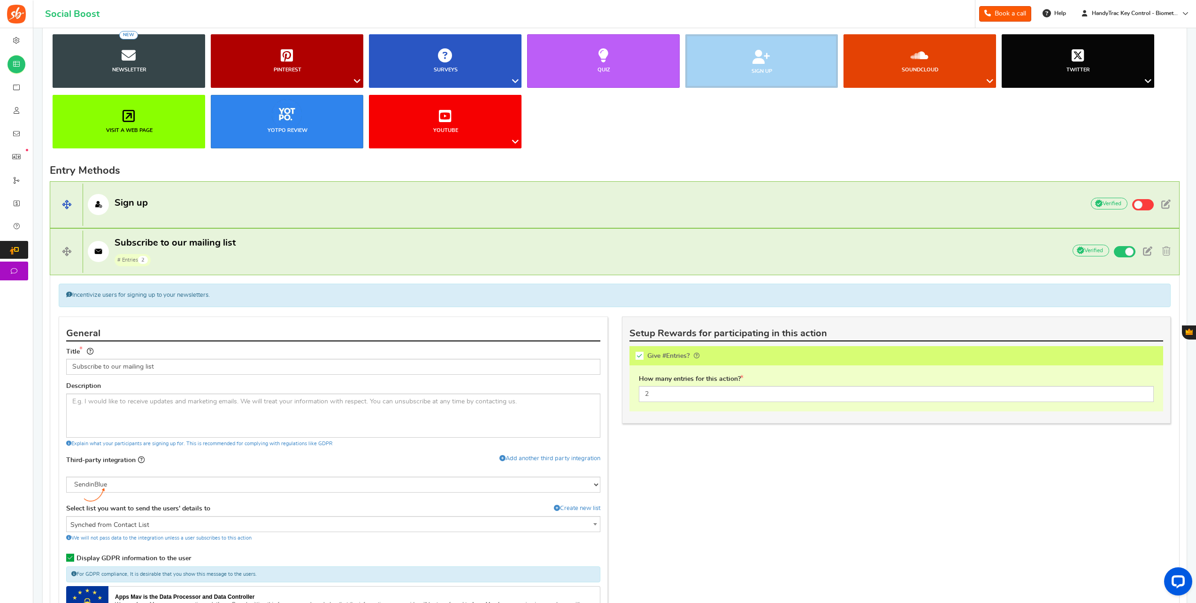
scroll to position [235, 0]
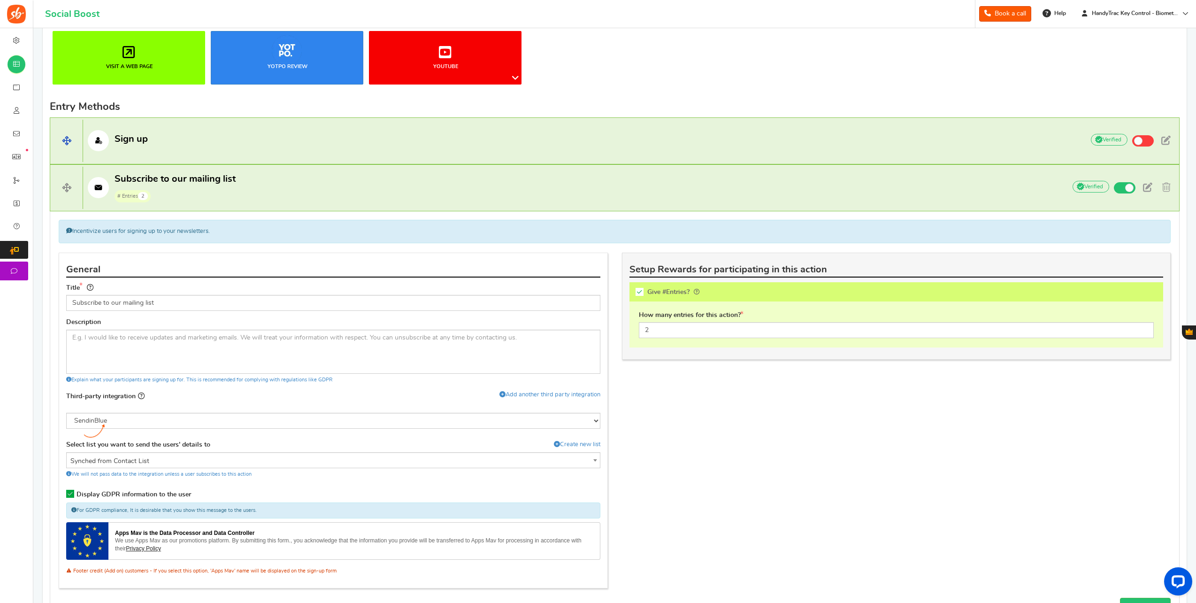
click at [67, 137] on span at bounding box center [66, 141] width 32 height 42
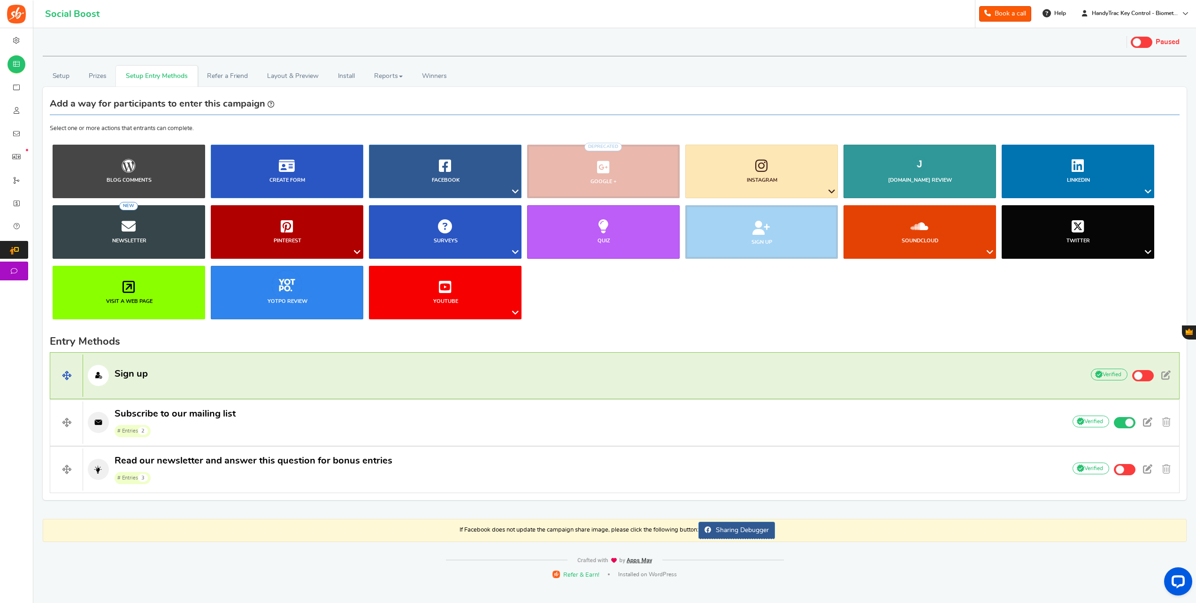
scroll to position [0, 0]
click at [1143, 375] on span at bounding box center [1140, 375] width 8 height 8
click at [0, 0] on input "Inactive" at bounding box center [0, 0] width 0 height 0
click at [1166, 374] on span at bounding box center [1167, 374] width 9 height 9
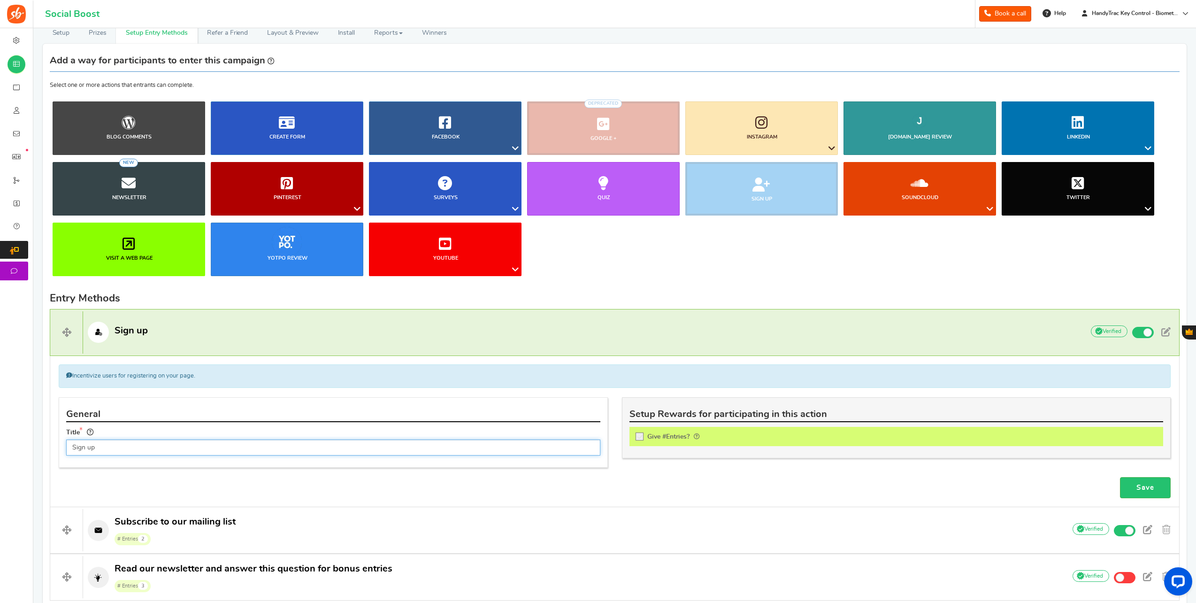
scroll to position [94, 0]
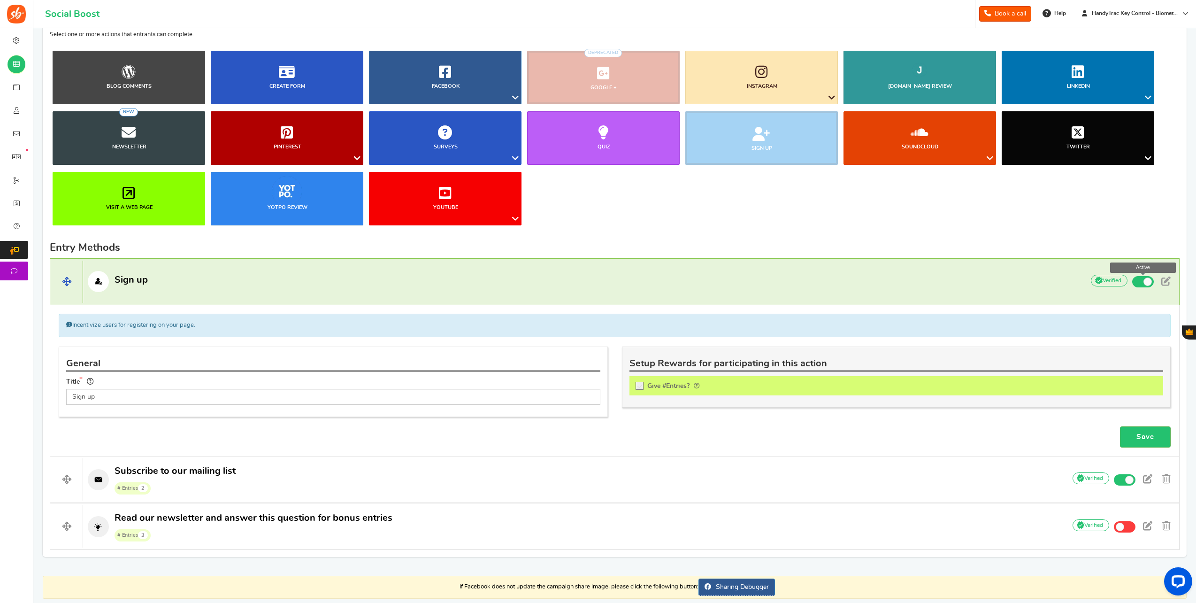
click at [1133, 281] on span at bounding box center [1143, 281] width 22 height 11
click at [0, 0] on input "Active" at bounding box center [0, 0] width 0 height 0
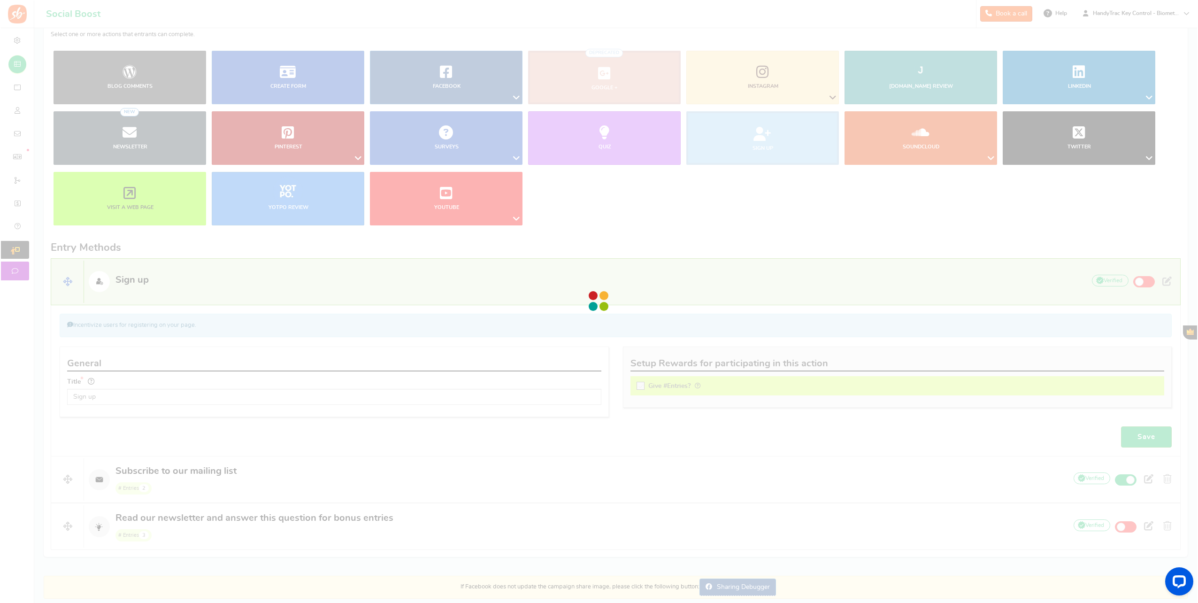
scroll to position [0, 0]
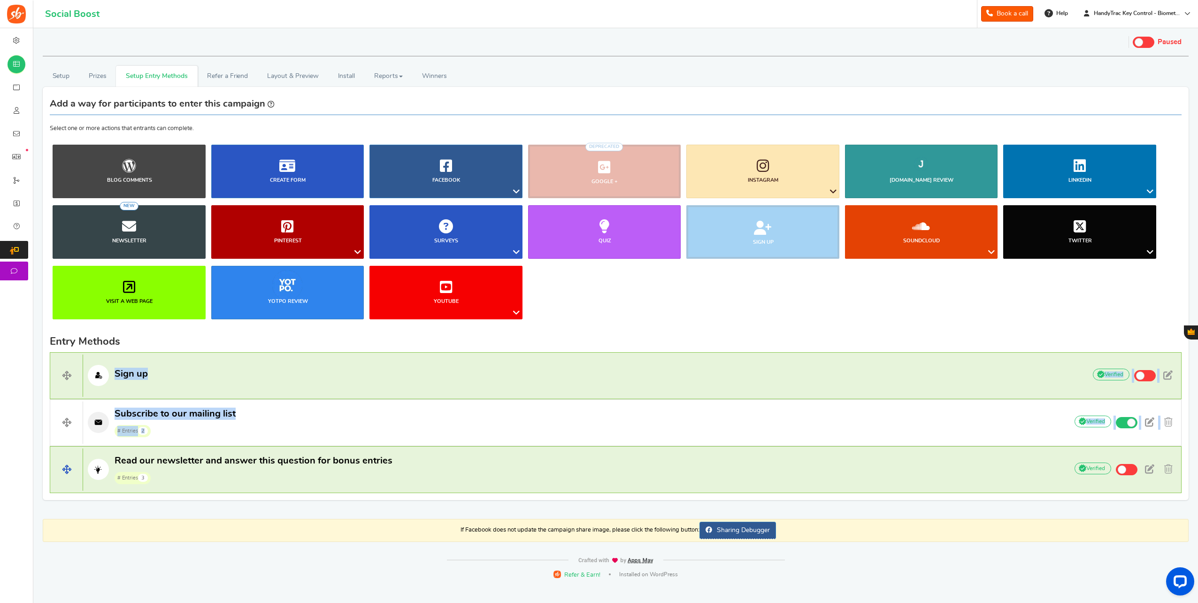
drag, startPoint x: 69, startPoint y: 376, endPoint x: 75, endPoint y: 464, distance: 88.0
click at [76, 470] on div "Sign up Add Your API credentials Non verified Due to platform policies, we cann…" at bounding box center [616, 422] width 1132 height 141
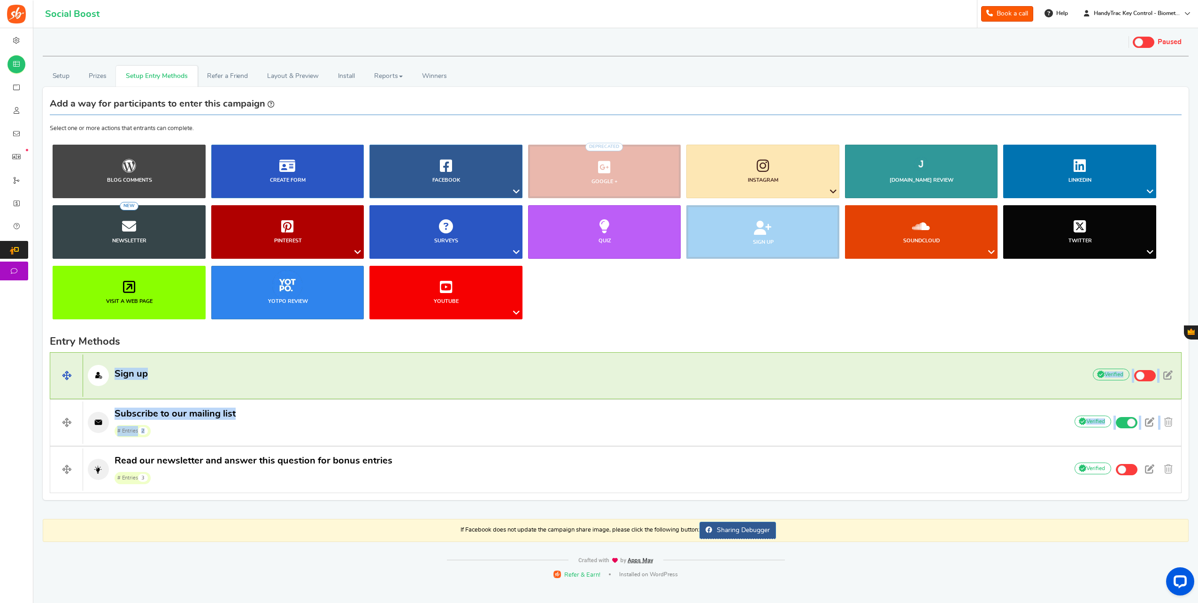
drag, startPoint x: 75, startPoint y: 464, endPoint x: 63, endPoint y: 374, distance: 90.9
click at [63, 374] on span at bounding box center [66, 375] width 32 height 42
click at [69, 372] on span at bounding box center [66, 375] width 32 height 42
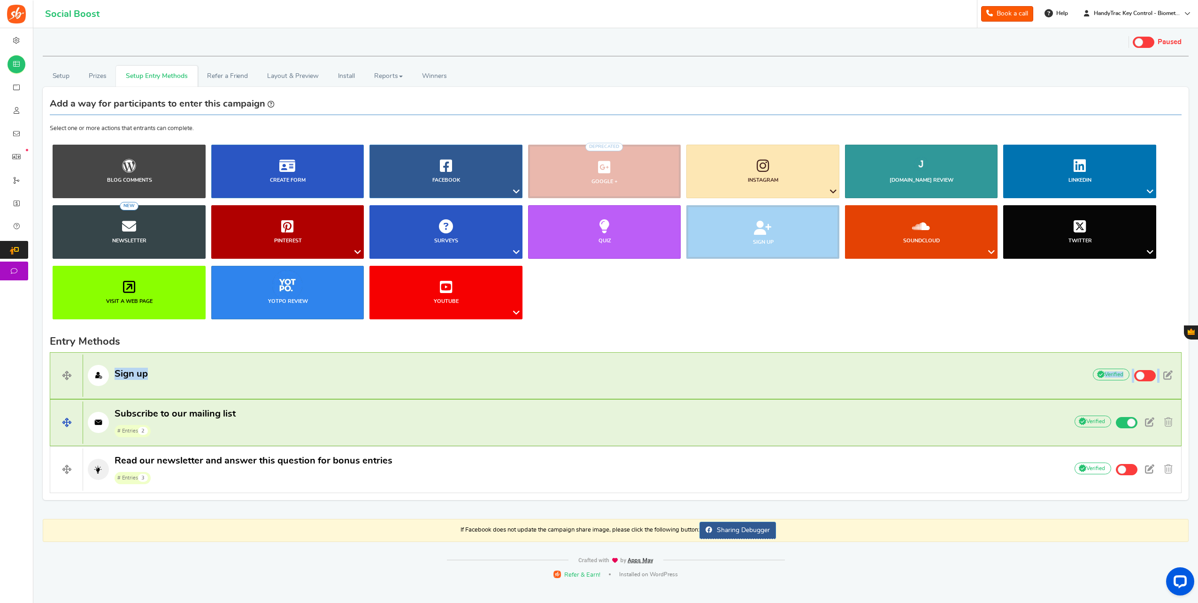
drag, startPoint x: 69, startPoint y: 372, endPoint x: 66, endPoint y: 415, distance: 42.8
click at [66, 415] on div "Sign up Add Your API credentials Non verified Due to platform policies, we cann…" at bounding box center [616, 422] width 1132 height 141
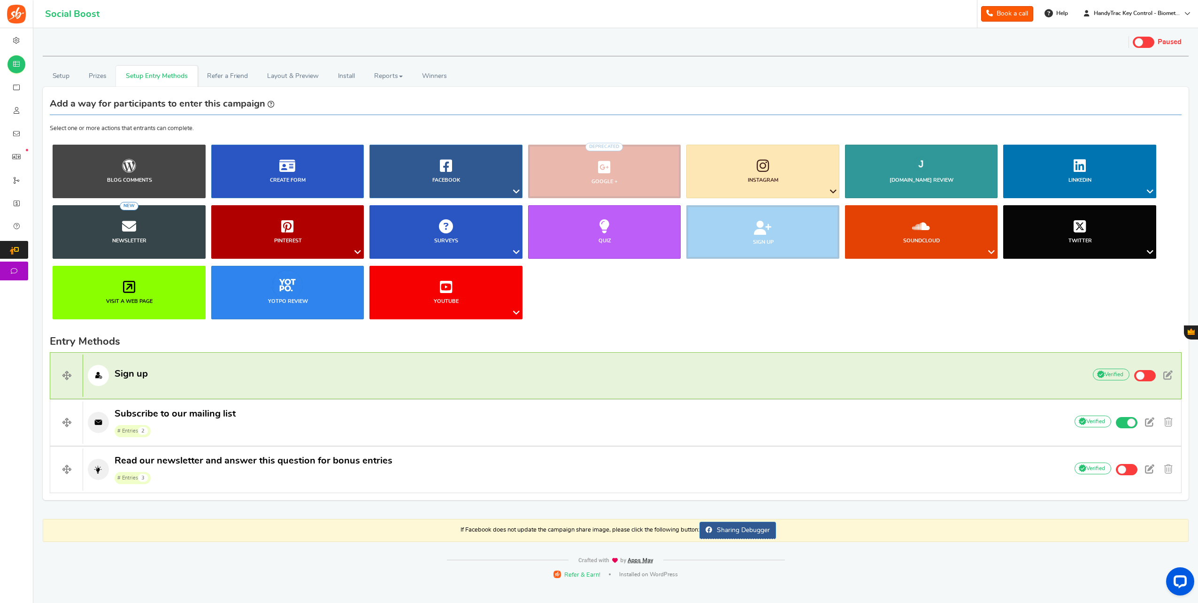
click at [870, 338] on h2 "Entry Methods" at bounding box center [616, 341] width 1132 height 11
click at [301, 77] on link "Layout & Preview" at bounding box center [293, 76] width 70 height 21
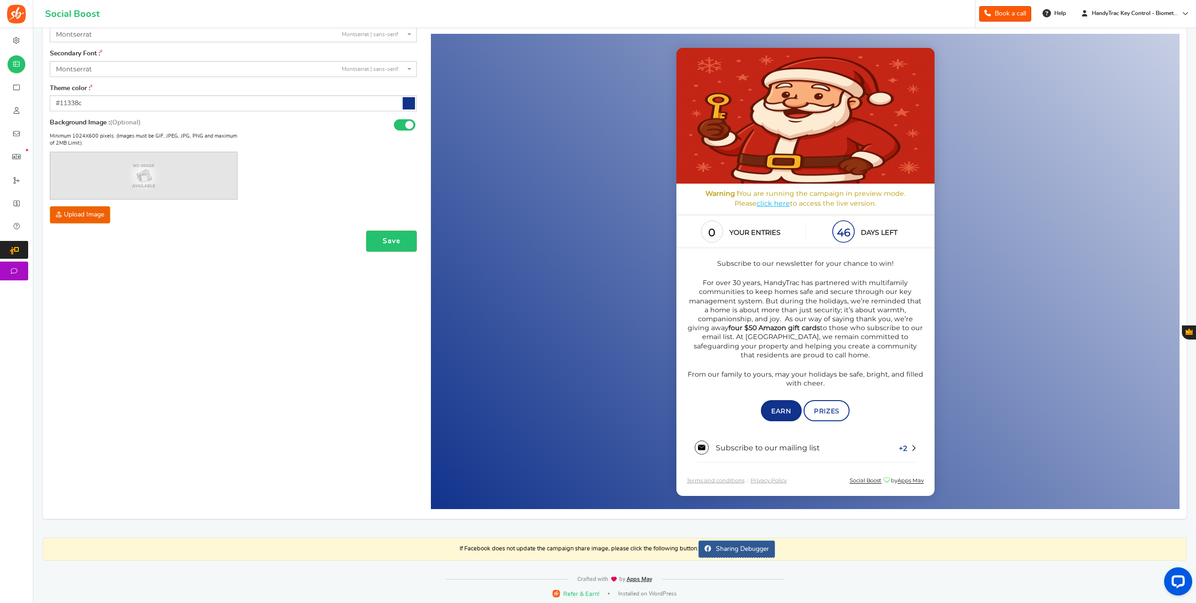
scroll to position [124, 0]
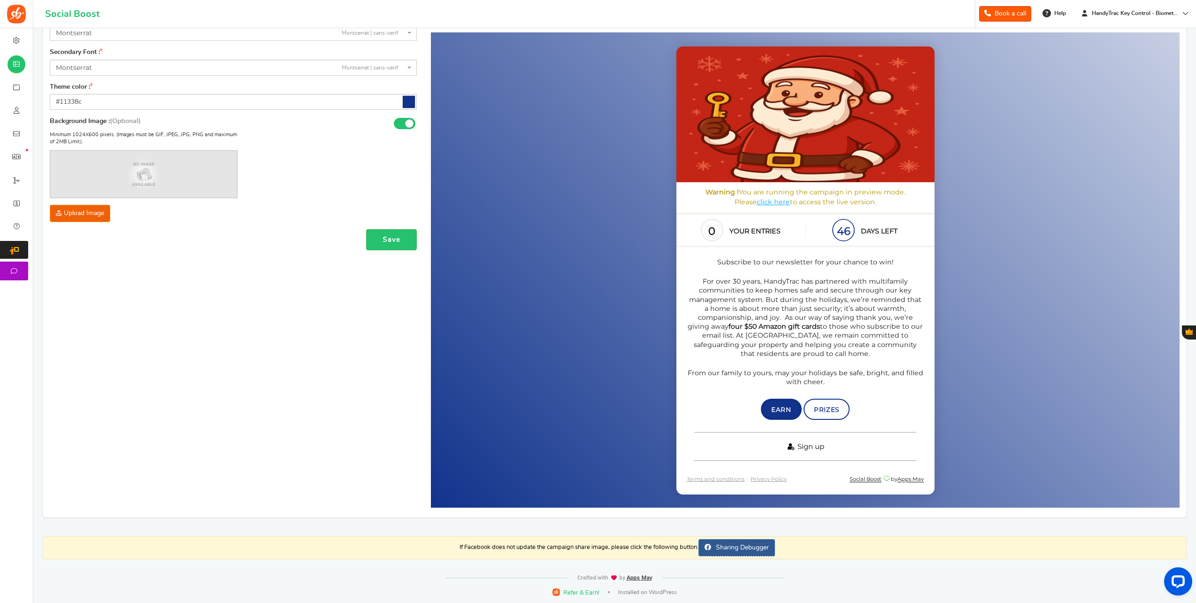
click at [827, 448] on link "Sign up" at bounding box center [805, 446] width 222 height 29
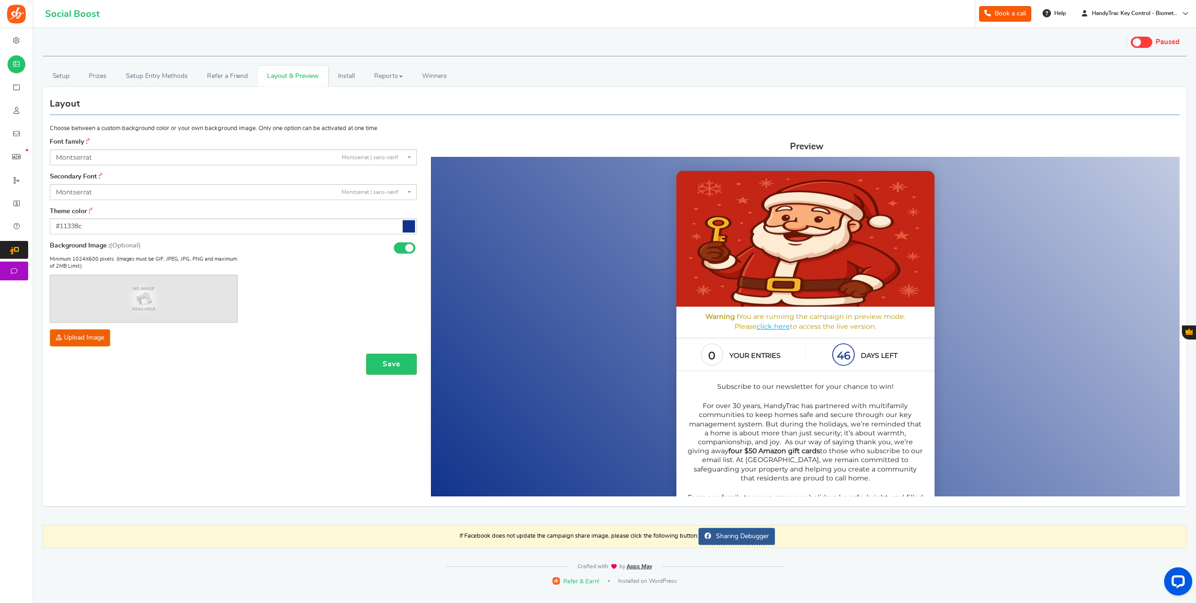
scroll to position [0, 0]
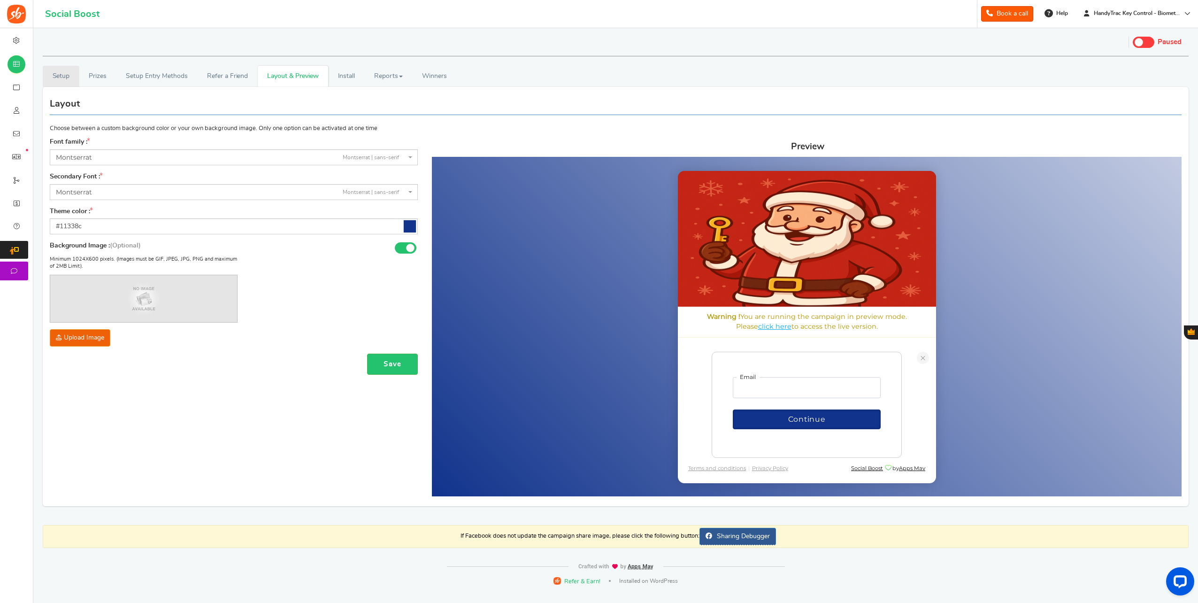
click at [60, 75] on link "Setup" at bounding box center [61, 76] width 37 height 21
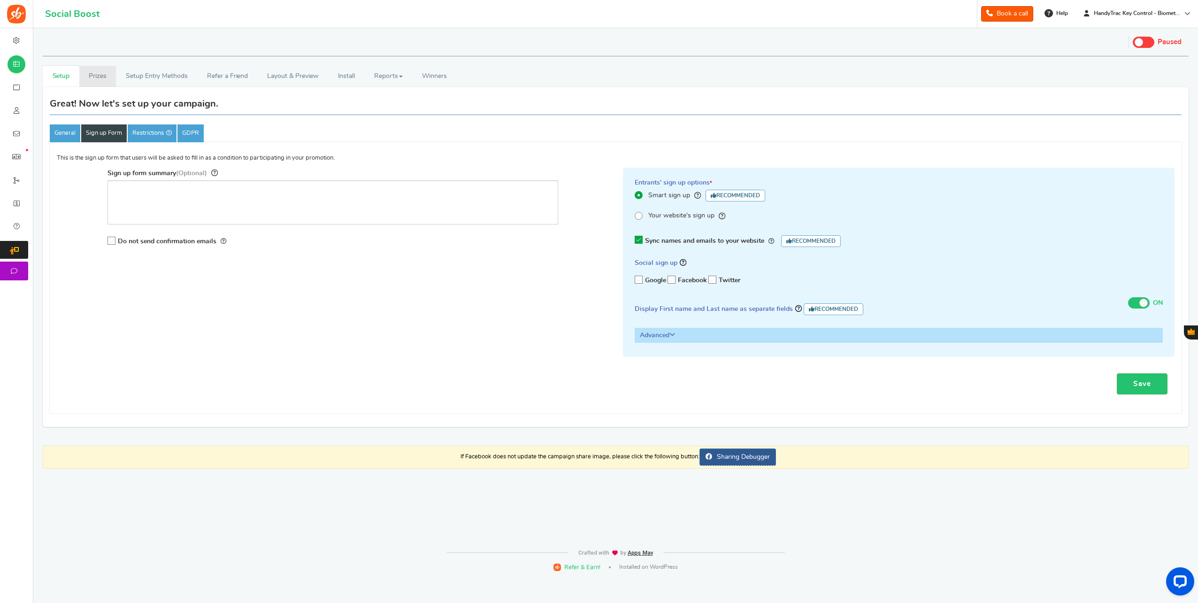
click at [105, 80] on link "Prizes" at bounding box center [97, 76] width 37 height 21
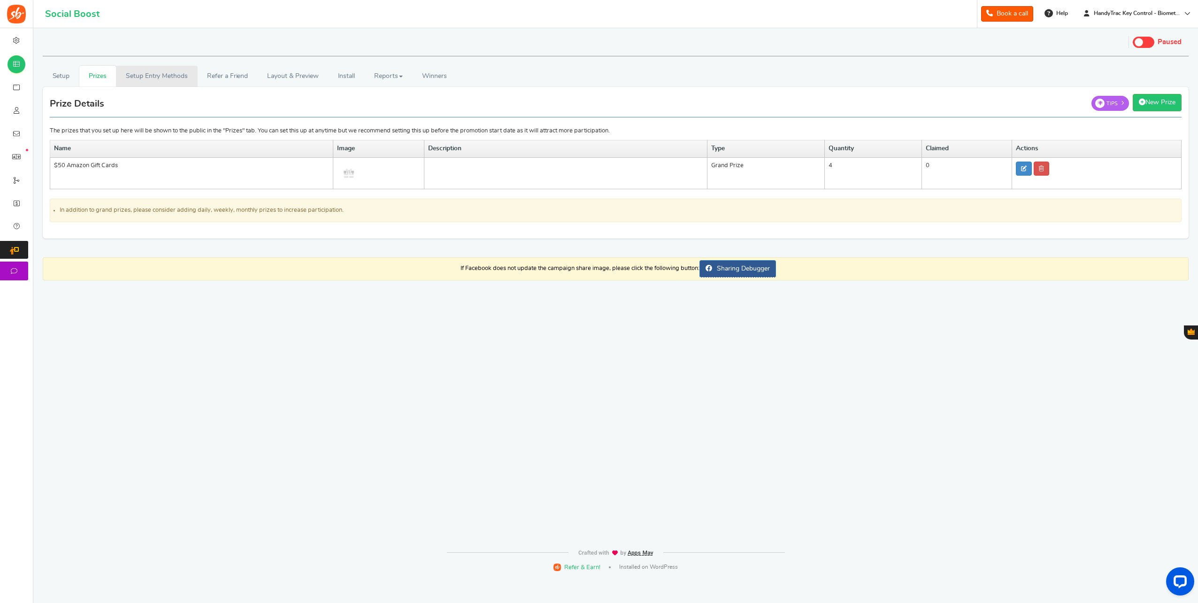
click at [159, 80] on link "Setup Entry Methods" at bounding box center [156, 76] width 81 height 21
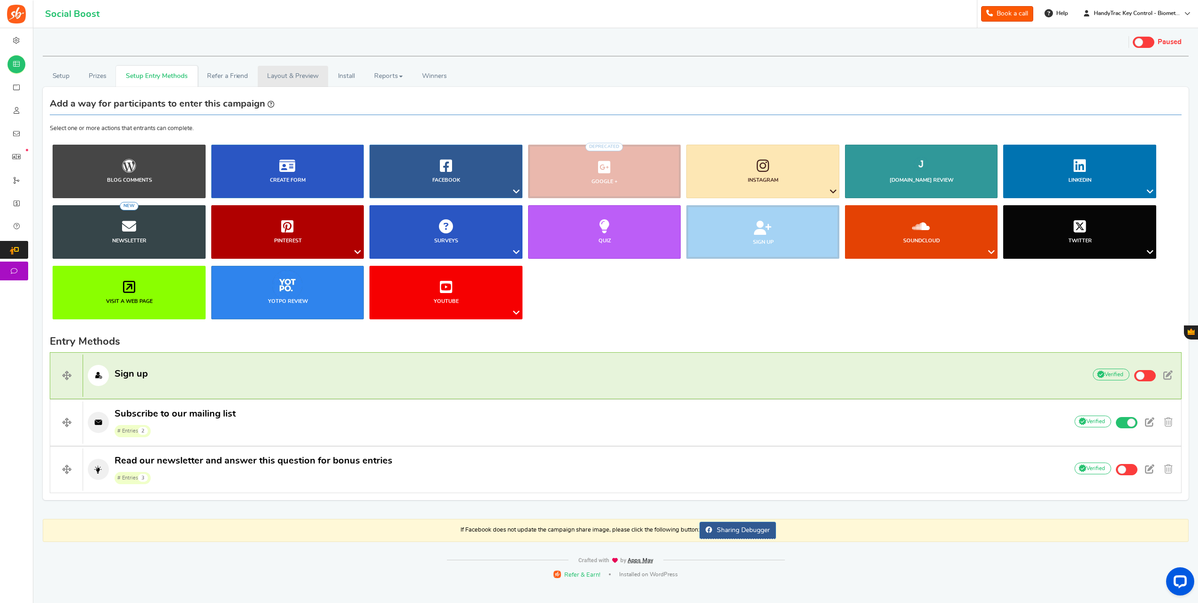
click at [309, 77] on link "Layout & Preview" at bounding box center [293, 76] width 70 height 21
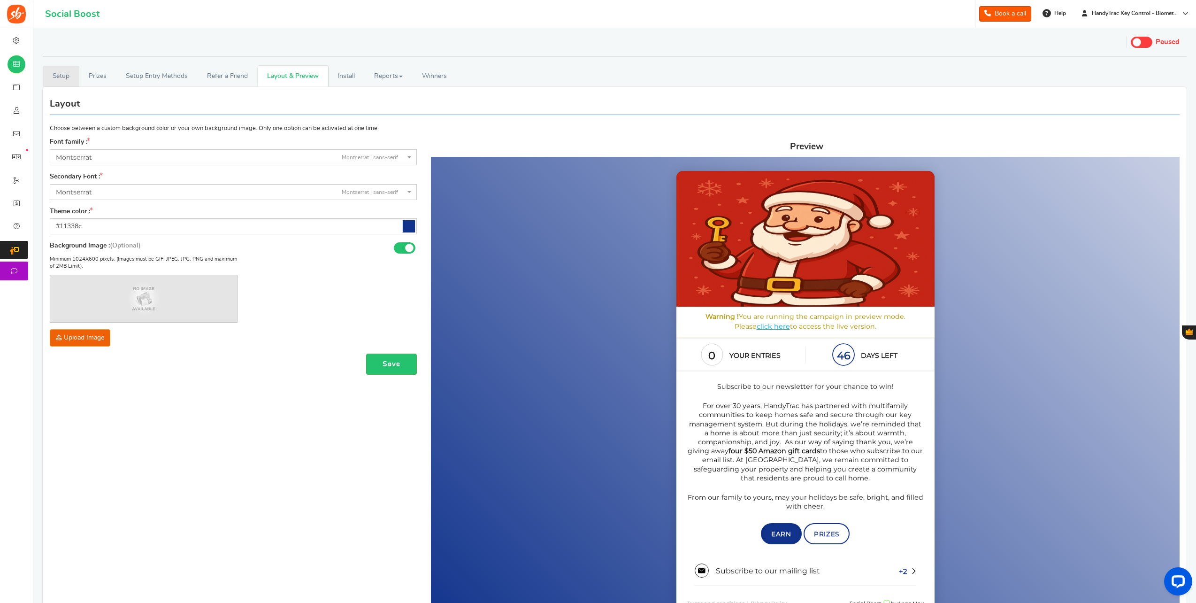
click at [72, 75] on link "Setup" at bounding box center [61, 76] width 37 height 21
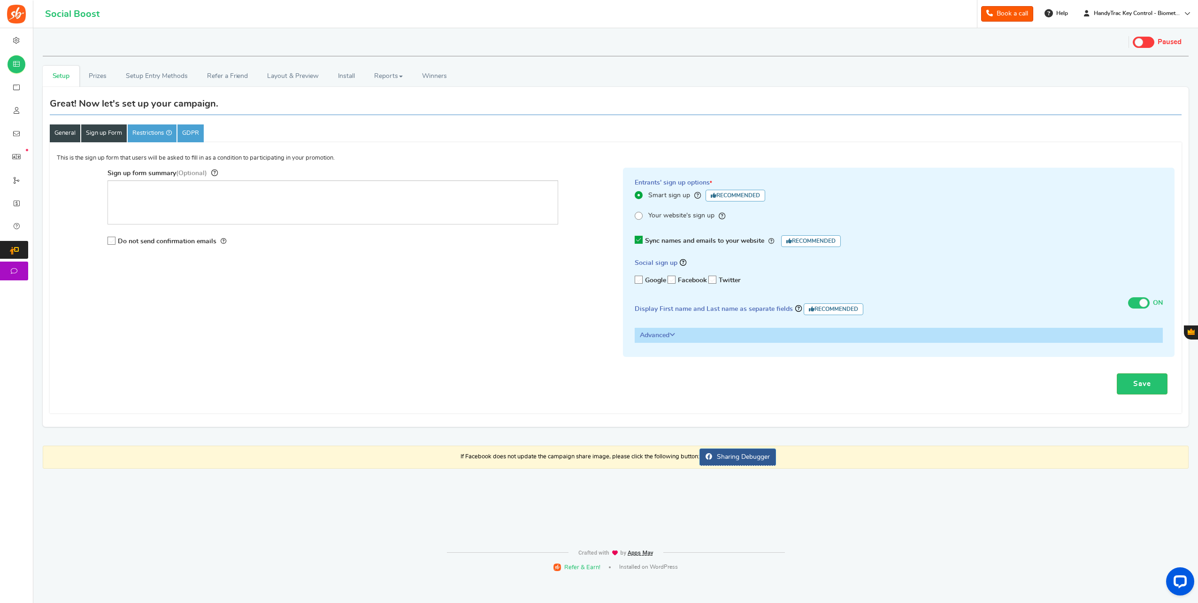
click at [61, 133] on link "General" at bounding box center [65, 133] width 31 height 18
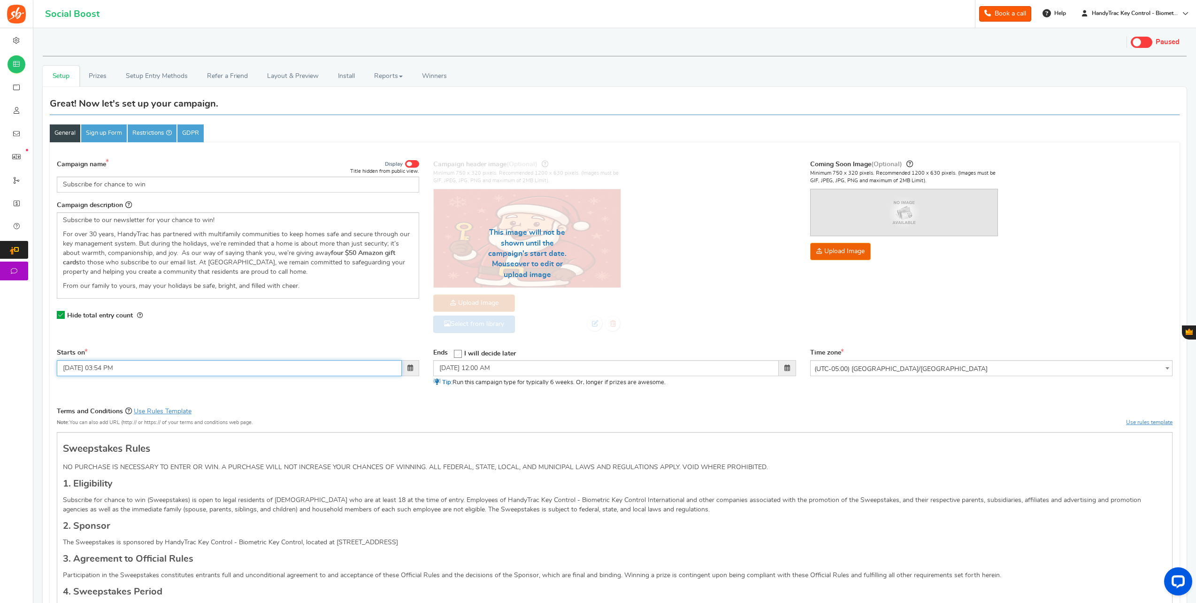
click at [117, 366] on input "11/11/2025 03:54 PM" at bounding box center [229, 368] width 345 height 16
click at [66, 383] on span at bounding box center [67, 386] width 6 height 6
click at [151, 414] on td "3" at bounding box center [155, 414] width 16 height 14
click at [272, 406] on div "Terms and Conditions Use Rules Template Note: You can also add URL (http:// or …" at bounding box center [615, 419] width 1116 height 26
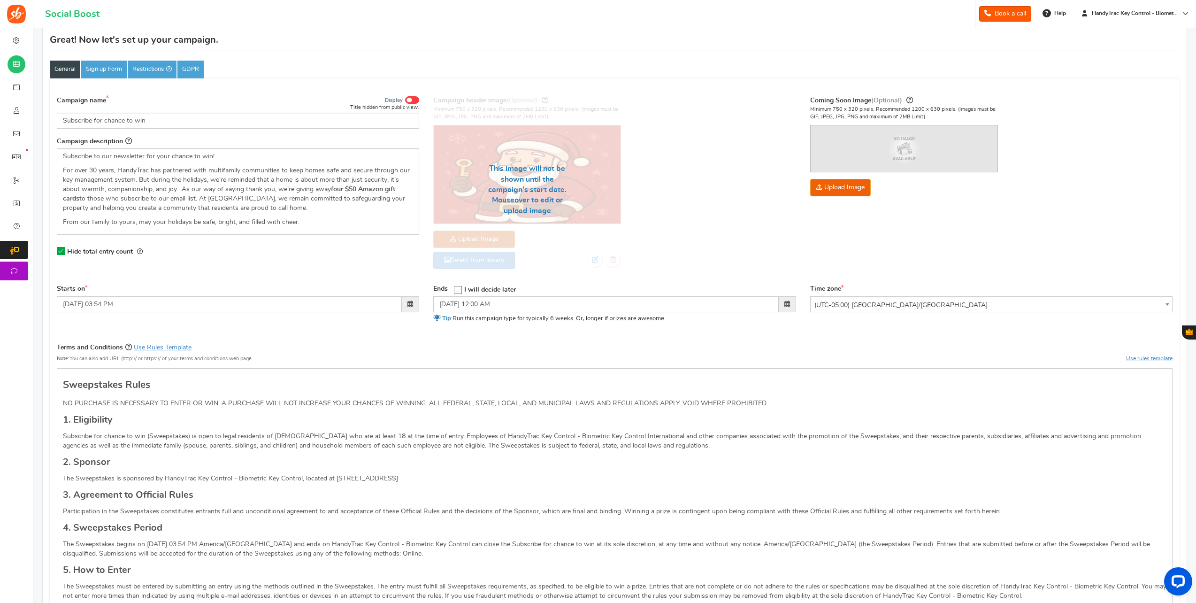
scroll to position [141, 0]
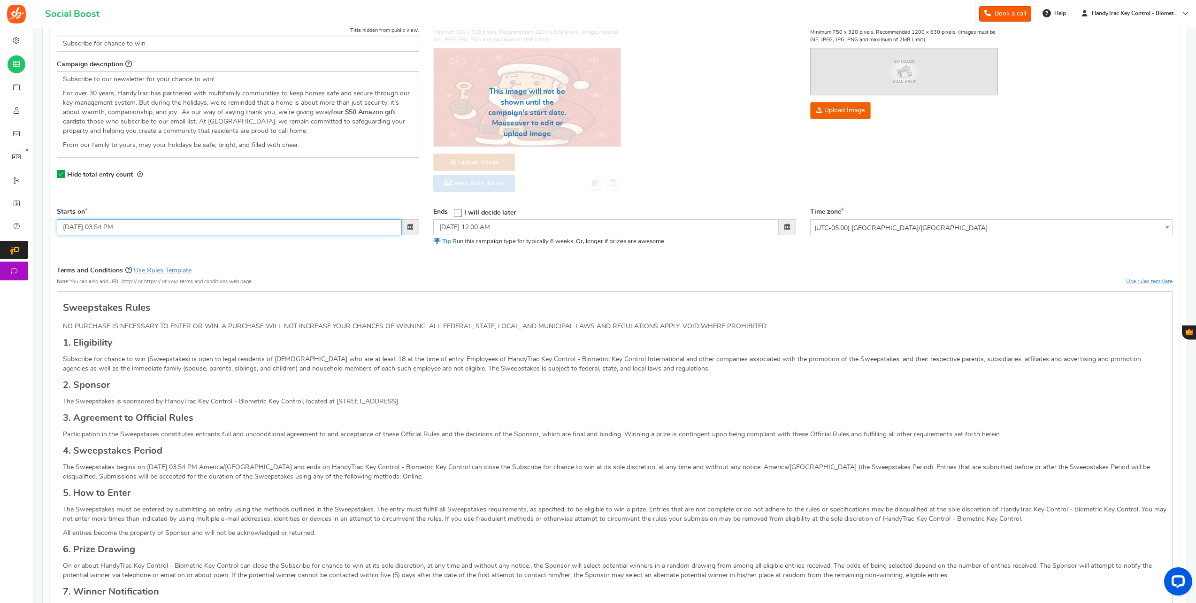
click at [171, 219] on input "10/03/2025 03:54 PM" at bounding box center [229, 227] width 345 height 16
click at [178, 241] on th at bounding box center [172, 245] width 16 height 14
click at [99, 299] on td "11" at bounding box center [102, 301] width 16 height 14
click at [238, 265] on div "Terms and Conditions Use Rules Template Note: You can also add URL (http:// or …" at bounding box center [155, 278] width 196 height 26
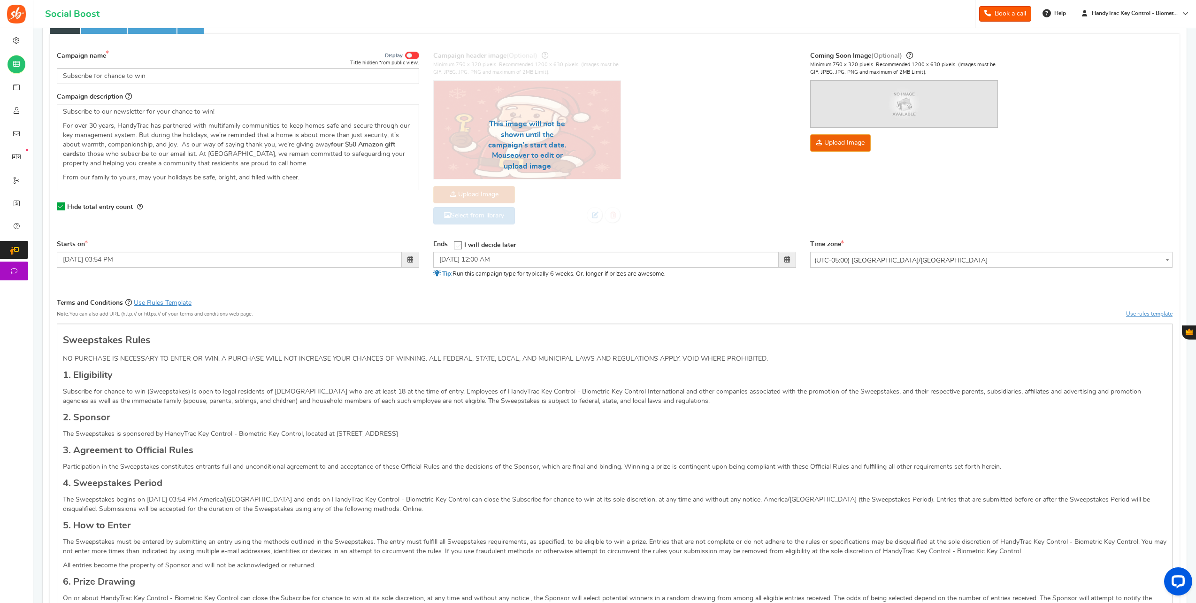
scroll to position [94, 0]
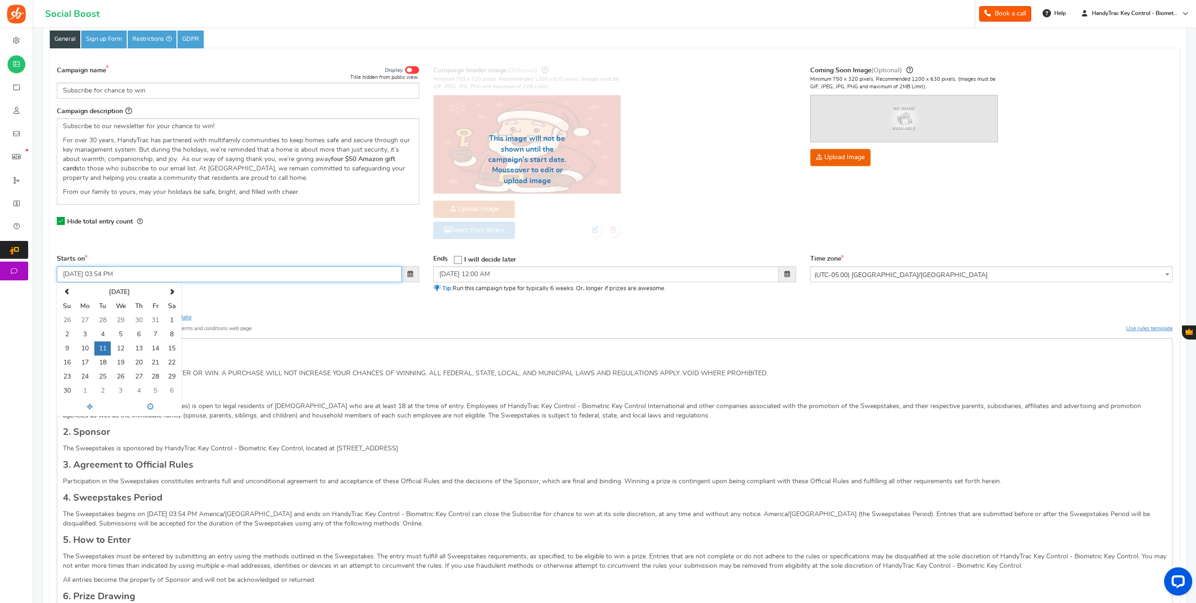
click at [101, 278] on input "11/11/2025 03:54 PM" at bounding box center [229, 274] width 345 height 16
click at [88, 350] on td "10" at bounding box center [84, 348] width 19 height 14
click at [106, 273] on input "11/10/2025 03:54 PM" at bounding box center [229, 274] width 345 height 16
click at [117, 271] on input "11/10/2025 011:54 PM" at bounding box center [229, 274] width 345 height 16
click at [122, 275] on input "11/10/2025 011:54 PM" at bounding box center [229, 274] width 345 height 16
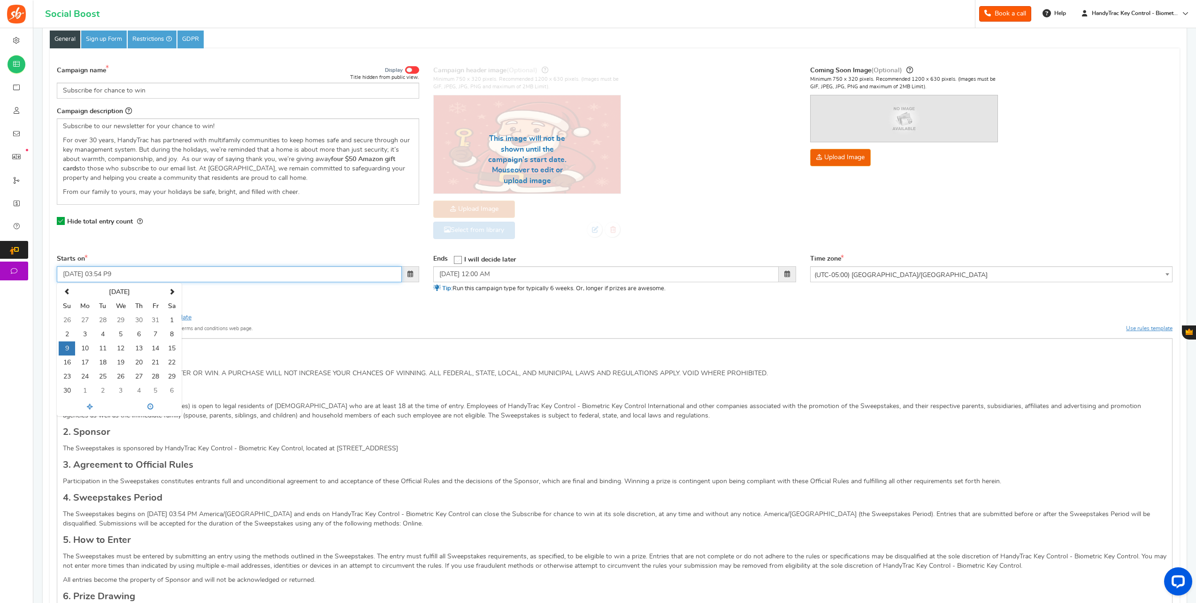
drag, startPoint x: 135, startPoint y: 272, endPoint x: 107, endPoint y: 280, distance: 29.1
click at [107, 279] on input "11/09/2025 03:54 P9" at bounding box center [229, 274] width 345 height 16
click at [89, 346] on td "10" at bounding box center [84, 348] width 19 height 14
click at [103, 271] on input "11/10/2025 03:54 PM" at bounding box center [229, 274] width 345 height 16
click at [115, 275] on input "11/11/2025 03:54 PM" at bounding box center [229, 274] width 345 height 16
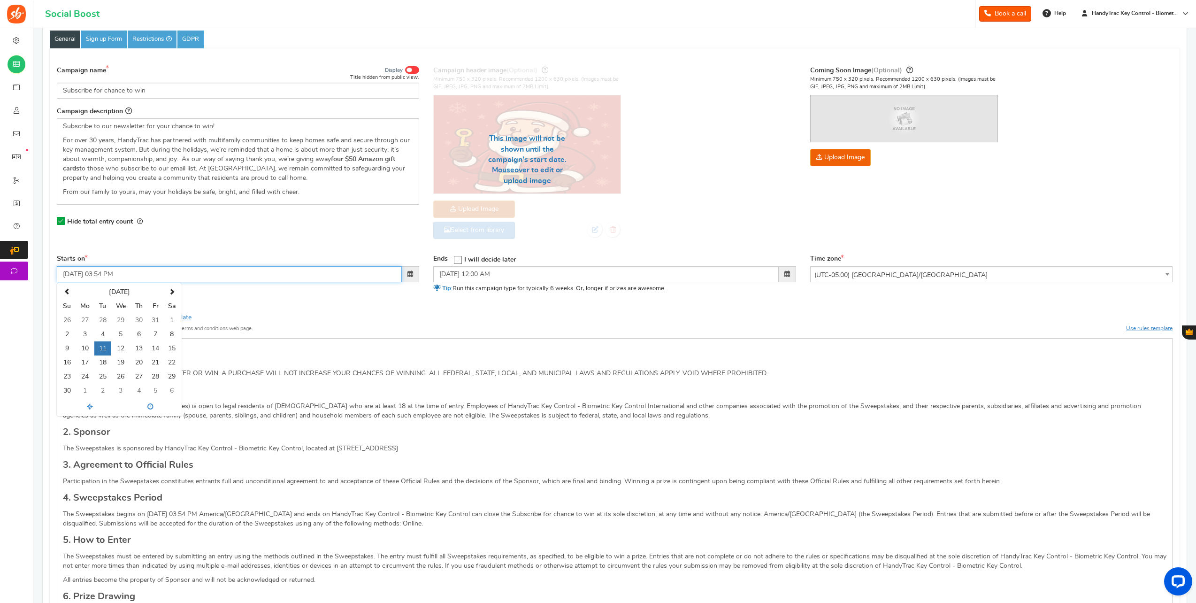
click at [117, 274] on input "11/11/2025 03:54 PM" at bounding box center [229, 274] width 345 height 16
drag, startPoint x: 107, startPoint y: 273, endPoint x: 100, endPoint y: 274, distance: 6.6
click at [100, 274] on input "11/11/2025 03:59 PM" at bounding box center [229, 274] width 345 height 16
click at [147, 270] on input "11/11/2025 11:59 PM" at bounding box center [229, 274] width 345 height 16
type input "11/11/2025 11:59 PM"
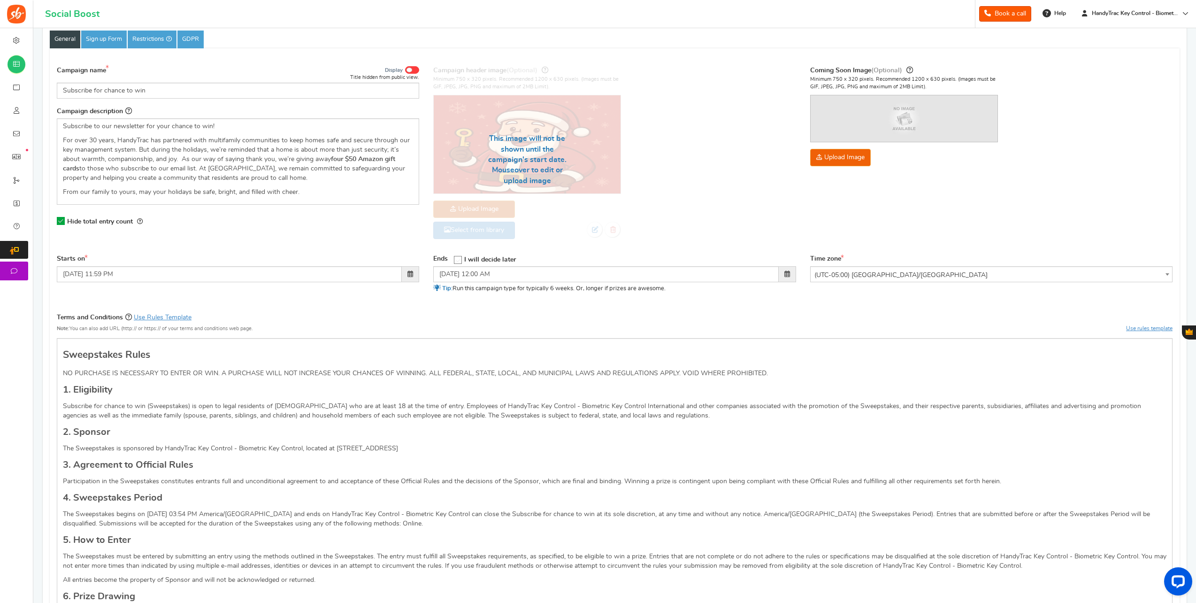
click at [253, 316] on div "Terms and Conditions Use Rules Template Note: You can also add URL (http:// or …" at bounding box center [155, 325] width 196 height 26
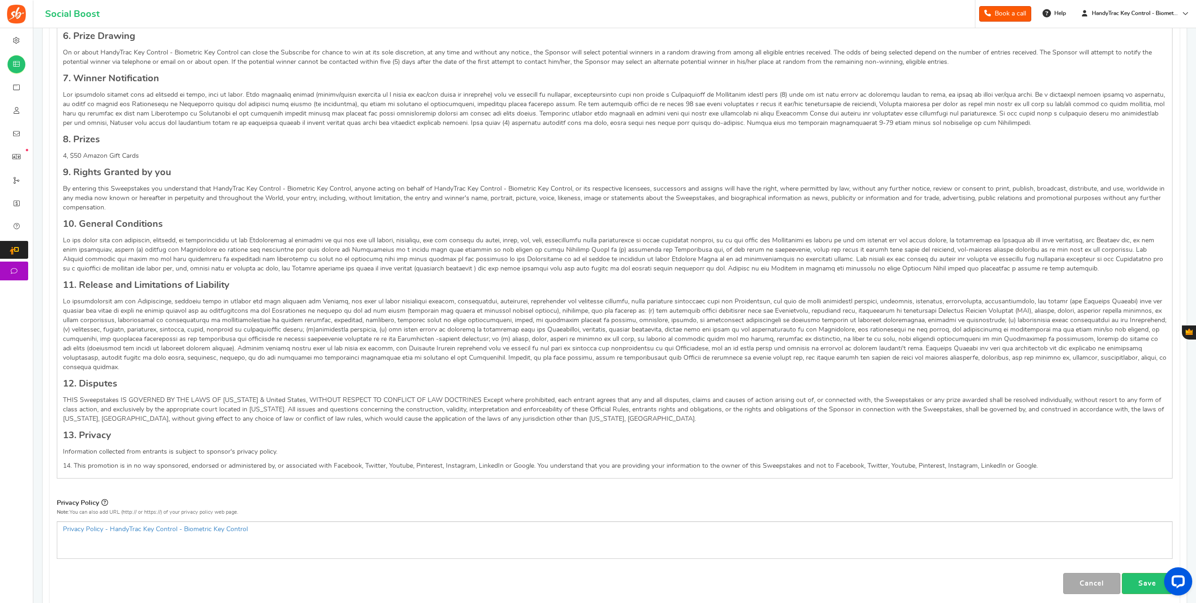
scroll to position [752, 0]
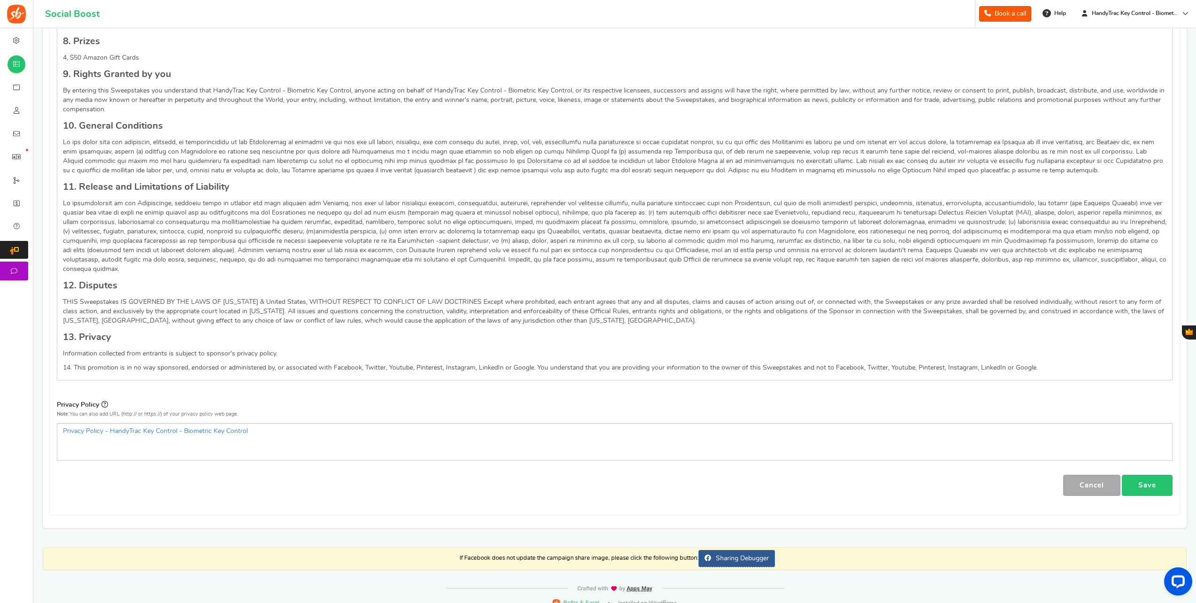
click at [1144, 475] on link "Save" at bounding box center [1147, 485] width 51 height 21
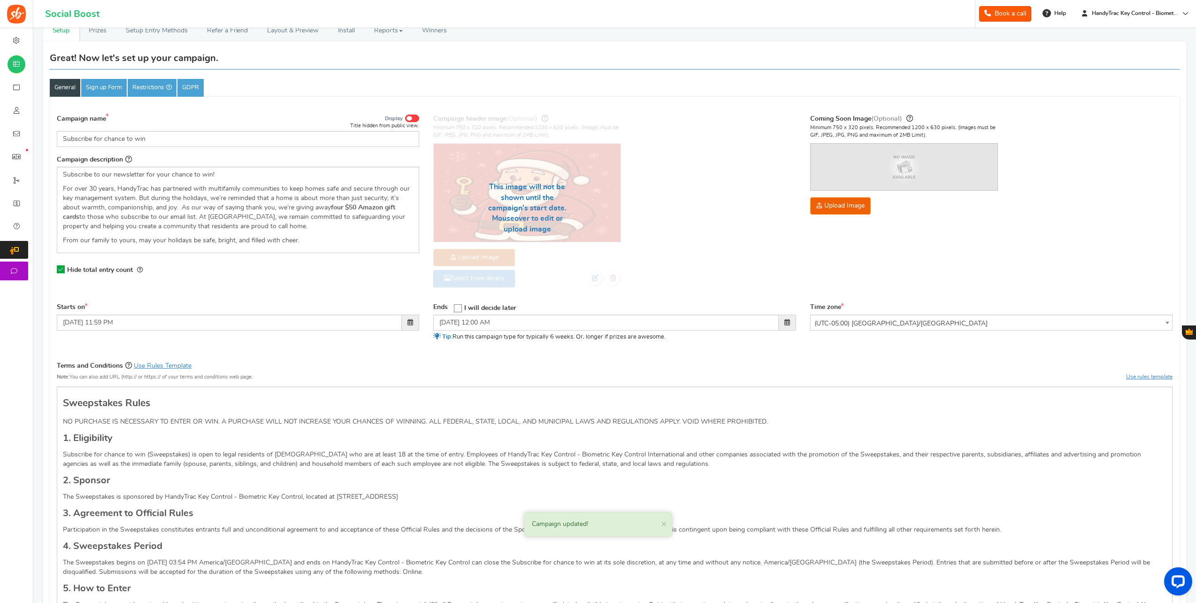
scroll to position [0, 0]
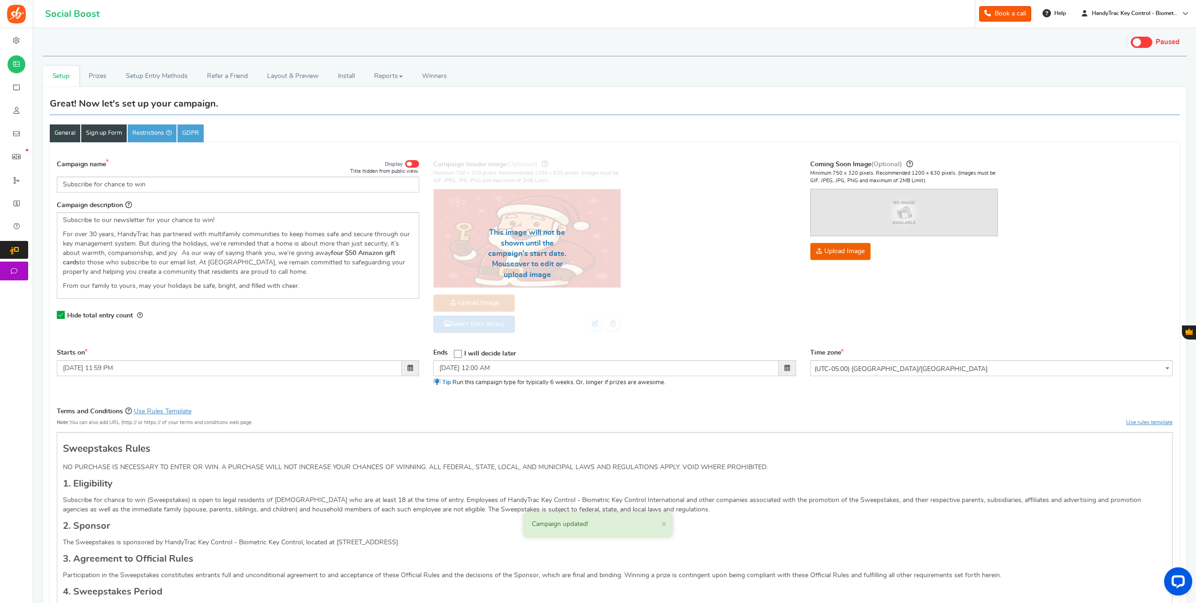
click at [109, 129] on link "Sign up Form" at bounding box center [104, 133] width 46 height 18
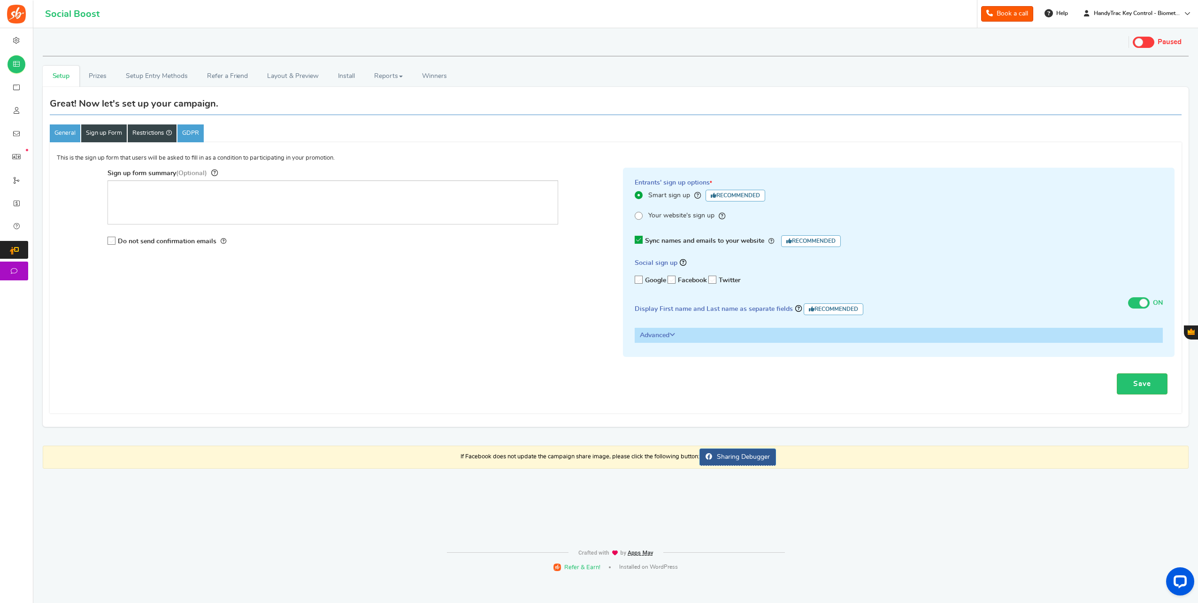
click at [144, 133] on link "Restrictions" at bounding box center [152, 133] width 49 height 18
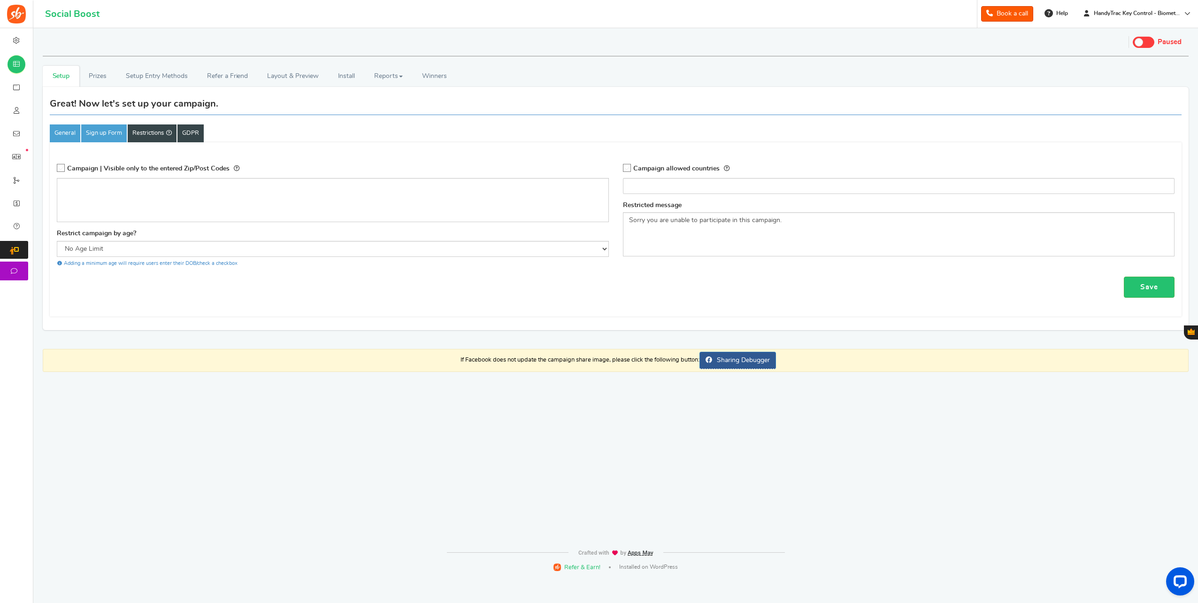
click at [200, 129] on link "GDPR" at bounding box center [190, 133] width 26 height 18
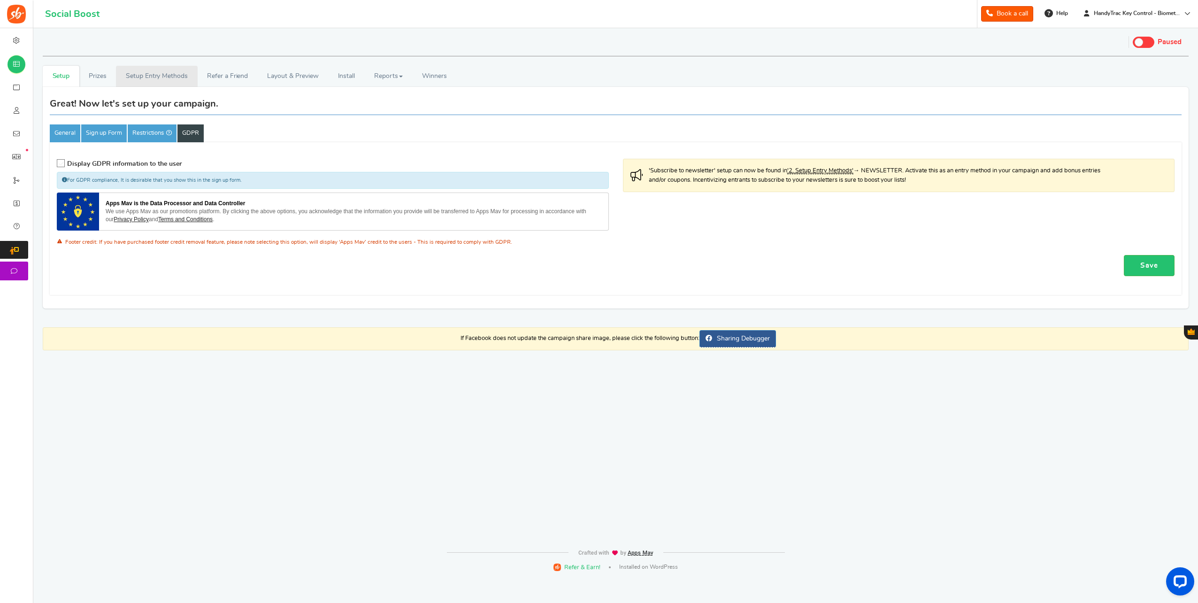
click at [150, 75] on link "Setup Entry Methods" at bounding box center [156, 76] width 81 height 21
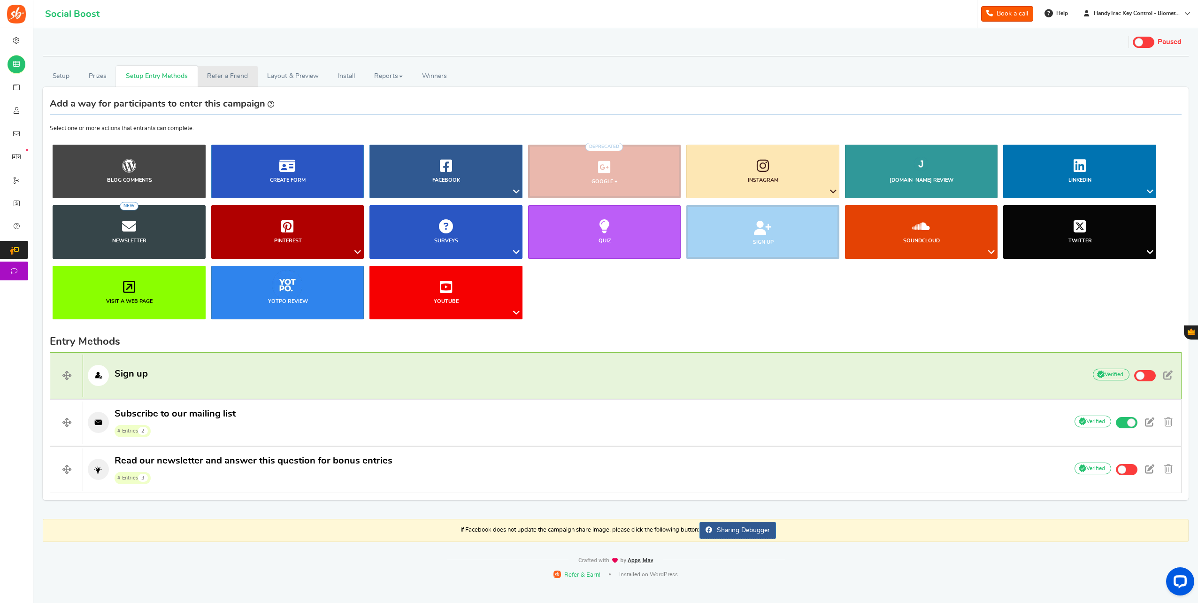
click at [215, 70] on link "Refer a Friend" at bounding box center [228, 76] width 60 height 21
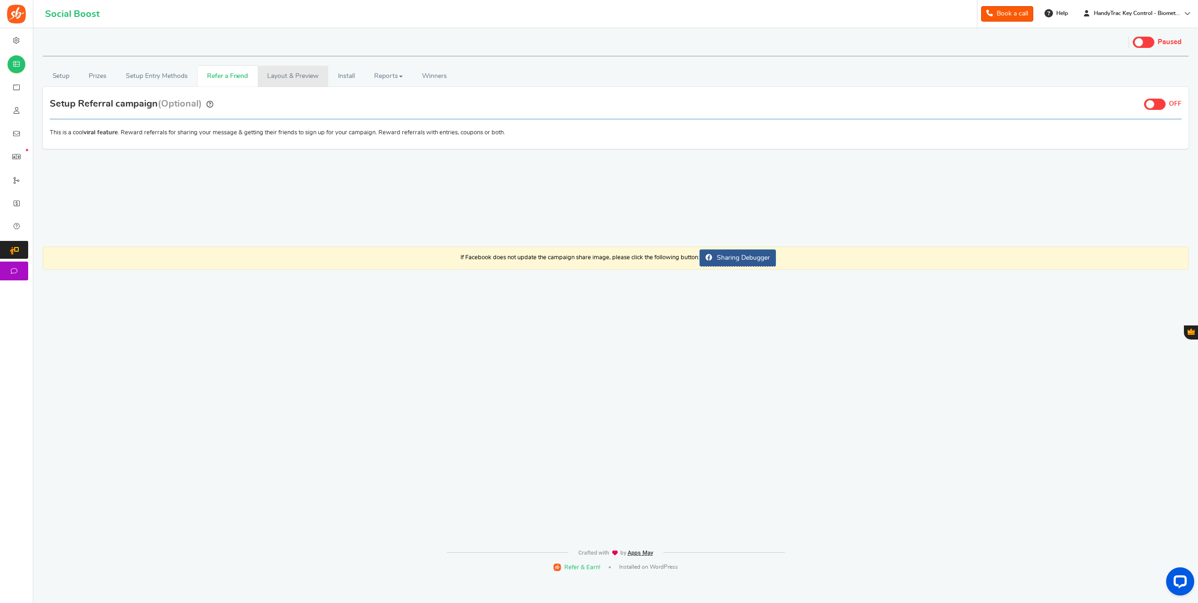
click at [270, 66] on link "Layout & Preview" at bounding box center [293, 76] width 70 height 21
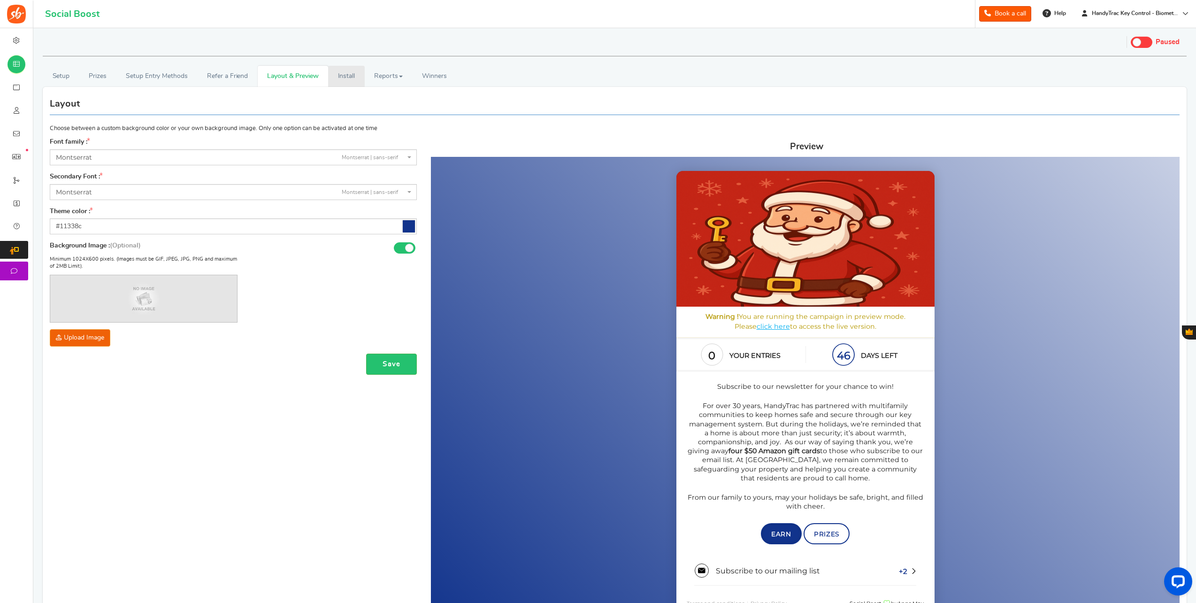
click at [353, 79] on link "Install" at bounding box center [346, 76] width 37 height 21
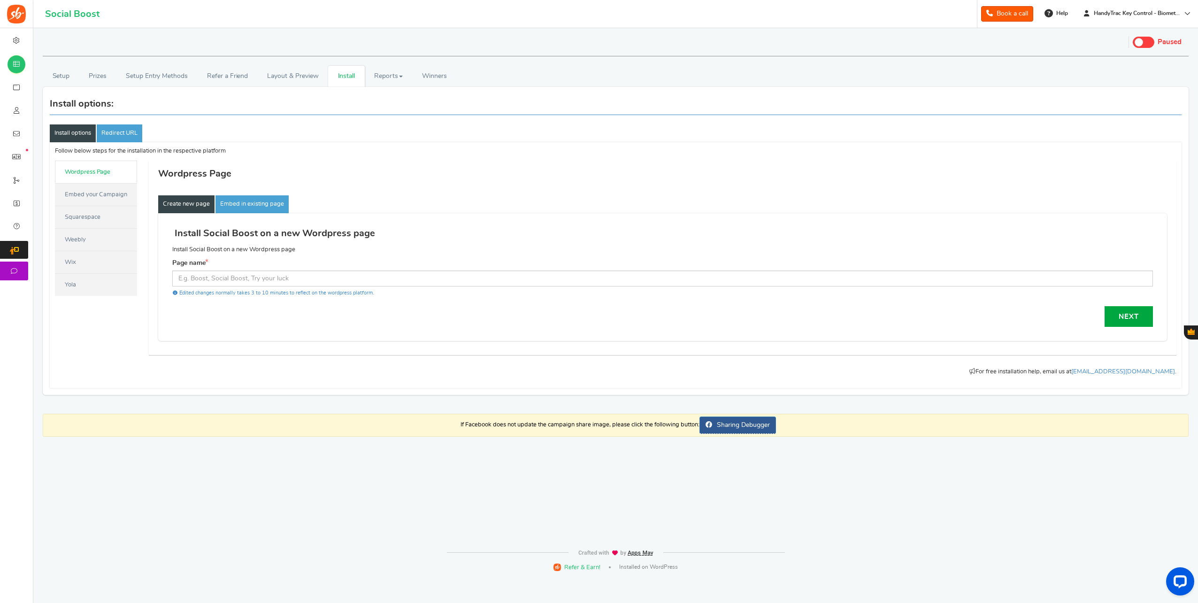
click at [196, 210] on link "Create new page" at bounding box center [186, 204] width 56 height 18
click at [229, 274] on input "text" at bounding box center [662, 278] width 981 height 16
click at [228, 272] on input "text" at bounding box center [662, 278] width 981 height 16
type input "Giveaway"
click at [1118, 312] on link "Next" at bounding box center [1129, 316] width 48 height 21
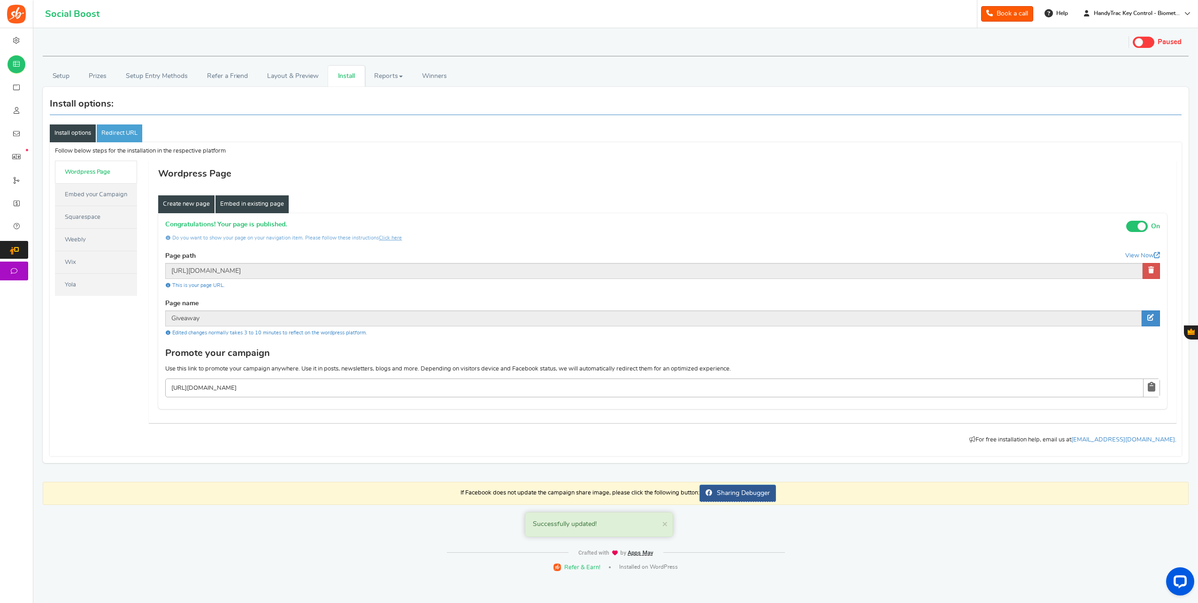
click at [254, 207] on link "Embed in existing page" at bounding box center [251, 204] width 73 height 18
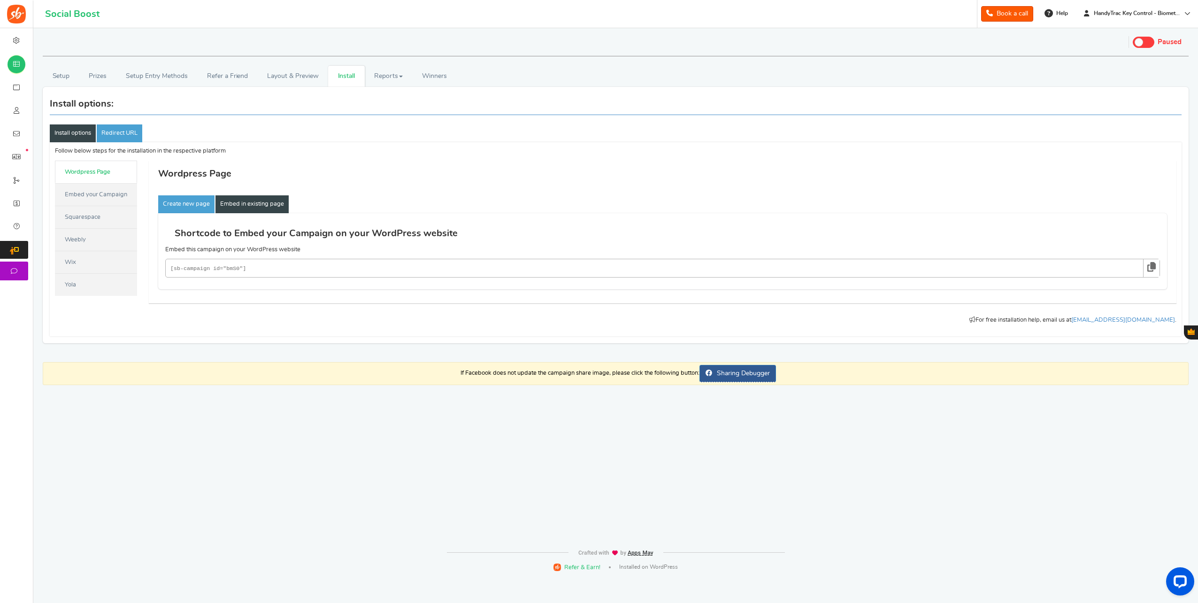
click at [224, 263] on code "[sb-campaign id="bmS0"]" at bounding box center [647, 268] width 955 height 11
click at [243, 266] on code "[sb-campaign id="bmS0"]" at bounding box center [647, 268] width 955 height 11
drag, startPoint x: 256, startPoint y: 265, endPoint x: 215, endPoint y: 269, distance: 41.1
click at [215, 269] on code "[sb-campaign id="bmS0"]" at bounding box center [647, 268] width 955 height 11
drag, startPoint x: 215, startPoint y: 269, endPoint x: 255, endPoint y: 270, distance: 39.9
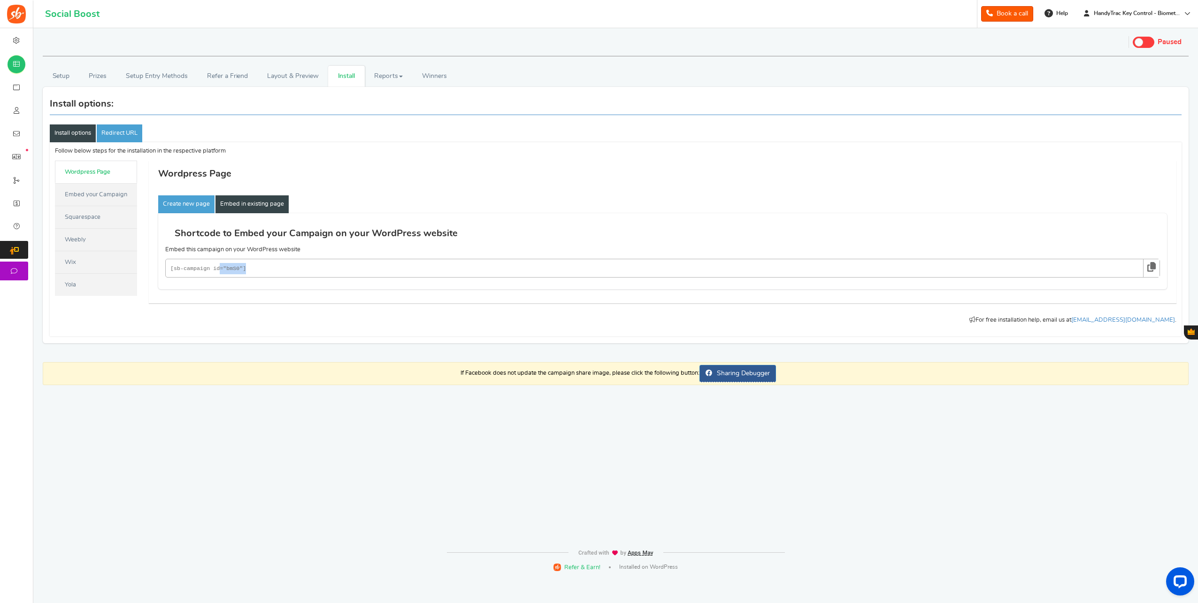
click at [255, 270] on code "[sb-campaign id="bmS0"]" at bounding box center [647, 268] width 955 height 11
click at [254, 269] on code "[sb-campaign id="bmS0"]" at bounding box center [647, 268] width 955 height 11
drag, startPoint x: 244, startPoint y: 266, endPoint x: 165, endPoint y: 273, distance: 79.6
click at [165, 273] on div "Shortcode to Embed your Campaign on your WordPress website Embed this campaign …" at bounding box center [662, 251] width 1009 height 76
drag, startPoint x: 165, startPoint y: 273, endPoint x: 181, endPoint y: 268, distance: 16.9
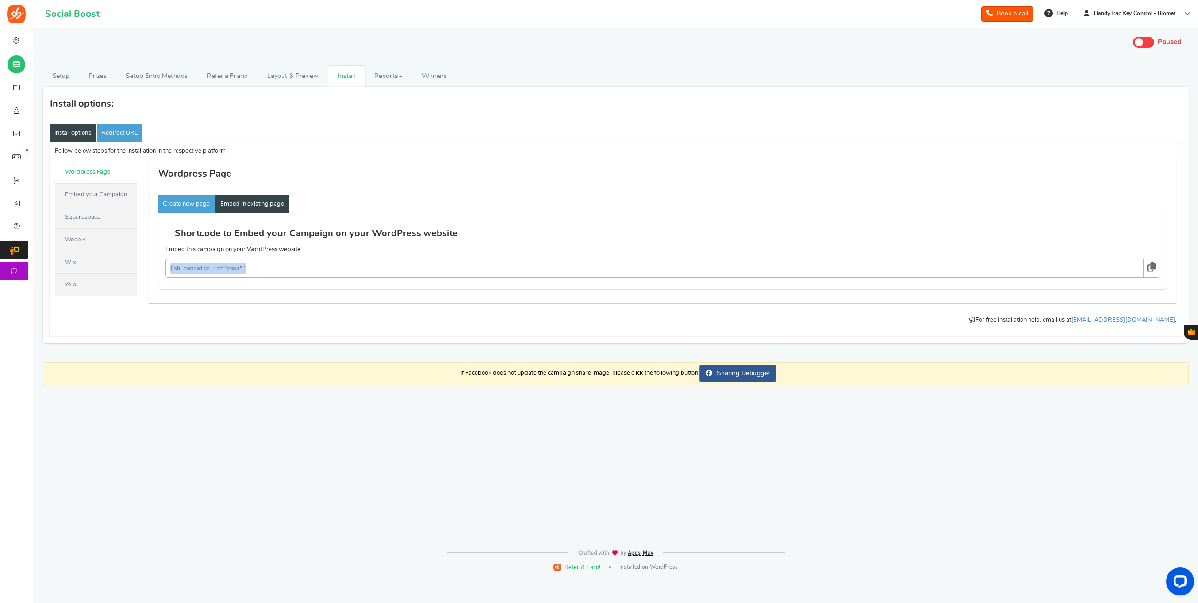
copy code "[sb-campaign id="bmS0"]"
click at [204, 207] on link "Create new page" at bounding box center [186, 204] width 56 height 18
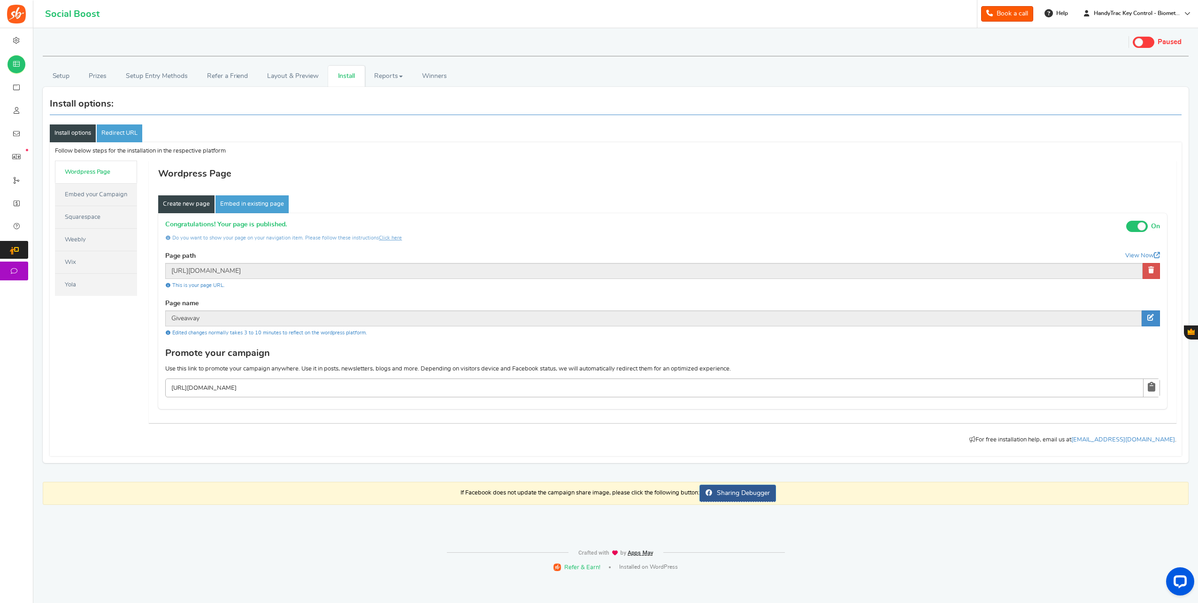
click at [259, 388] on input "https://amze.me/KNtM2" at bounding box center [240, 388] width 141 height 12
click at [1148, 319] on icon at bounding box center [1150, 317] width 7 height 7
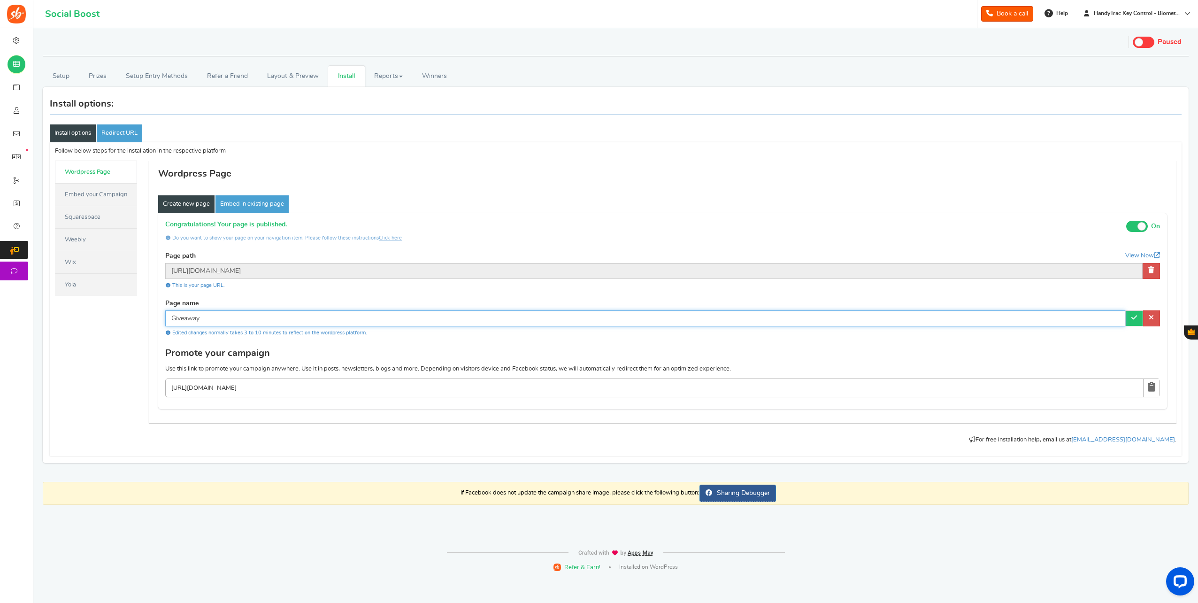
type input "Giveaway"
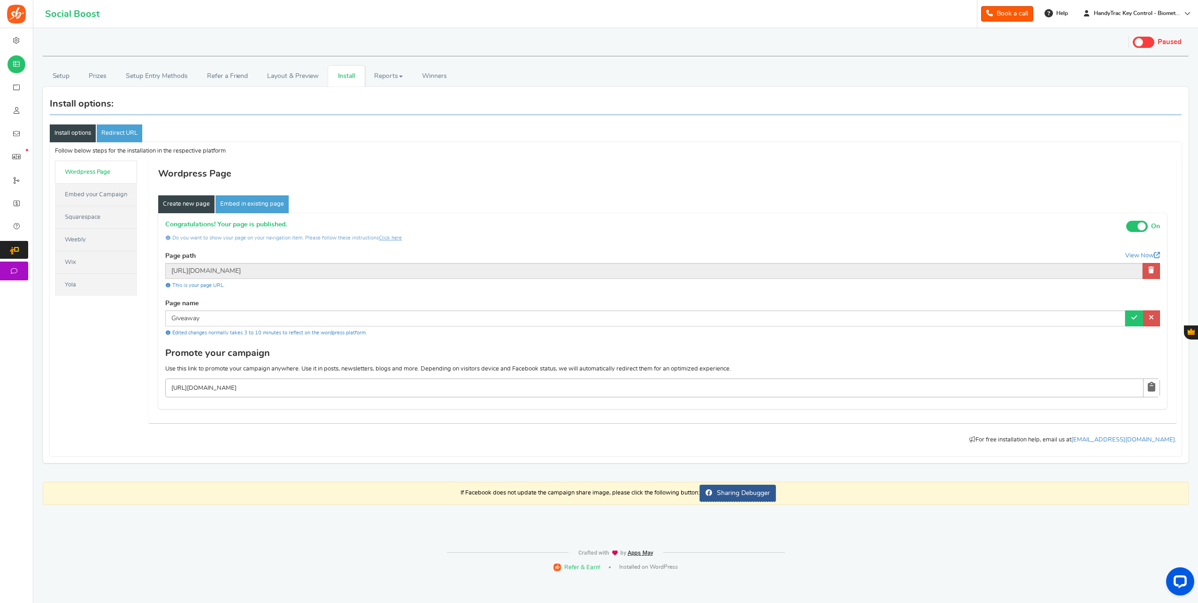
click at [1132, 324] on link at bounding box center [1134, 318] width 18 height 16
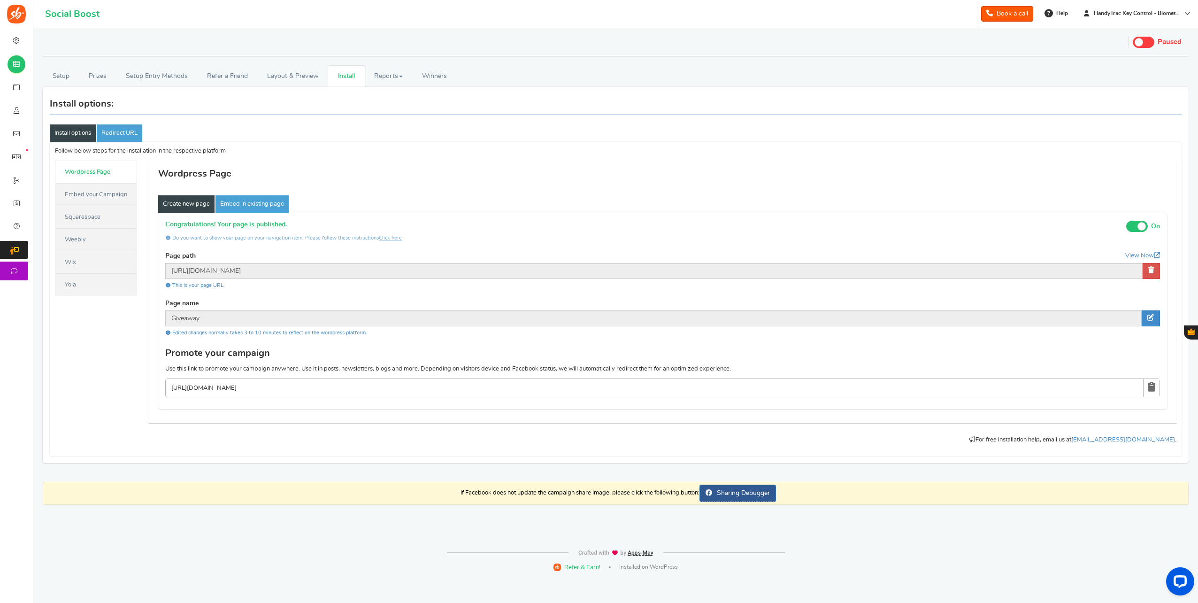
click at [243, 388] on input "https://amze.me/KNtM2" at bounding box center [240, 388] width 141 height 12
click at [1149, 384] on icon at bounding box center [1152, 387] width 8 height 10
click at [1153, 44] on span at bounding box center [1144, 42] width 22 height 11
click at [1133, 44] on input "Live Paused" at bounding box center [1133, 41] width 0 height 6
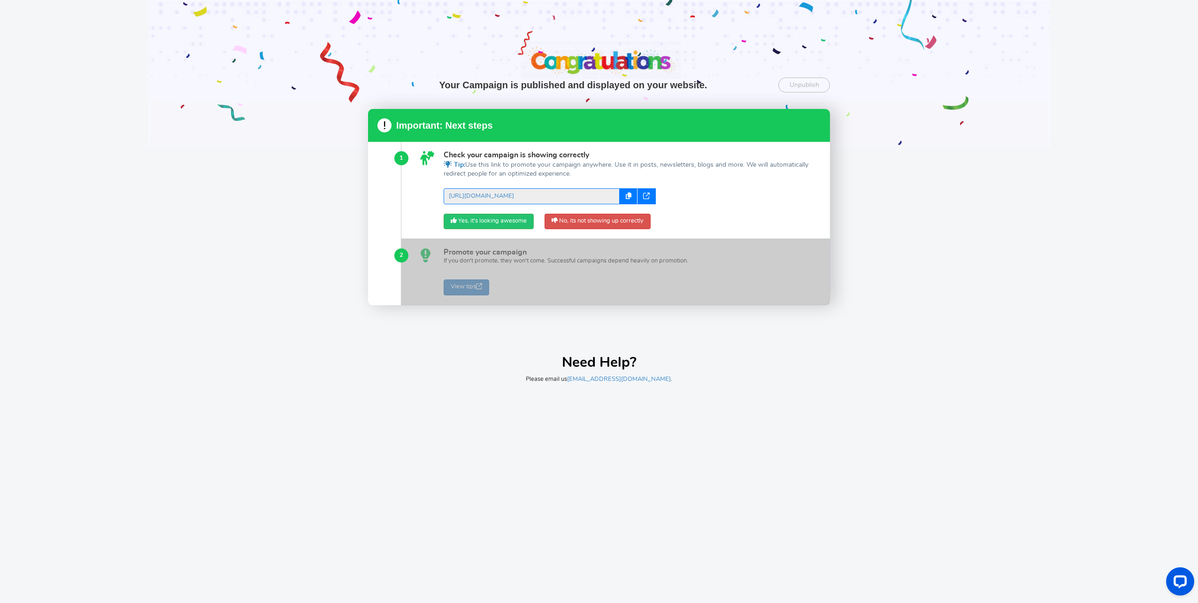
click at [626, 199] on icon at bounding box center [629, 195] width 6 height 7
click at [194, 123] on div at bounding box center [599, 73] width 1198 height 147
click at [676, 74] on div at bounding box center [599, 73] width 1198 height 147
click at [791, 84] on link "Unpublish" at bounding box center [804, 84] width 52 height 15
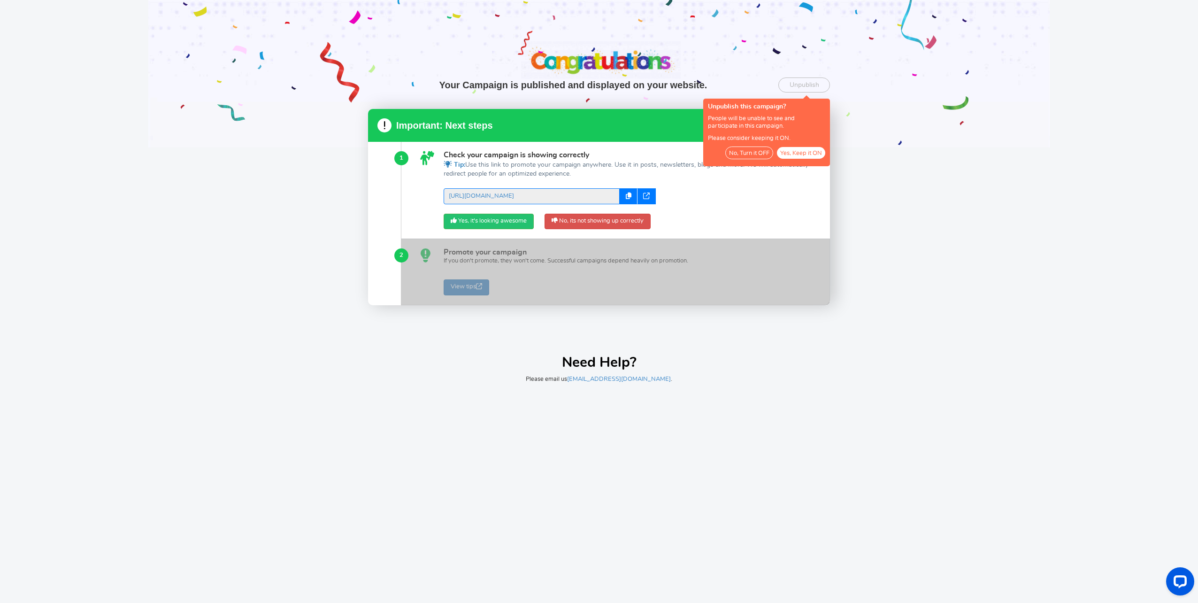
click at [761, 152] on button "No, Turn it OFF" at bounding box center [749, 152] width 48 height 13
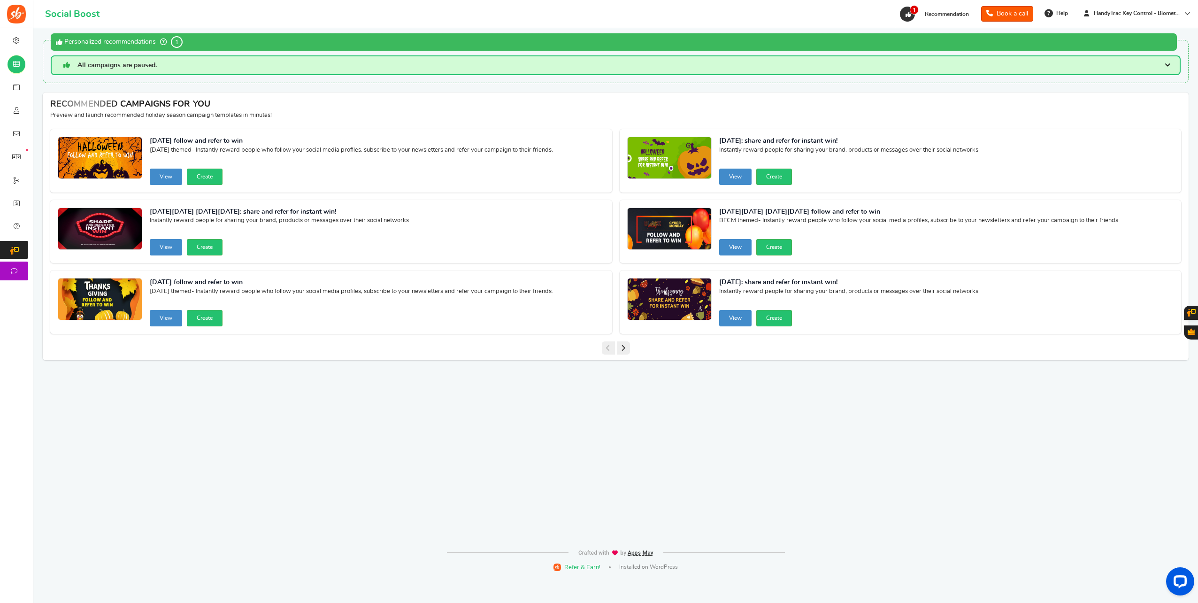
click at [136, 64] on span "All campaigns are paused." at bounding box center [116, 65] width 79 height 7
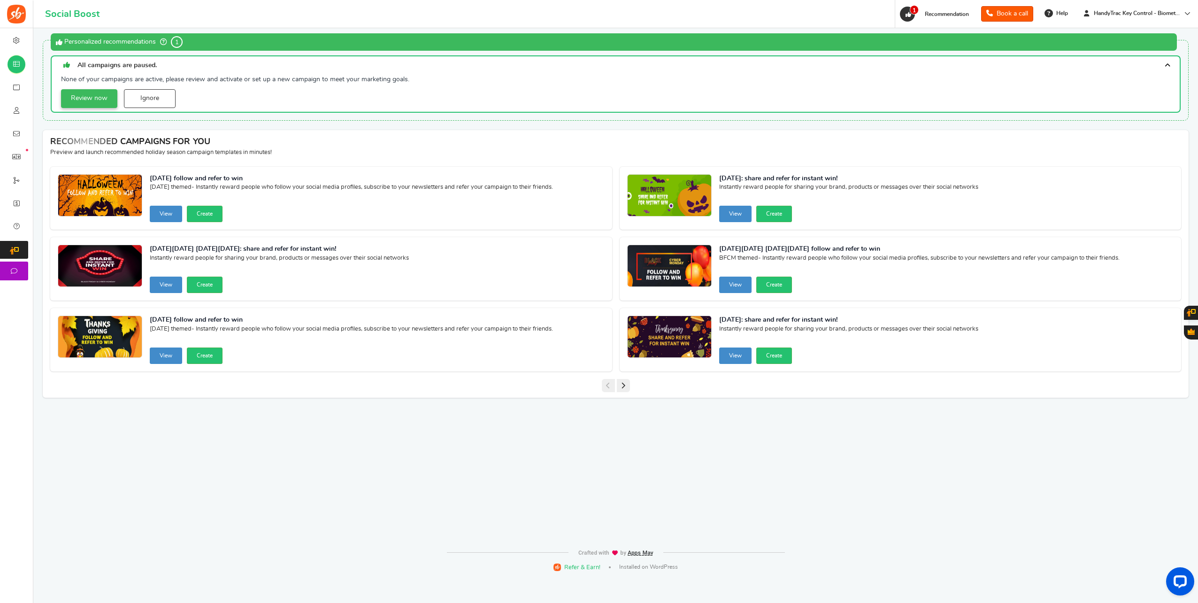
click at [79, 93] on link "Review now" at bounding box center [89, 98] width 56 height 19
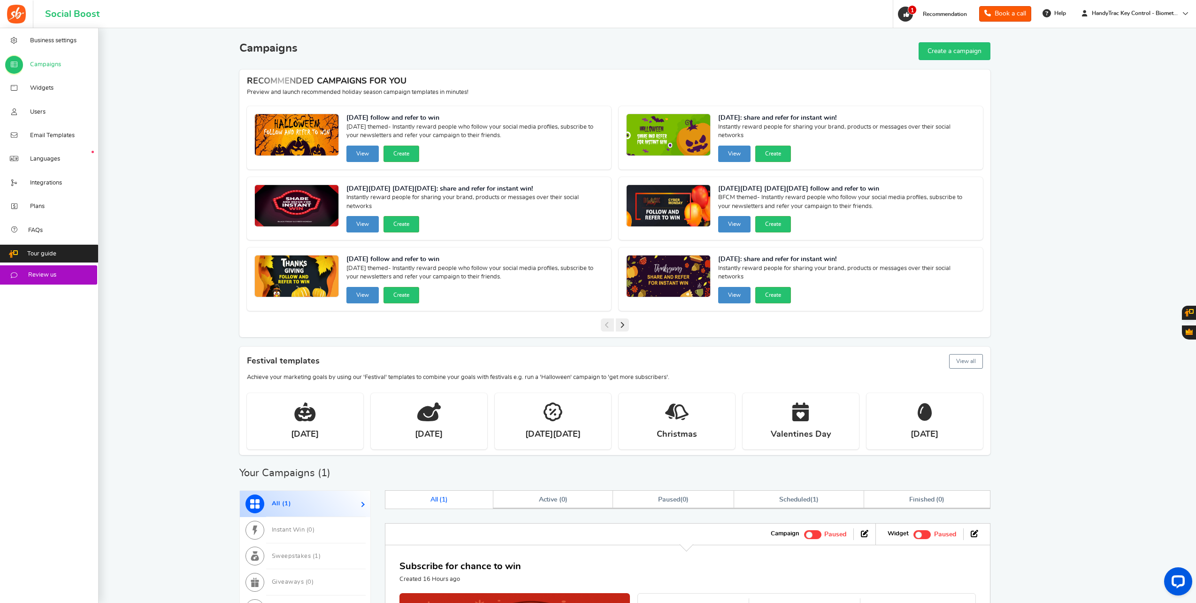
click at [40, 65] on span "Campaigns" at bounding box center [45, 65] width 31 height 8
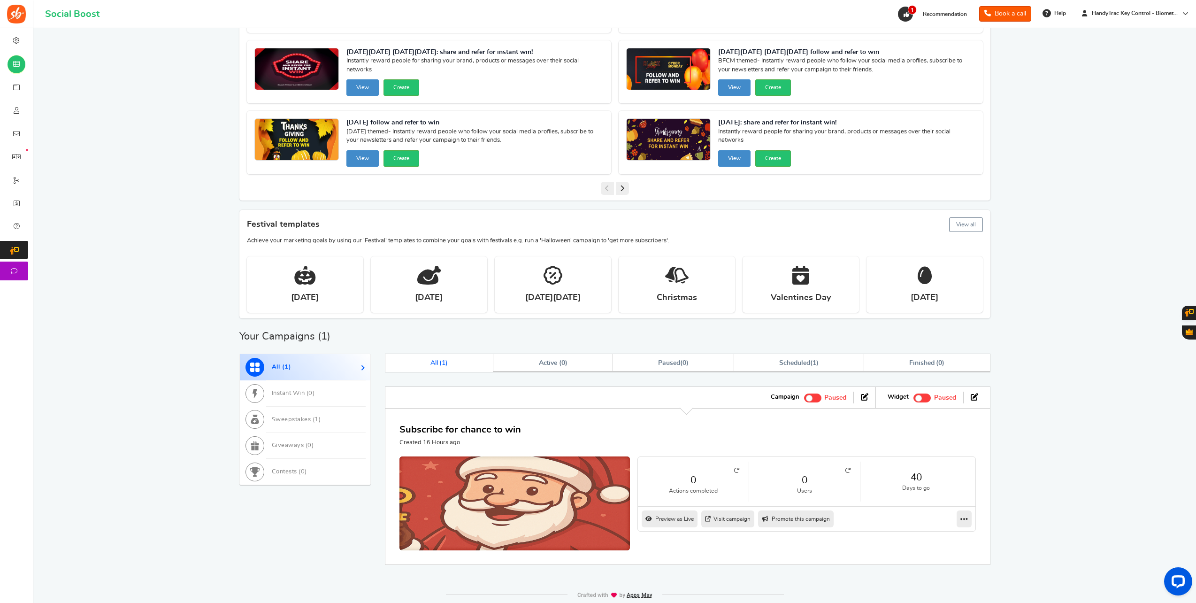
scroll to position [141, 0]
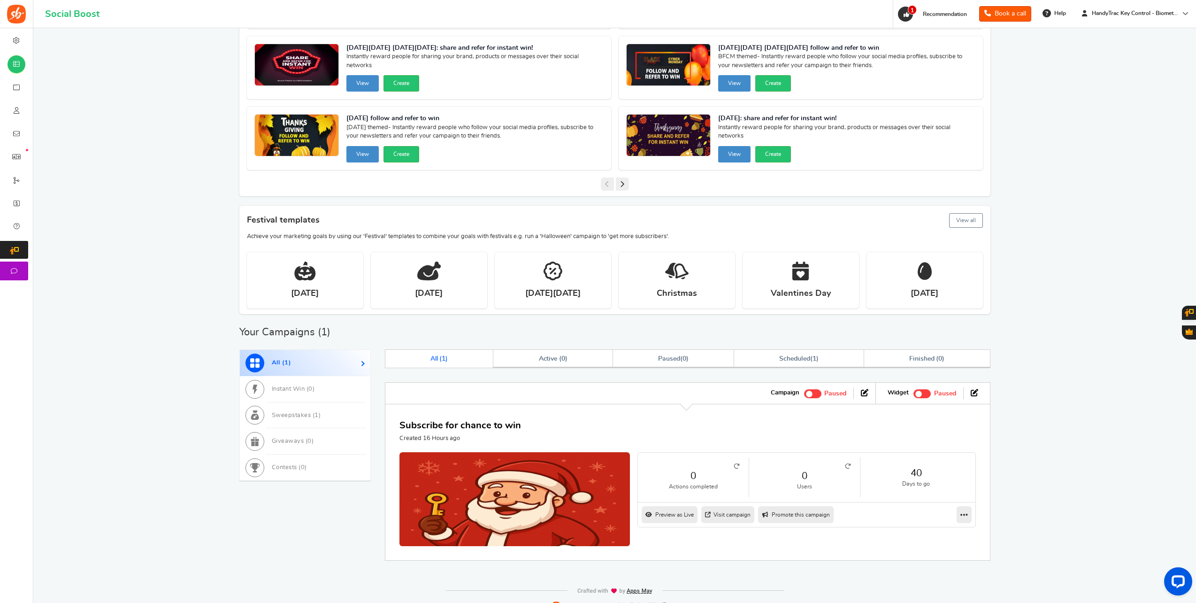
click at [667, 516] on link "Preview as Live" at bounding box center [670, 514] width 56 height 17
click at [729, 509] on link "Visit campaign" at bounding box center [727, 514] width 53 height 17
click at [918, 391] on span at bounding box center [918, 394] width 7 height 7
click at [913, 391] on input "Recommended: TURN ON Active Paused" at bounding box center [913, 392] width 0 height 6
click at [820, 391] on span at bounding box center [815, 393] width 17 height 9
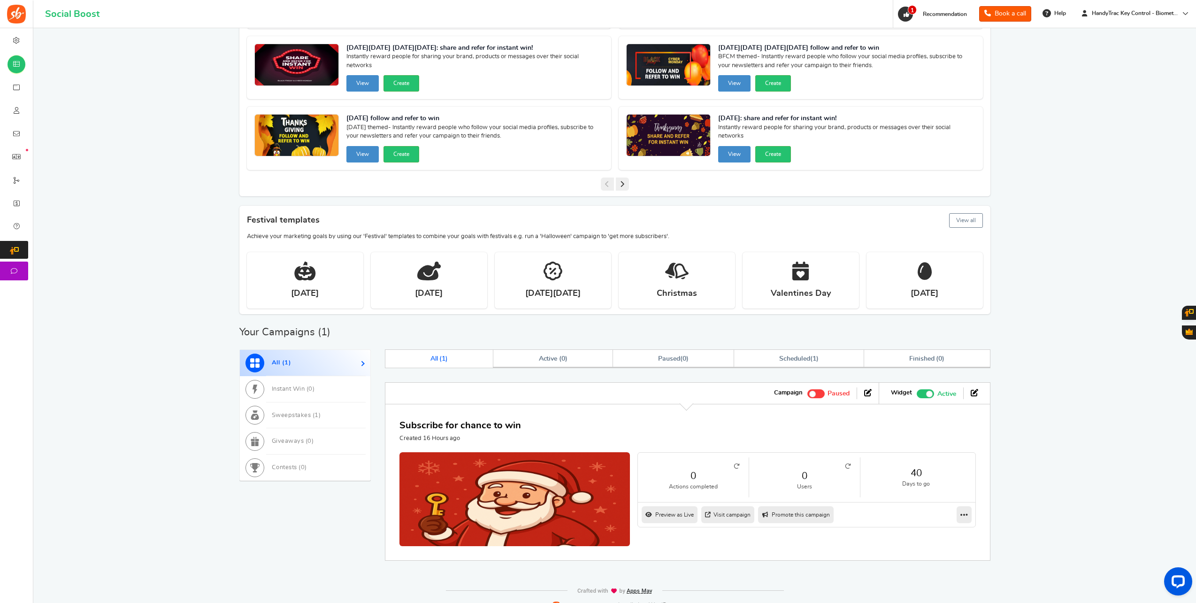
click at [807, 391] on input "Active Paused" at bounding box center [807, 392] width 0 height 6
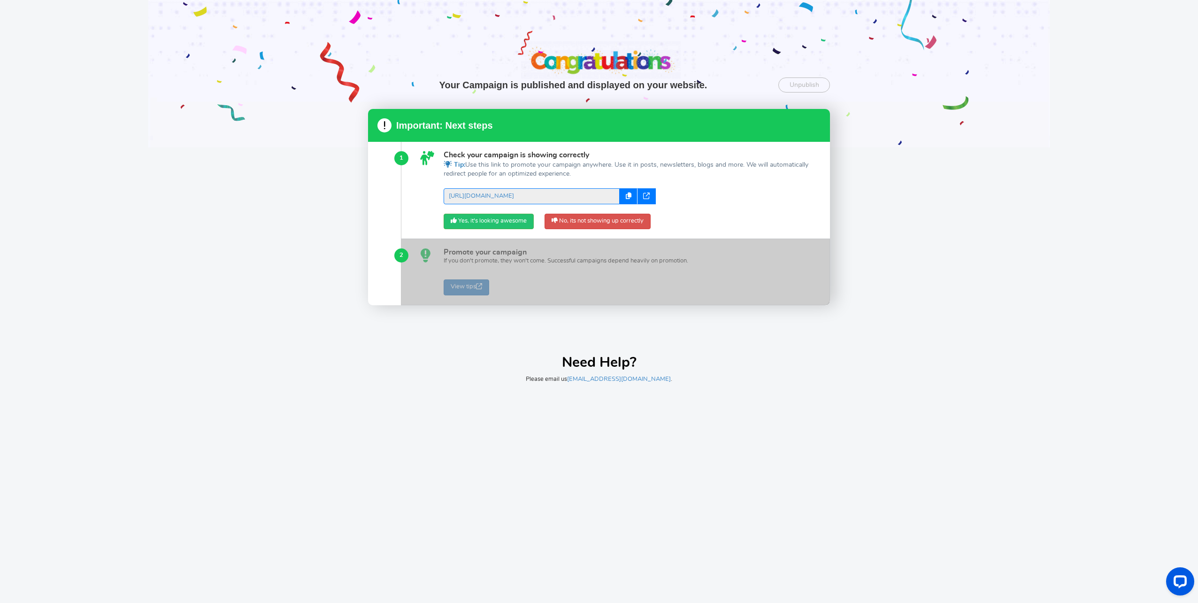
scroll to position [0, 0]
click at [603, 63] on div at bounding box center [599, 73] width 1198 height 147
click at [583, 51] on div at bounding box center [599, 73] width 1198 height 147
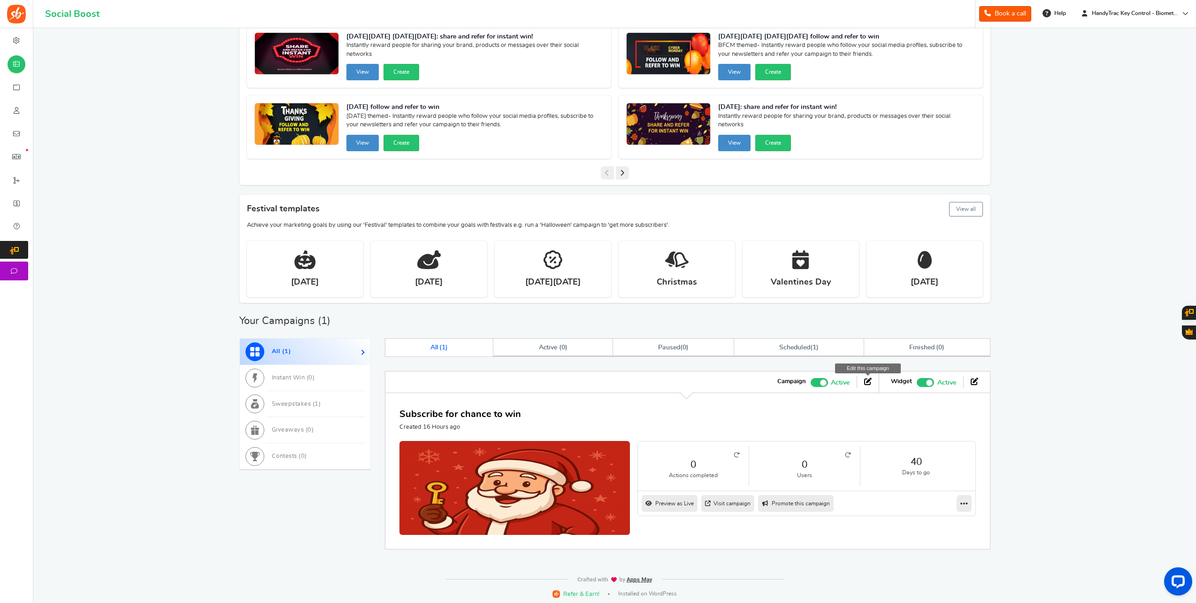
click at [872, 381] on icon at bounding box center [868, 381] width 8 height 8
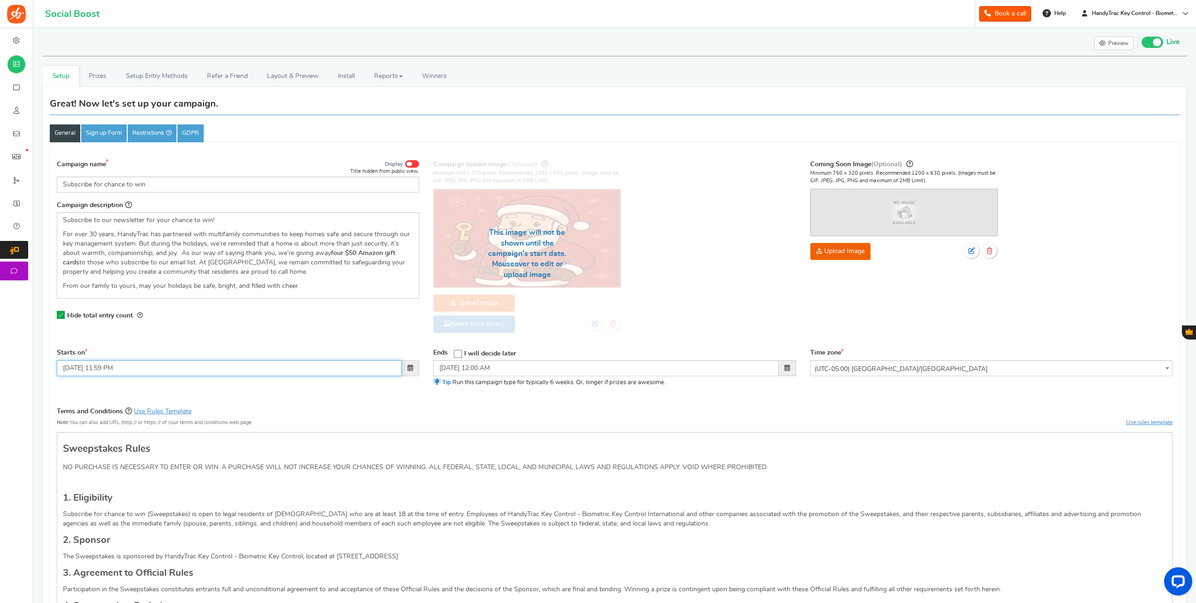
click at [253, 361] on input "11/11/2025 11:59 PM" at bounding box center [229, 368] width 345 height 16
click at [73, 384] on th at bounding box center [67, 386] width 16 height 14
click at [155, 412] on td "3" at bounding box center [155, 414] width 16 height 14
click at [107, 366] on input "10/03/2025 11:59 PM" at bounding box center [229, 368] width 345 height 16
drag, startPoint x: 107, startPoint y: 365, endPoint x: 102, endPoint y: 363, distance: 5.1
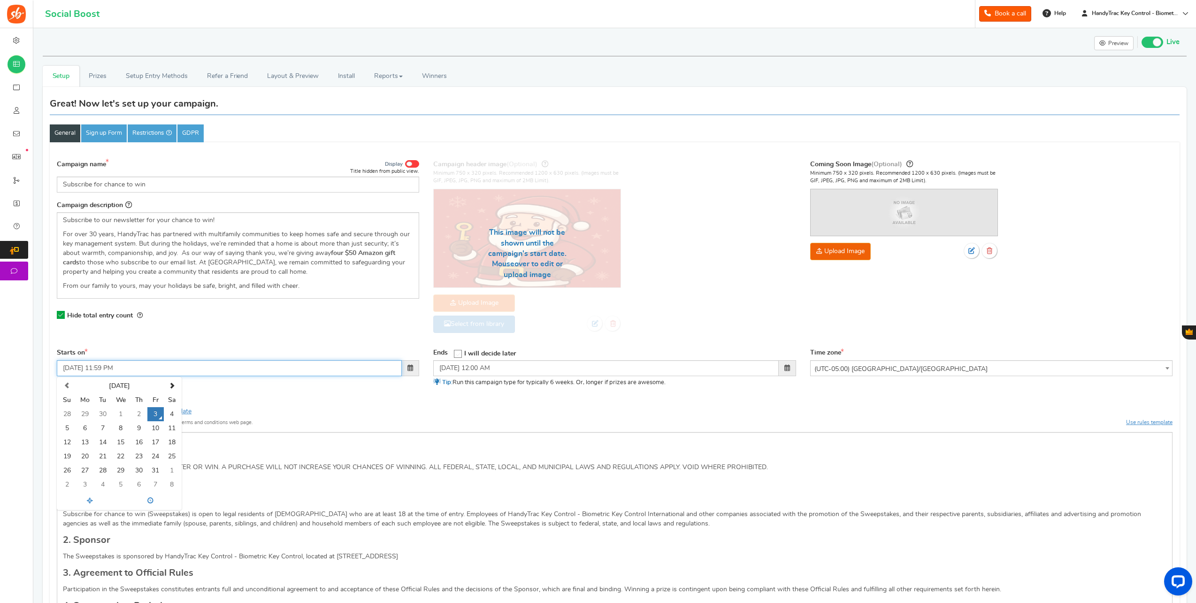
click at [101, 363] on input "10/03/2025 11:59 PM" at bounding box center [229, 368] width 345 height 16
click at [112, 365] on input "10/03/2025 8:59 PM" at bounding box center [229, 368] width 345 height 16
click at [118, 365] on input "10/03/2025 8:52 PM" at bounding box center [229, 368] width 345 height 16
click at [327, 384] on div "Starts on 10/03/2025 08:52 AM October 2025 Su Mo Tu We Th Fr Sa 28 29 30 1 2 3 …" at bounding box center [615, 373] width 1130 height 50
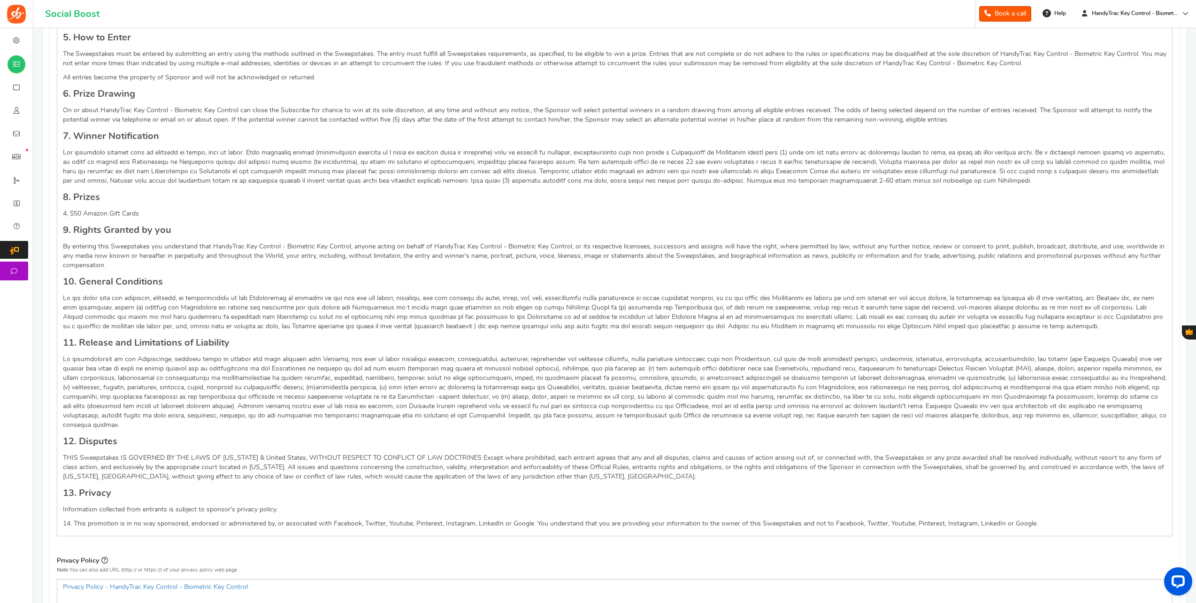
scroll to position [766, 0]
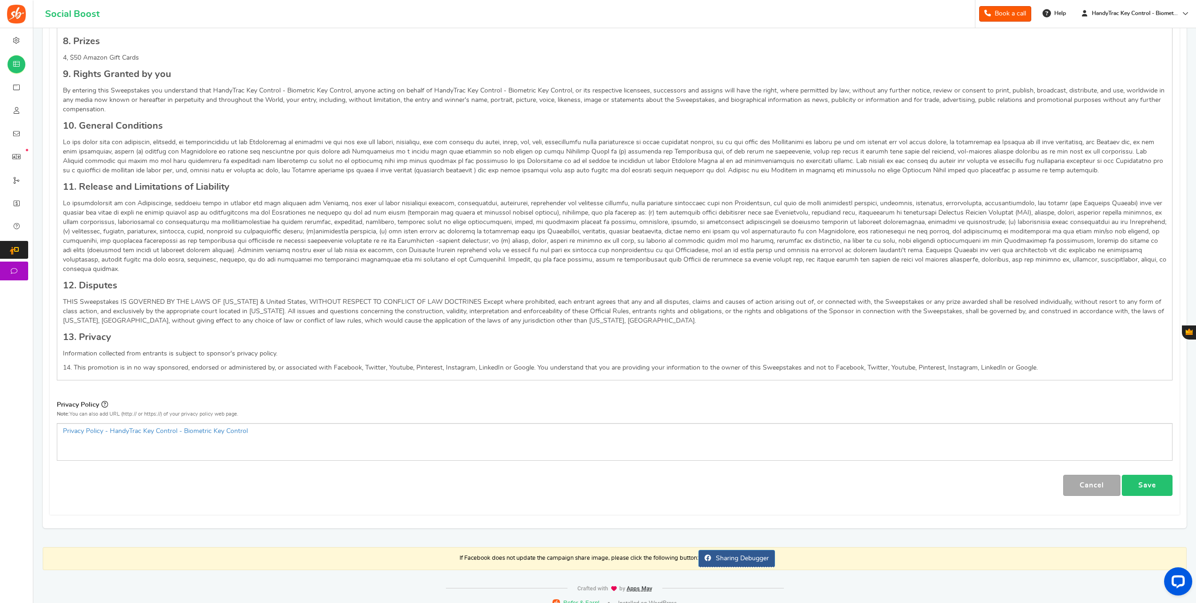
click at [1151, 475] on link "Save" at bounding box center [1147, 485] width 51 height 21
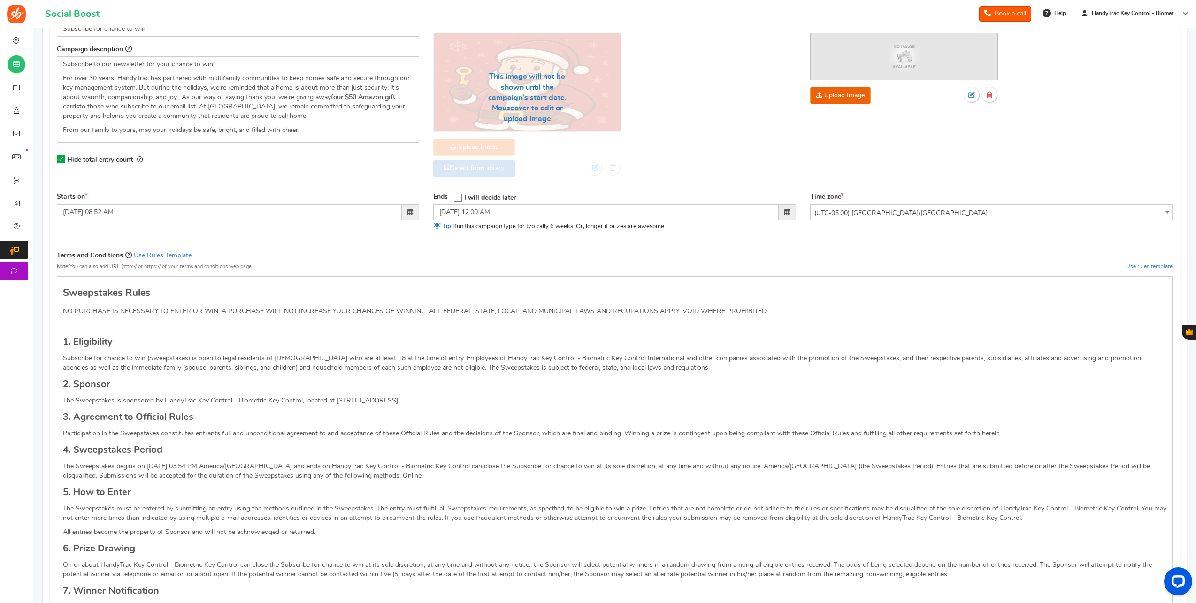
scroll to position [0, 0]
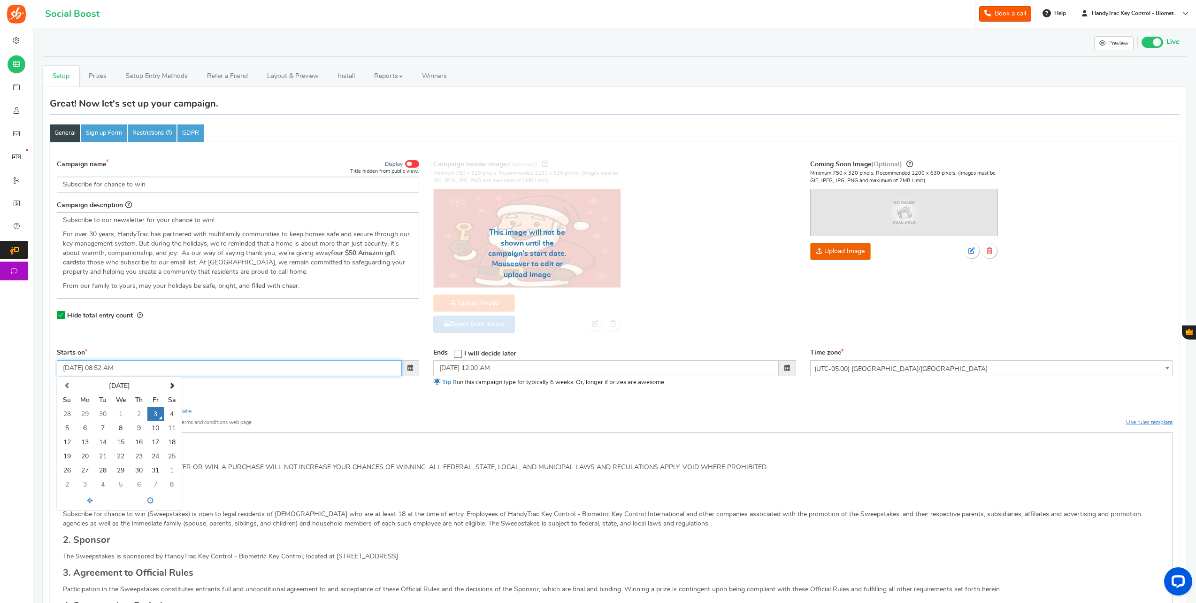
click at [128, 369] on input "10/03/2025 08:52 AM" at bounding box center [229, 368] width 345 height 16
click at [106, 367] on input "10/03/2025 08:52 AM" at bounding box center [229, 368] width 345 height 16
type input "10/03/2025 07:52 AM"
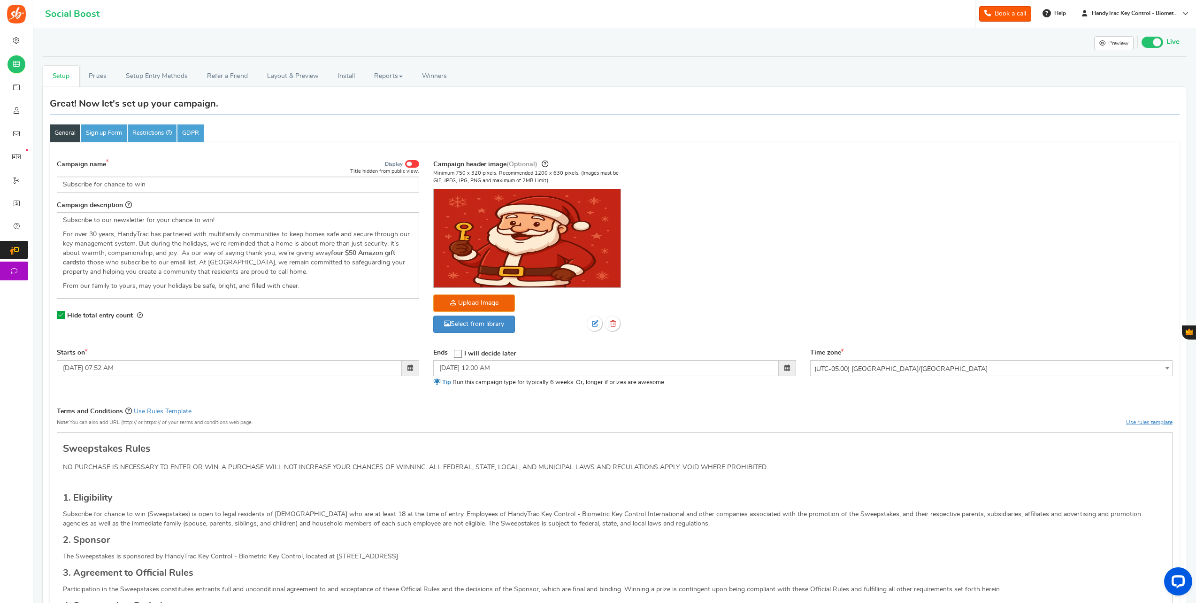
click at [274, 395] on div "Starts on 10/03/2025 07:52 AM Ends Open On" at bounding box center [615, 373] width 1130 height 50
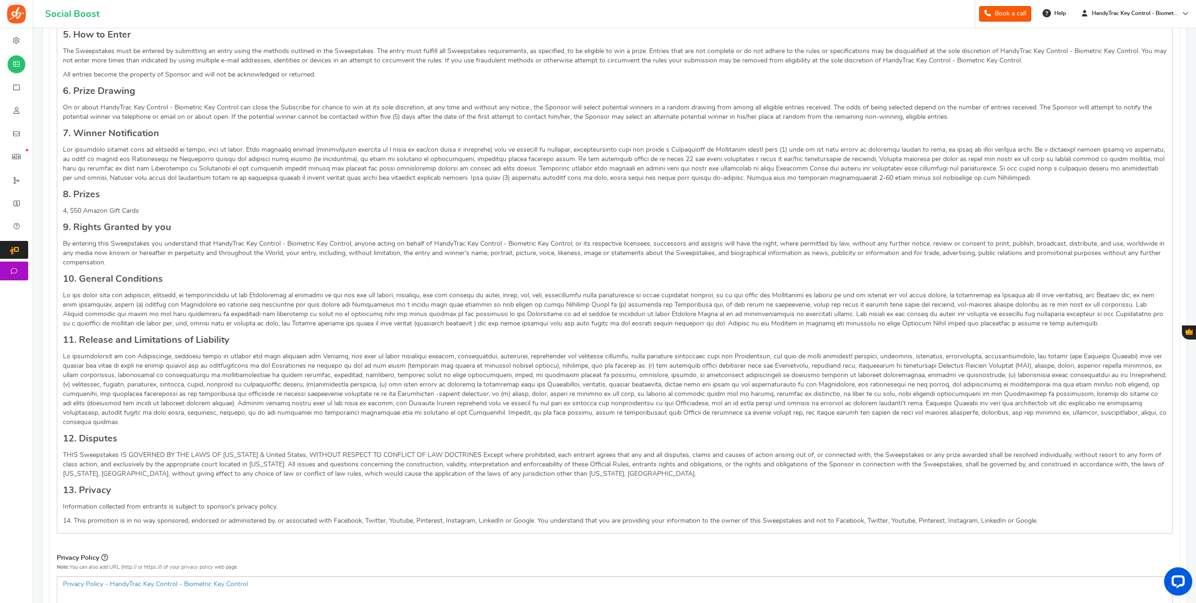
scroll to position [766, 0]
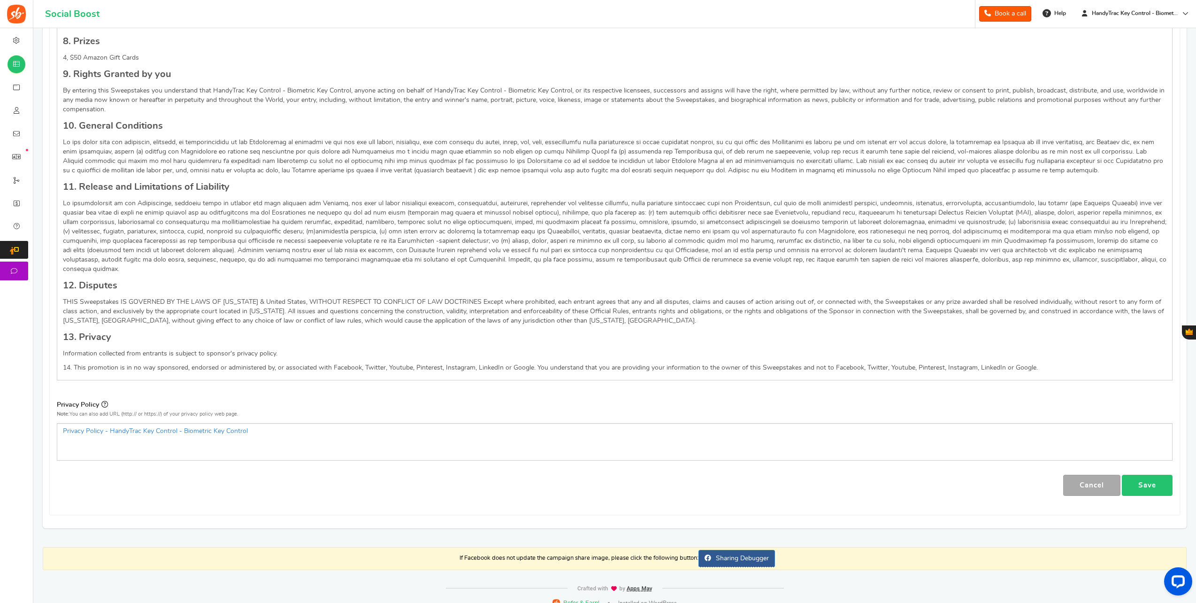
click at [1135, 478] on link "Save" at bounding box center [1147, 485] width 51 height 21
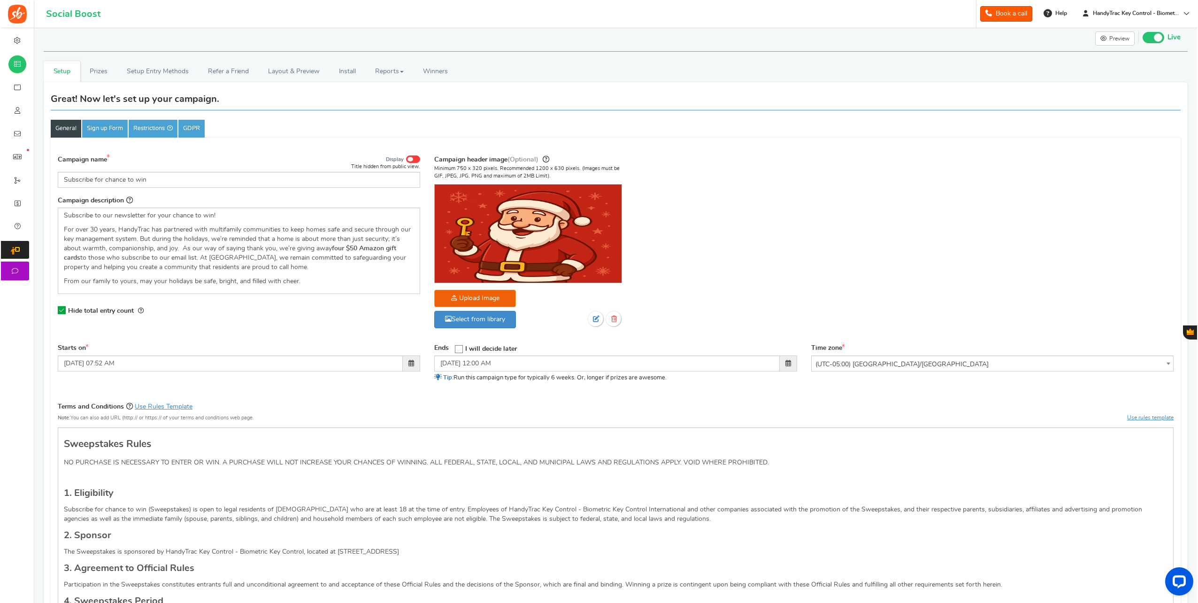
scroll to position [0, 0]
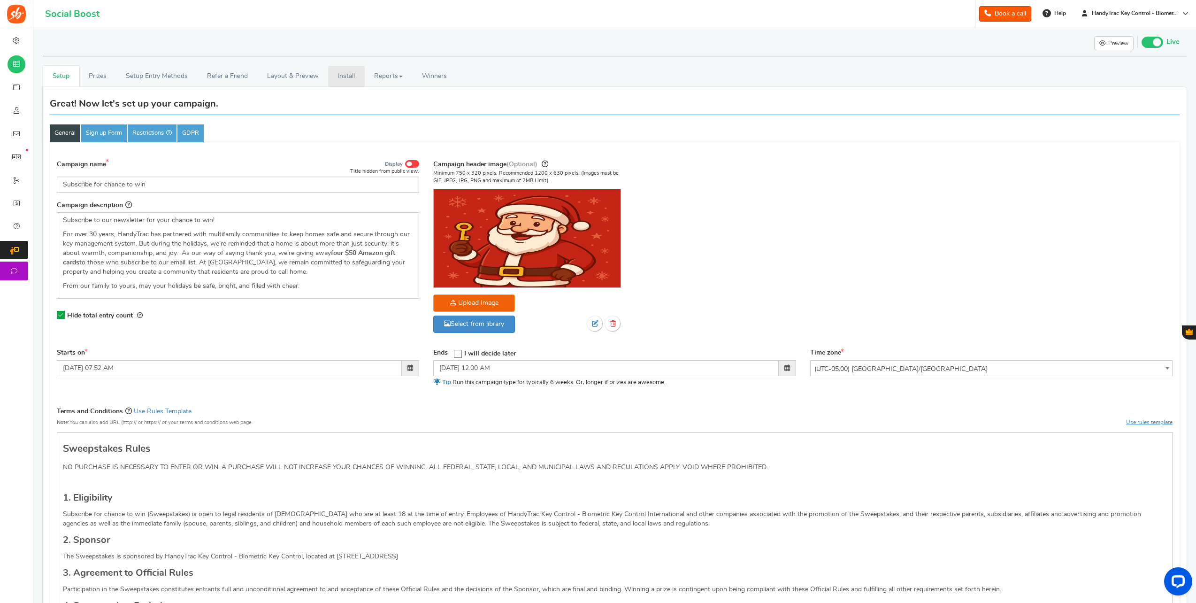
click at [351, 79] on link "Install" at bounding box center [346, 76] width 37 height 21
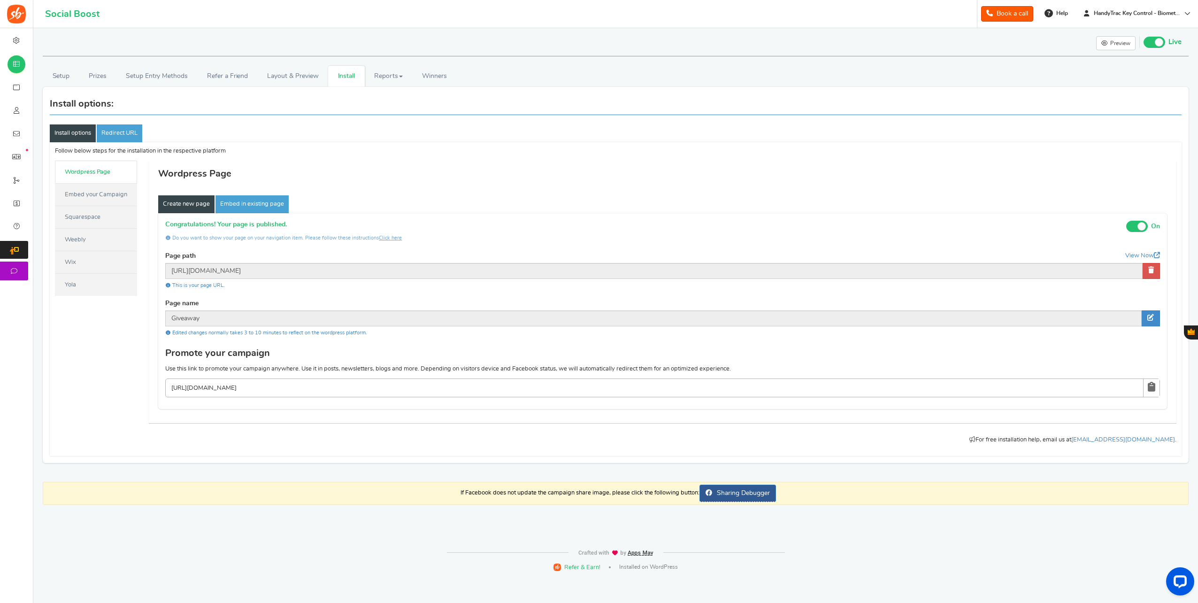
click at [147, 265] on div "Follow below steps for the installation in the respective platform Follow the b…" at bounding box center [615, 299] width 1133 height 304
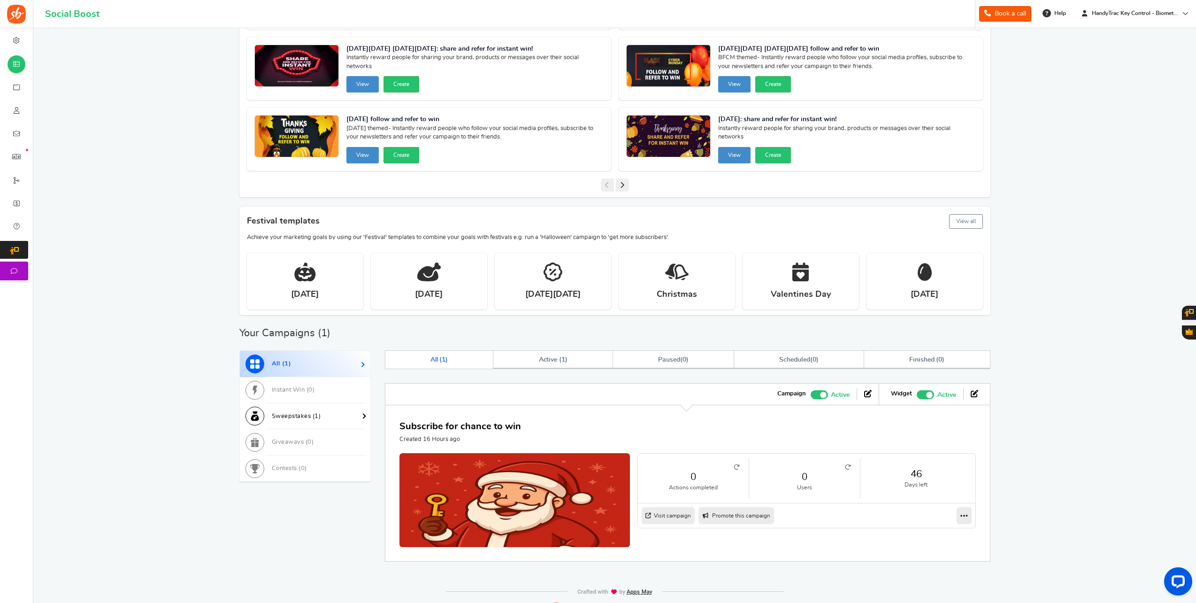
scroll to position [141, 0]
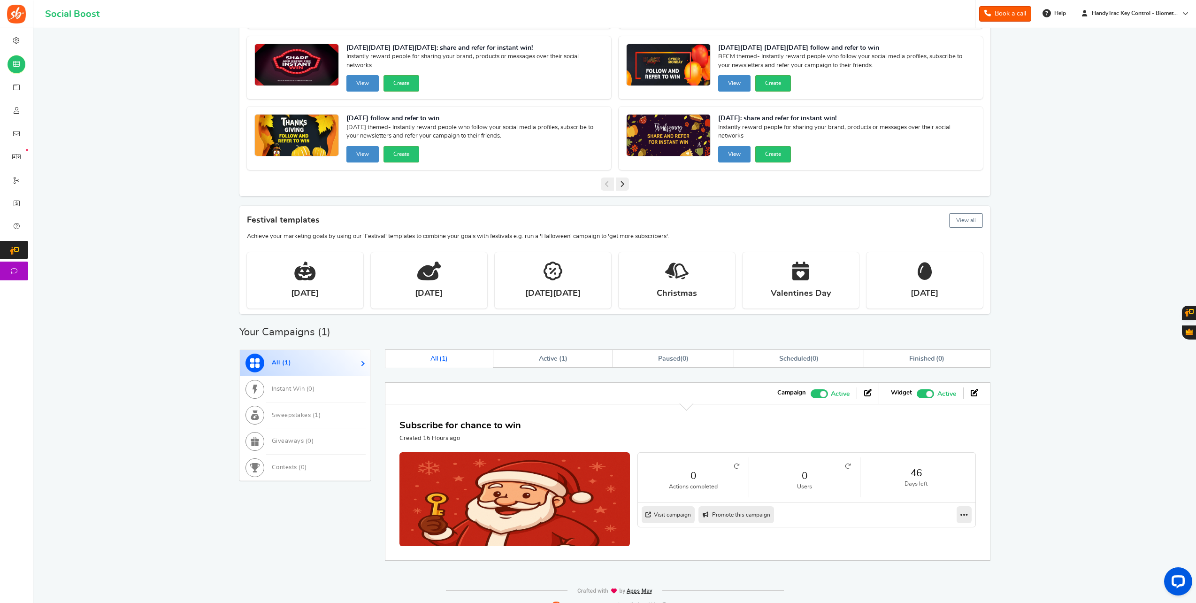
click at [683, 515] on link "Visit campaign" at bounding box center [668, 514] width 53 height 17
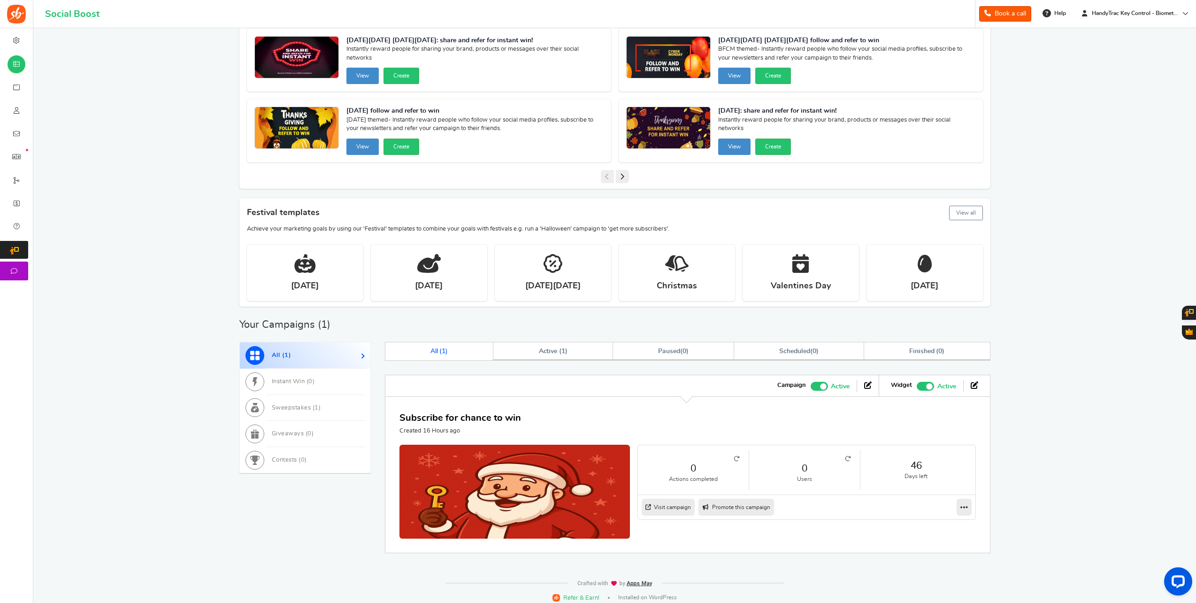
scroll to position [152, 0]
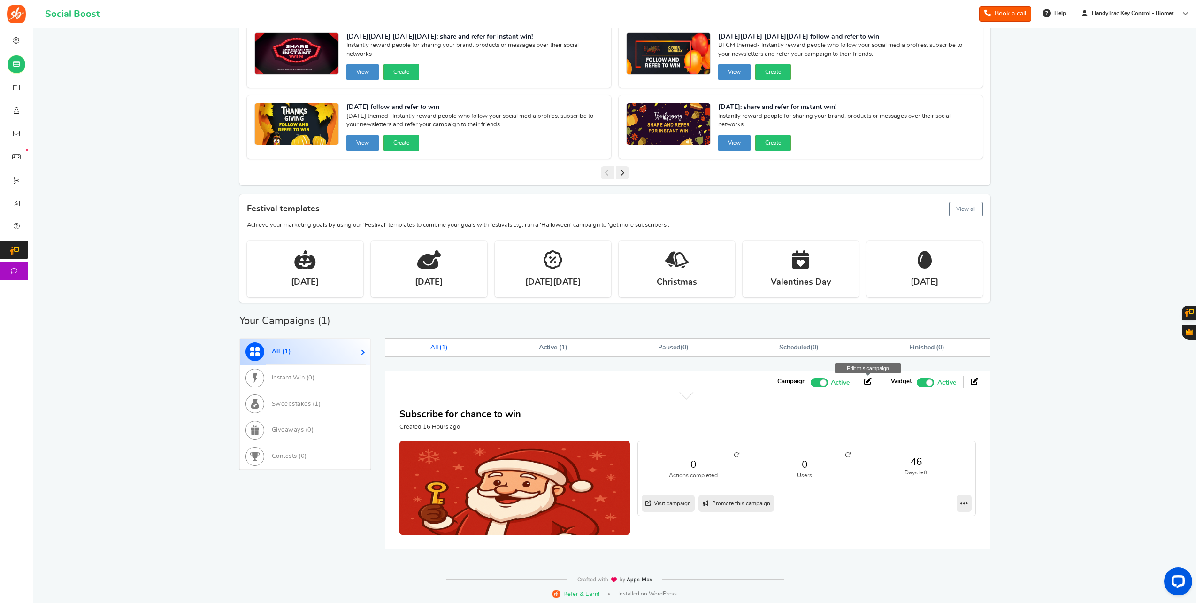
click at [865, 379] on icon at bounding box center [868, 381] width 8 height 8
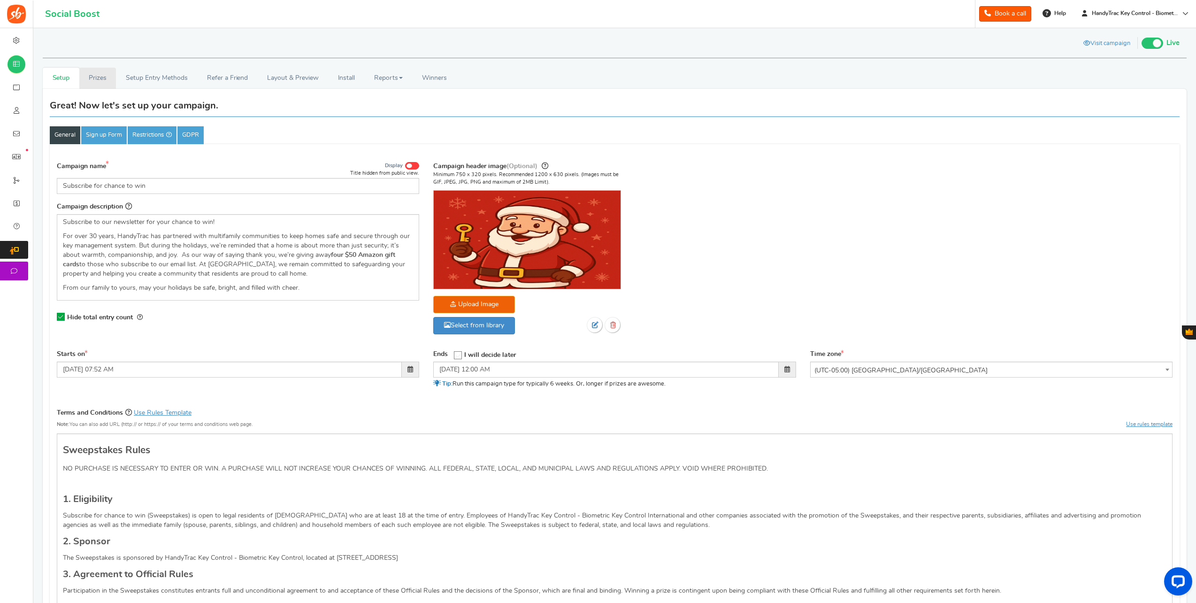
click at [115, 75] on link "Prizes" at bounding box center [97, 78] width 37 height 21
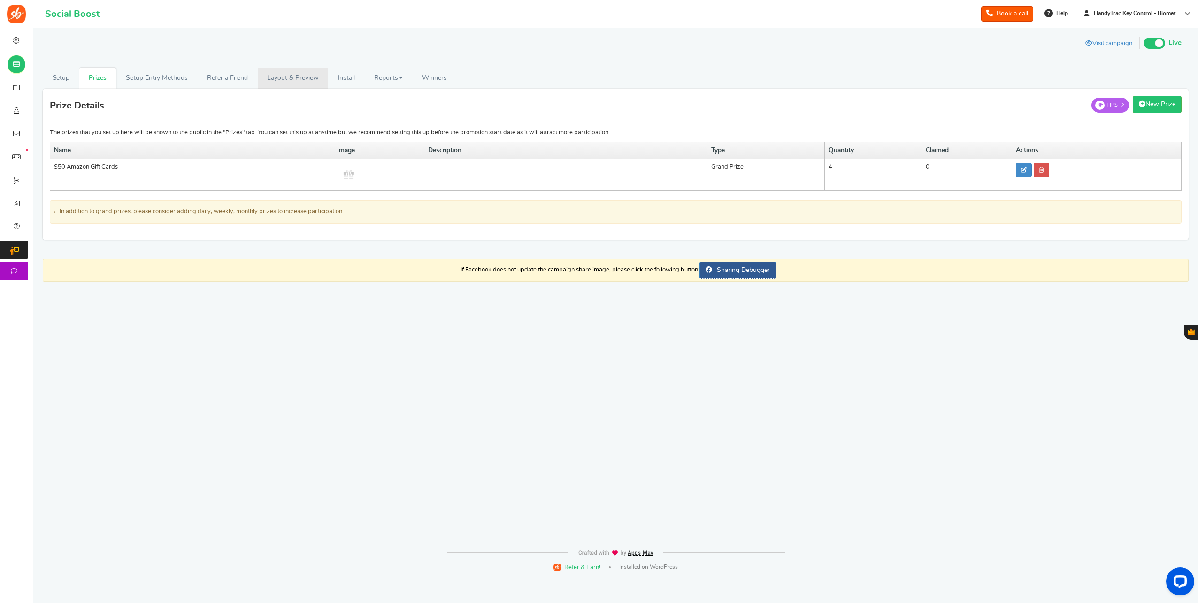
click at [292, 72] on link "Layout & Preview" at bounding box center [293, 78] width 70 height 21
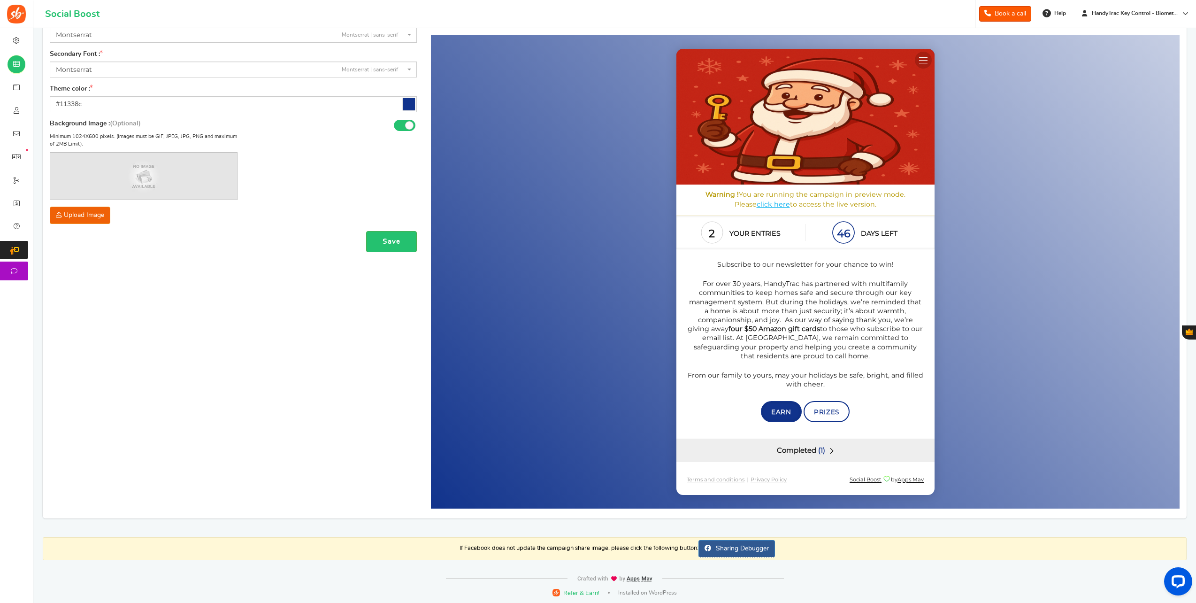
scroll to position [124, 0]
click at [781, 457] on div "Completed (1)" at bounding box center [805, 449] width 258 height 23
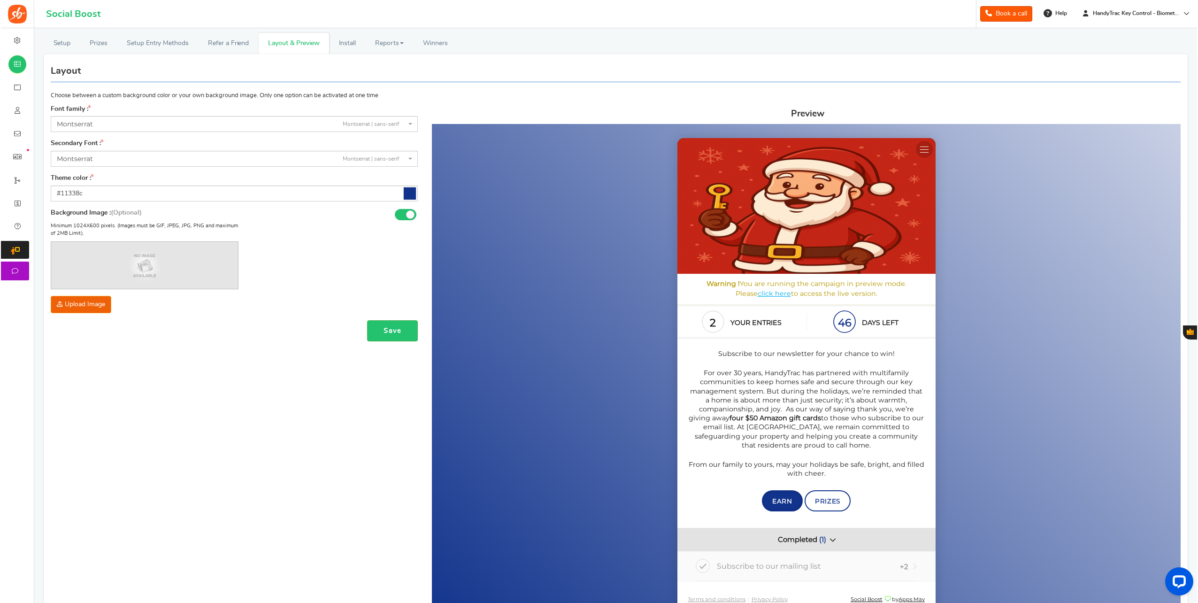
scroll to position [0, 0]
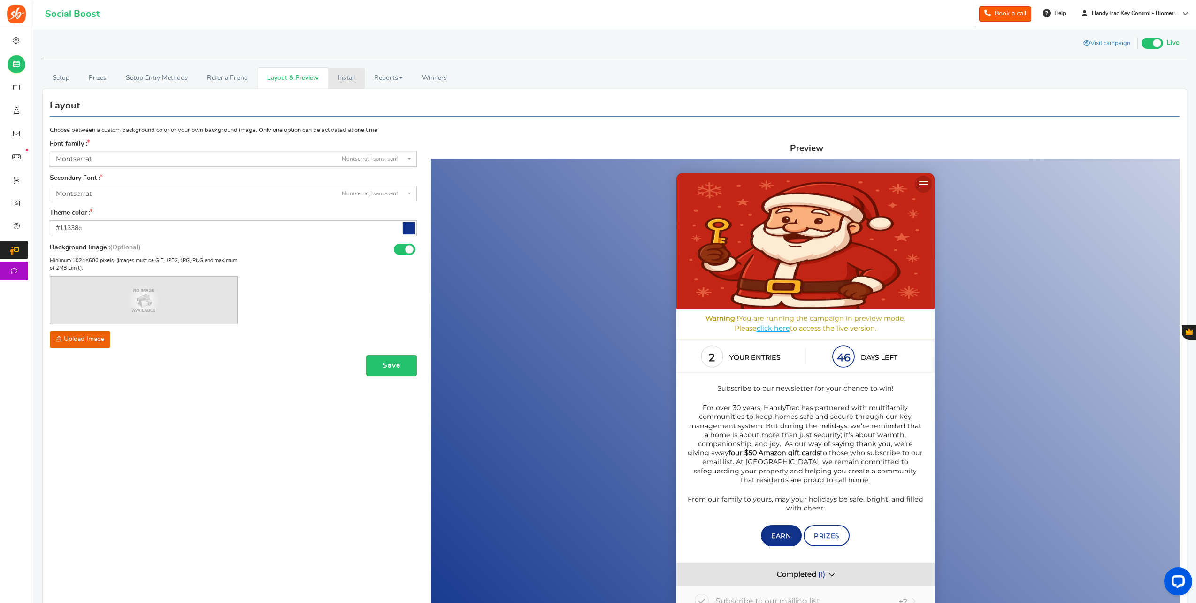
click at [352, 82] on link "Install" at bounding box center [346, 78] width 37 height 21
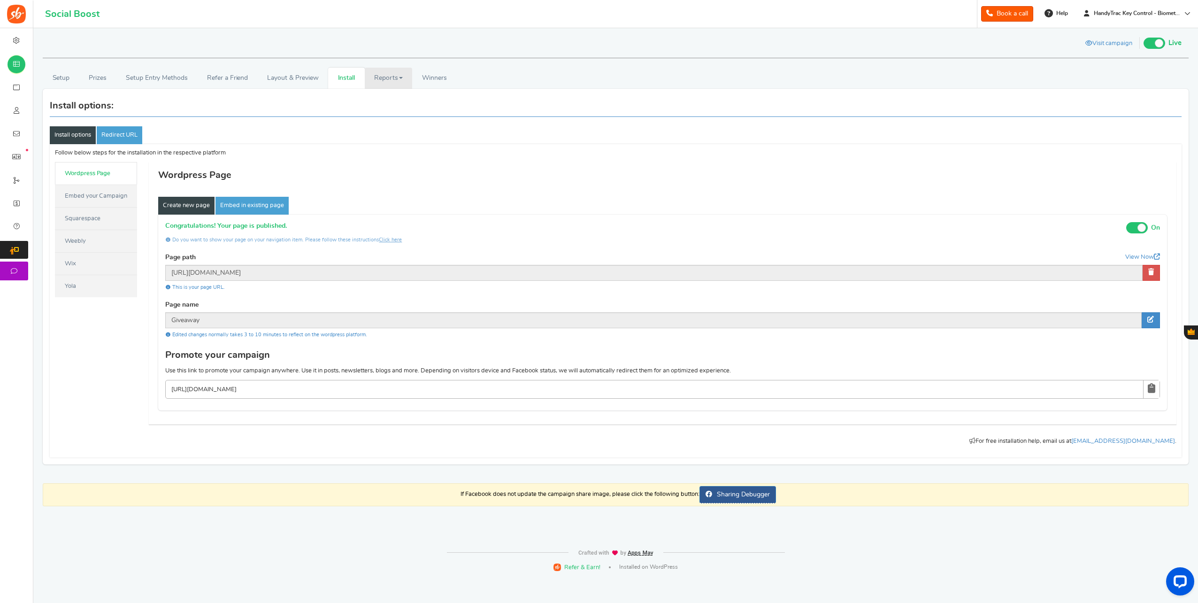
click at [383, 78] on link "Reports" at bounding box center [389, 78] width 48 height 21
click at [447, 70] on link "Winners Winner Draw" at bounding box center [434, 78] width 44 height 21
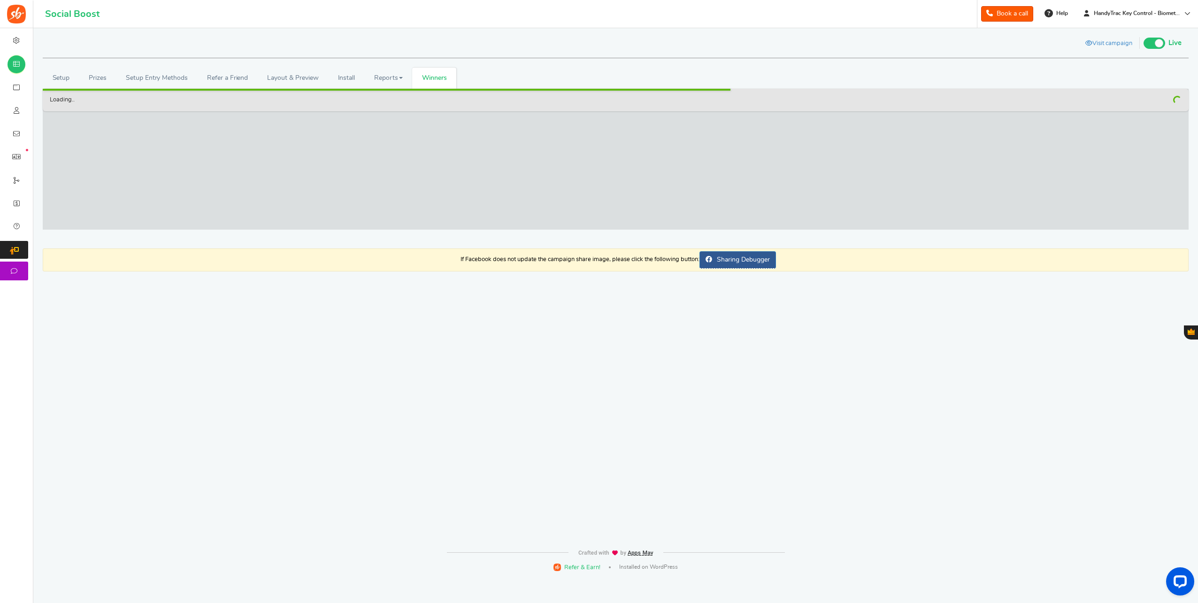
checkbox input "false"
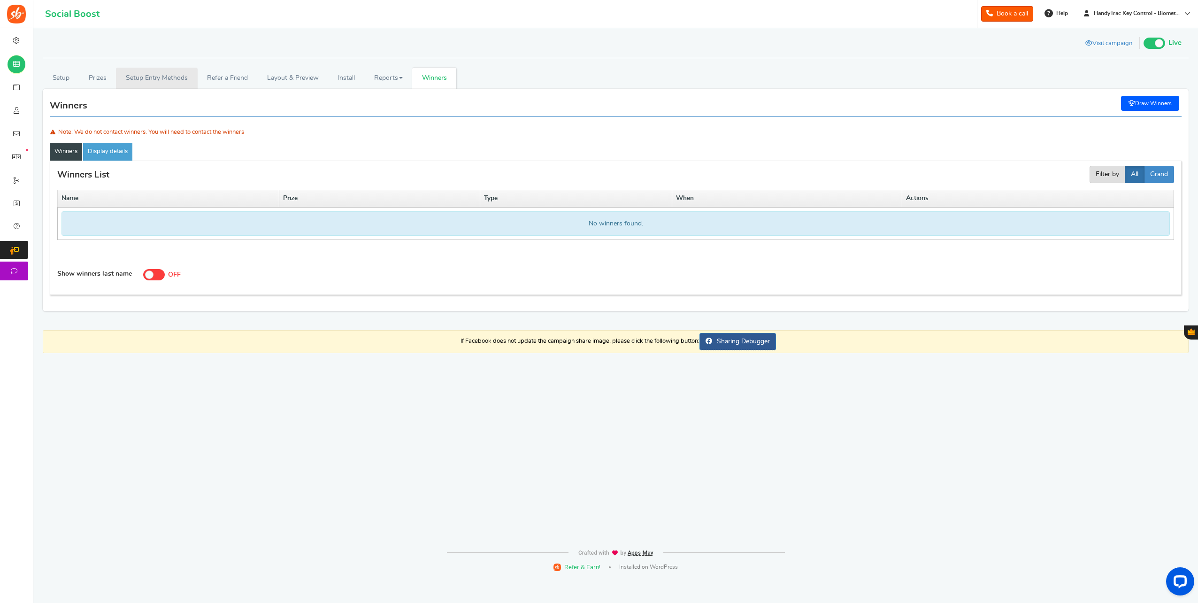
click at [138, 84] on link "Setup Entry Methods" at bounding box center [156, 78] width 81 height 21
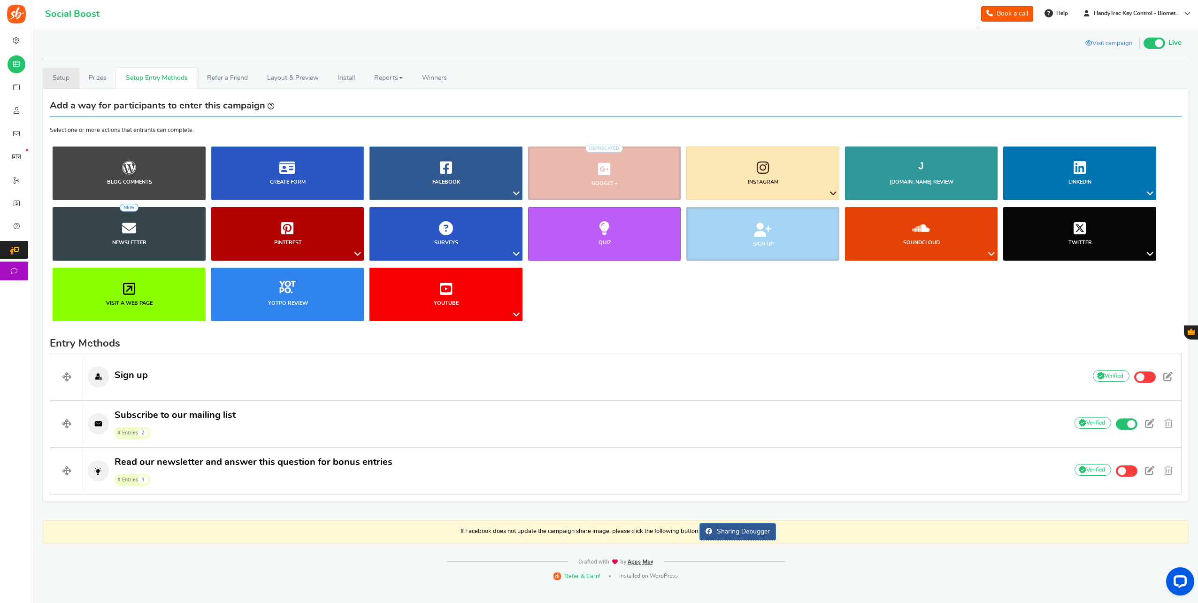
click at [70, 77] on link "Setup" at bounding box center [61, 78] width 37 height 21
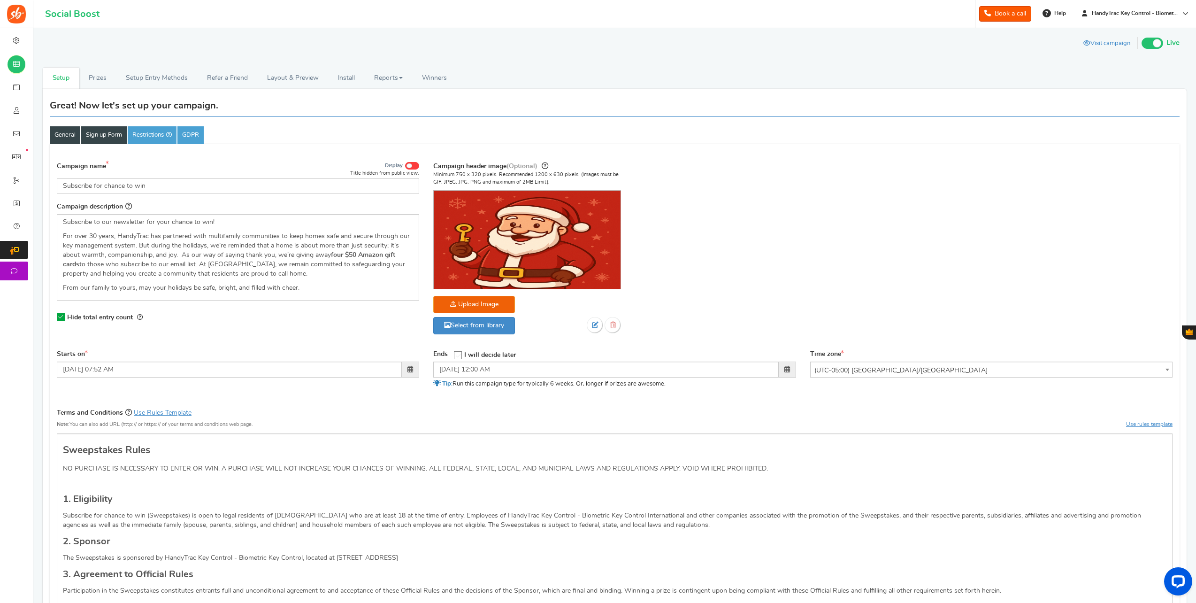
click at [111, 136] on link "Sign up Form" at bounding box center [104, 135] width 46 height 18
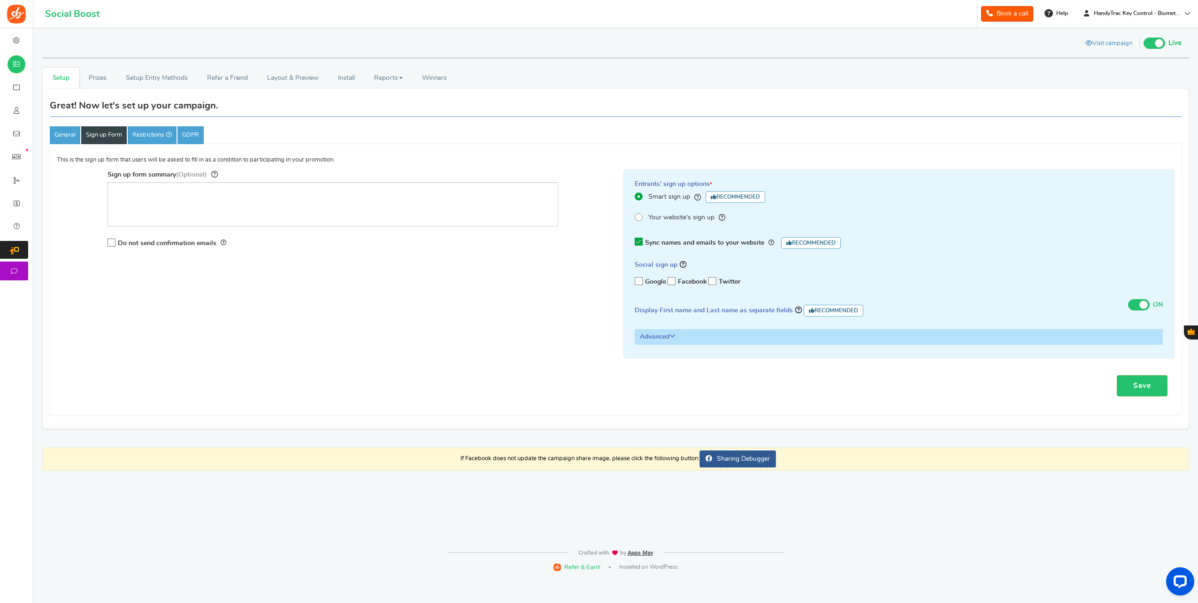
click at [687, 216] on span "Your website's sign up" at bounding box center [681, 217] width 66 height 9
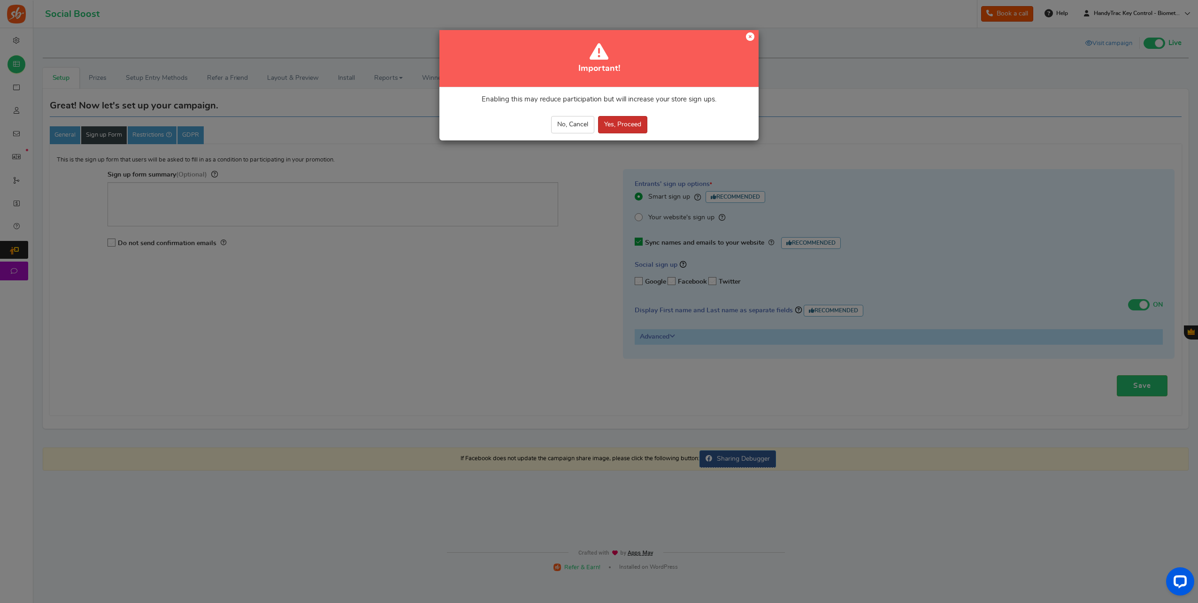
click at [616, 124] on button "Yes, Proceed" at bounding box center [622, 124] width 49 height 17
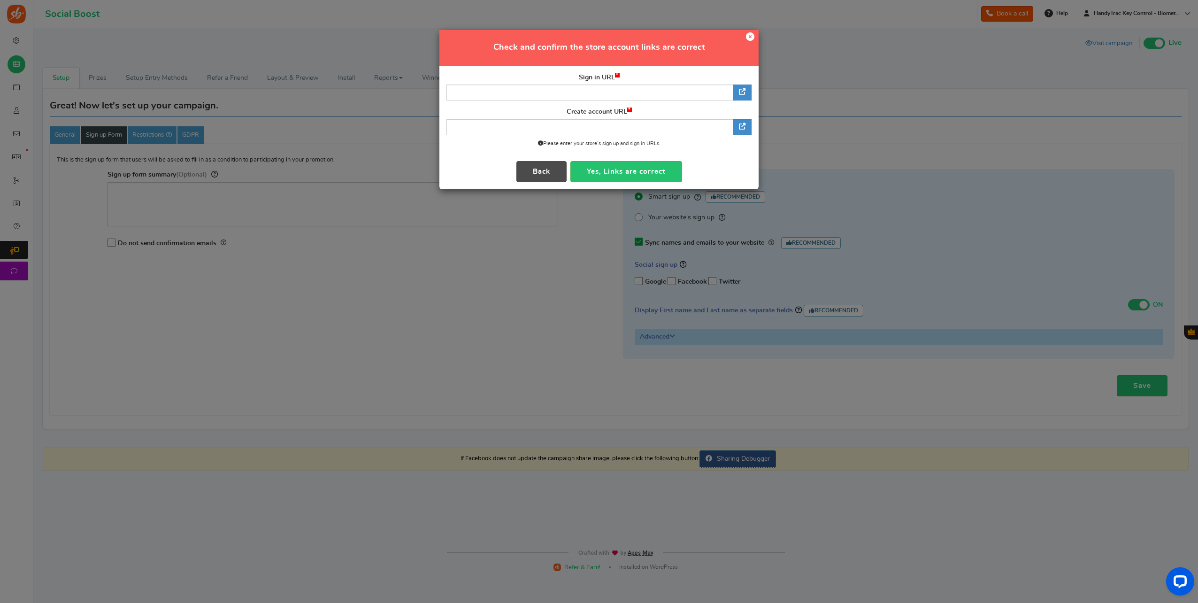
click at [747, 37] on icon at bounding box center [750, 36] width 8 height 8
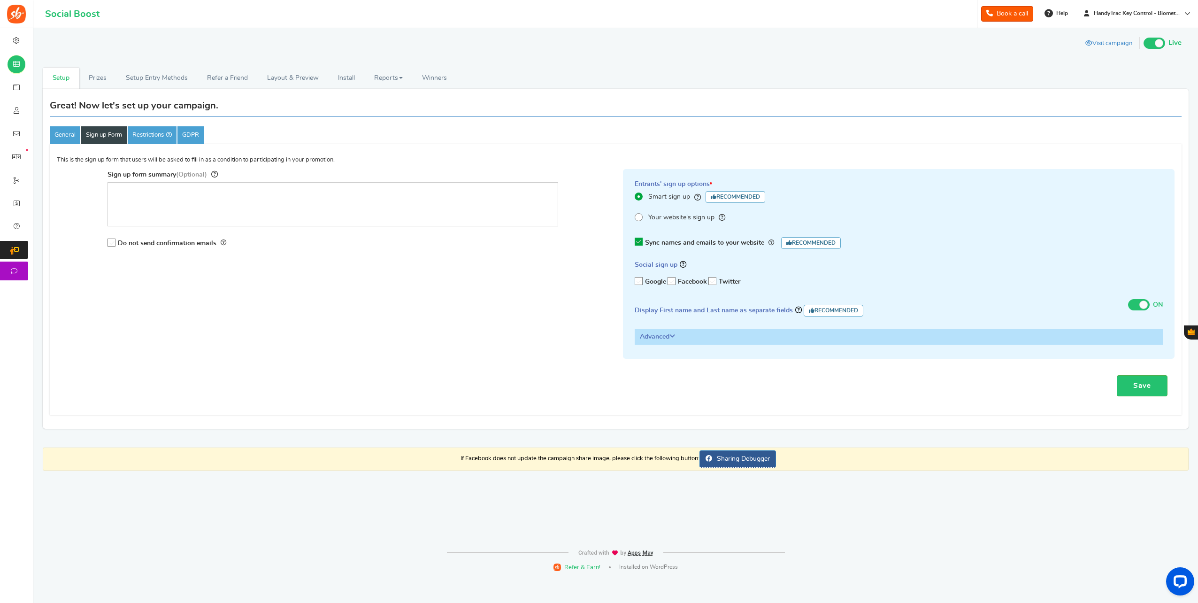
click at [638, 195] on icon at bounding box center [638, 196] width 2 height 2
click at [638, 195] on input "Smart sign up Recommended" at bounding box center [638, 197] width 6 height 6
click at [641, 242] on icon at bounding box center [639, 242] width 8 height 8
click at [636, 242] on input "Sync names and emails to your website Recommended" at bounding box center [636, 242] width 0 height 6
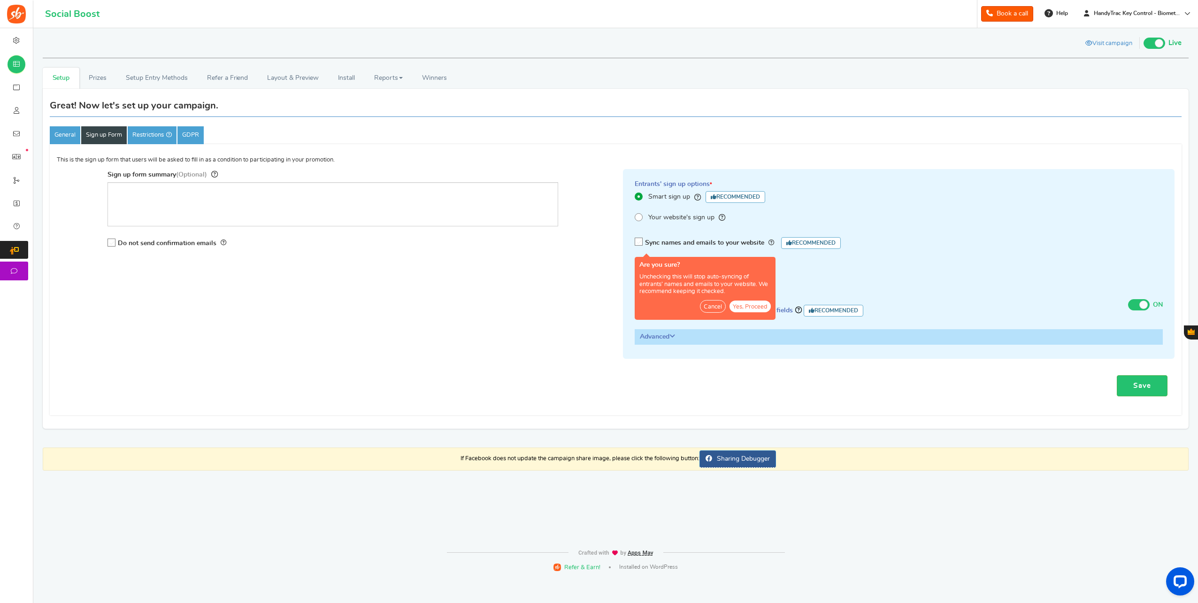
click at [641, 242] on icon at bounding box center [639, 242] width 8 height 8
click at [636, 242] on input "Sync names and emails to your website Recommended" at bounding box center [636, 242] width 0 height 6
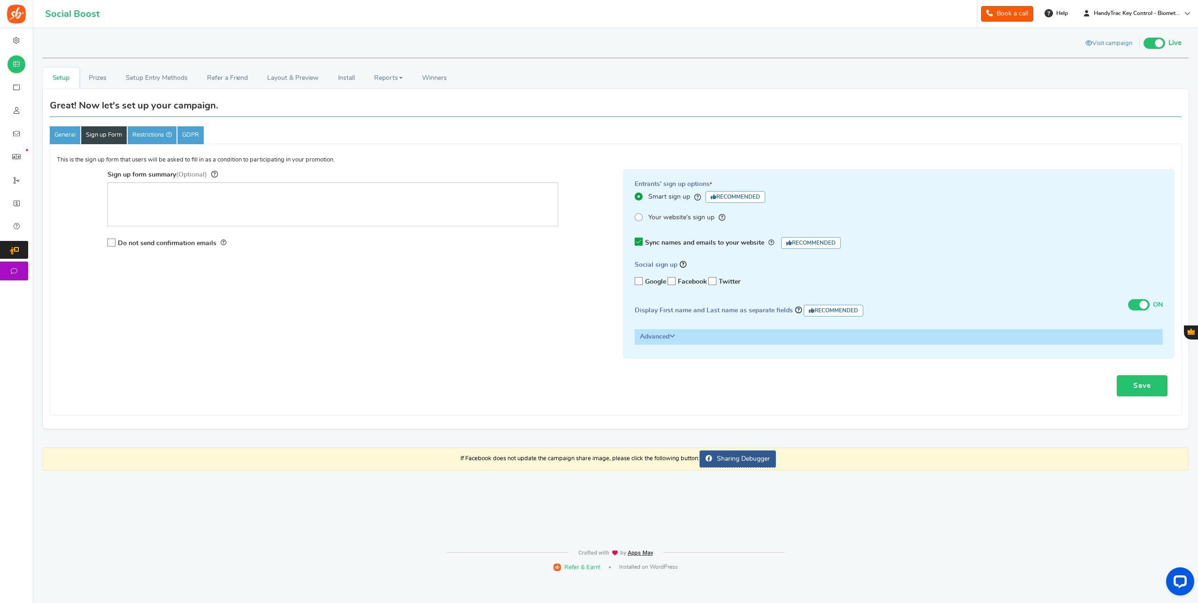
click at [769, 333] on h3 "Advanced" at bounding box center [899, 337] width 528 height 14
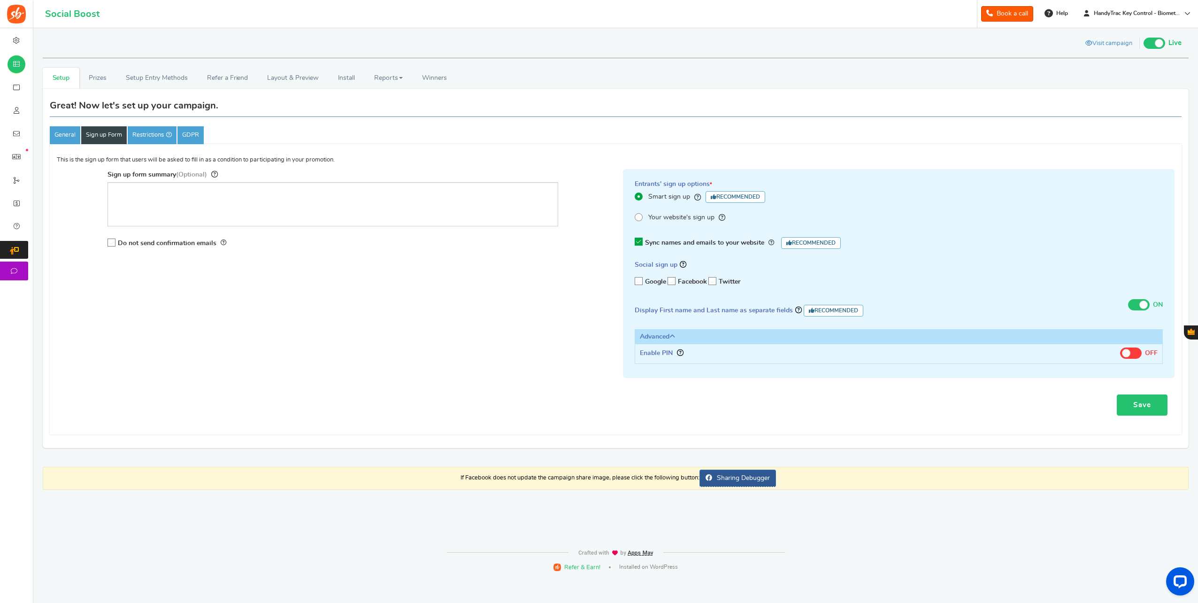
click at [1158, 408] on link "Save" at bounding box center [1142, 404] width 51 height 21
